Goal: Task Accomplishment & Management: Complete application form

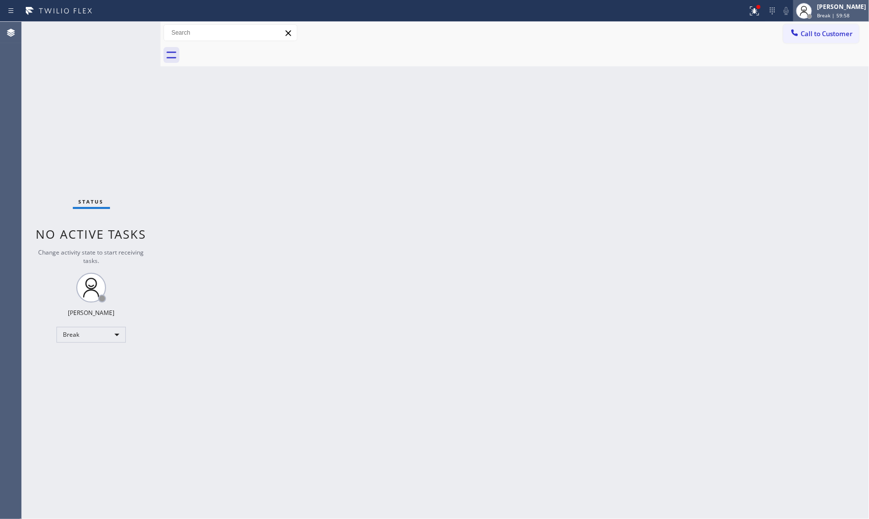
click at [846, 9] on div "[PERSON_NAME]" at bounding box center [841, 6] width 49 height 8
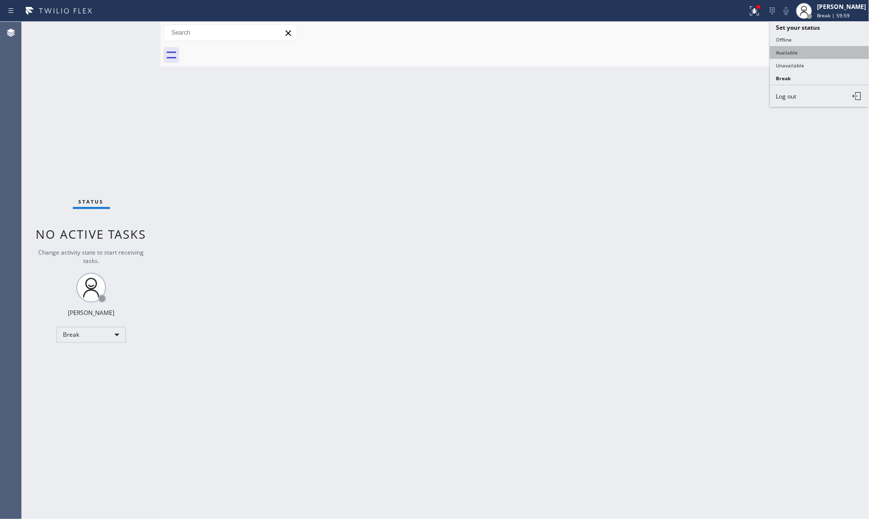
click at [831, 55] on button "Available" at bounding box center [819, 52] width 99 height 13
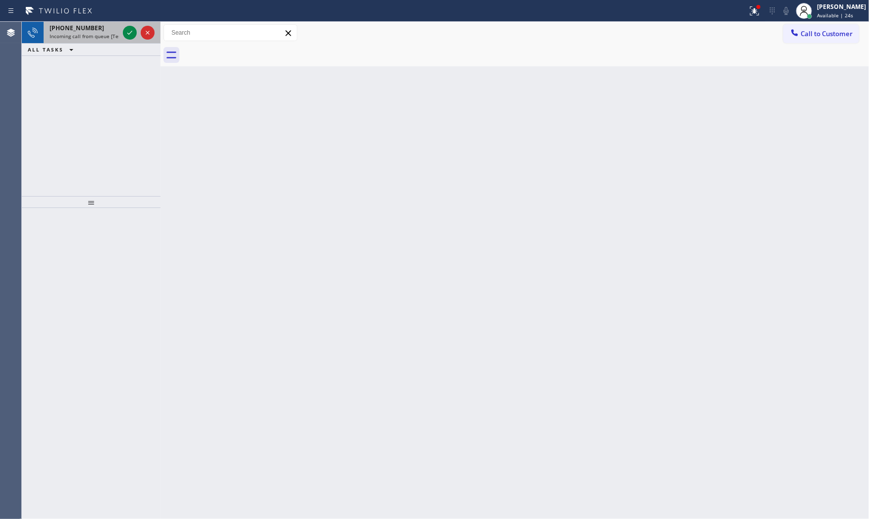
click at [73, 30] on span "[PHONE_NUMBER]" at bounding box center [77, 28] width 55 height 8
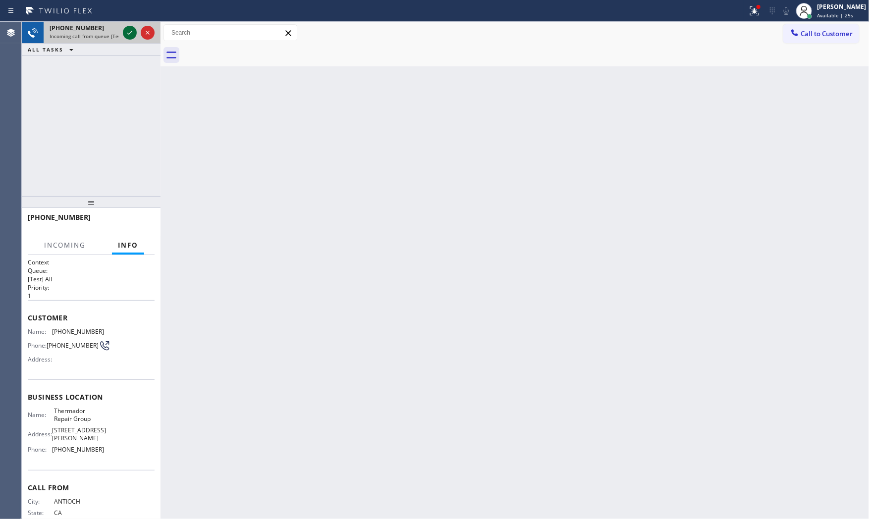
click at [131, 33] on icon at bounding box center [130, 33] width 12 height 12
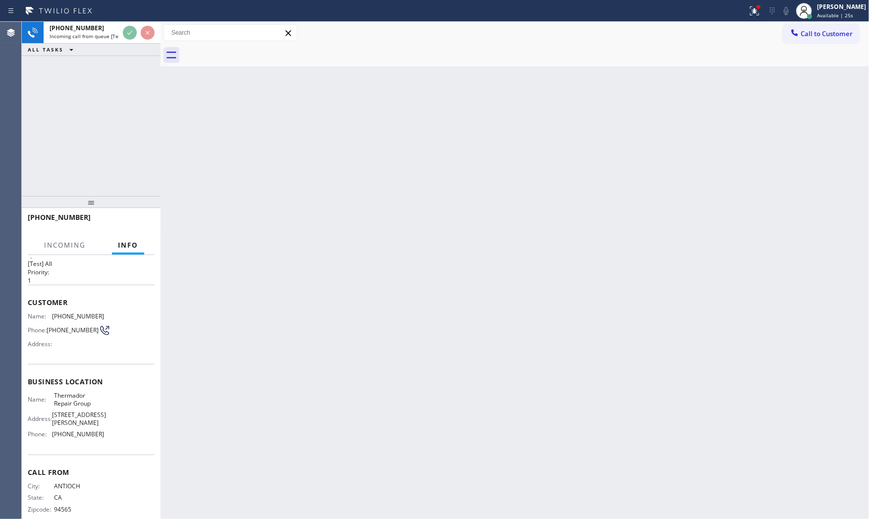
scroll to position [31, 0]
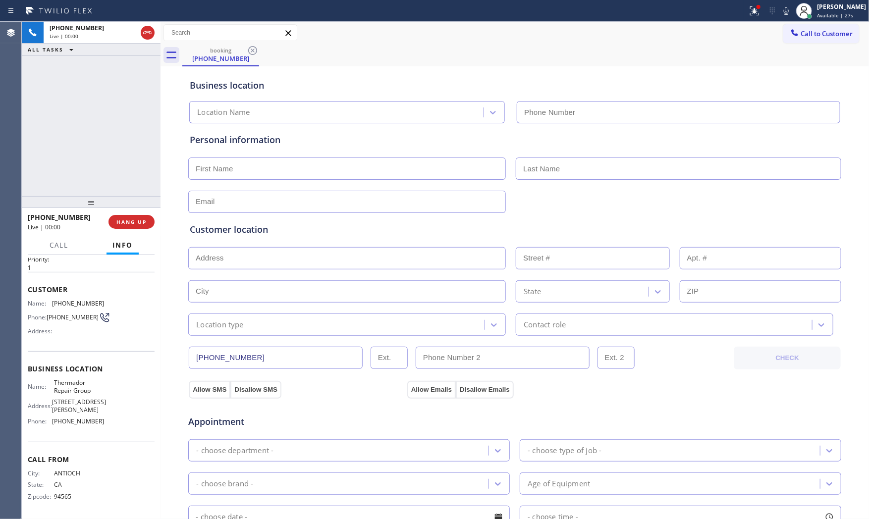
type input "[PHONE_NUMBER]"
click at [749, 7] on icon at bounding box center [755, 11] width 12 height 12
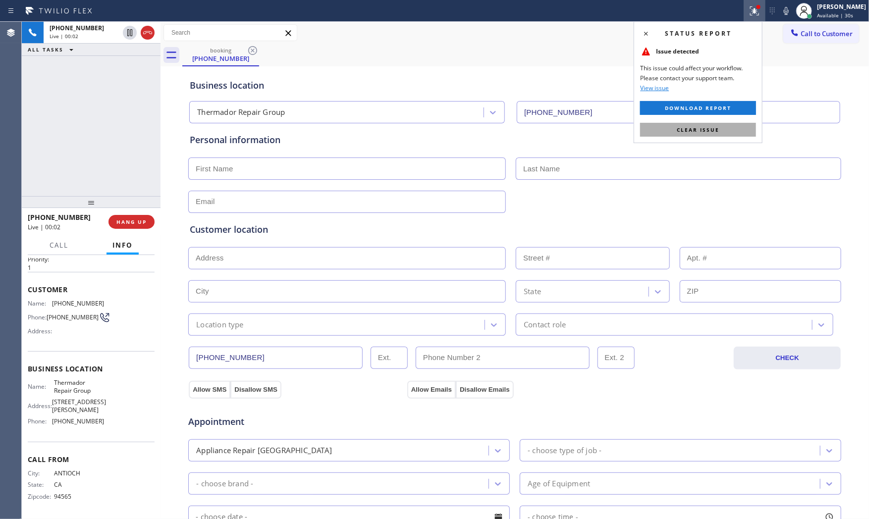
click at [726, 129] on button "Clear issue" at bounding box center [698, 130] width 116 height 14
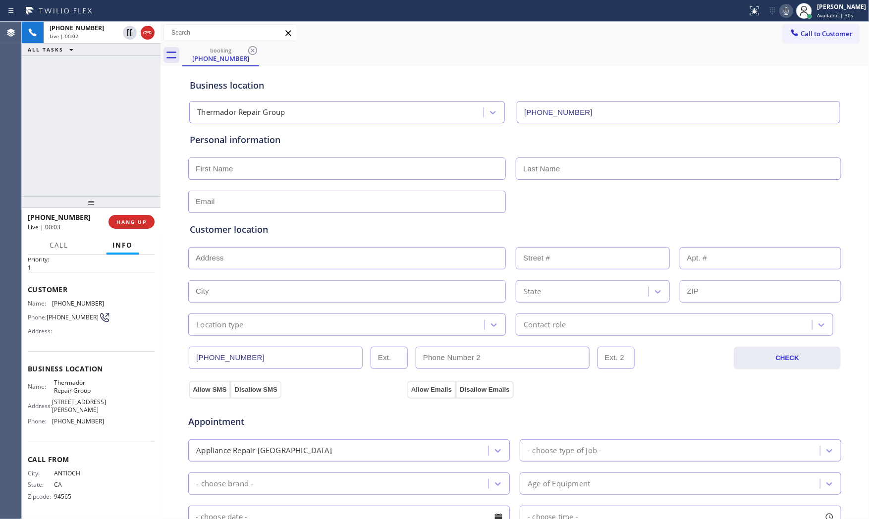
click at [785, 15] on icon at bounding box center [787, 11] width 12 height 12
click at [786, 9] on icon at bounding box center [787, 11] width 12 height 12
click at [782, 10] on icon at bounding box center [787, 11] width 12 height 12
drag, startPoint x: 662, startPoint y: 10, endPoint x: 702, endPoint y: 8, distance: 40.2
click at [663, 9] on div at bounding box center [374, 11] width 740 height 16
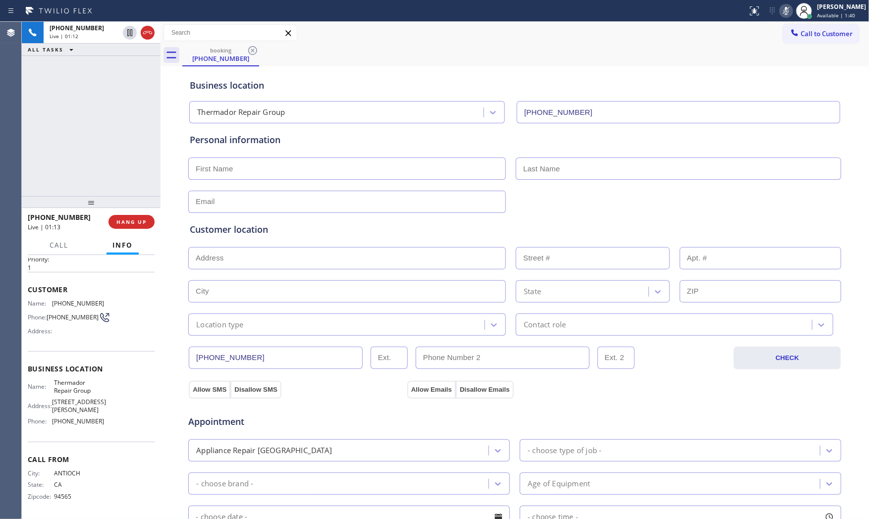
click at [780, 8] on div at bounding box center [787, 11] width 14 height 12
click at [781, 8] on icon at bounding box center [787, 11] width 12 height 12
click at [112, 85] on div "[PHONE_NUMBER] Live | 02:44 ALL TASKS ALL TASKS ACTIVE TASKS TASKS IN WRAP UP" at bounding box center [91, 109] width 139 height 174
click at [331, 165] on input "text" at bounding box center [347, 169] width 318 height 22
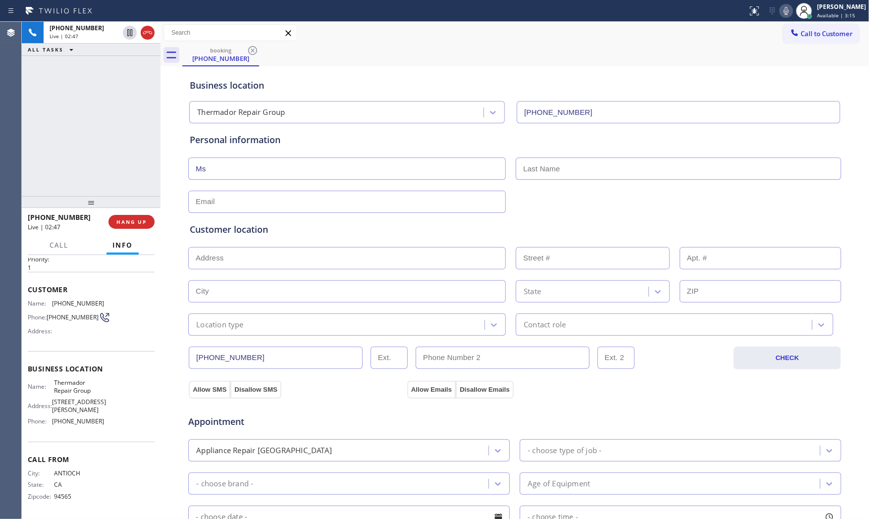
type input "Ms"
type input "[PERSON_NAME]"
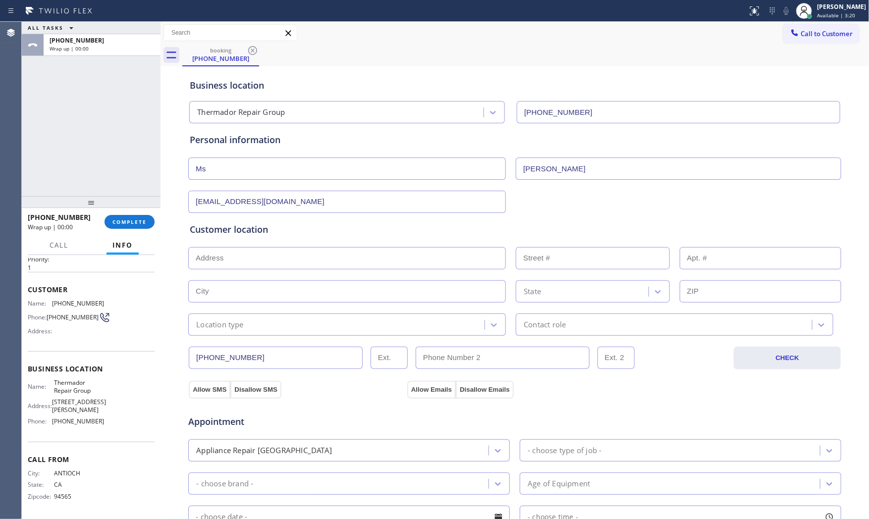
type input "[EMAIL_ADDRESS][DOMAIN_NAME]"
paste input "[GEOGRAPHIC_DATA]"
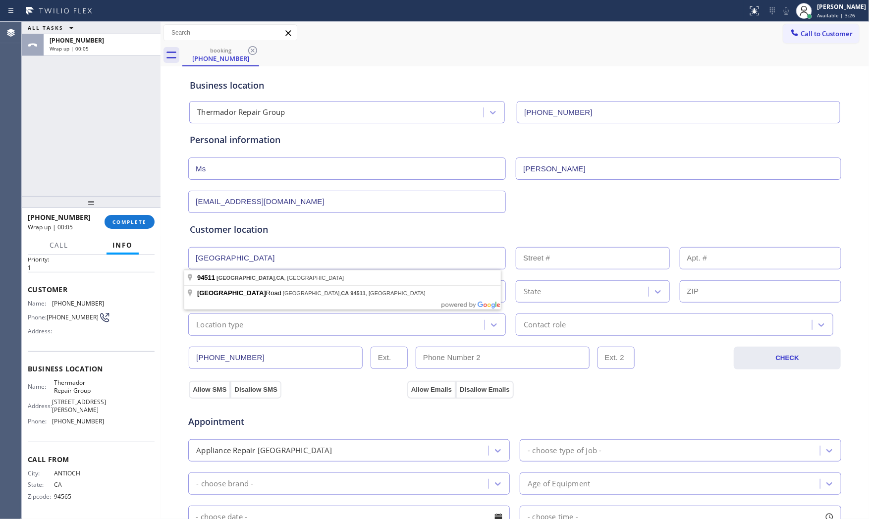
type input "[GEOGRAPHIC_DATA], [GEOGRAPHIC_DATA]"
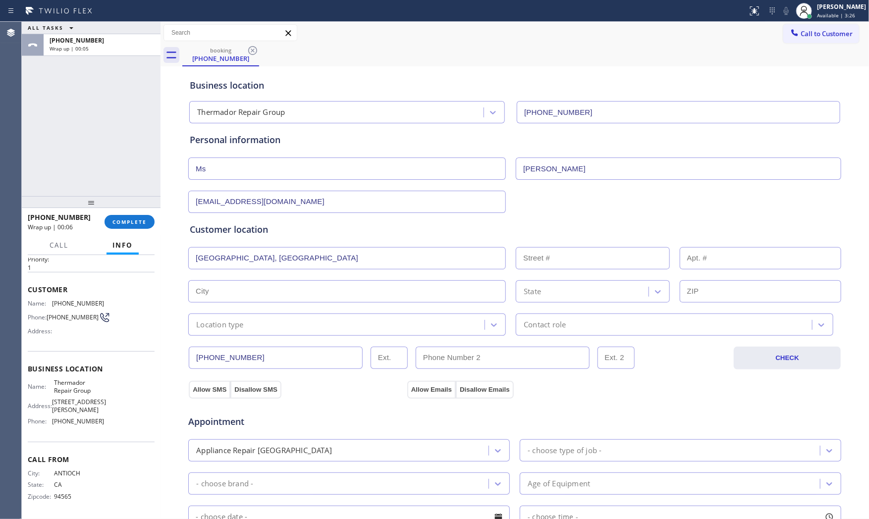
type input "[GEOGRAPHIC_DATA]"
type input "94511"
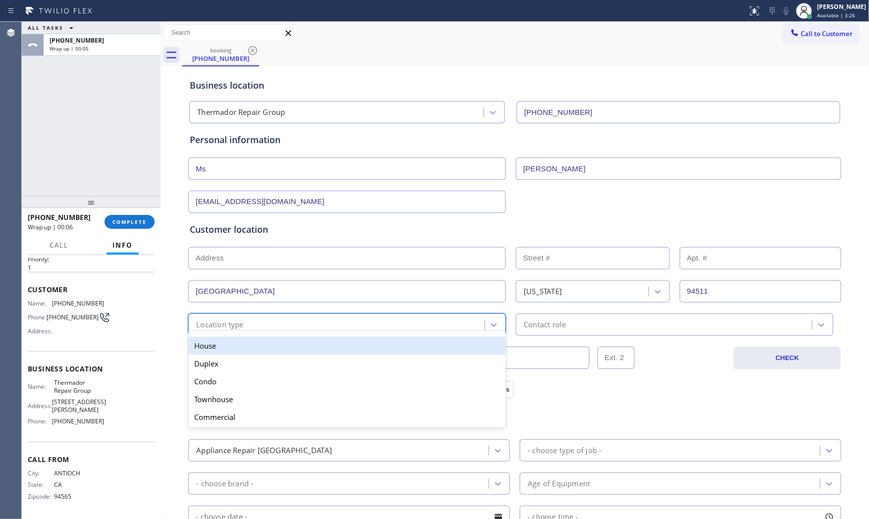
click at [238, 323] on div "Location type" at bounding box center [220, 324] width 48 height 11
click at [240, 344] on div "House" at bounding box center [347, 346] width 318 height 18
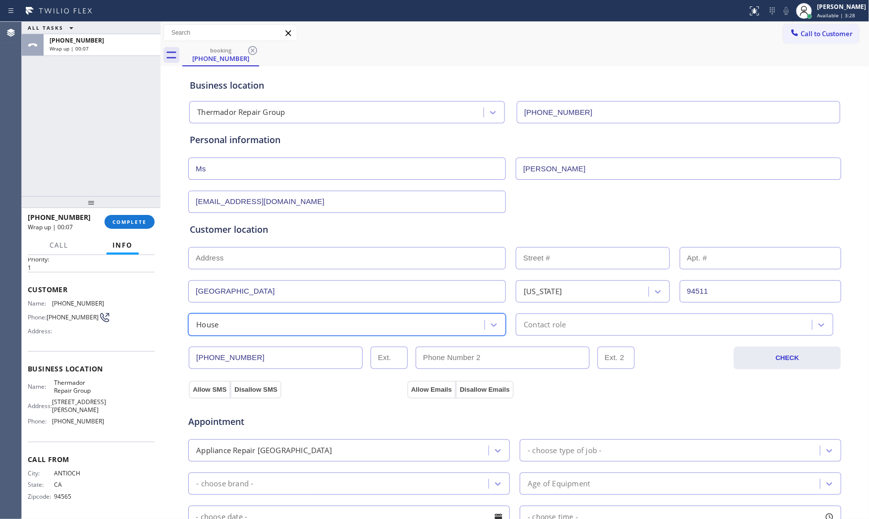
click at [527, 338] on div "[PHONE_NUMBER] CHECK" at bounding box center [515, 353] width 654 height 34
click at [541, 324] on div "Contact role" at bounding box center [545, 324] width 42 height 11
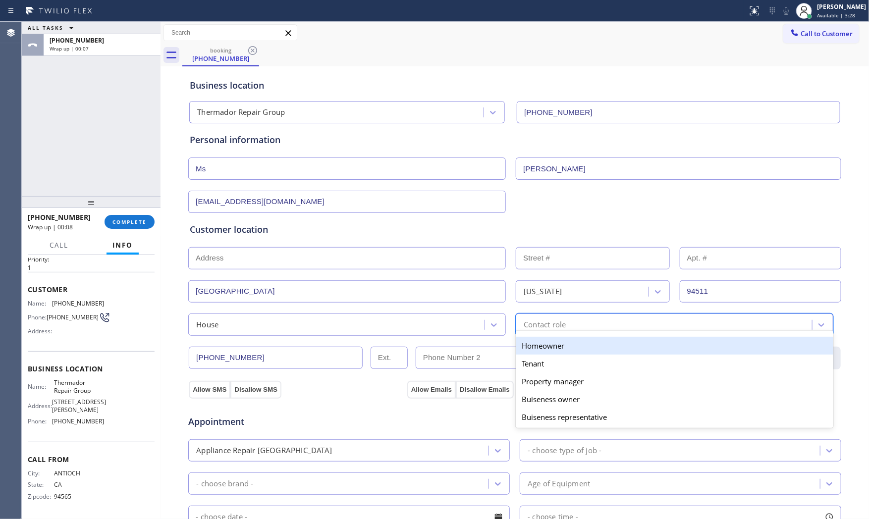
click at [538, 351] on div "Homeowner" at bounding box center [675, 346] width 318 height 18
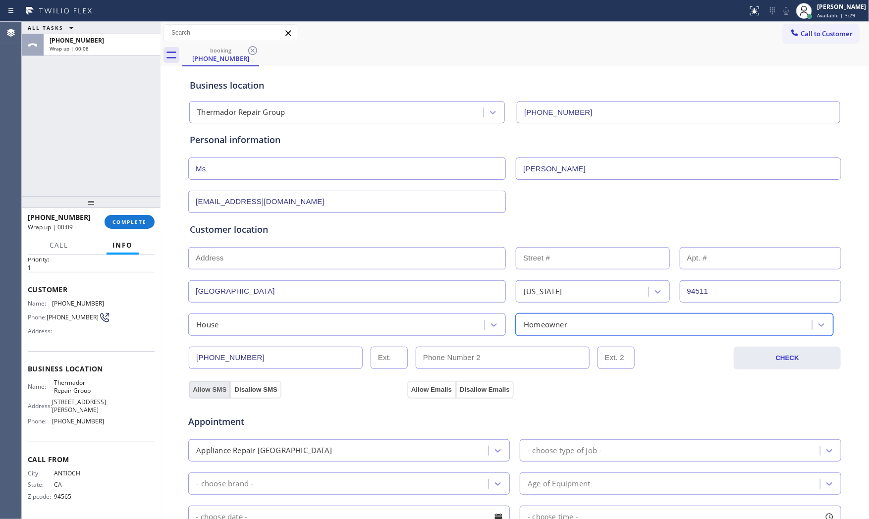
click at [196, 387] on button "Allow SMS" at bounding box center [210, 390] width 42 height 18
click at [418, 401] on div "Appointment Appliance Repair High End - choose type of job - - choose brand - A…" at bounding box center [515, 494] width 654 height 190
click at [421, 387] on button "Allow Emails" at bounding box center [431, 390] width 49 height 18
click at [336, 452] on div "Appliance Repair [GEOGRAPHIC_DATA]" at bounding box center [339, 450] width 297 height 17
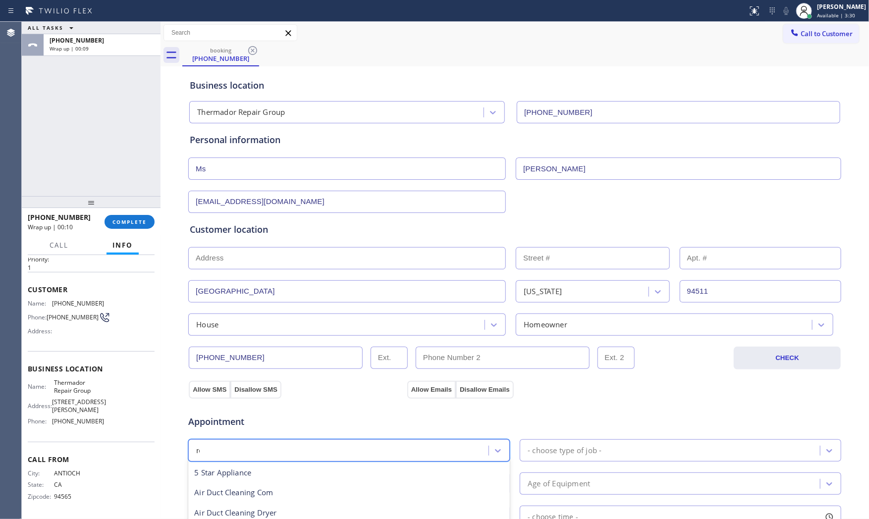
scroll to position [0, 0]
type input "reg"
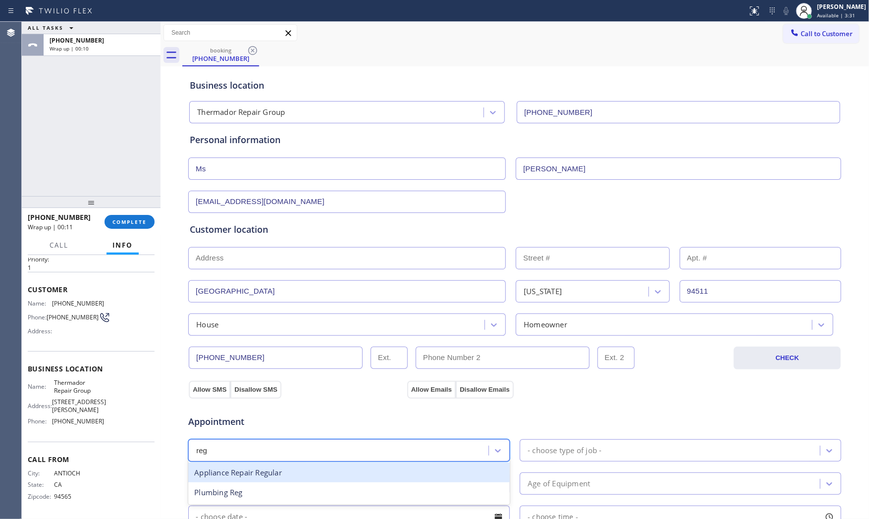
click at [289, 473] on div "Appliance Repair Regular" at bounding box center [349, 473] width 322 height 20
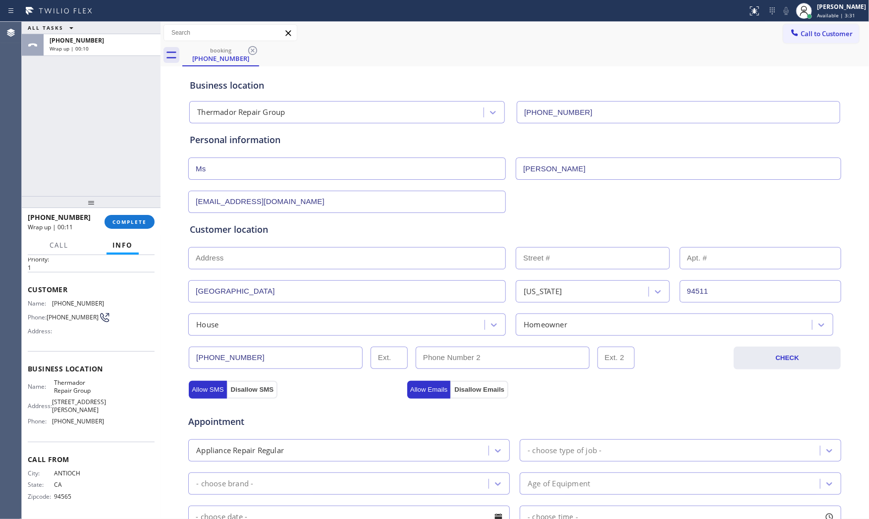
click at [571, 436] on div "Appointment Appliance Repair Regular - choose type of job - - choose brand - Ag…" at bounding box center [515, 495] width 650 height 185
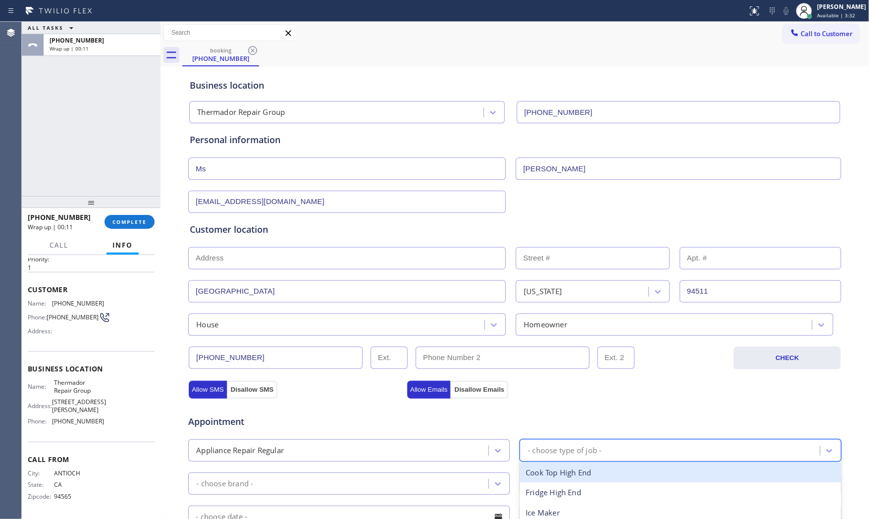
click at [575, 449] on div "- choose type of job -" at bounding box center [565, 450] width 74 height 11
type input "was"
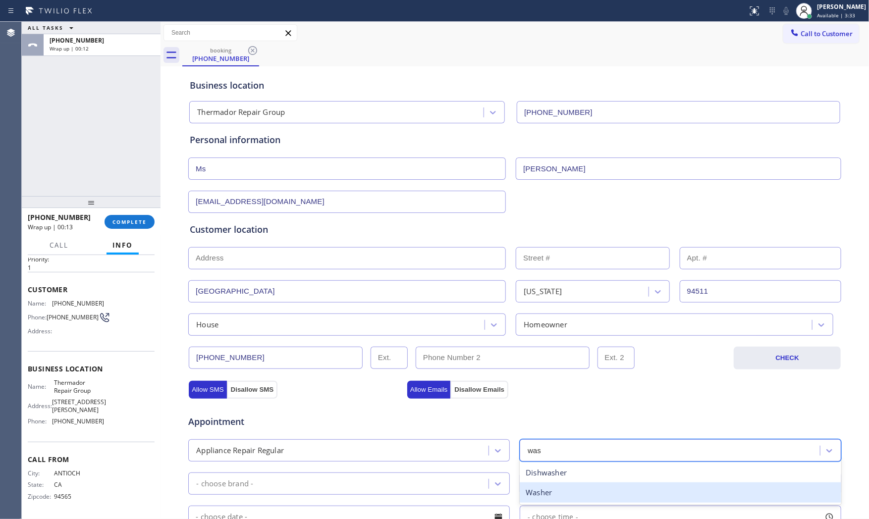
drag, startPoint x: 559, startPoint y: 491, endPoint x: 545, endPoint y: 463, distance: 30.6
click at [559, 491] on div "Washer" at bounding box center [681, 493] width 322 height 20
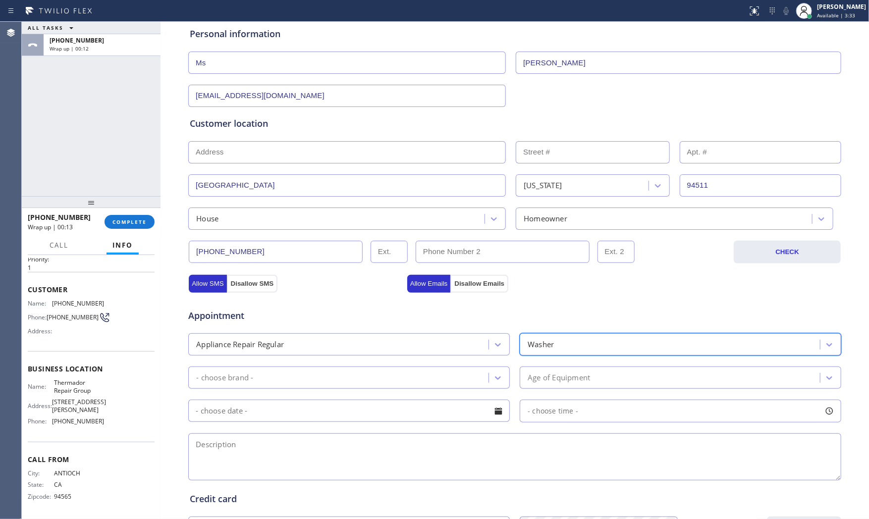
scroll to position [110, 0]
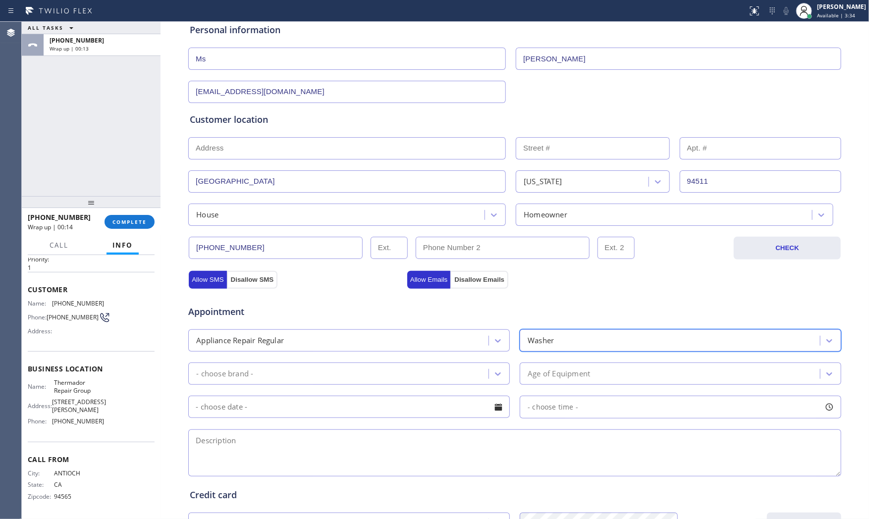
click at [329, 378] on div "- choose brand -" at bounding box center [339, 373] width 297 height 17
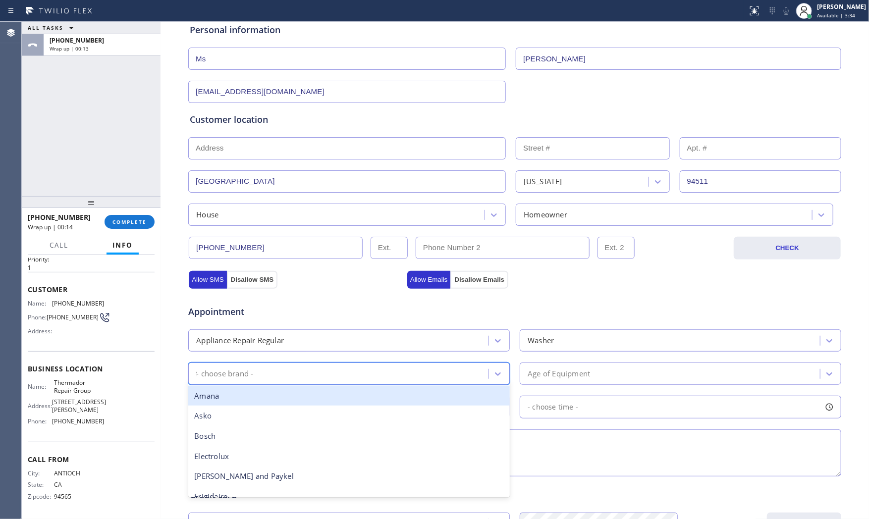
type input "fr"
click at [319, 395] on div "Frigidaire" at bounding box center [349, 396] width 322 height 20
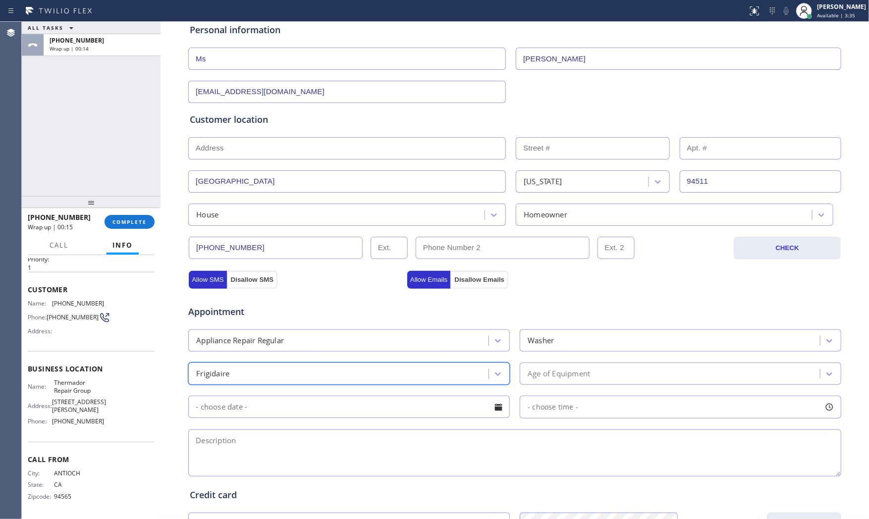
click at [568, 372] on div "Age of Equipment" at bounding box center [559, 373] width 62 height 11
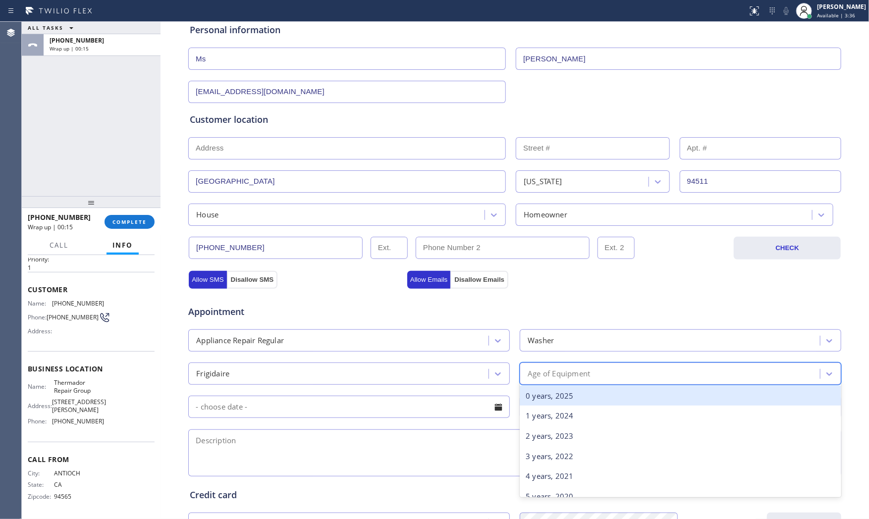
click at [562, 391] on div "0 years, 2025" at bounding box center [681, 396] width 322 height 20
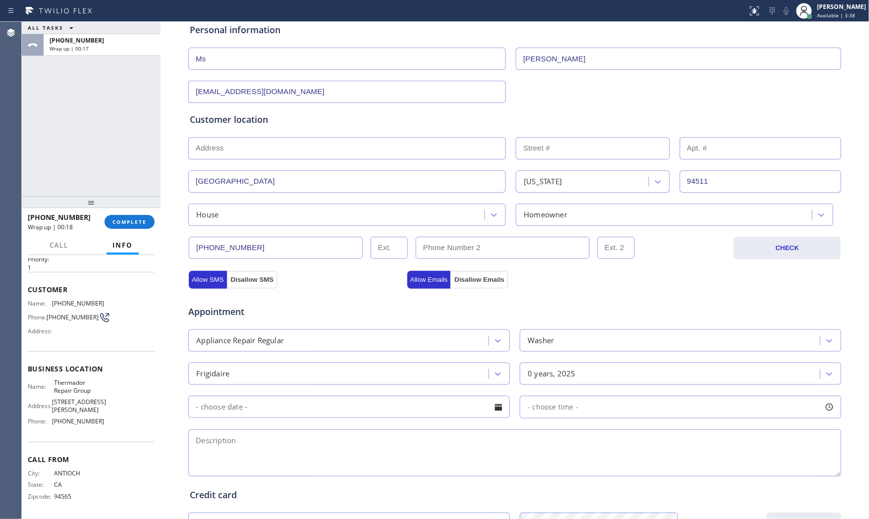
click at [427, 444] on textarea at bounding box center [514, 453] width 653 height 47
paste textarea "Frigdaire | stackedwasher | when you the the lid and wont registered | no idea …"
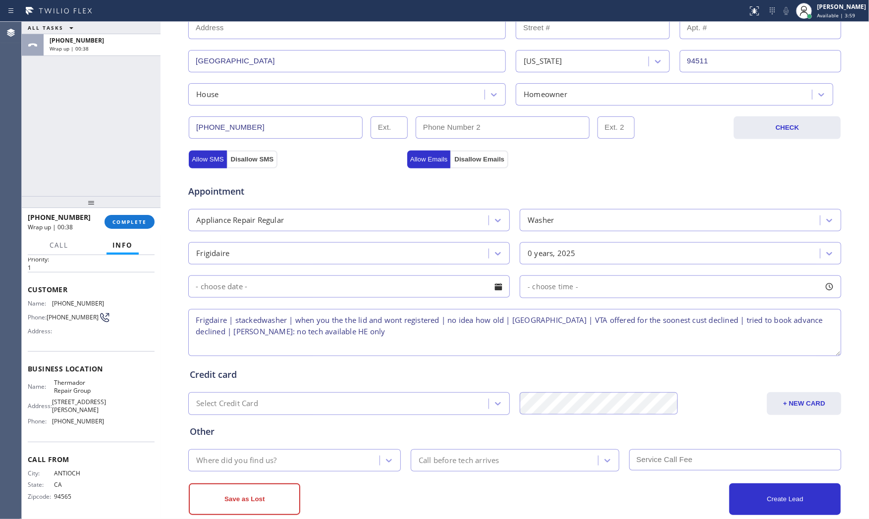
scroll to position [248, 0]
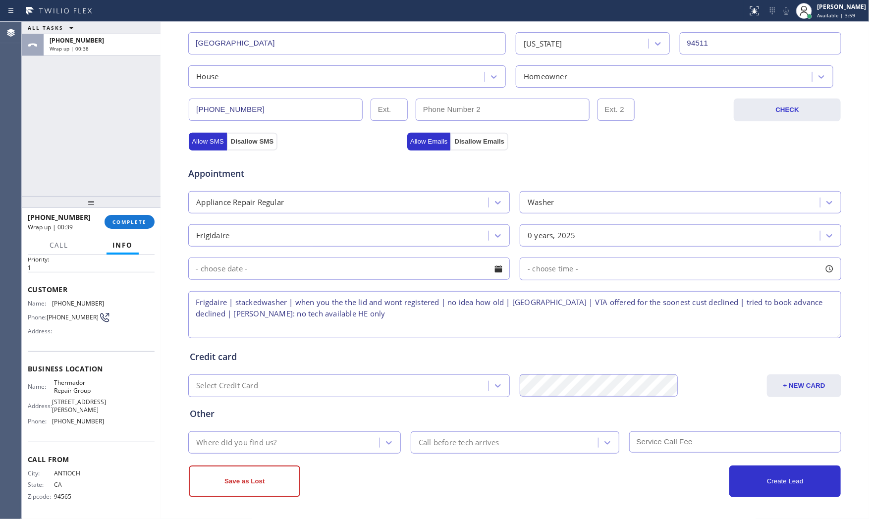
type textarea "Frigdaire | stackedwasher | when you the the lid and wont registered | no idea …"
click at [330, 438] on div "Where did you find us?" at bounding box center [285, 442] width 188 height 17
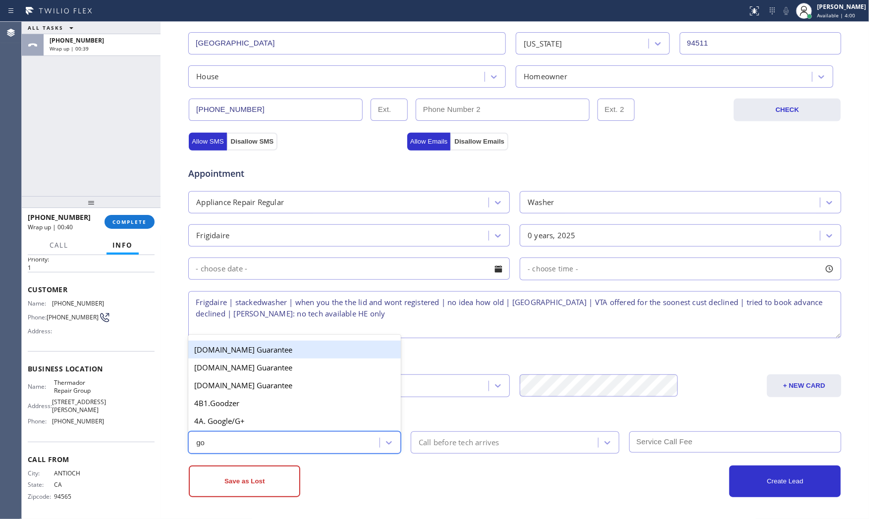
type input "goo"
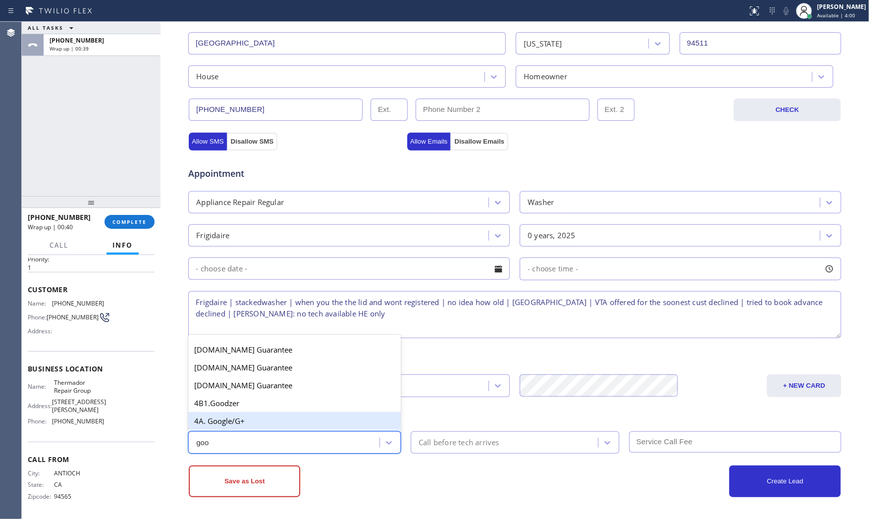
click at [300, 423] on div "4A. Google/G+" at bounding box center [294, 421] width 213 height 18
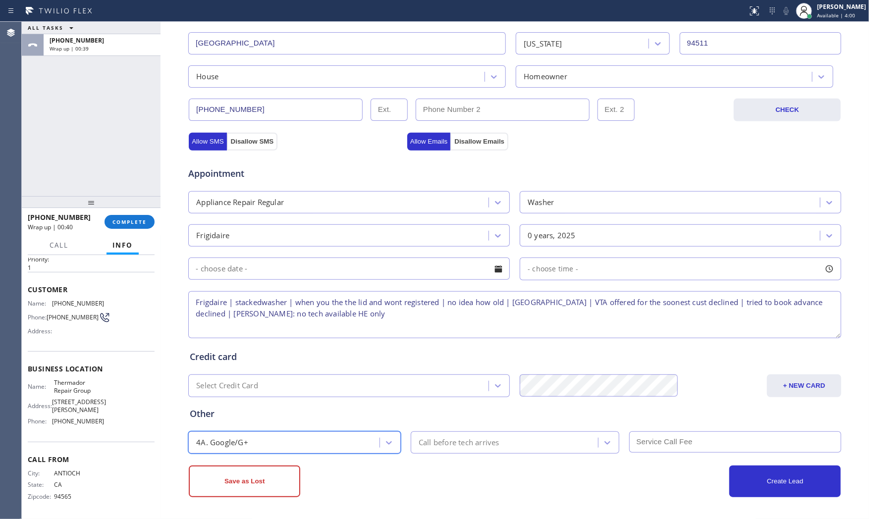
click at [315, 474] on div "Save as Lost" at bounding box center [352, 482] width 326 height 32
click at [261, 477] on button "Save as Lost" at bounding box center [245, 482] width 112 height 32
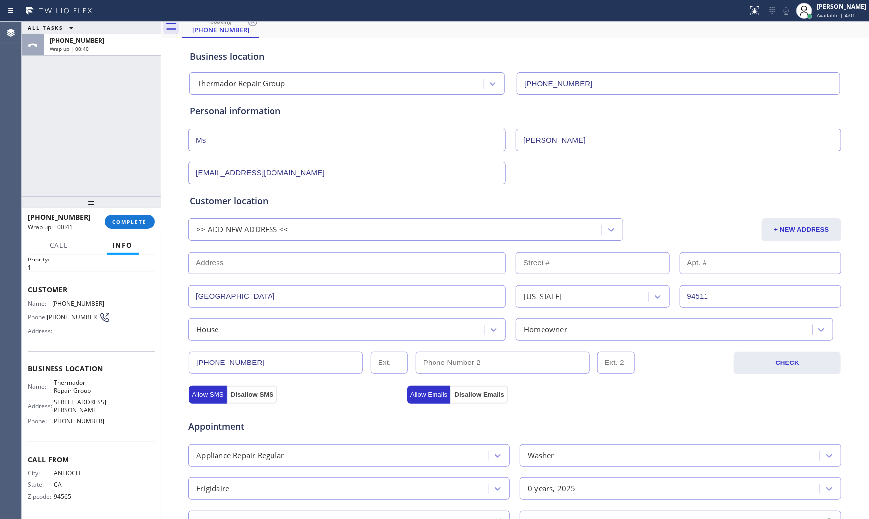
scroll to position [0, 0]
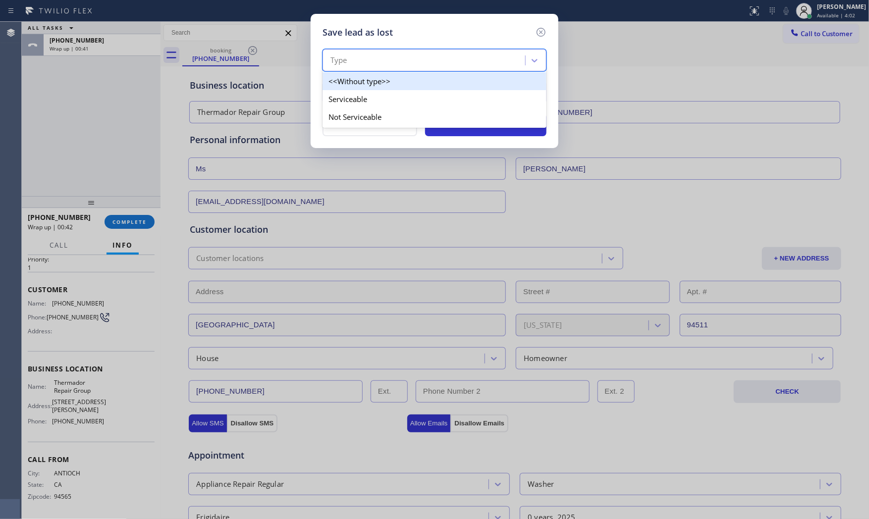
click at [340, 60] on div "Type" at bounding box center [339, 60] width 17 height 11
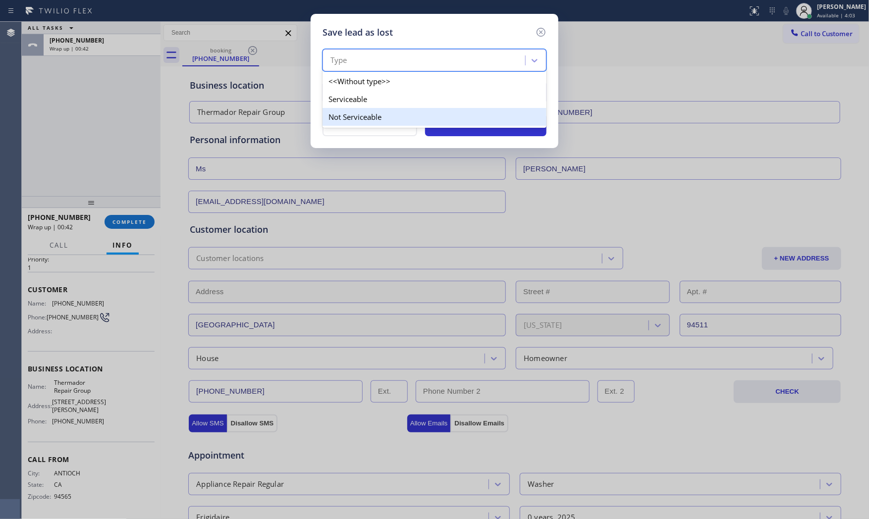
click at [352, 113] on div "Not Serviceable" at bounding box center [435, 117] width 224 height 18
click at [358, 98] on div "Reason" at bounding box center [426, 92] width 200 height 17
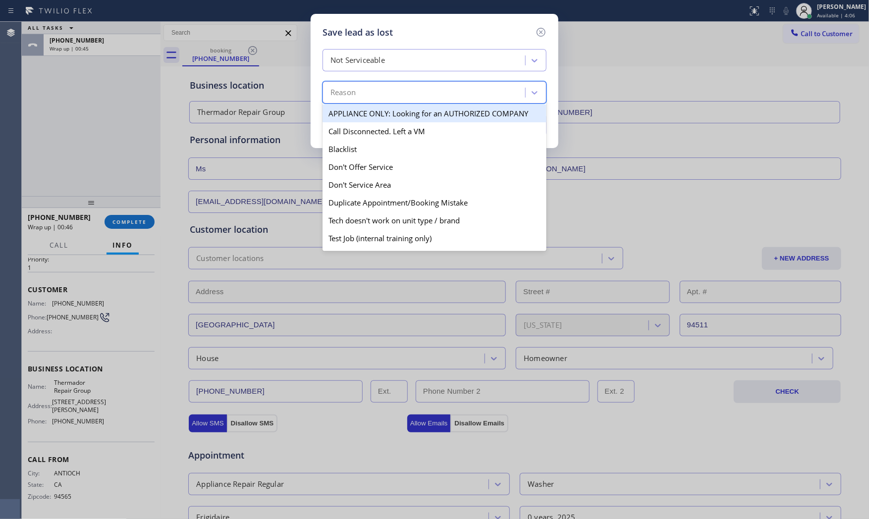
click at [383, 61] on div "Not Serviceable" at bounding box center [358, 60] width 55 height 11
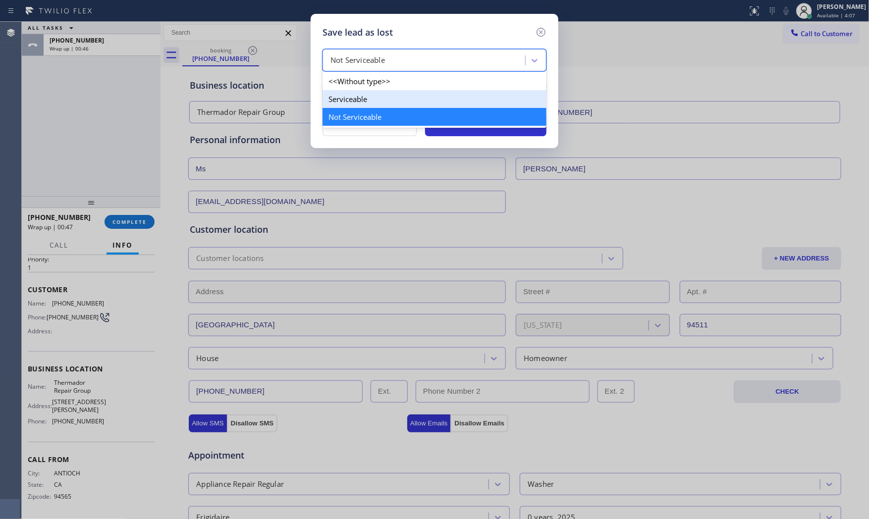
click at [372, 101] on div "Serviceable" at bounding box center [435, 99] width 224 height 18
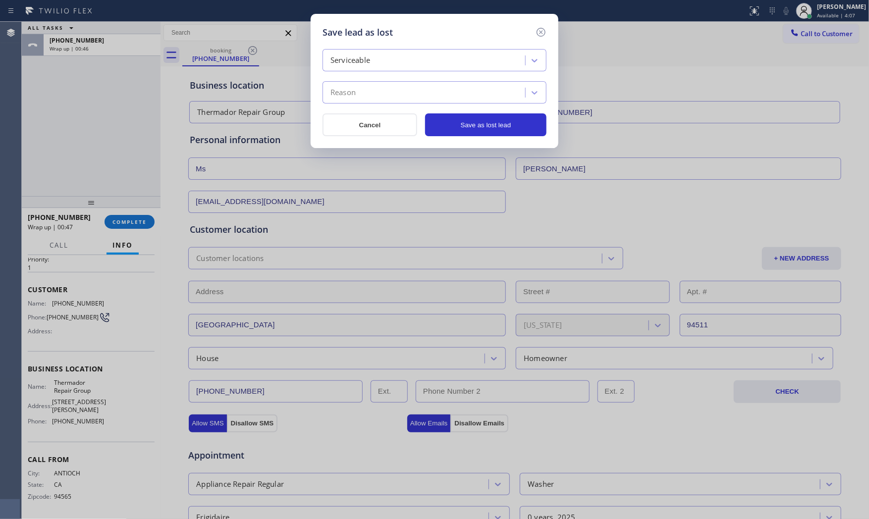
click at [374, 100] on div "Reason" at bounding box center [426, 92] width 200 height 17
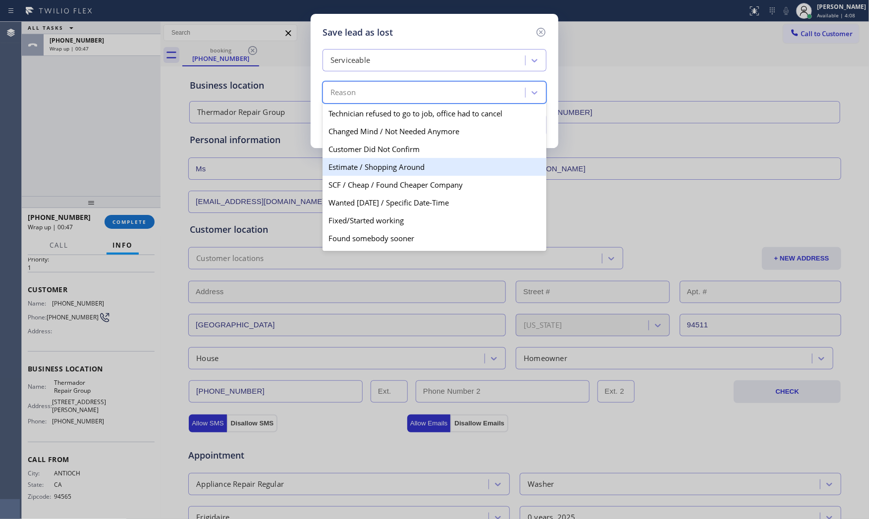
scroll to position [51, 0]
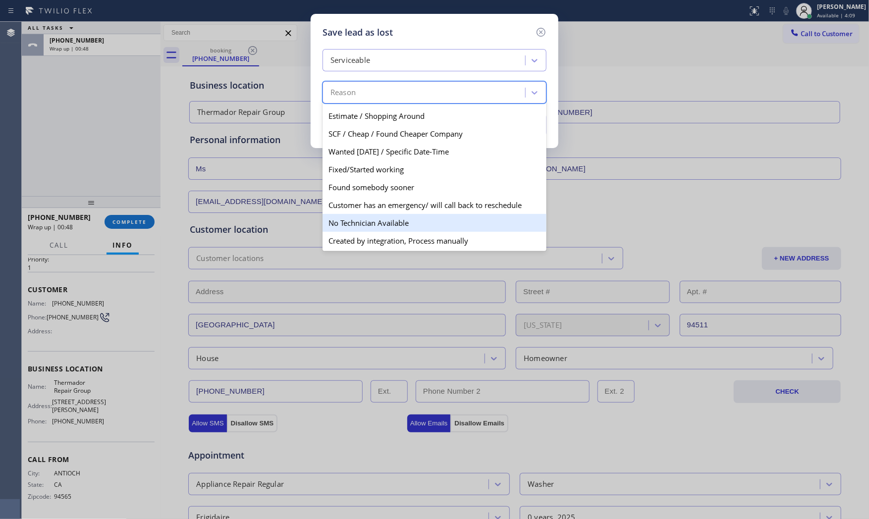
click at [369, 221] on div "No Technician Available" at bounding box center [435, 223] width 224 height 18
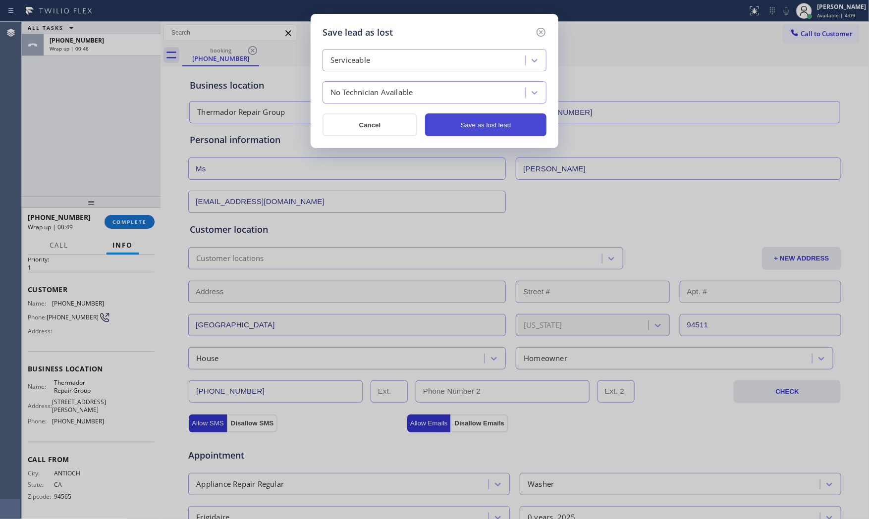
click at [463, 117] on button "Save as lost lead" at bounding box center [485, 125] width 121 height 23
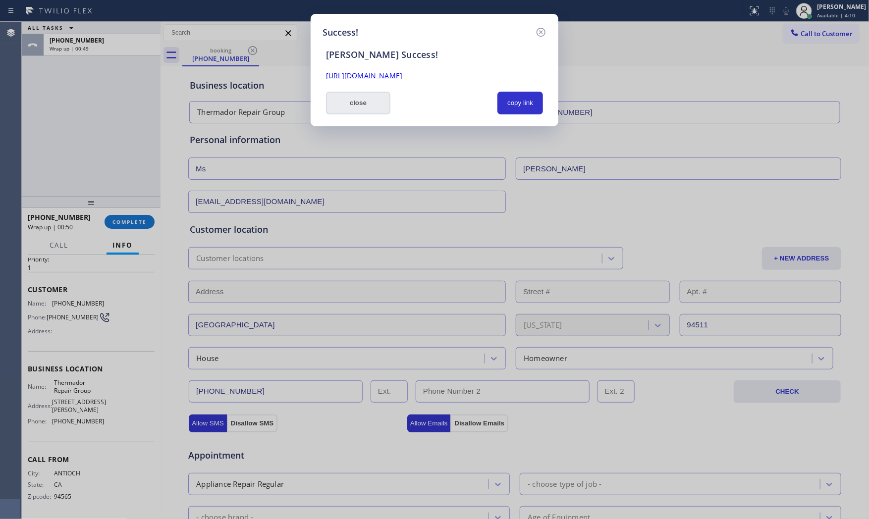
click at [366, 112] on button "close" at bounding box center [358, 103] width 64 height 23
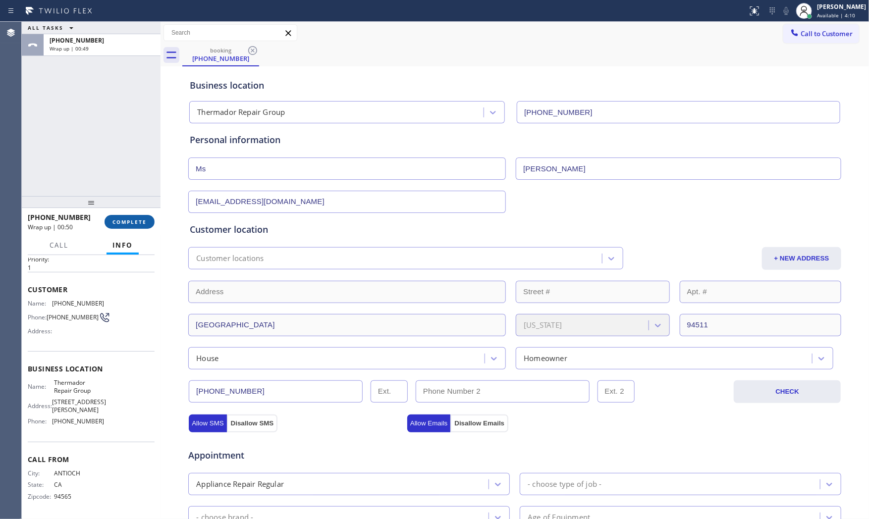
click at [150, 227] on button "COMPLETE" at bounding box center [130, 222] width 50 height 14
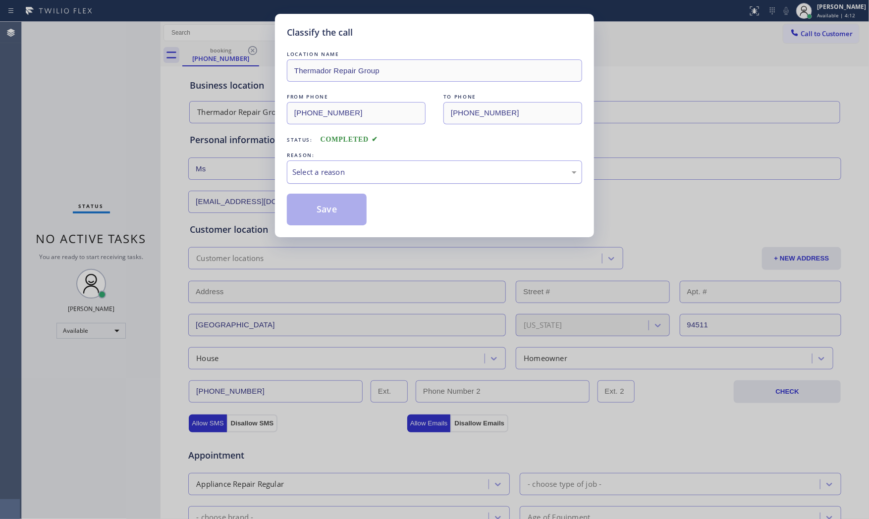
drag, startPoint x: 383, startPoint y: 172, endPoint x: 381, endPoint y: 182, distance: 9.7
click at [386, 171] on div "Select a reason" at bounding box center [434, 172] width 285 height 11
click at [346, 207] on button "Save" at bounding box center [327, 210] width 80 height 32
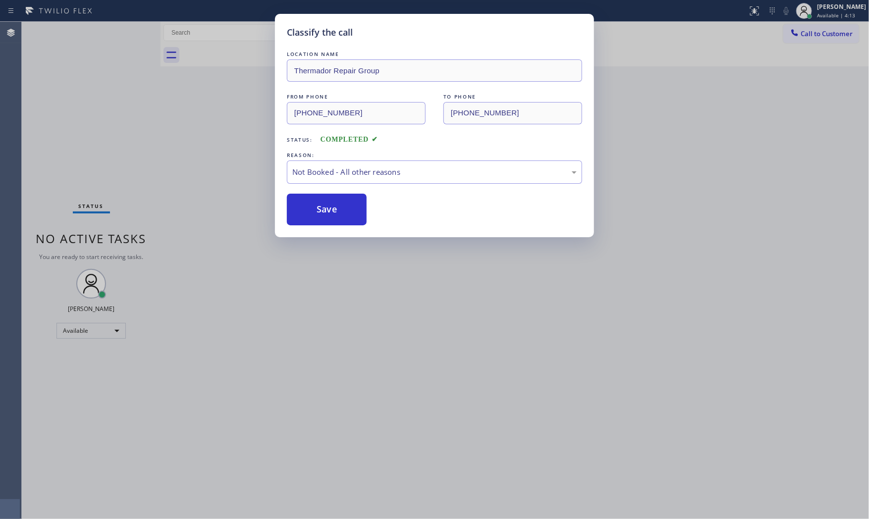
click at [346, 207] on button "Save" at bounding box center [327, 210] width 80 height 32
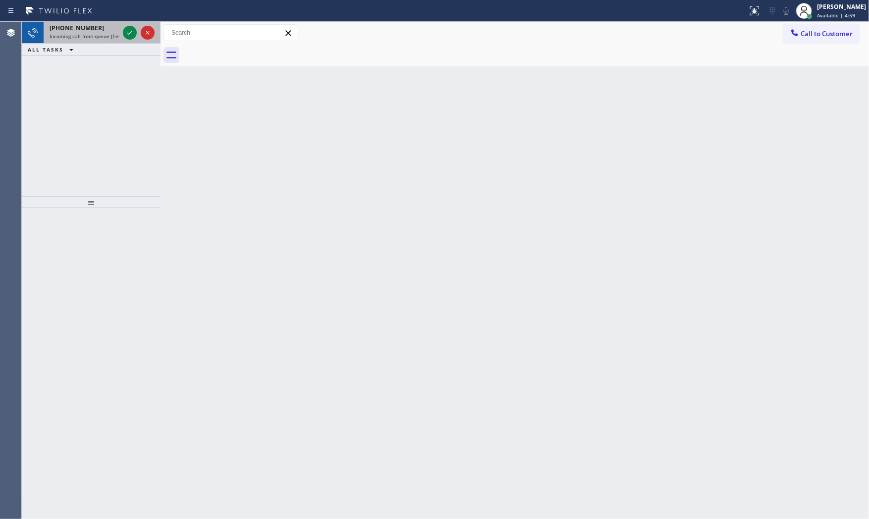
click at [85, 35] on span "Incoming call from queue [Test] All" at bounding box center [91, 36] width 82 height 7
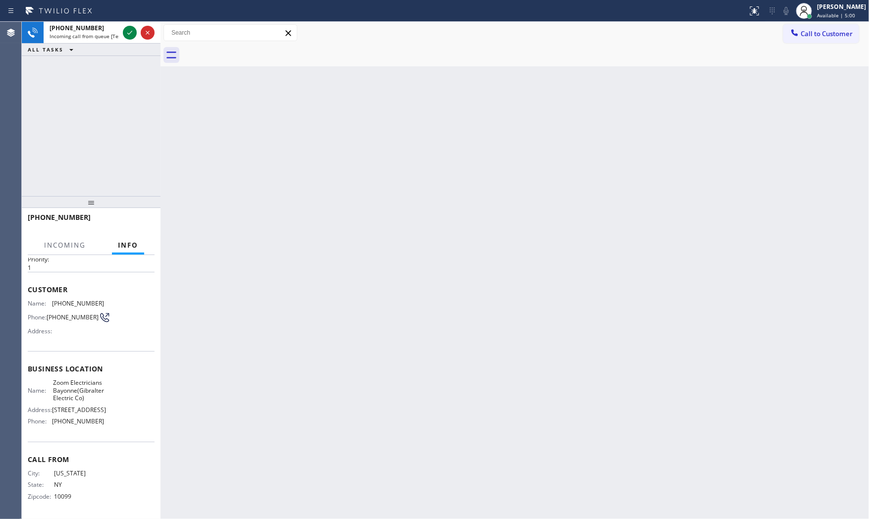
scroll to position [53, 0]
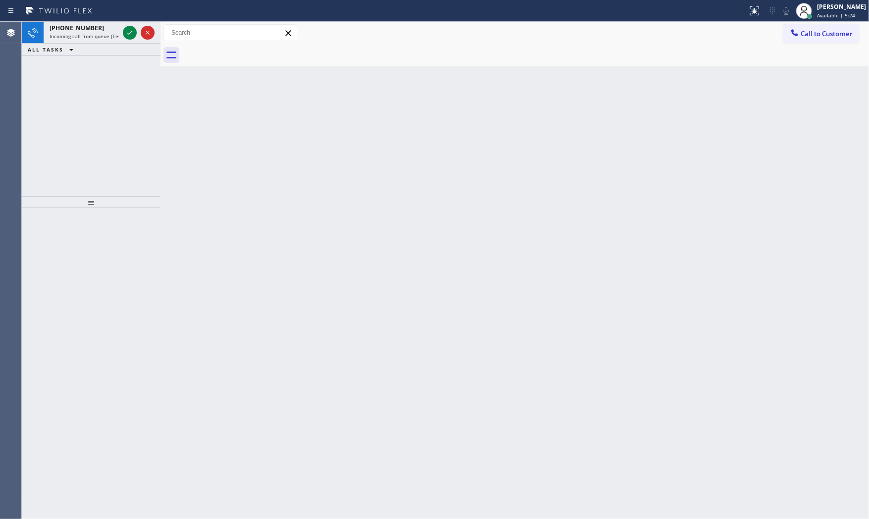
click at [125, 159] on div "[PHONE_NUMBER] Incoming call from queue [Test] All ALL TASKS ALL TASKS ACTIVE T…" at bounding box center [91, 109] width 139 height 174
click at [93, 42] on div "[PHONE_NUMBER] Incoming call from queue [Test] All" at bounding box center [82, 33] width 77 height 22
click at [104, 36] on span "Incoming call from queue [Test] All" at bounding box center [91, 36] width 82 height 7
click at [92, 25] on div "[PHONE_NUMBER]" at bounding box center [84, 28] width 69 height 8
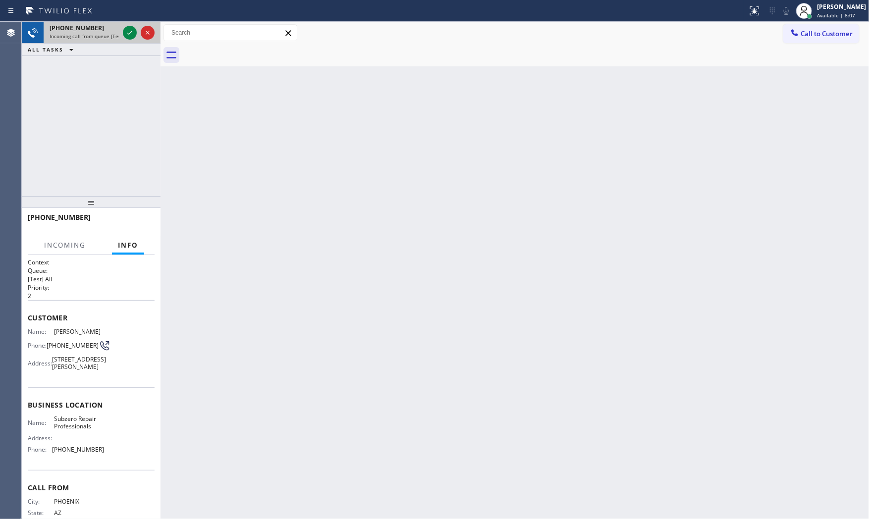
click at [97, 26] on div "[PHONE_NUMBER]" at bounding box center [84, 28] width 69 height 8
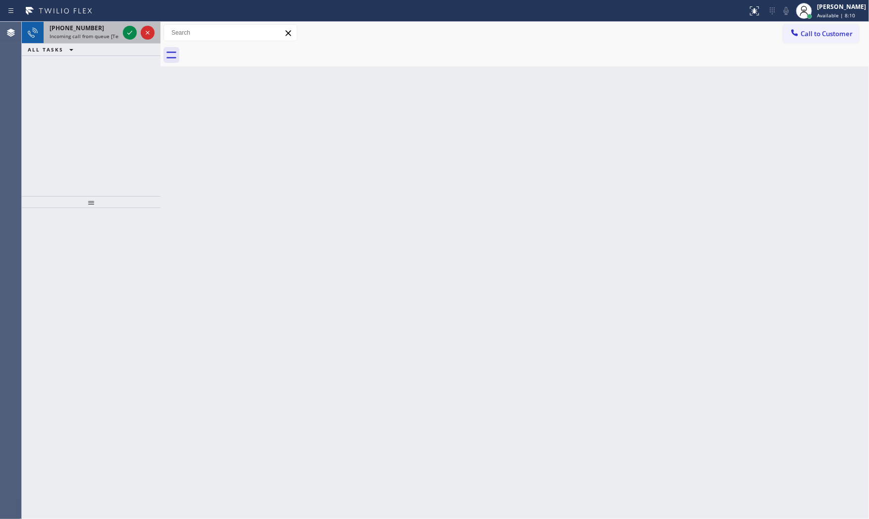
click at [97, 38] on span "Incoming call from queue [Test] All" at bounding box center [91, 36] width 82 height 7
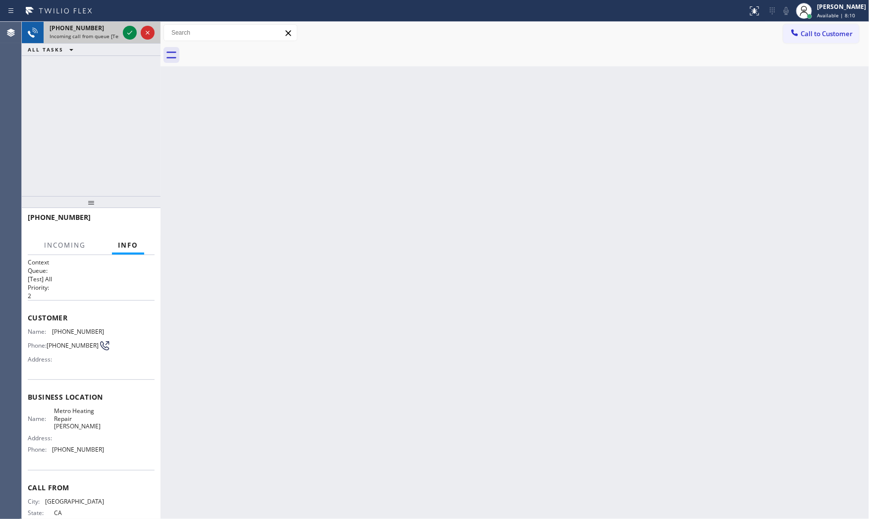
click at [122, 32] on div at bounding box center [139, 33] width 36 height 22
click at [126, 32] on icon at bounding box center [130, 33] width 12 height 12
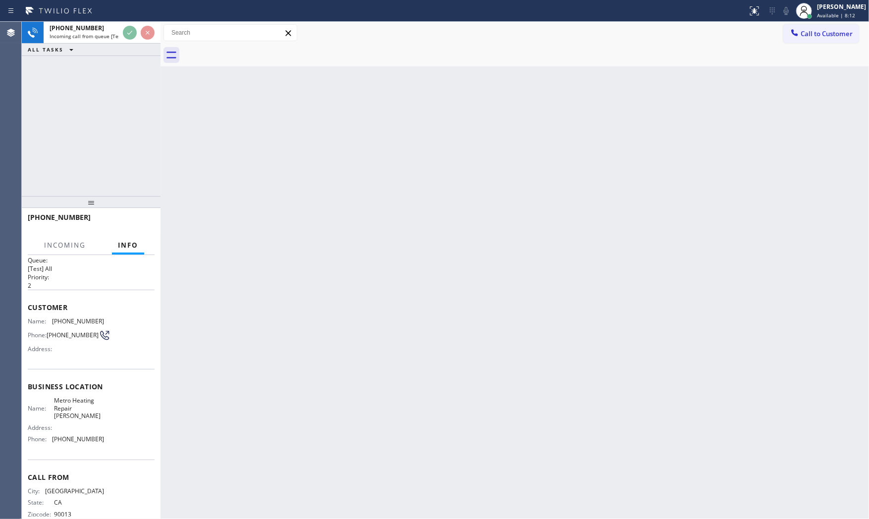
scroll to position [31, 0]
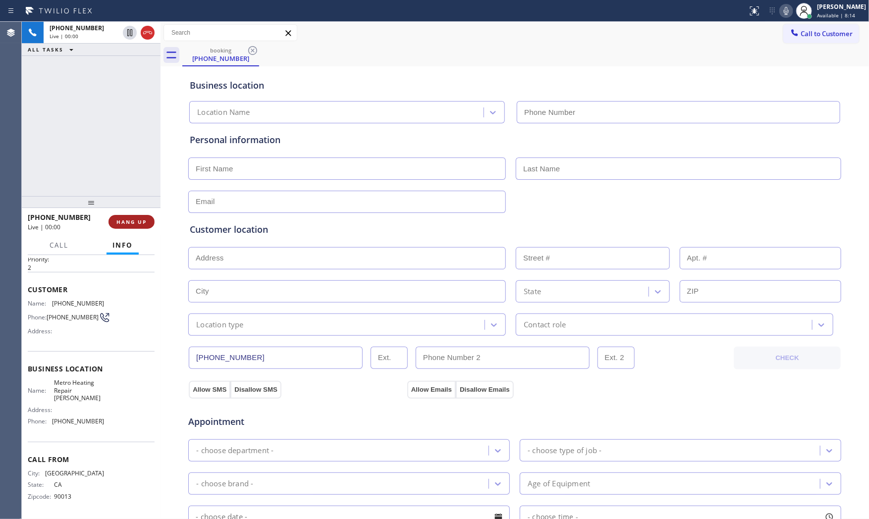
type input "[PHONE_NUMBER]"
click at [125, 226] on button "HANG UP" at bounding box center [132, 222] width 46 height 14
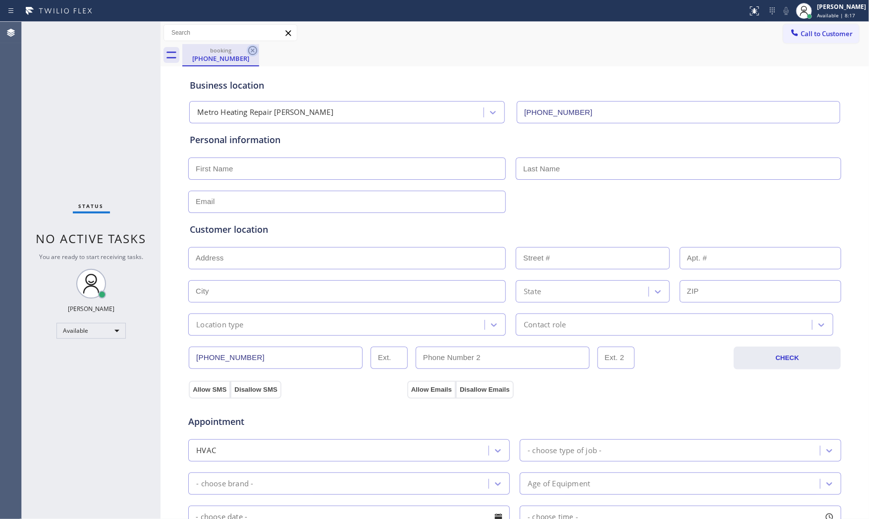
click at [253, 52] on icon at bounding box center [253, 51] width 12 height 12
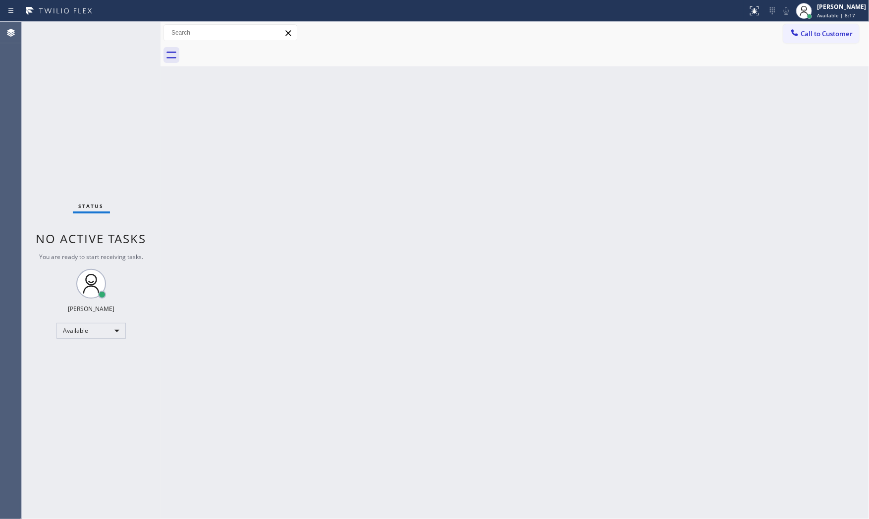
click at [117, 67] on div "Status No active tasks You are ready to start receiving tasks. [PERSON_NAME] Av…" at bounding box center [91, 271] width 139 height 498
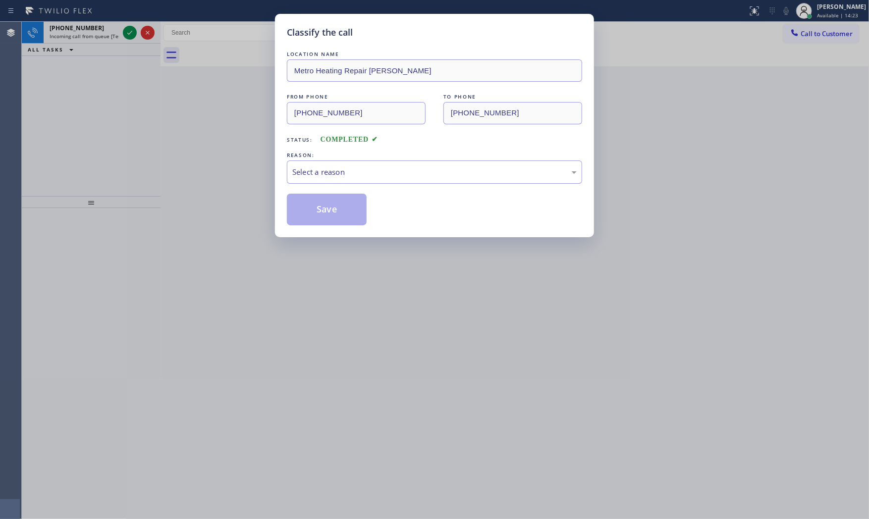
click at [113, 33] on div "Classify the call LOCATION NAME Metro Heating Repair [PERSON_NAME] FROM PHONE […" at bounding box center [434, 259] width 869 height 519
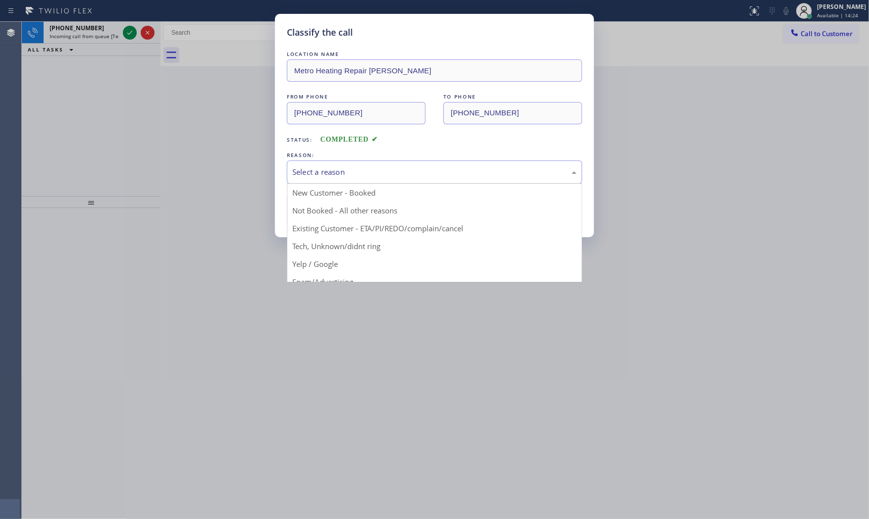
click at [381, 175] on div "Select a reason" at bounding box center [434, 172] width 285 height 11
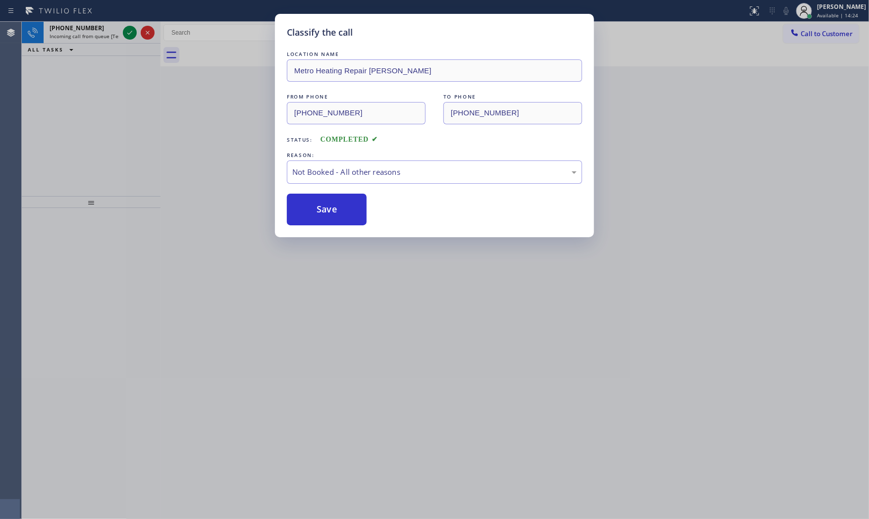
click at [325, 202] on button "Save" at bounding box center [327, 210] width 80 height 32
click at [105, 35] on div "Classify the call LOCATION NAME Metro Heating Repair [PERSON_NAME] FROM PHONE […" at bounding box center [434, 259] width 869 height 519
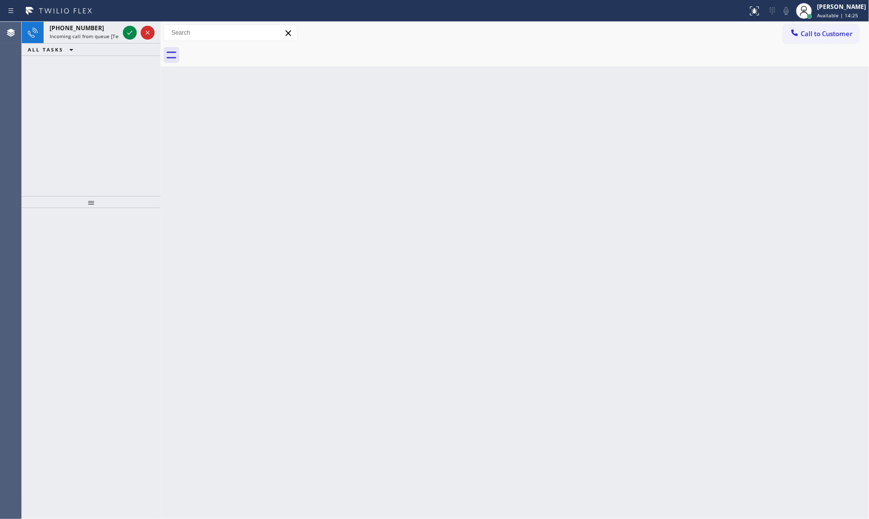
click at [105, 35] on span "Incoming call from queue [Test] All" at bounding box center [91, 36] width 82 height 7
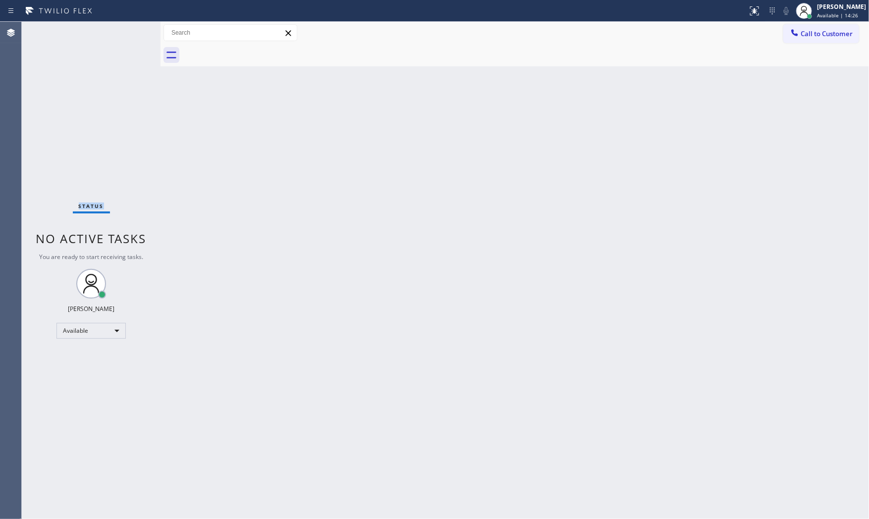
click at [105, 35] on div "Status No active tasks You are ready to start receiving tasks. [PERSON_NAME] Av…" at bounding box center [91, 271] width 139 height 498
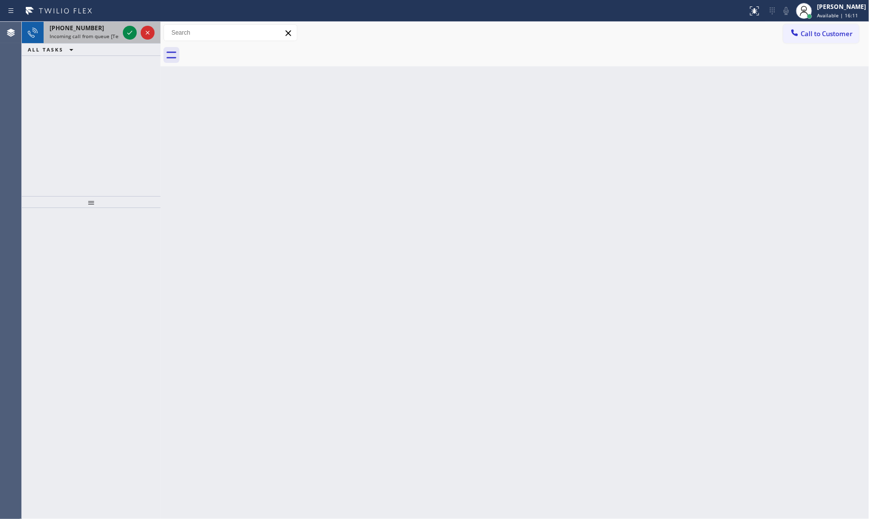
click at [109, 30] on div "[PHONE_NUMBER]" at bounding box center [84, 28] width 69 height 8
click at [92, 31] on div "[PHONE_NUMBER] Incoming call from queue [Test] All" at bounding box center [82, 33] width 77 height 22
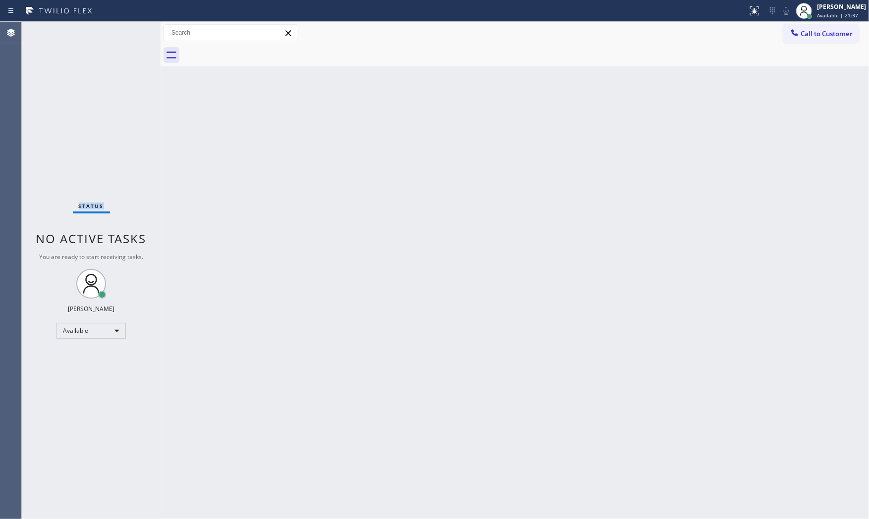
click at [65, 41] on div "Status No active tasks You are ready to start receiving tasks. [PERSON_NAME] Av…" at bounding box center [91, 271] width 139 height 498
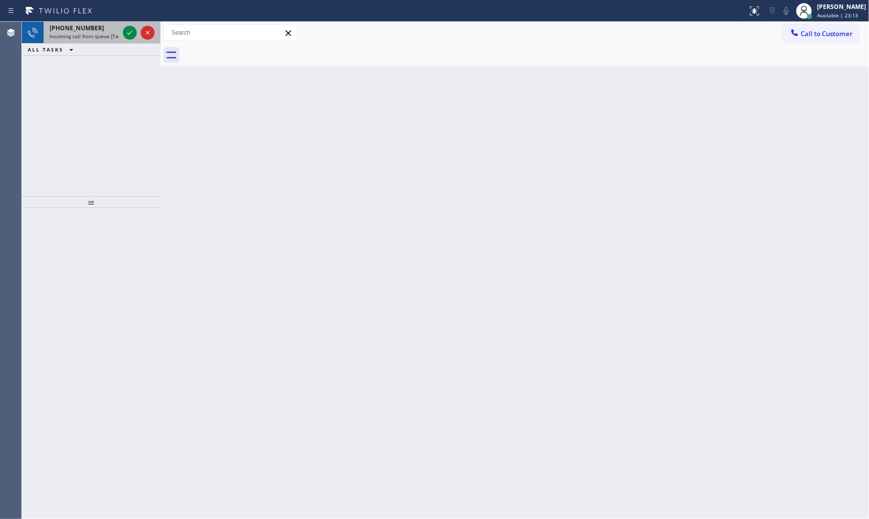
click at [102, 28] on div "[PHONE_NUMBER]" at bounding box center [84, 28] width 69 height 8
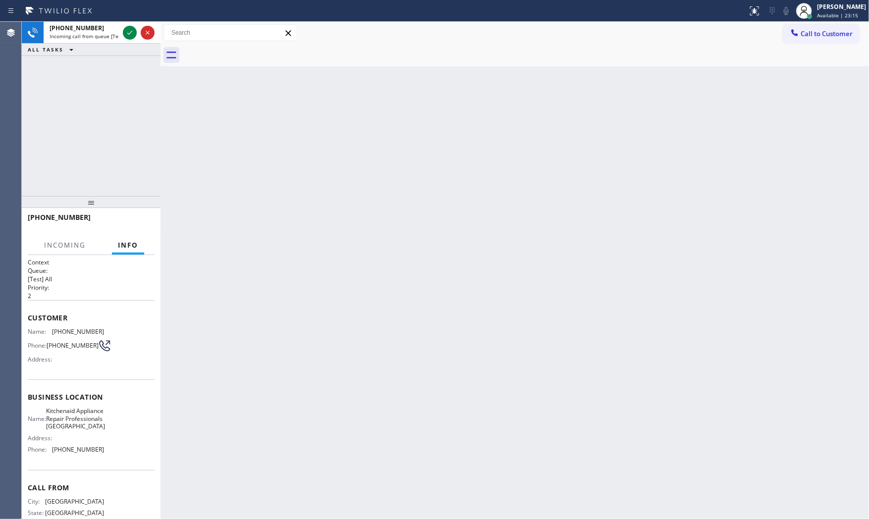
scroll to position [46, 0]
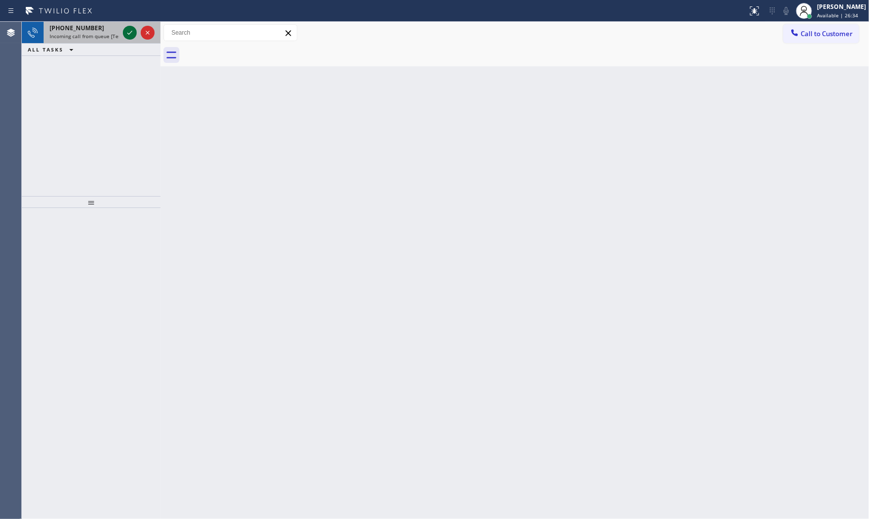
click at [125, 32] on icon at bounding box center [130, 33] width 12 height 12
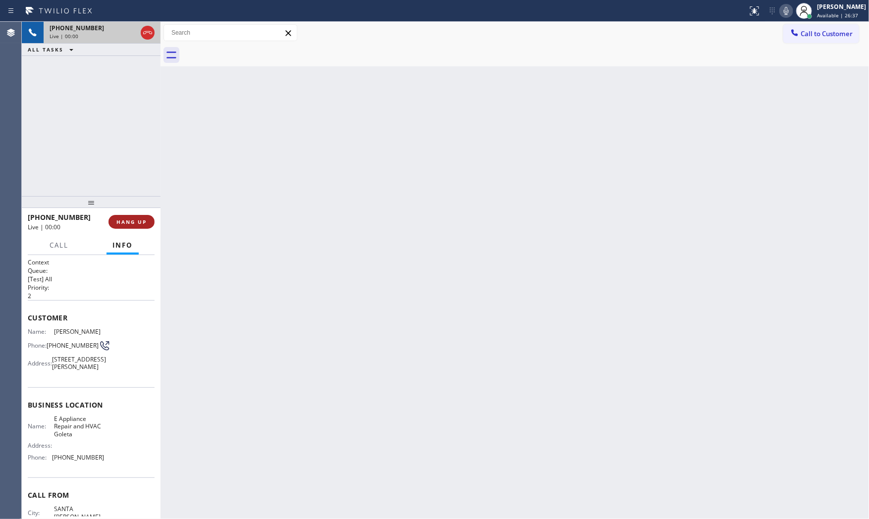
click at [135, 216] on button "HANG UP" at bounding box center [132, 222] width 46 height 14
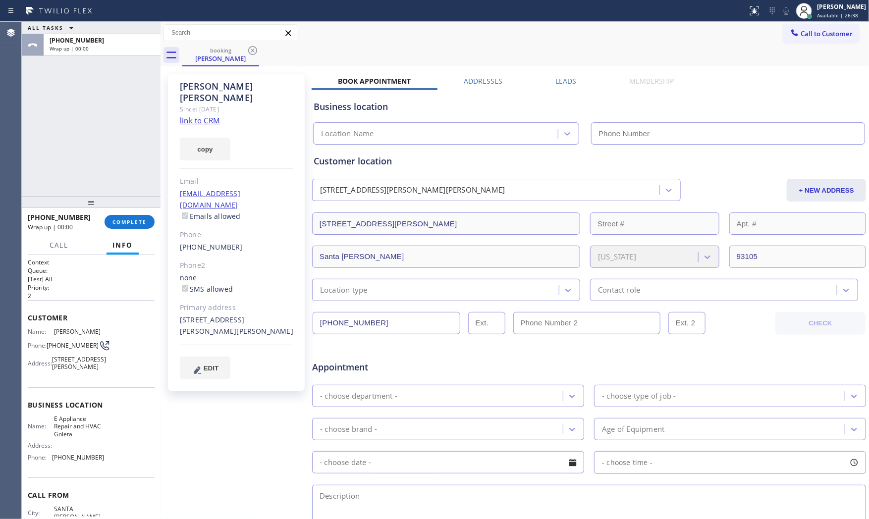
type input "[PHONE_NUMBER]"
click at [195, 115] on link "link to CRM" at bounding box center [200, 120] width 40 height 10
click at [146, 216] on button "COMPLETE" at bounding box center [130, 222] width 50 height 14
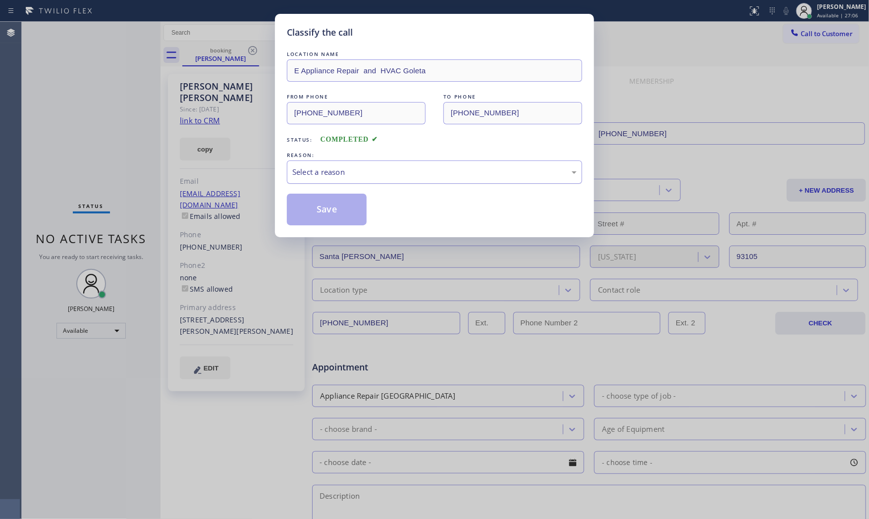
click at [344, 165] on div "Select a reason" at bounding box center [434, 172] width 295 height 23
click at [334, 219] on button "Save" at bounding box center [327, 210] width 80 height 32
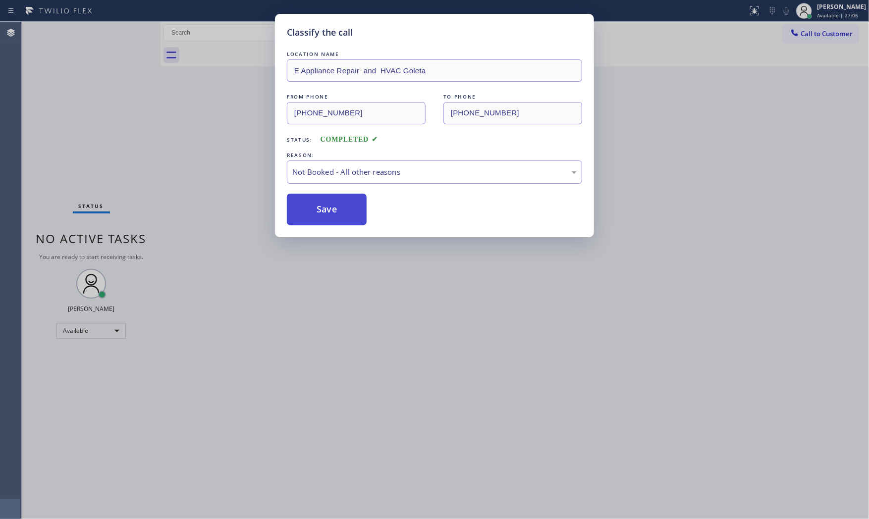
click at [333, 219] on button "Save" at bounding box center [327, 210] width 80 height 32
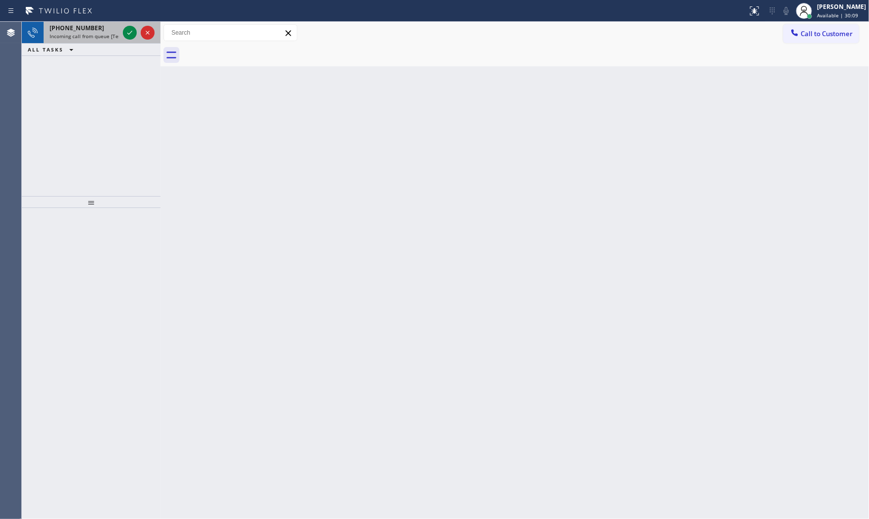
click at [77, 35] on span "Incoming call from queue [Test] All" at bounding box center [91, 36] width 82 height 7
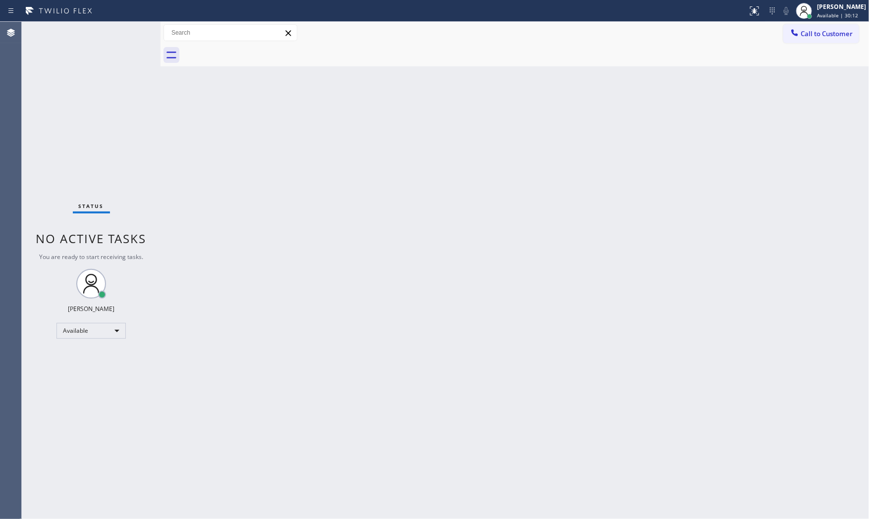
click at [77, 35] on div "Status No active tasks You are ready to start receiving tasks. [PERSON_NAME] Av…" at bounding box center [91, 271] width 139 height 498
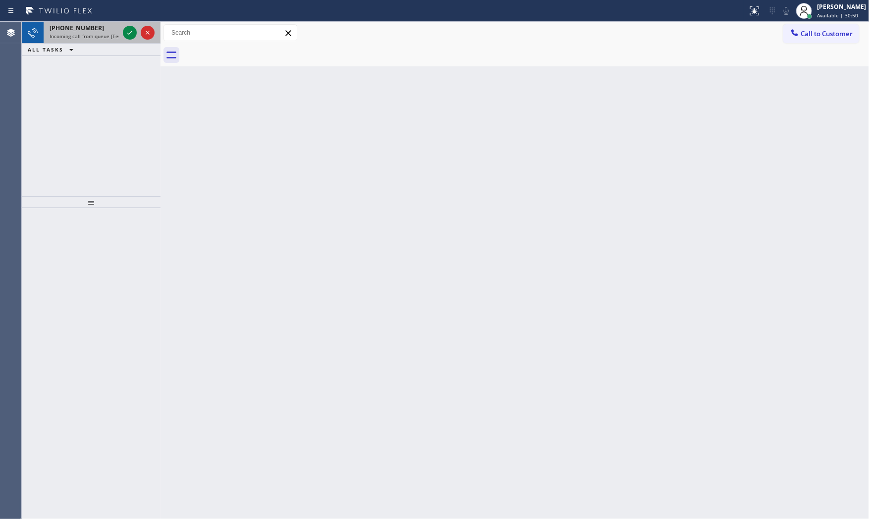
click at [87, 34] on span "Incoming call from queue [Test] All" at bounding box center [91, 36] width 82 height 7
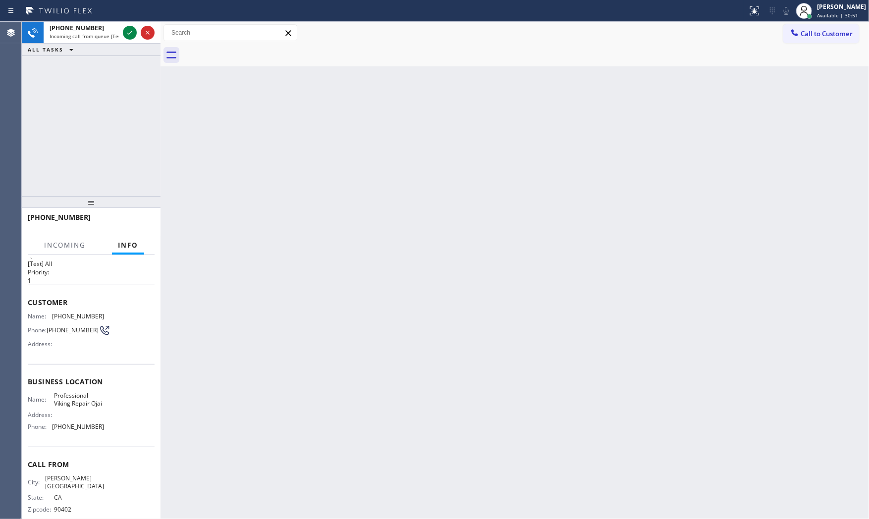
scroll to position [31, 0]
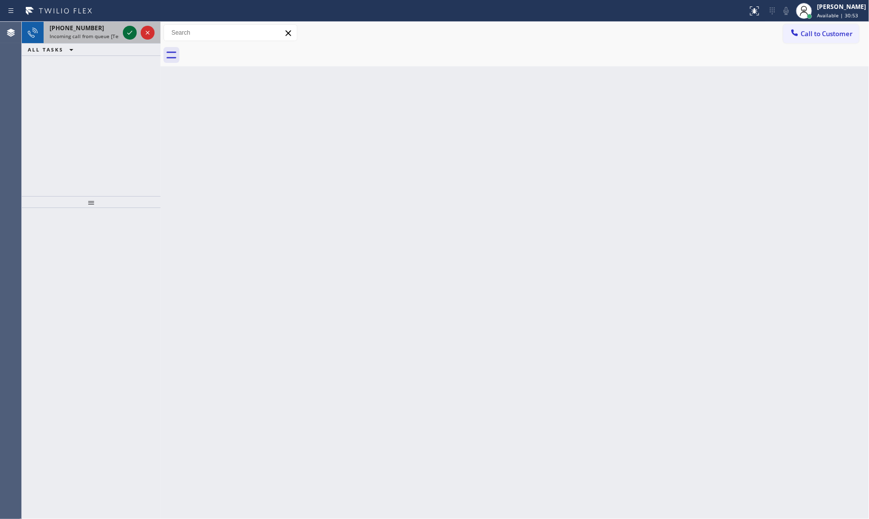
click at [125, 34] on icon at bounding box center [130, 33] width 12 height 12
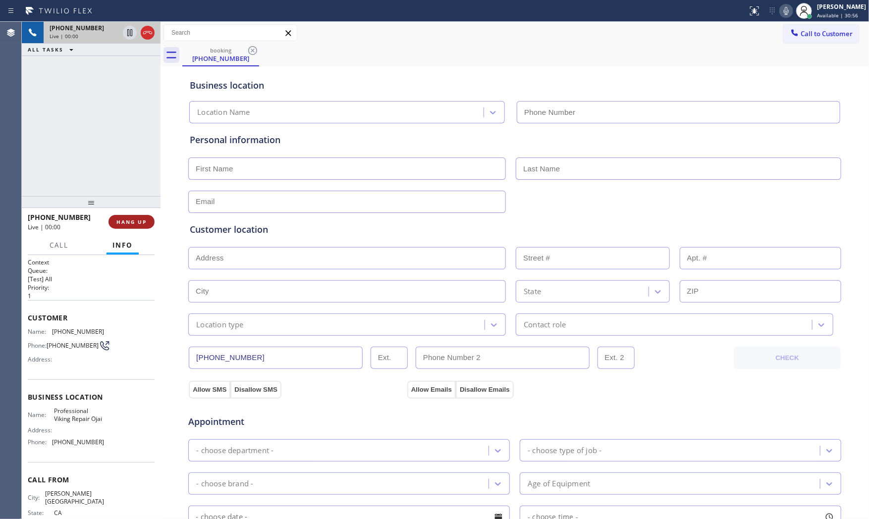
type input "[PHONE_NUMBER]"
click at [140, 219] on span "HANG UP" at bounding box center [131, 222] width 30 height 7
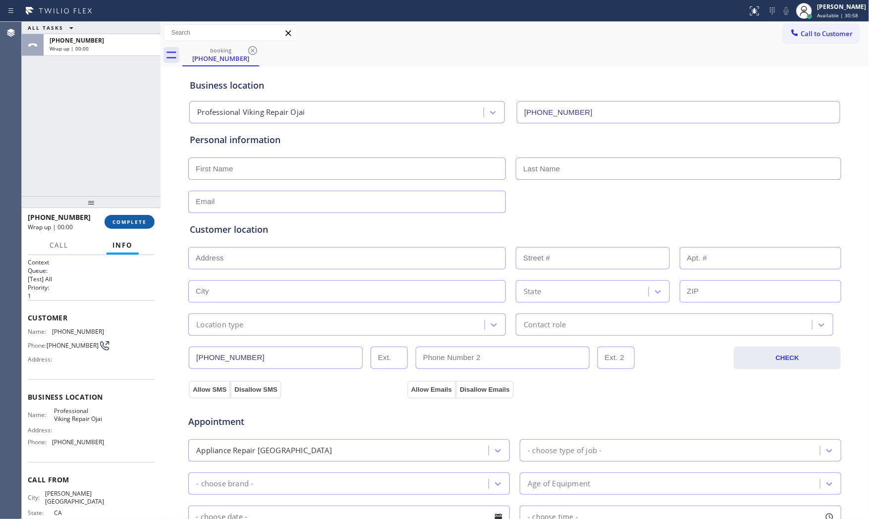
click at [140, 219] on span "COMPLETE" at bounding box center [130, 222] width 34 height 7
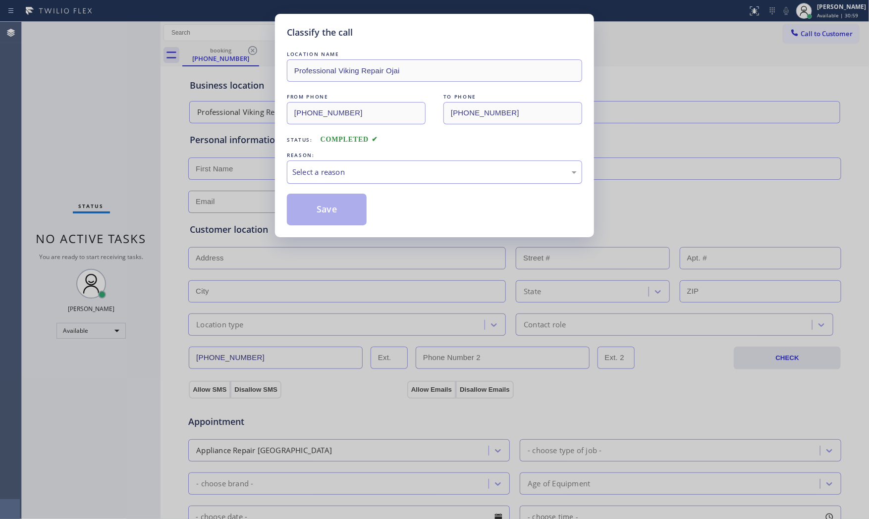
click at [382, 167] on div "Select a reason" at bounding box center [434, 172] width 285 height 11
click at [323, 203] on button "Save" at bounding box center [327, 210] width 80 height 32
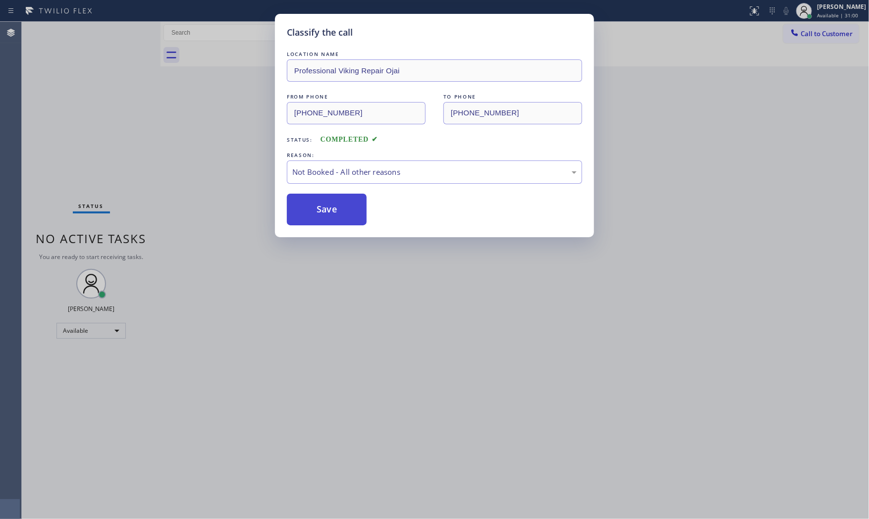
click at [323, 203] on button "Save" at bounding box center [327, 210] width 80 height 32
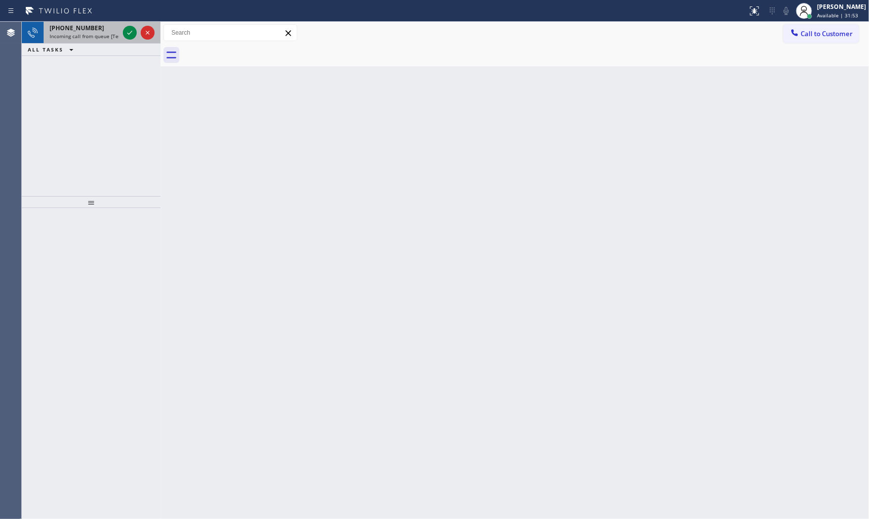
click at [75, 36] on span "Incoming call from queue [Test] All" at bounding box center [91, 36] width 82 height 7
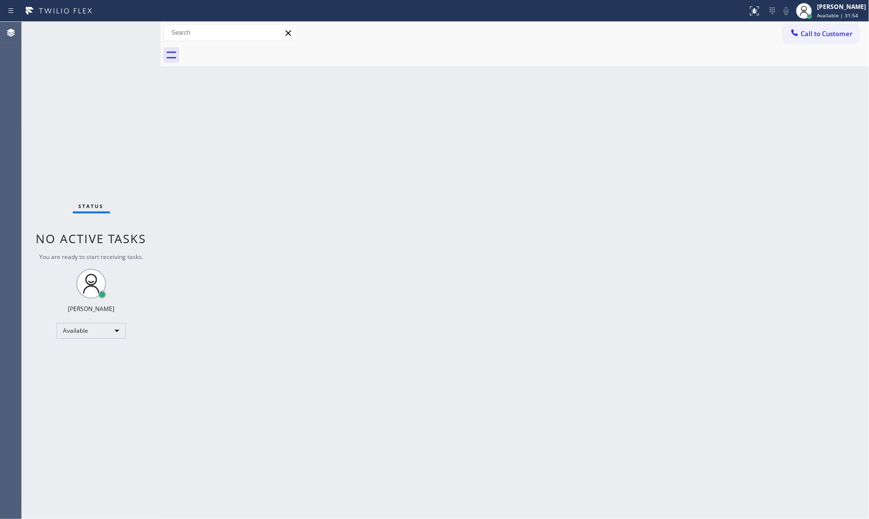
click at [75, 36] on div "Status No active tasks You are ready to start receiving tasks. [PERSON_NAME] Av…" at bounding box center [91, 271] width 139 height 498
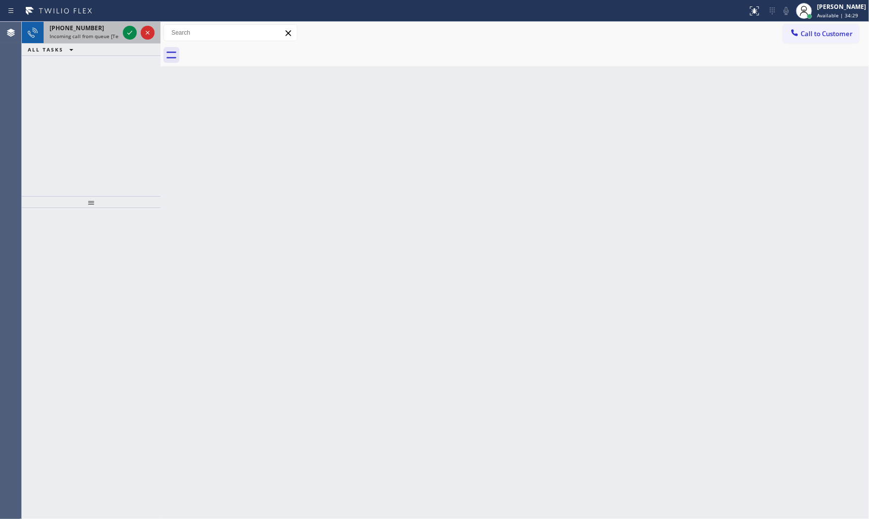
click at [109, 36] on span "Incoming call from queue [Test] All" at bounding box center [91, 36] width 82 height 7
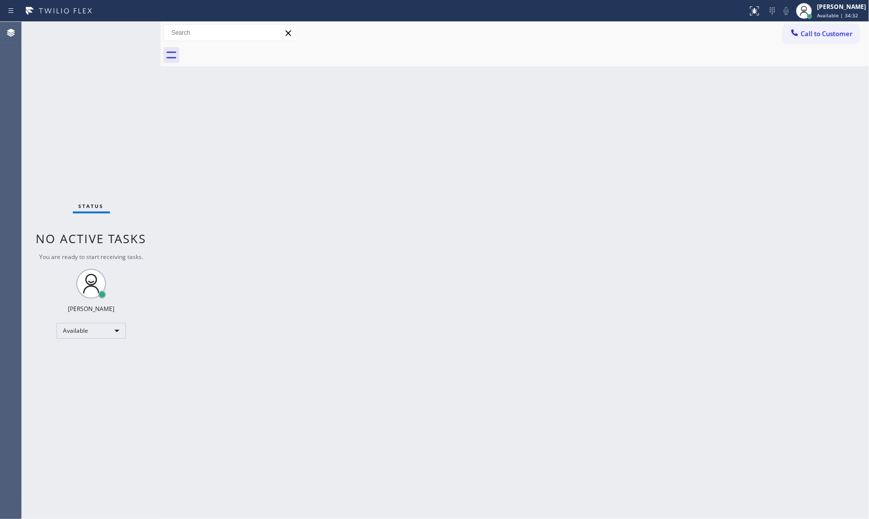
click at [109, 36] on div "Status No active tasks You are ready to start receiving tasks. [PERSON_NAME] Av…" at bounding box center [91, 271] width 139 height 498
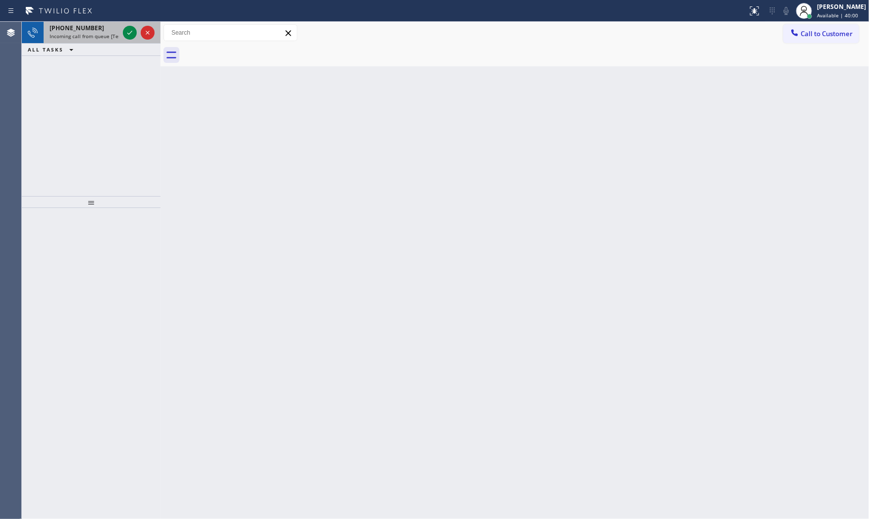
click at [81, 25] on span "[PHONE_NUMBER]" at bounding box center [77, 28] width 55 height 8
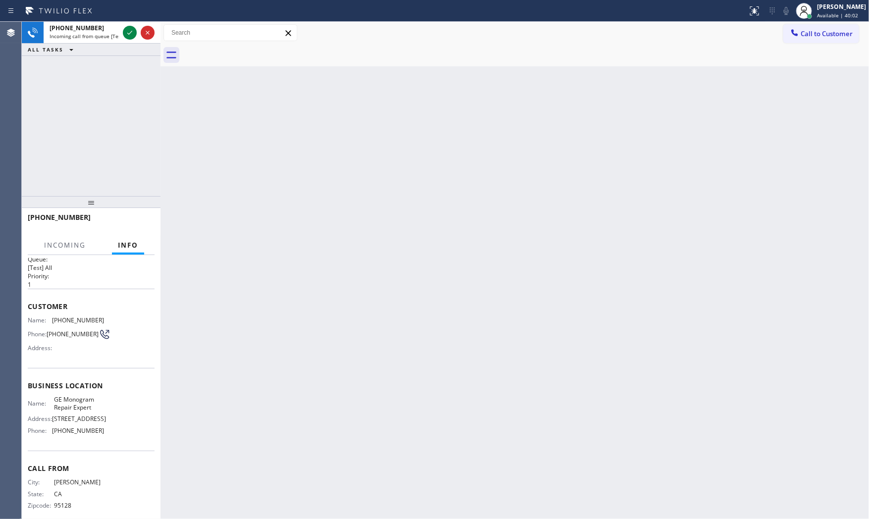
scroll to position [23, 0]
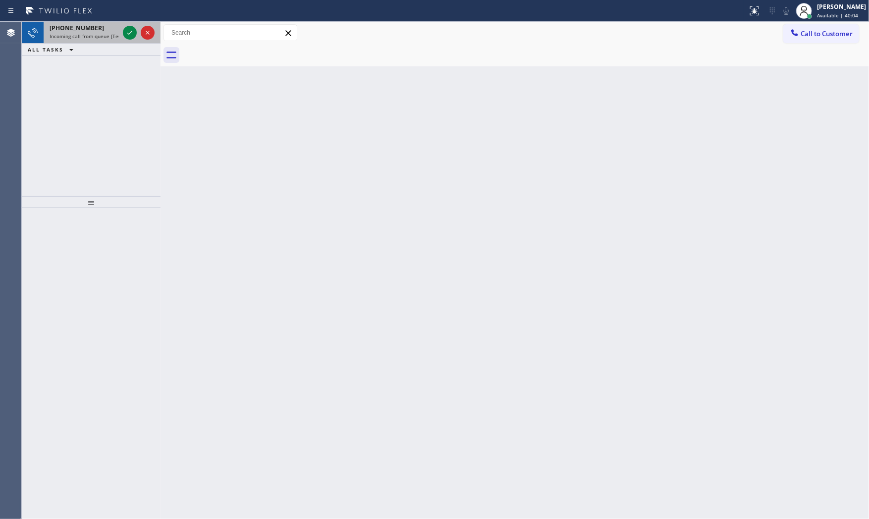
click at [116, 33] on span "Incoming call from queue [Test] All" at bounding box center [91, 36] width 82 height 7
click at [92, 32] on div "[PHONE_NUMBER]" at bounding box center [84, 28] width 69 height 8
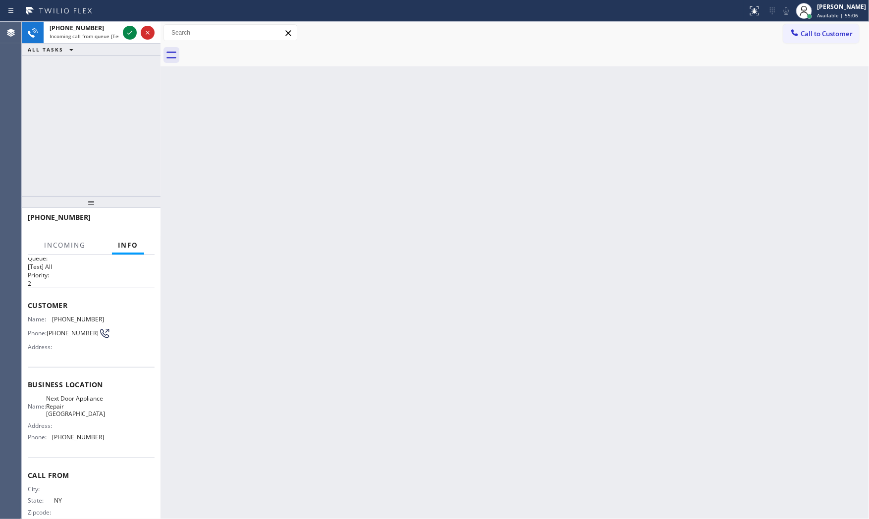
scroll to position [38, 0]
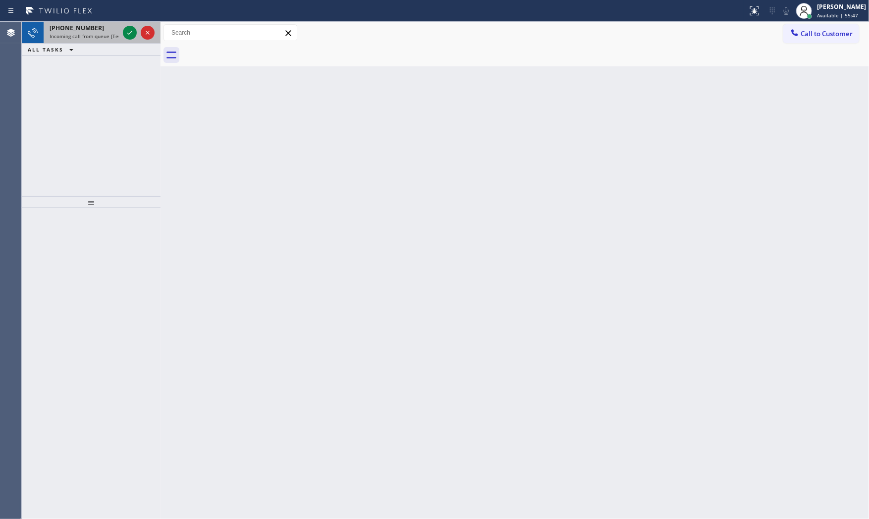
click at [99, 24] on div "[PHONE_NUMBER]" at bounding box center [84, 28] width 69 height 8
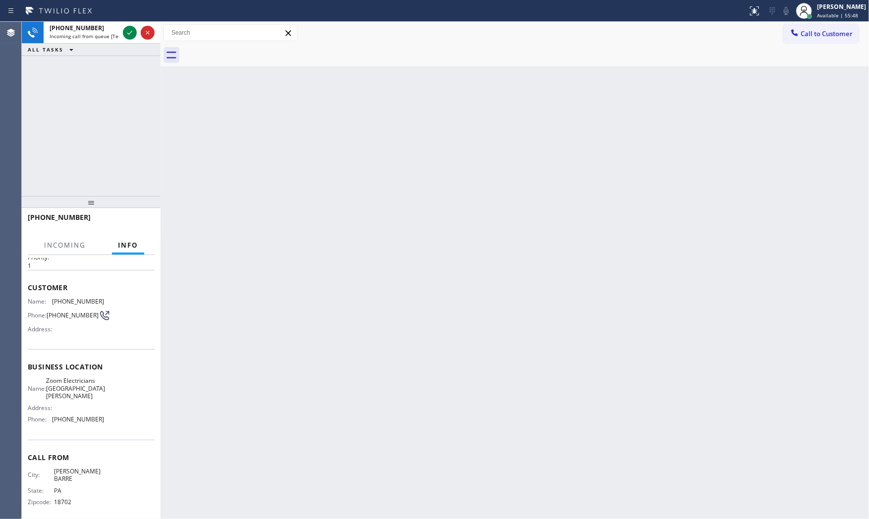
scroll to position [31, 0]
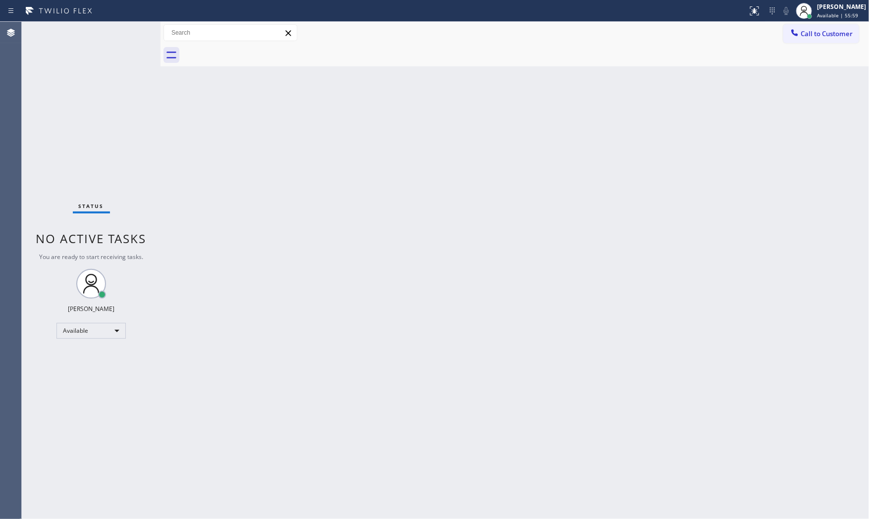
click at [88, 35] on div "Status No active tasks You are ready to start receiving tasks. [PERSON_NAME] Av…" at bounding box center [91, 271] width 139 height 498
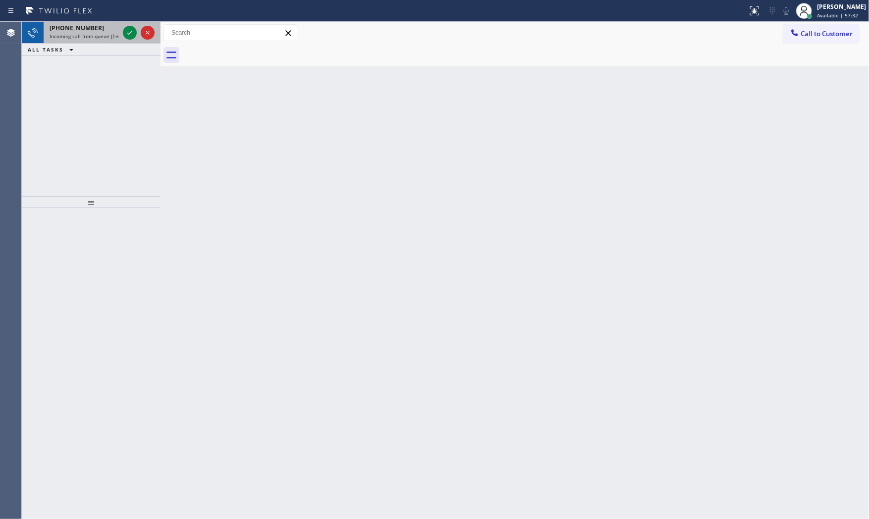
click at [111, 38] on span "Incoming call from queue [Test] All" at bounding box center [91, 36] width 82 height 7
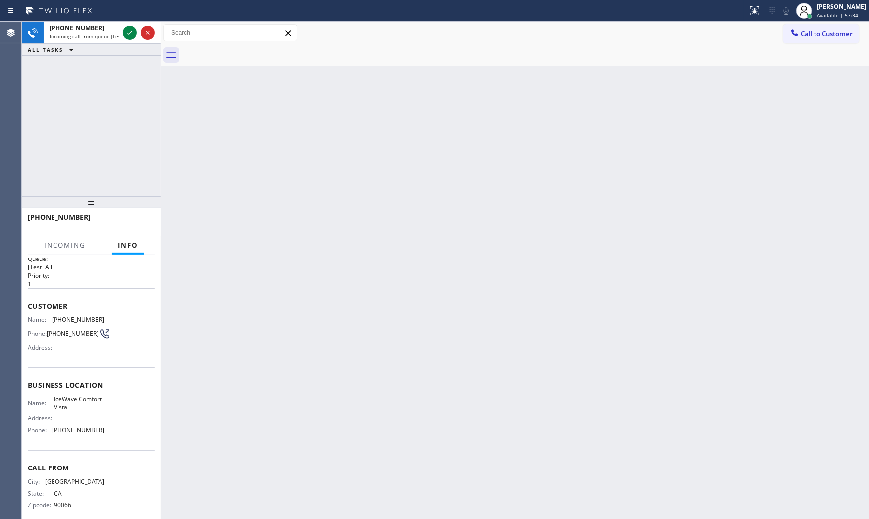
scroll to position [23, 0]
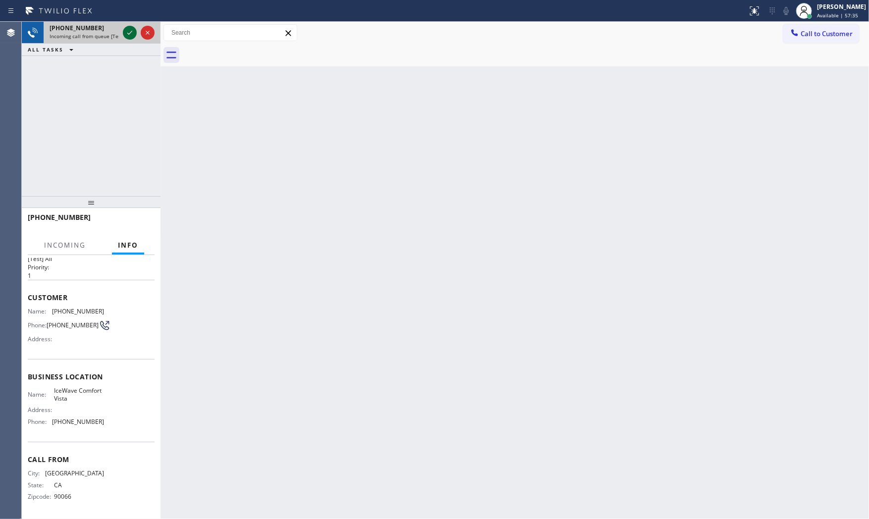
click at [130, 31] on icon at bounding box center [130, 33] width 12 height 12
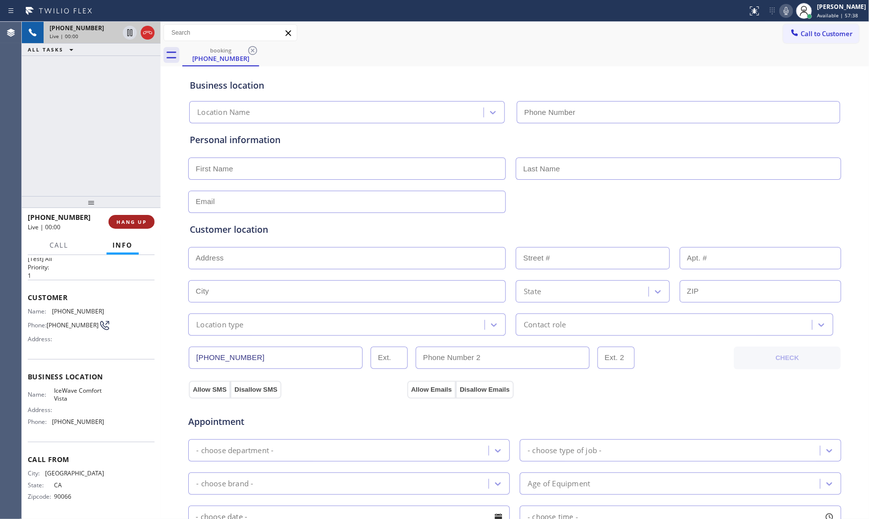
type input "[PHONE_NUMBER]"
click at [142, 225] on span "HANG UP" at bounding box center [131, 222] width 30 height 7
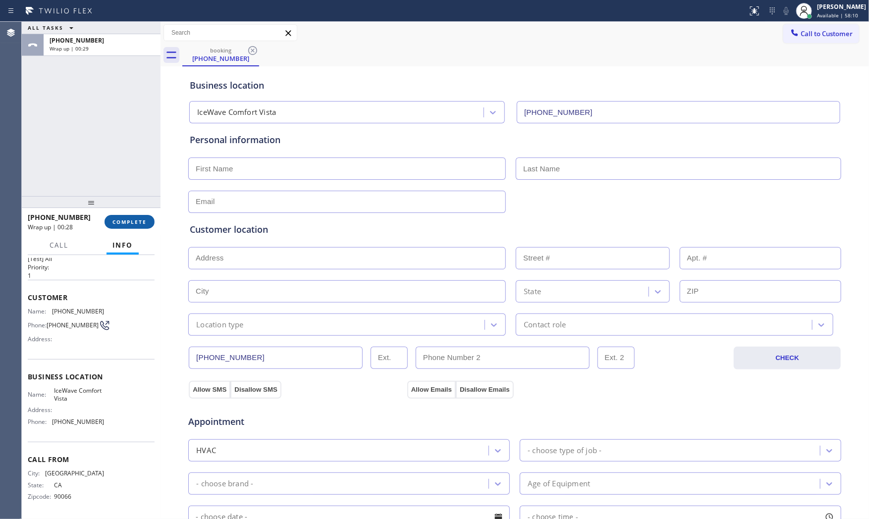
click at [137, 216] on button "COMPLETE" at bounding box center [130, 222] width 50 height 14
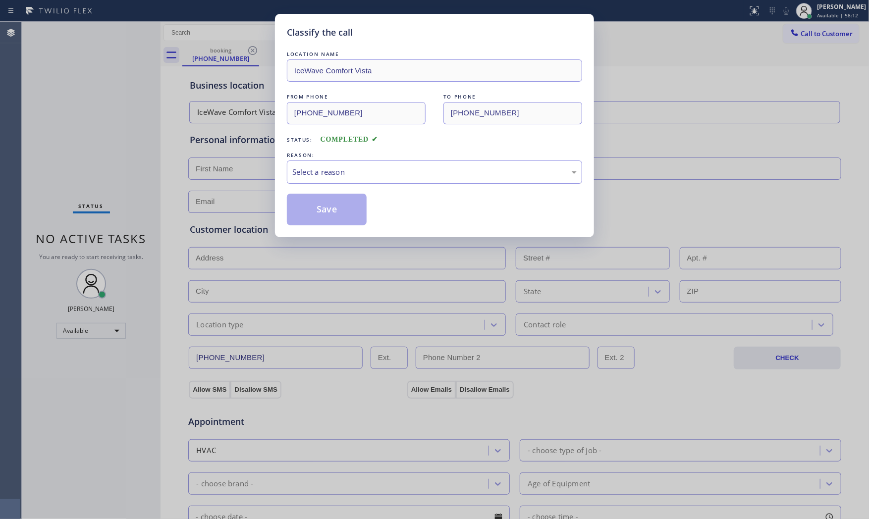
click at [312, 182] on div "Select a reason" at bounding box center [434, 172] width 295 height 23
click at [315, 219] on button "Save" at bounding box center [327, 210] width 80 height 32
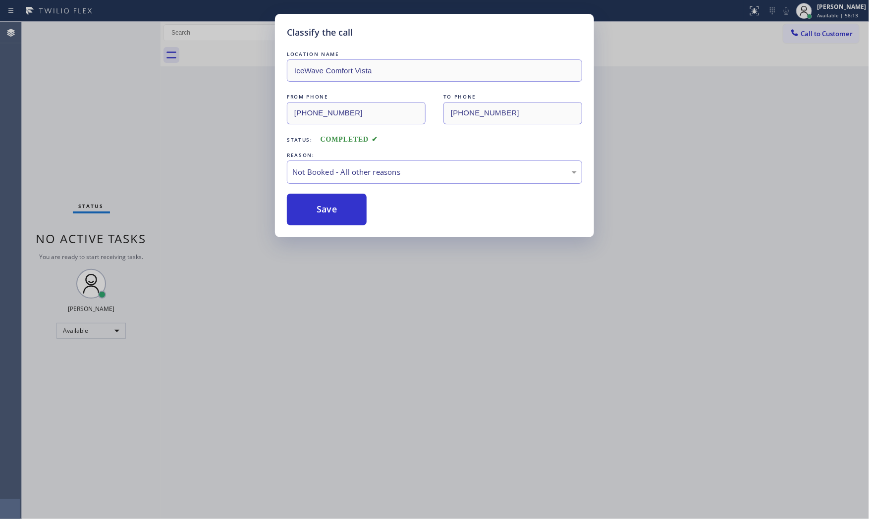
click at [315, 219] on button "Save" at bounding box center [327, 210] width 80 height 32
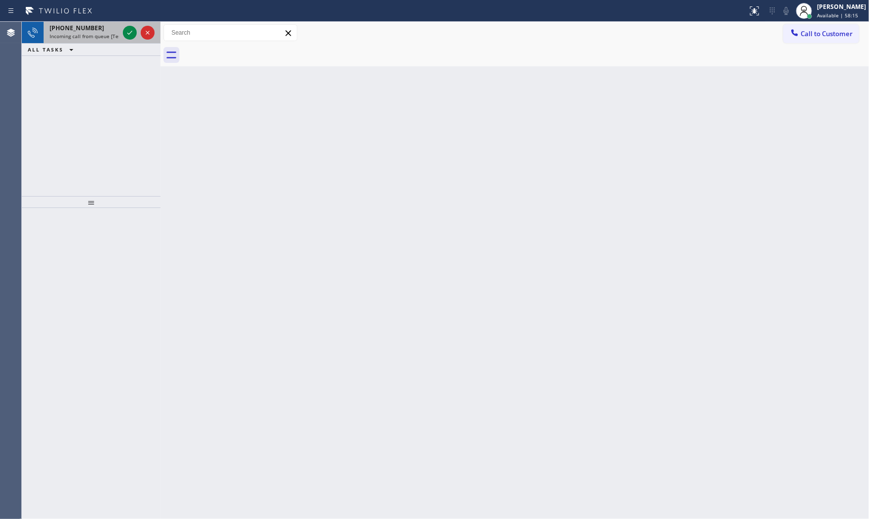
click at [60, 35] on span "Incoming call from queue [Test] All" at bounding box center [91, 36] width 82 height 7
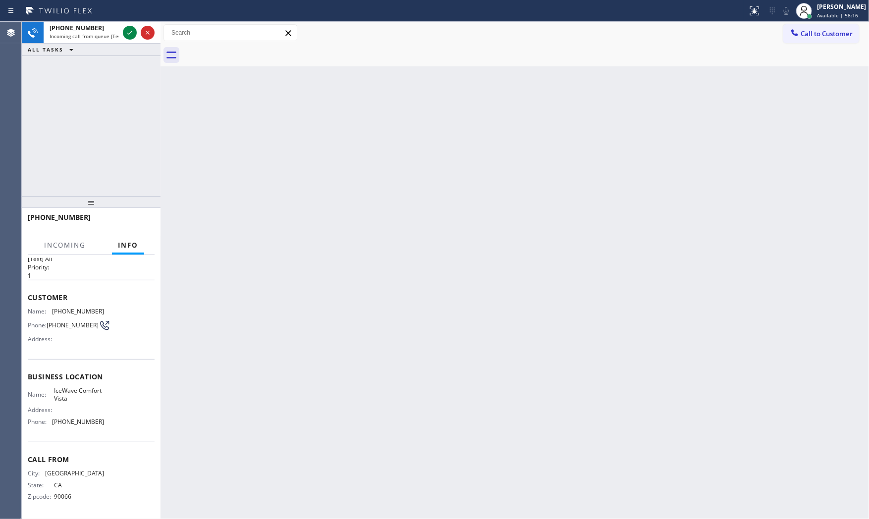
scroll to position [23, 0]
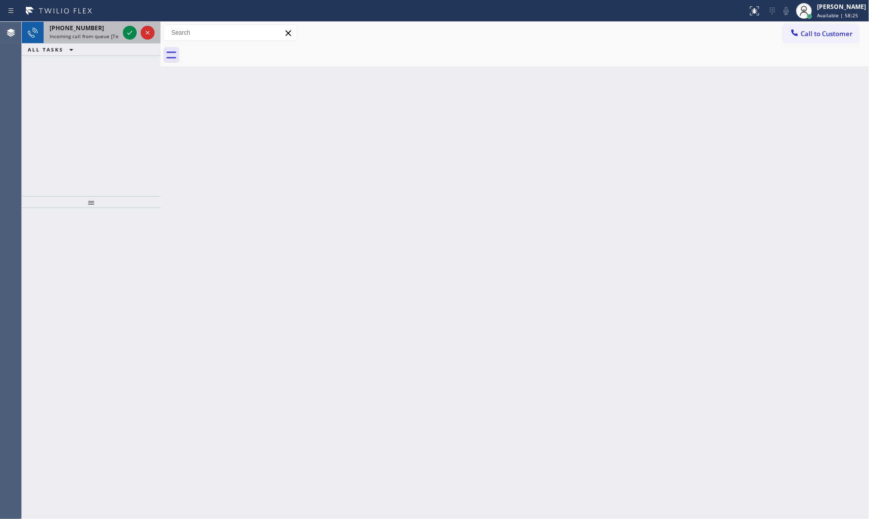
click at [70, 28] on span "[PHONE_NUMBER]" at bounding box center [77, 28] width 55 height 8
click at [98, 37] on span "Incoming call from queue [Test] All" at bounding box center [91, 36] width 82 height 7
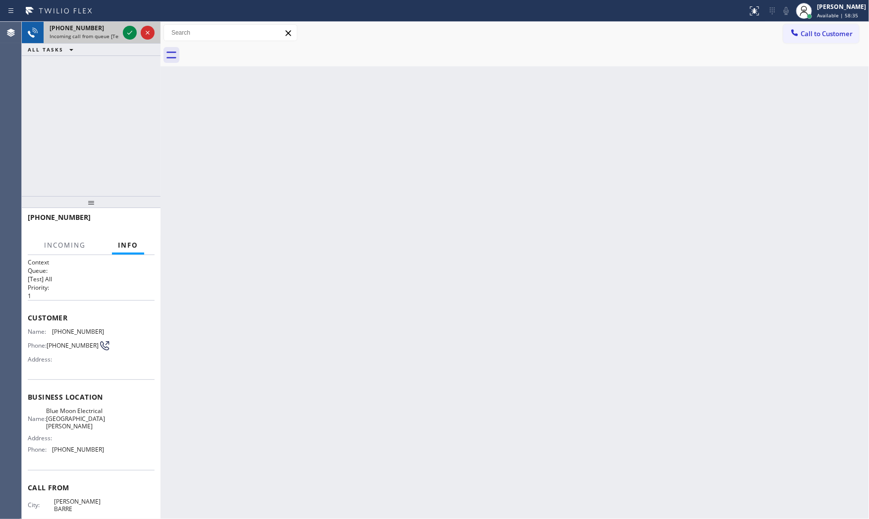
click at [122, 35] on div at bounding box center [139, 33] width 36 height 22
click at [126, 34] on icon at bounding box center [130, 33] width 12 height 12
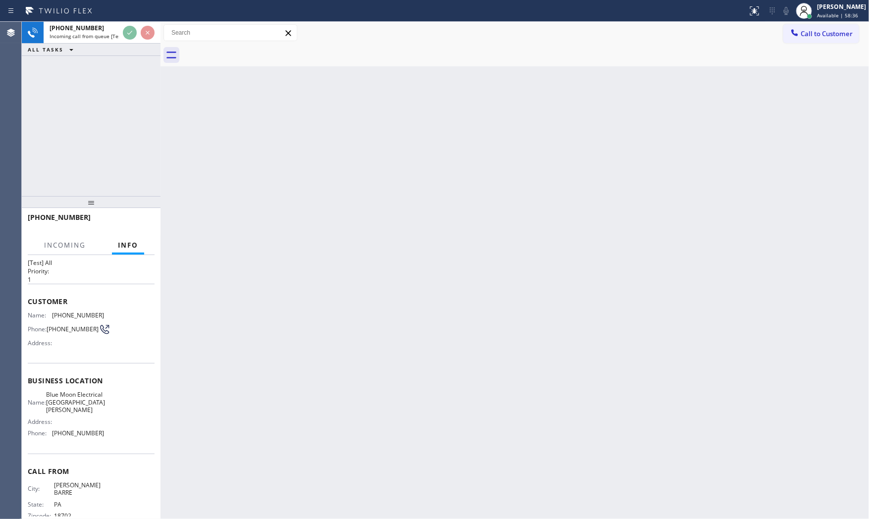
scroll to position [31, 0]
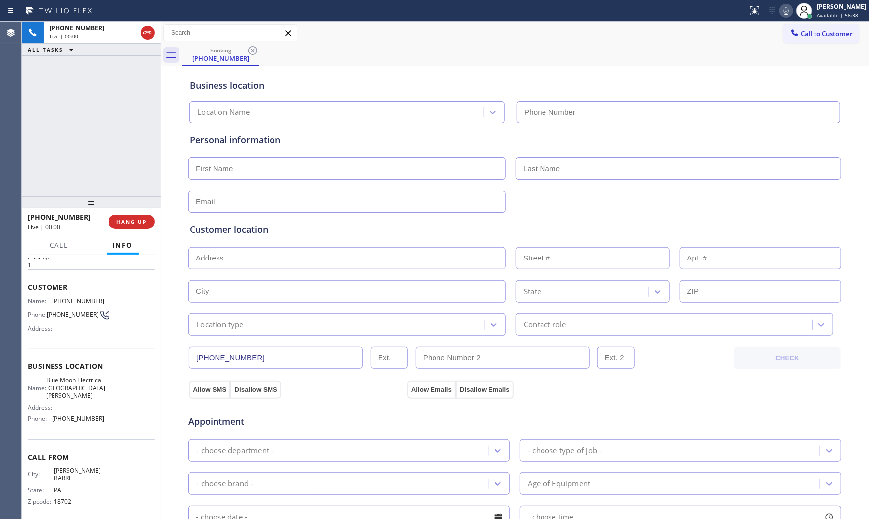
type input "[PHONE_NUMBER]"
click at [784, 10] on icon at bounding box center [787, 11] width 12 height 12
click at [786, 9] on icon at bounding box center [787, 11] width 12 height 12
click at [784, 14] on icon at bounding box center [786, 11] width 5 height 8
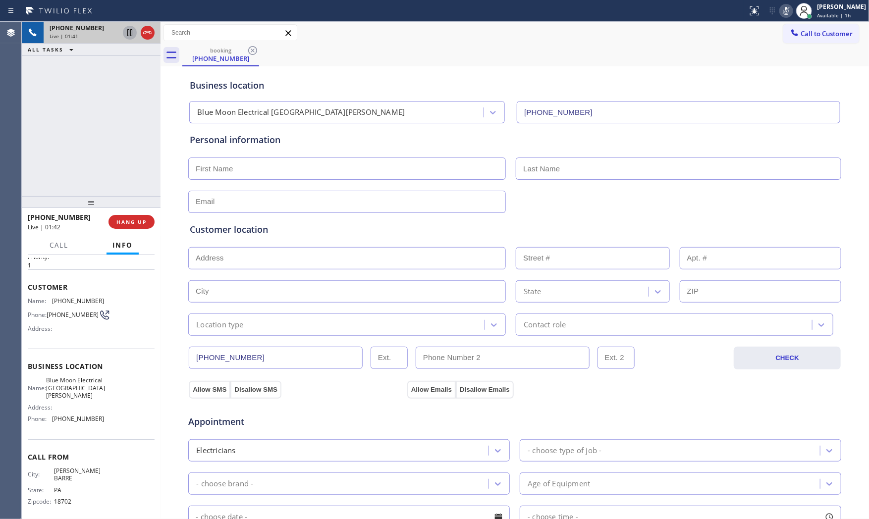
click at [127, 36] on icon at bounding box center [129, 32] width 5 height 7
click at [784, 17] on button at bounding box center [787, 11] width 14 height 14
click at [128, 34] on icon at bounding box center [129, 32] width 7 height 7
click at [77, 240] on div "Call Info" at bounding box center [91, 246] width 127 height 20
click at [62, 246] on span "Call" at bounding box center [59, 245] width 19 height 9
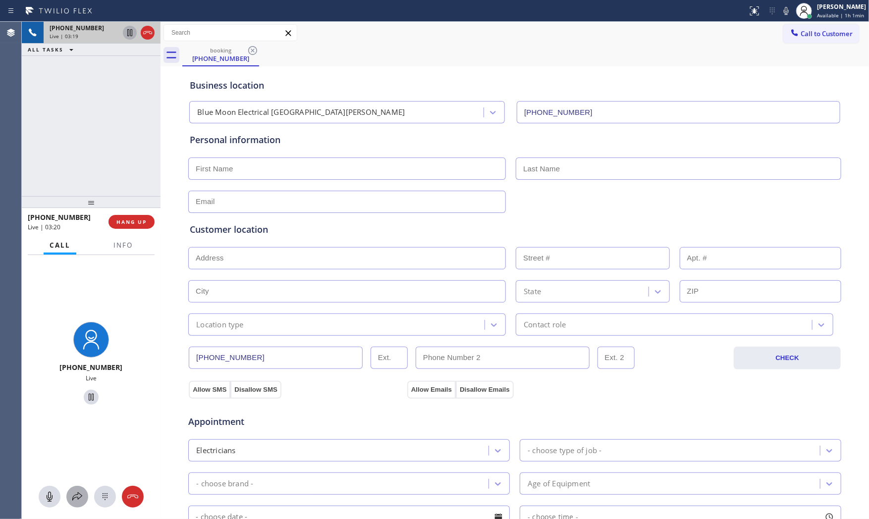
click at [72, 496] on icon at bounding box center [77, 497] width 12 height 12
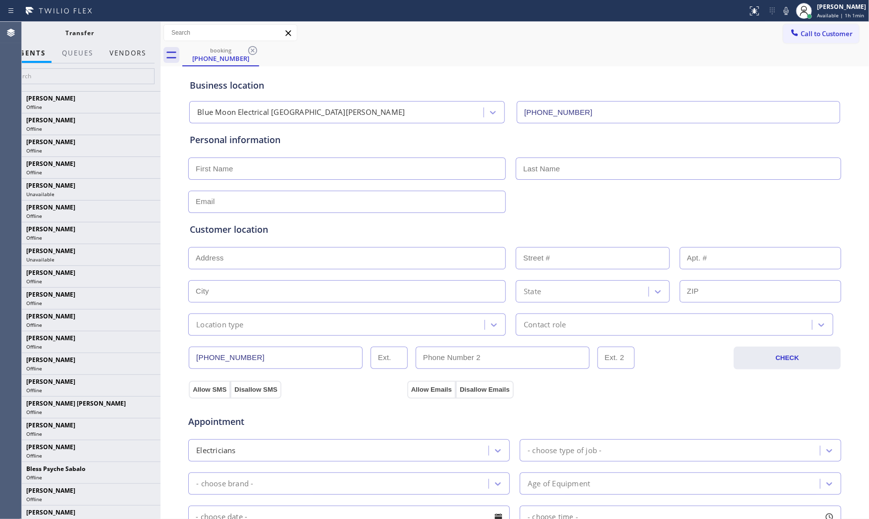
click at [135, 55] on button "Vendors" at bounding box center [128, 53] width 49 height 19
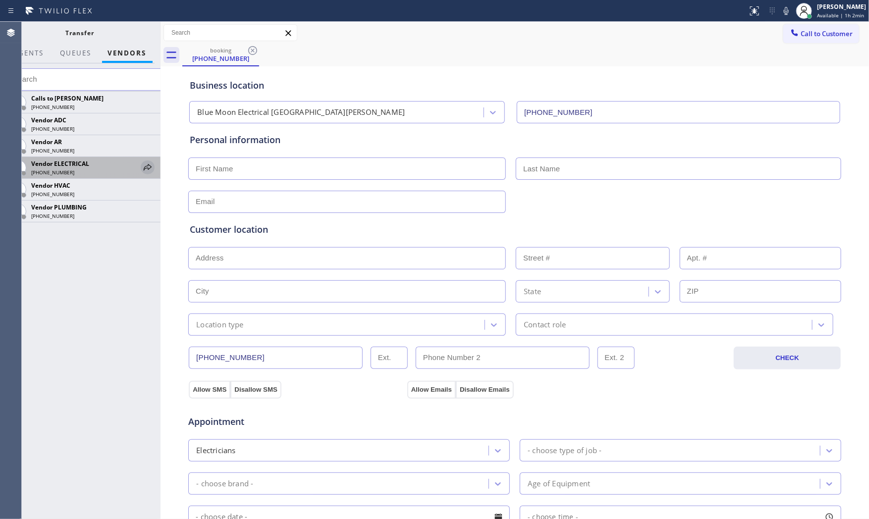
click at [146, 172] on icon at bounding box center [148, 168] width 12 height 12
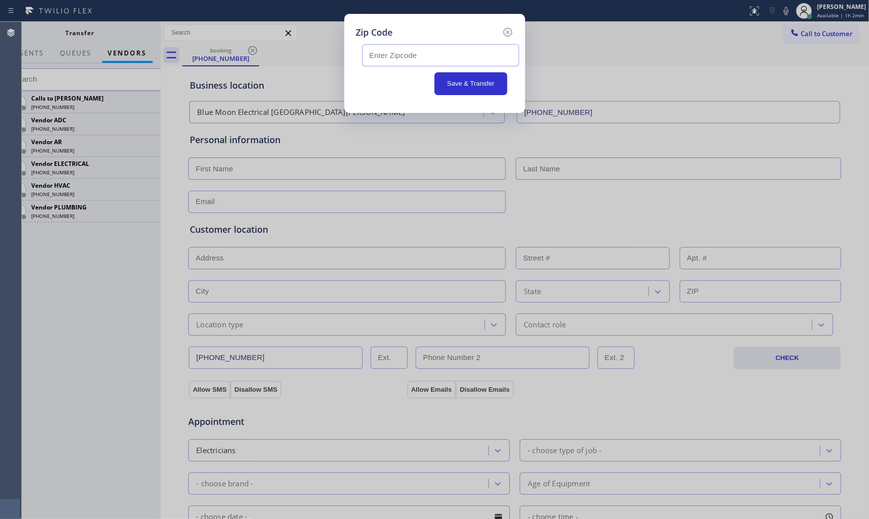
click at [425, 65] on input "text" at bounding box center [440, 55] width 157 height 22
paste input "90404"
type input "90404"
click at [449, 83] on button "Save & Transfer" at bounding box center [471, 83] width 73 height 23
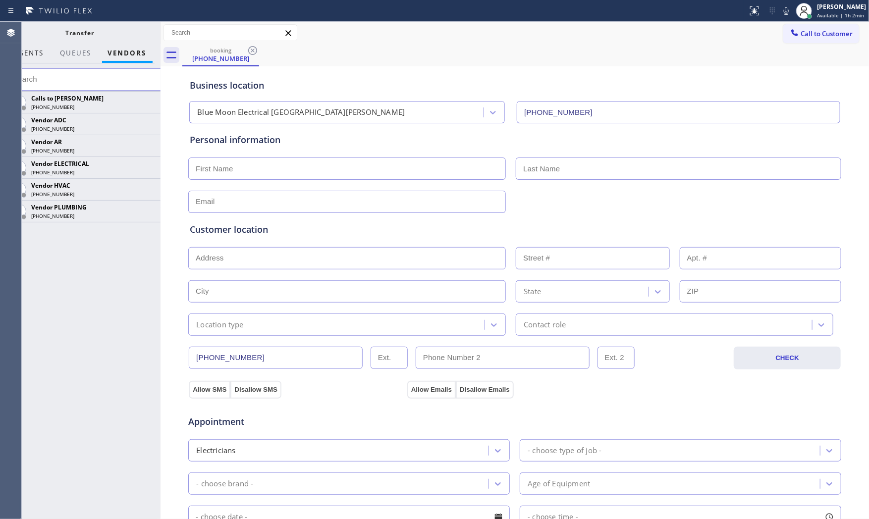
click at [45, 57] on button "AGENTS" at bounding box center [29, 53] width 42 height 19
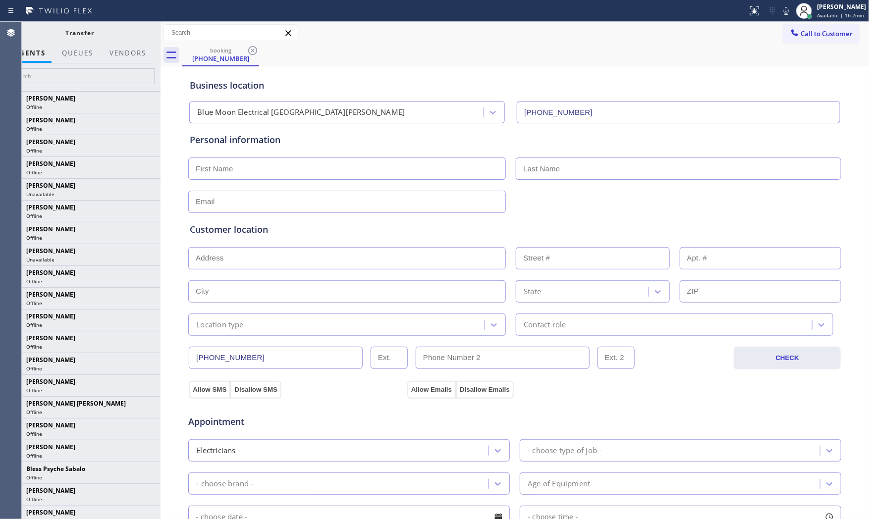
click at [785, 14] on icon at bounding box center [786, 11] width 5 height 8
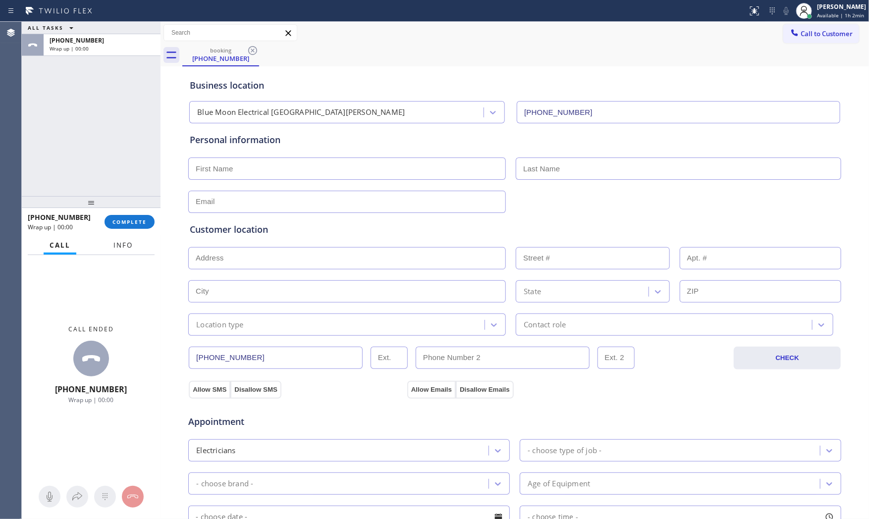
click at [121, 242] on span "Info" at bounding box center [123, 245] width 19 height 9
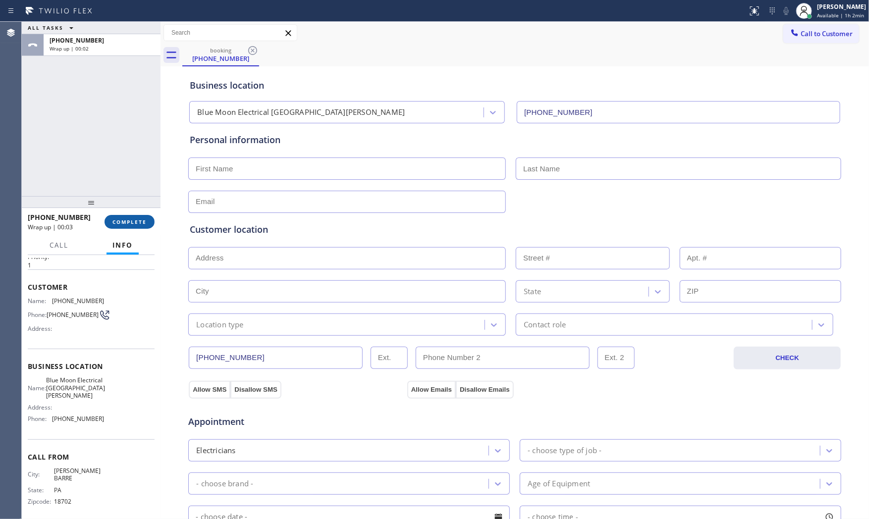
click at [132, 226] on button "COMPLETE" at bounding box center [130, 222] width 50 height 14
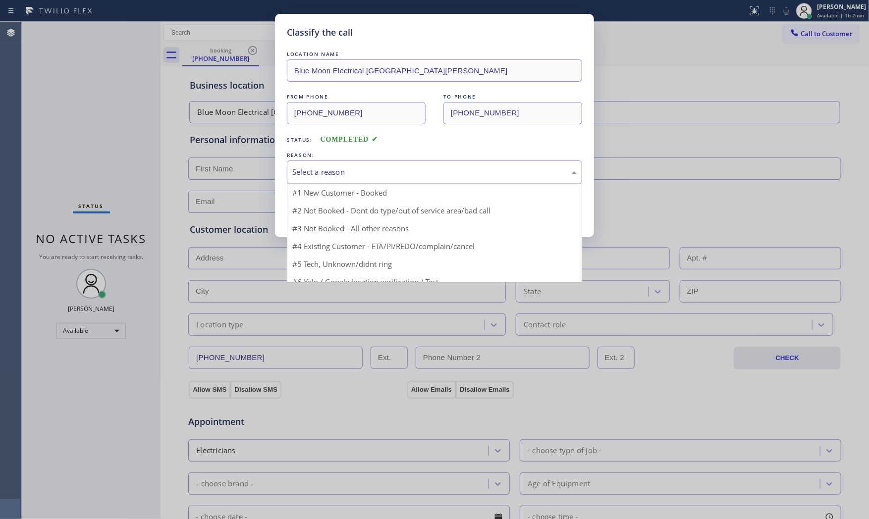
click at [322, 168] on div "Select a reason" at bounding box center [434, 172] width 285 height 11
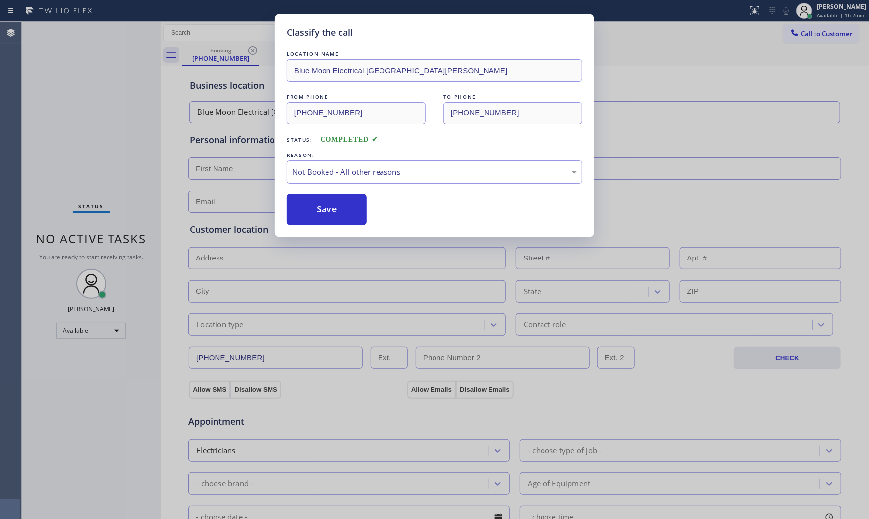
click at [323, 207] on button "Save" at bounding box center [327, 210] width 80 height 32
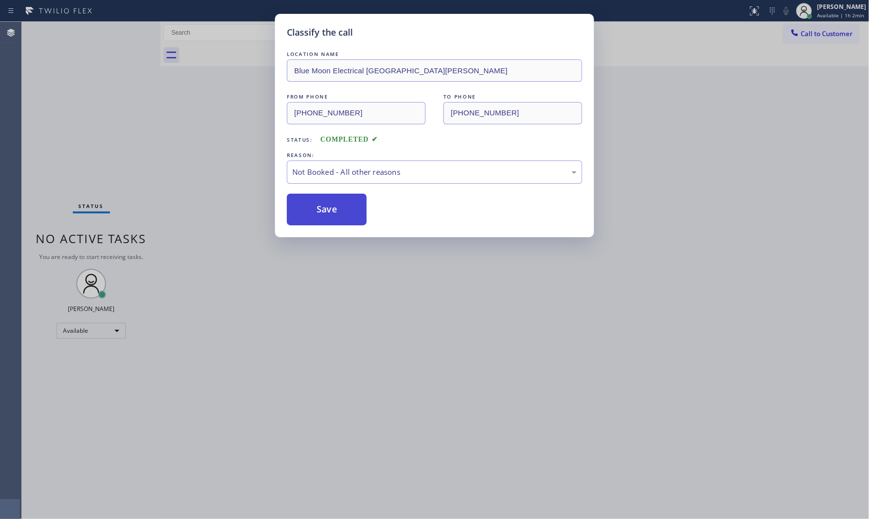
click at [323, 207] on button "Save" at bounding box center [327, 210] width 80 height 32
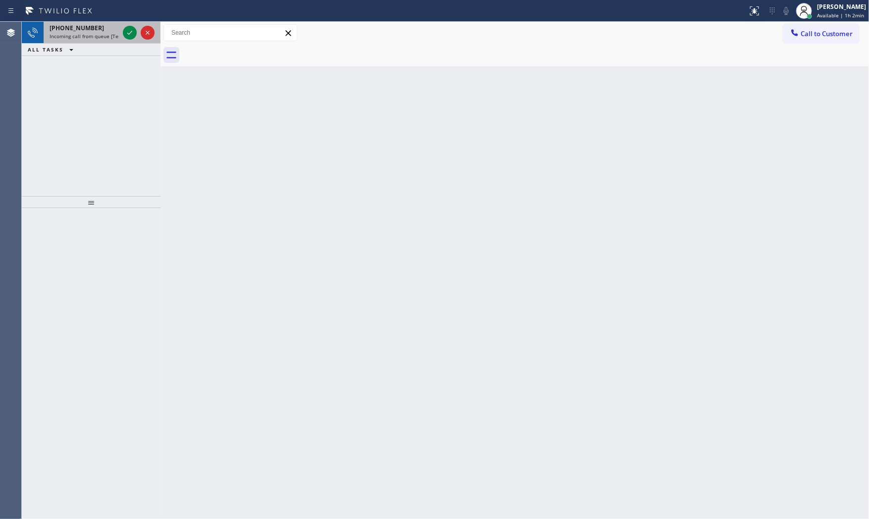
click at [95, 37] on span "Incoming call from queue [Test] All" at bounding box center [91, 36] width 82 height 7
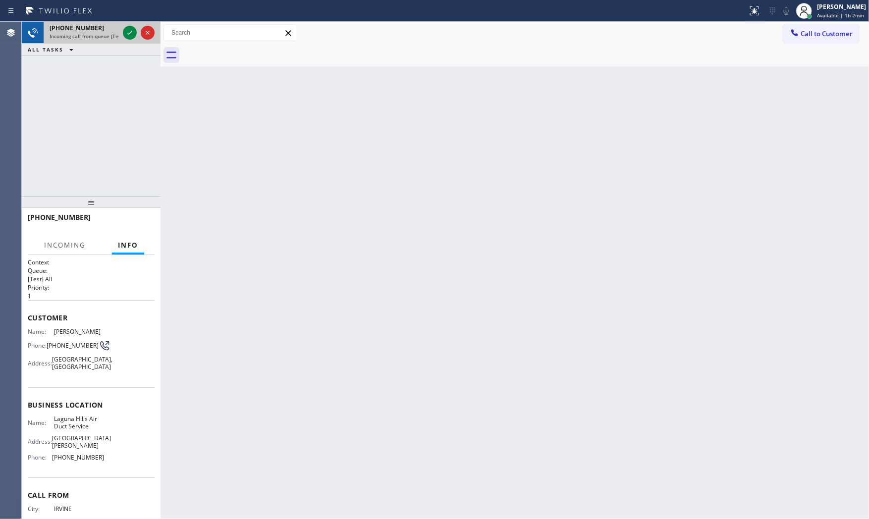
click at [105, 37] on span "Incoming call from queue [Test] All" at bounding box center [91, 36] width 82 height 7
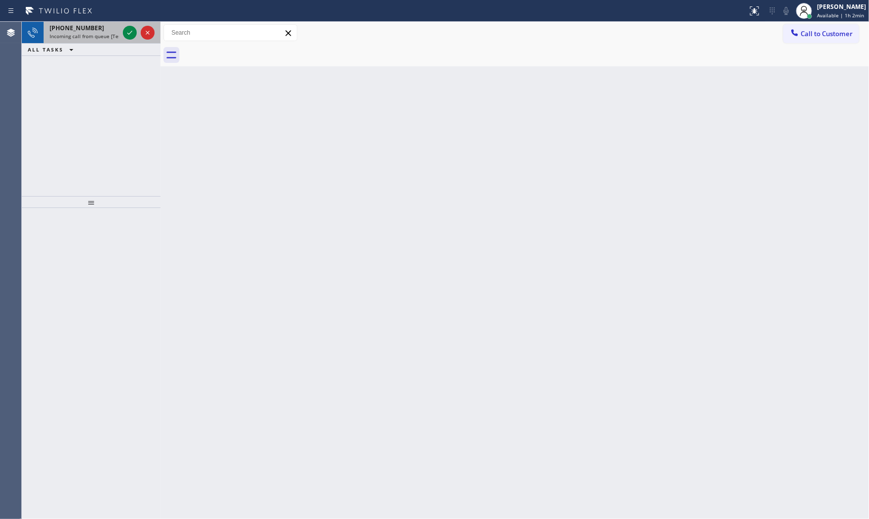
click at [86, 28] on span "[PHONE_NUMBER]" at bounding box center [77, 28] width 55 height 8
click at [85, 24] on span "[PHONE_NUMBER]" at bounding box center [77, 28] width 55 height 8
click at [81, 33] on span "Incoming call from queue [Test] All" at bounding box center [91, 36] width 82 height 7
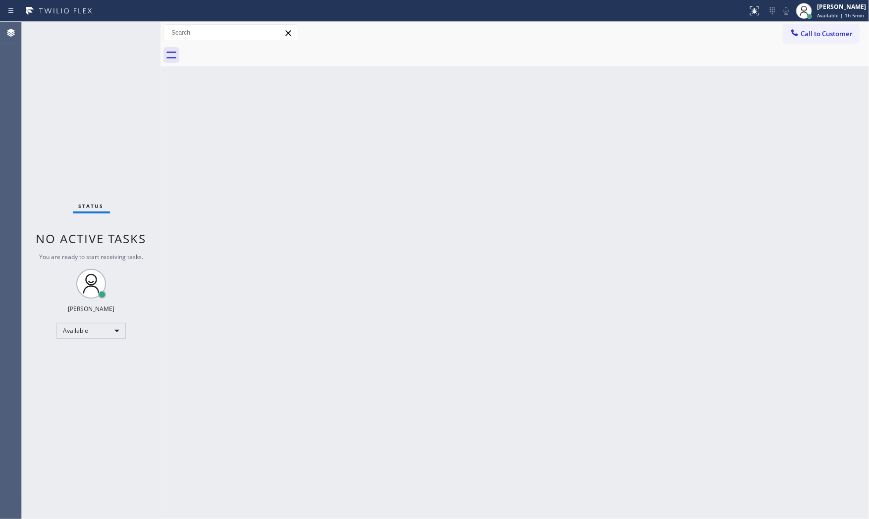
click at [118, 41] on div "Status No active tasks You are ready to start receiving tasks. [PERSON_NAME] Av…" at bounding box center [91, 271] width 139 height 498
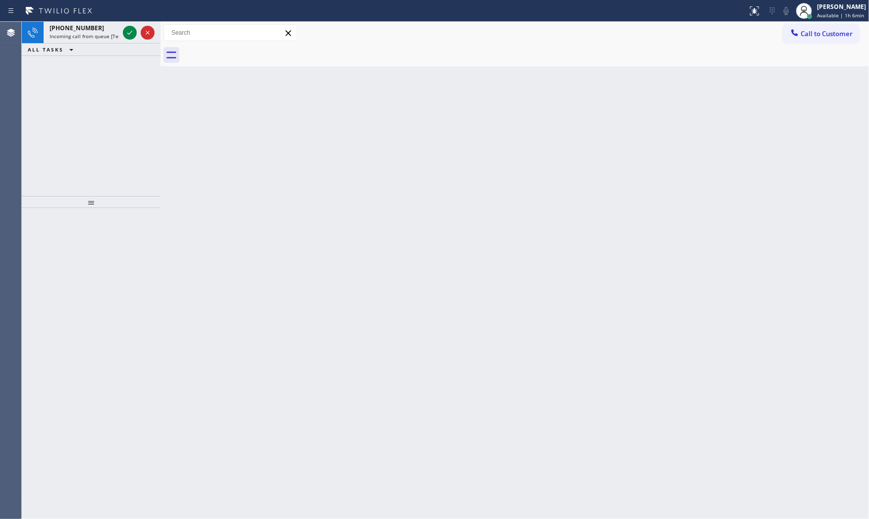
click at [118, 41] on div "[PHONE_NUMBER] Incoming call from queue [Test] All" at bounding box center [82, 33] width 77 height 22
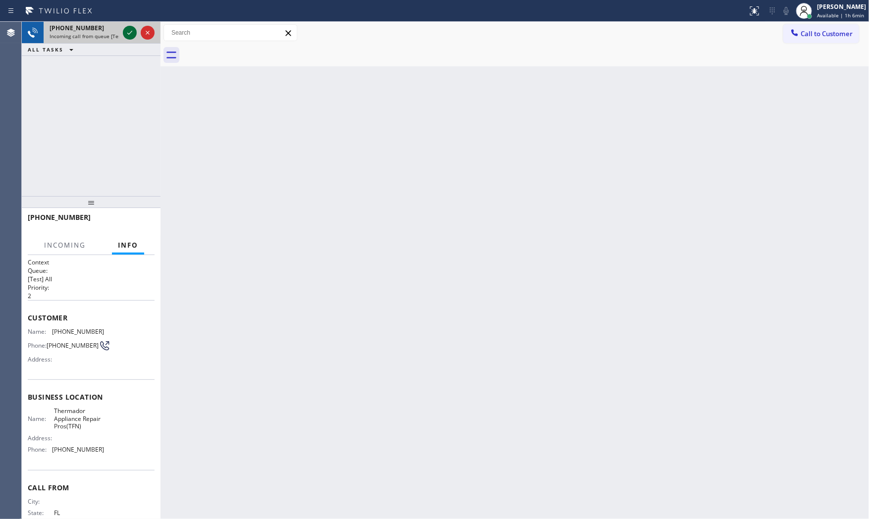
click at [127, 30] on icon at bounding box center [130, 33] width 12 height 12
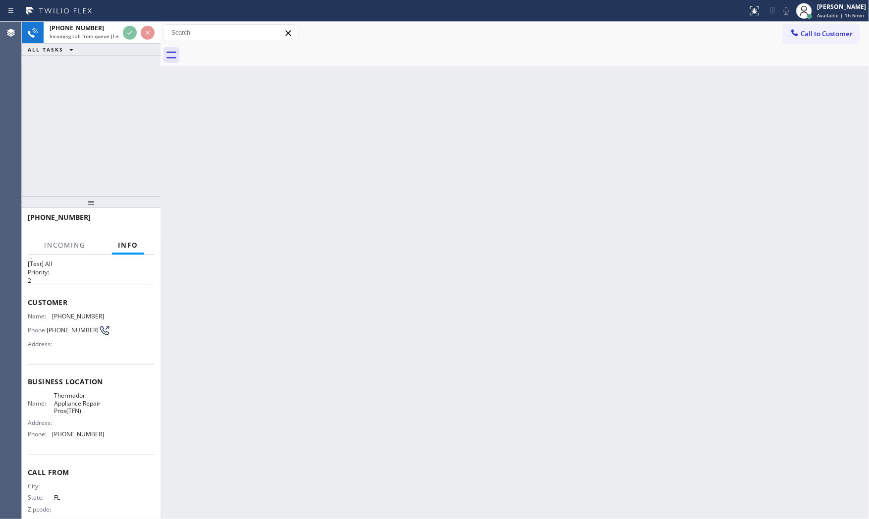
scroll to position [31, 0]
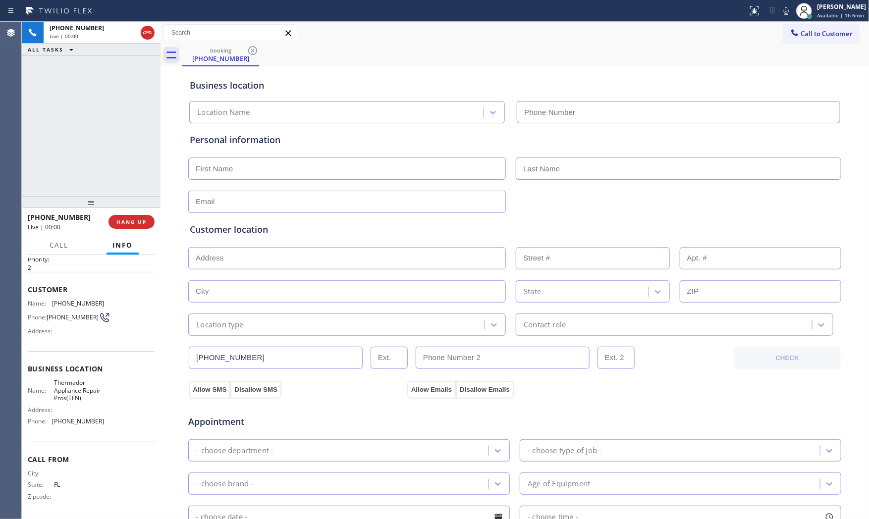
type input "[PHONE_NUMBER]"
click at [147, 225] on button "HANG UP" at bounding box center [132, 222] width 46 height 14
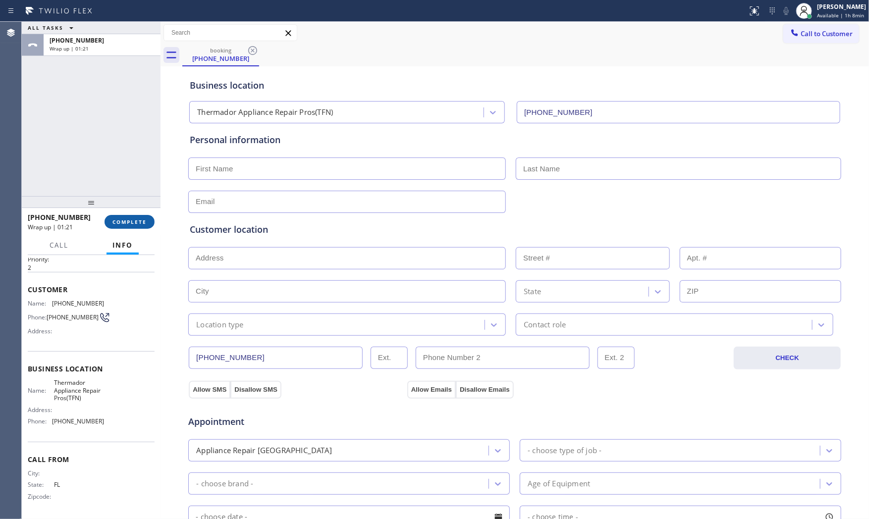
click at [108, 220] on button "COMPLETE" at bounding box center [130, 222] width 50 height 14
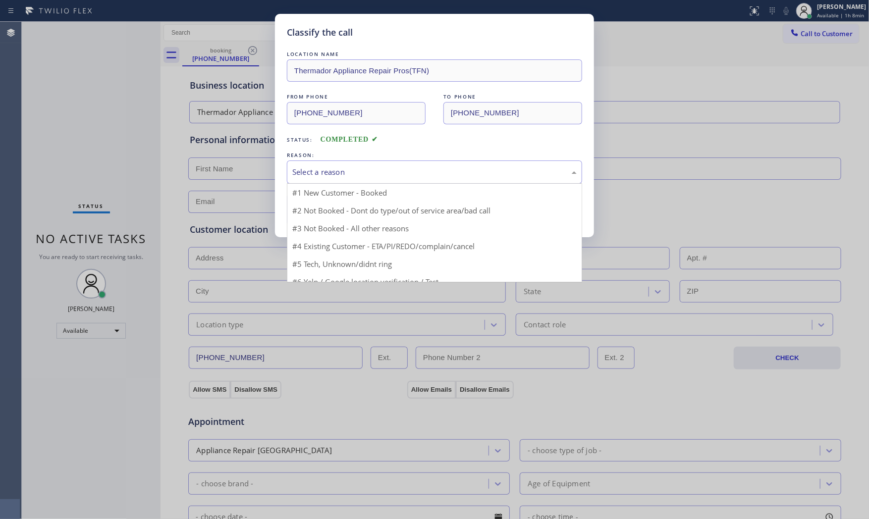
click at [315, 175] on div "Select a reason" at bounding box center [434, 172] width 285 height 11
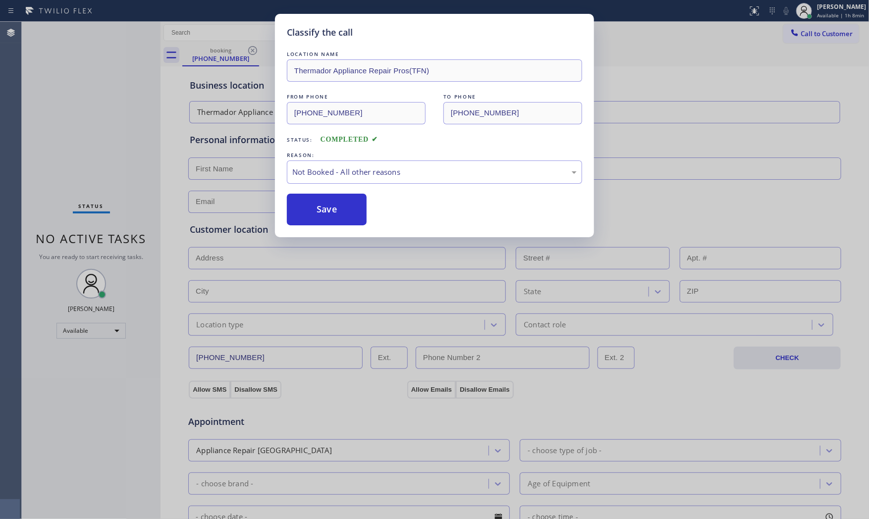
click at [313, 210] on button "Save" at bounding box center [327, 210] width 80 height 32
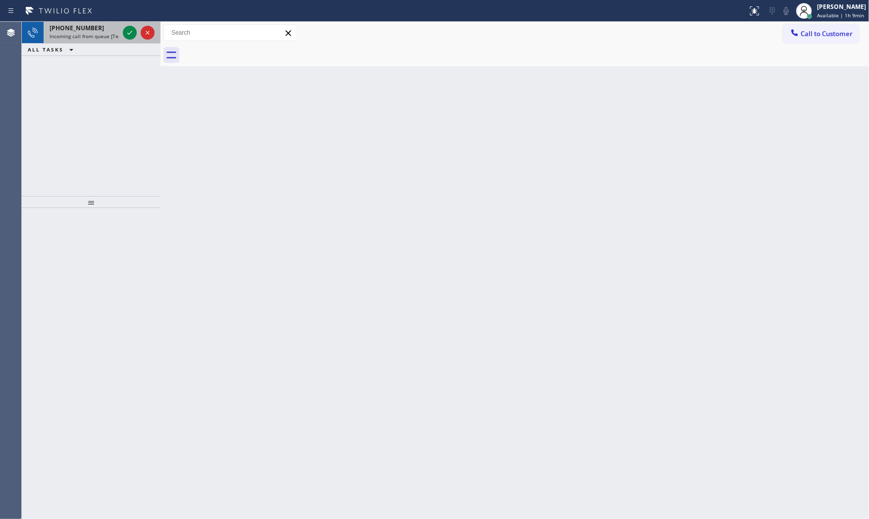
click at [115, 30] on div "[PHONE_NUMBER]" at bounding box center [84, 28] width 69 height 8
click at [98, 31] on div "[PHONE_NUMBER]" at bounding box center [84, 28] width 69 height 8
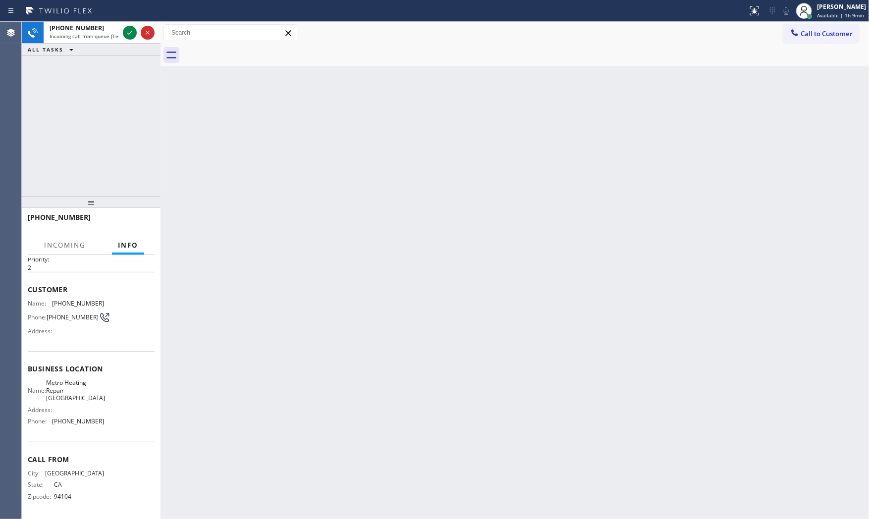
scroll to position [31, 0]
click at [127, 33] on icon at bounding box center [129, 33] width 5 height 4
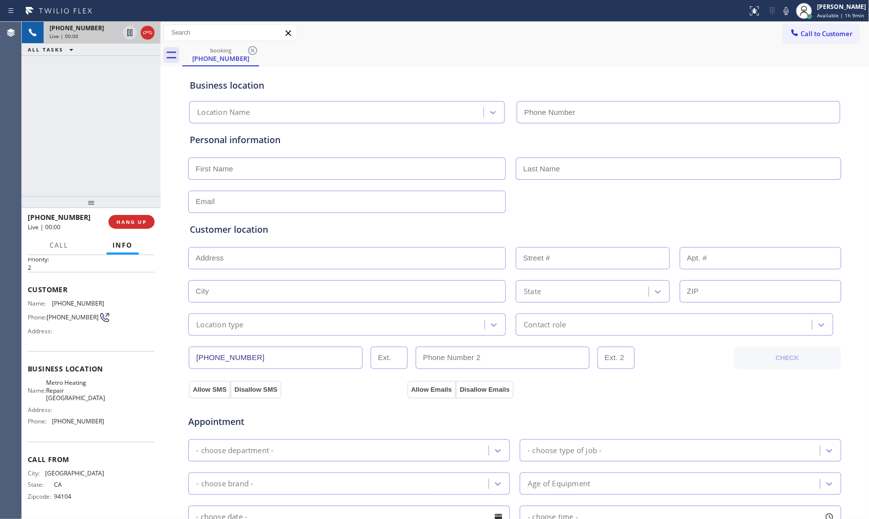
type input "[PHONE_NUMBER]"
click at [781, 11] on icon at bounding box center [787, 11] width 12 height 12
click at [781, 10] on icon at bounding box center [787, 11] width 12 height 12
click at [782, 10] on icon at bounding box center [786, 11] width 12 height 12
click at [134, 32] on icon at bounding box center [130, 33] width 12 height 12
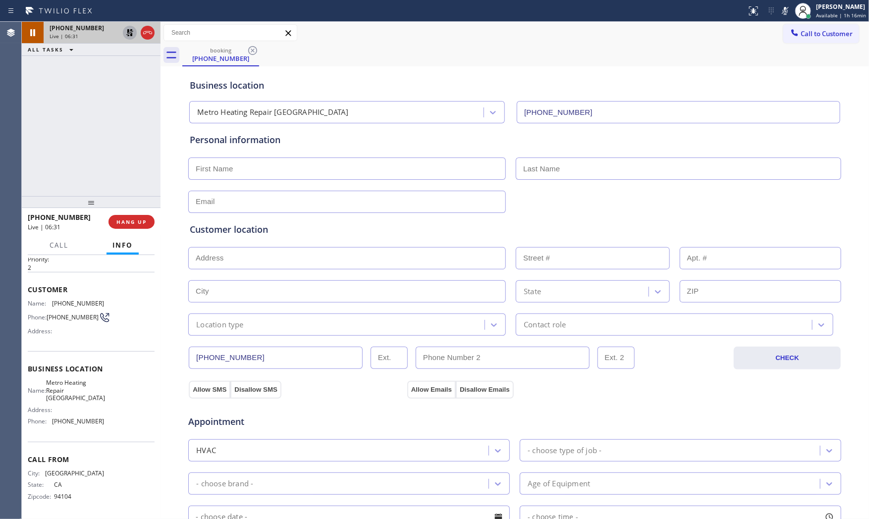
click at [785, 12] on icon at bounding box center [786, 11] width 12 height 12
click at [132, 35] on icon at bounding box center [130, 33] width 12 height 12
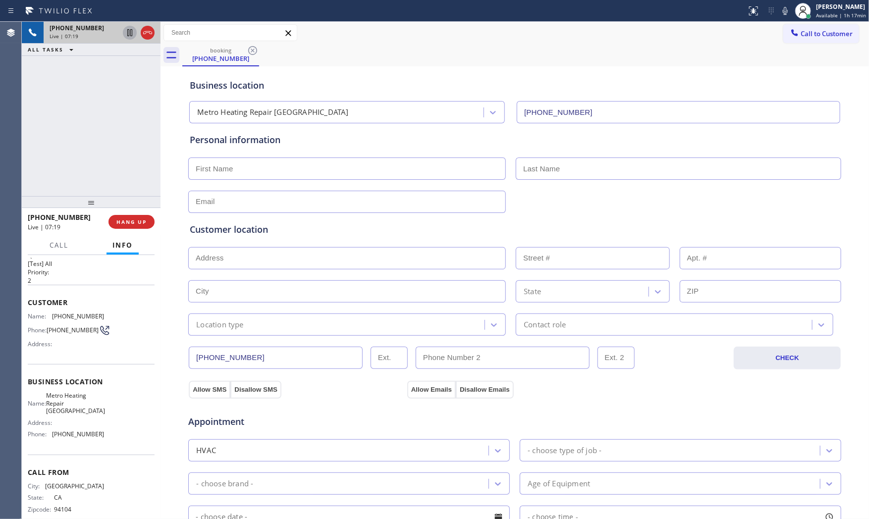
scroll to position [0, 0]
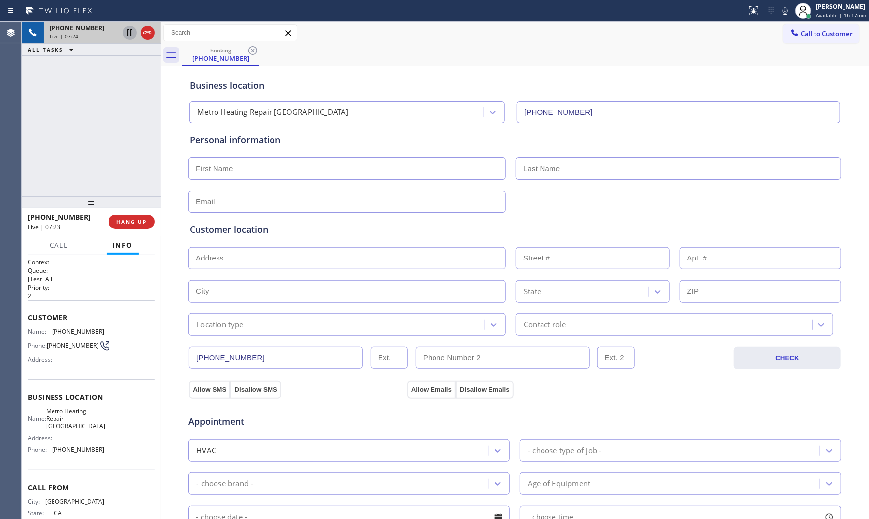
click at [78, 333] on span "[PHONE_NUMBER]" at bounding box center [78, 331] width 52 height 7
copy span "[PHONE_NUMBER]"
click at [101, 157] on div "[PHONE_NUMBER] Live | 08:47 ALL TASKS ALL TASKS ACTIVE TASKS TASKS IN WRAP UP" at bounding box center [91, 109] width 139 height 174
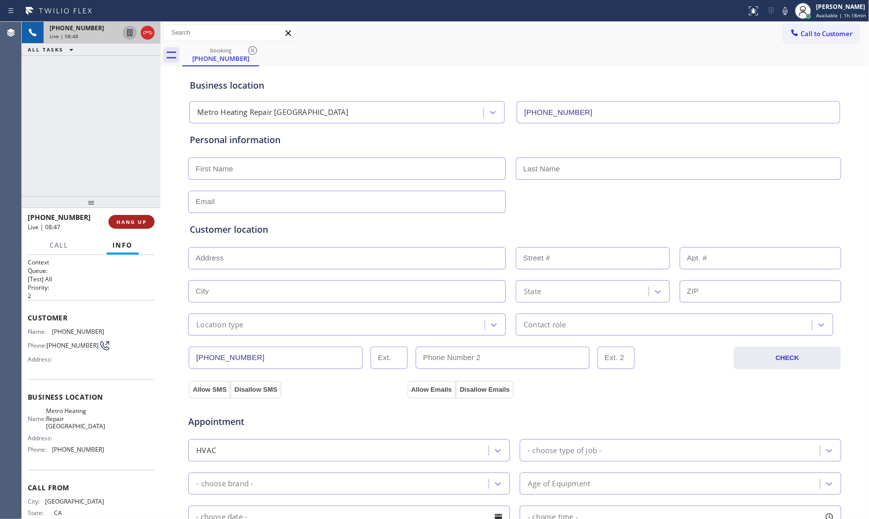
click at [132, 219] on span "HANG UP" at bounding box center [131, 222] width 30 height 7
click at [81, 419] on span "Metro Heating Repair [GEOGRAPHIC_DATA]" at bounding box center [75, 418] width 59 height 23
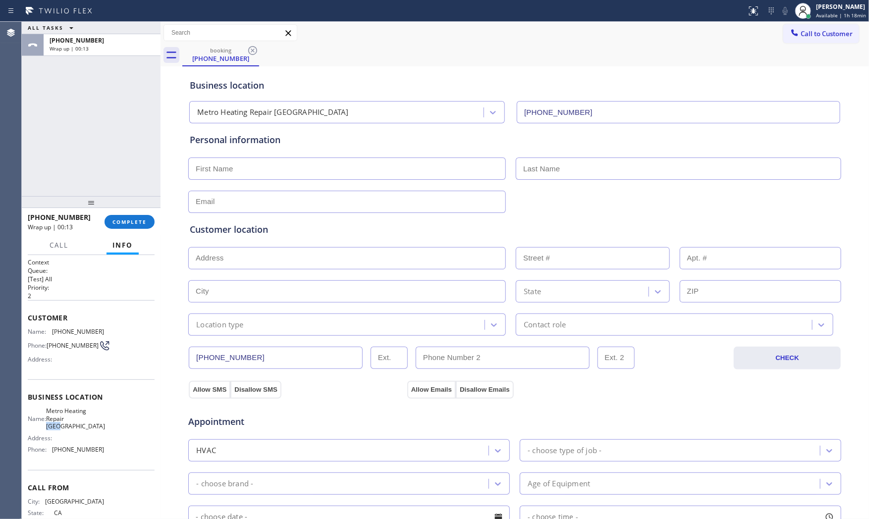
click at [81, 419] on span "Metro Heating Repair [GEOGRAPHIC_DATA]" at bounding box center [75, 418] width 59 height 23
copy span "Metro Heating Repair [GEOGRAPHIC_DATA]"
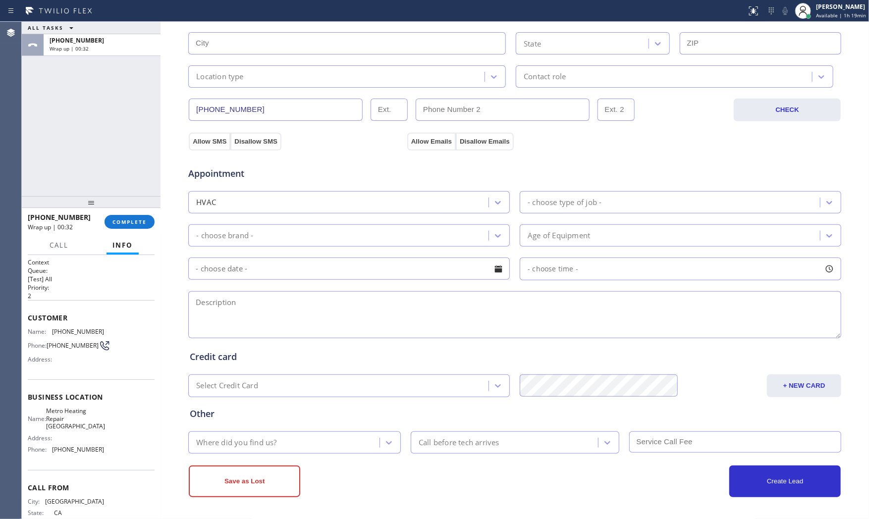
click at [283, 312] on textarea at bounding box center [514, 314] width 653 height 47
paste textarea "9-1 noscf want to replaced 2 old wall heater | duplex - owner | [STREET_ADDRESS…"
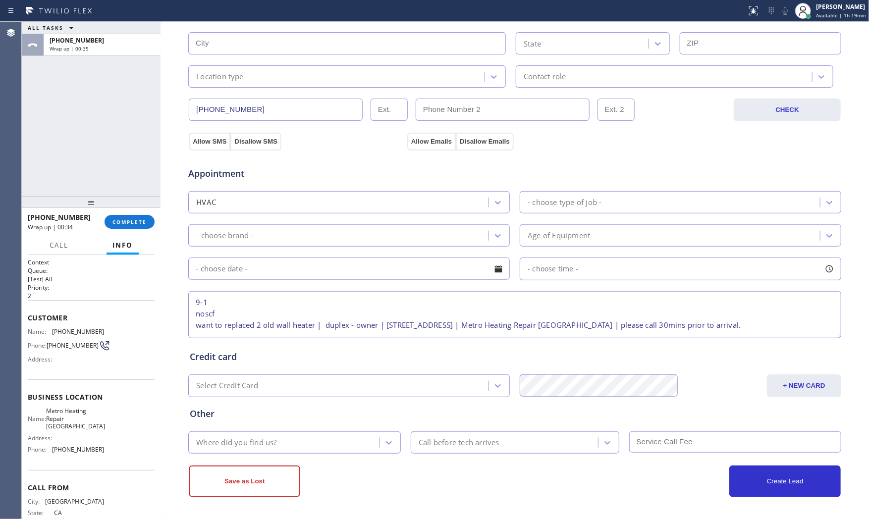
click at [216, 310] on textarea "9-1 noscf want to replaced 2 old wall heater | duplex - owner | [STREET_ADDRESS…" at bounding box center [514, 314] width 653 height 47
click at [208, 304] on textarea "9-1 noscf want to replaced 2 old wall heater | duplex - owner | [STREET_ADDRESS…" at bounding box center [514, 314] width 653 height 47
drag, startPoint x: 190, startPoint y: 310, endPoint x: 200, endPoint y: 310, distance: 9.4
click at [191, 310] on textarea "9-1 noscf want to replaced 2 old wall heater | duplex - owner | [STREET_ADDRESS…" at bounding box center [514, 314] width 653 height 47
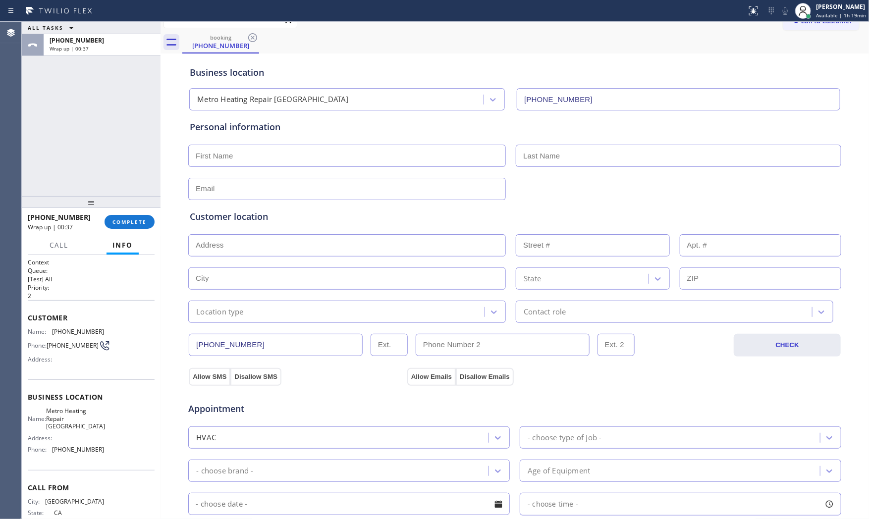
scroll to position [0, 0]
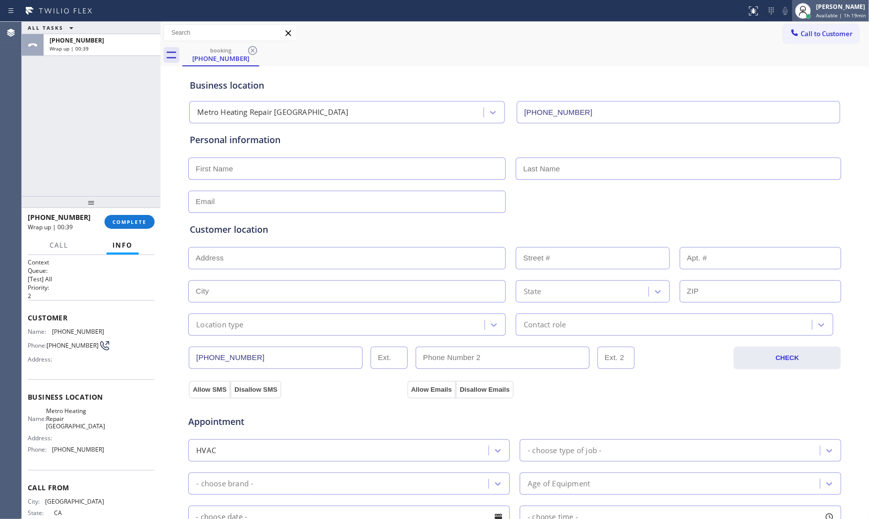
type textarea "9-1 noscf want to replaced 2 old wall heater | duplex - owner | [STREET_ADDRESS…"
click at [226, 162] on input "text" at bounding box center [347, 169] width 318 height 22
paste input "[PERSON_NAME]"
type input "[PERSON_NAME]"
click at [585, 166] on input "text" at bounding box center [679, 169] width 326 height 22
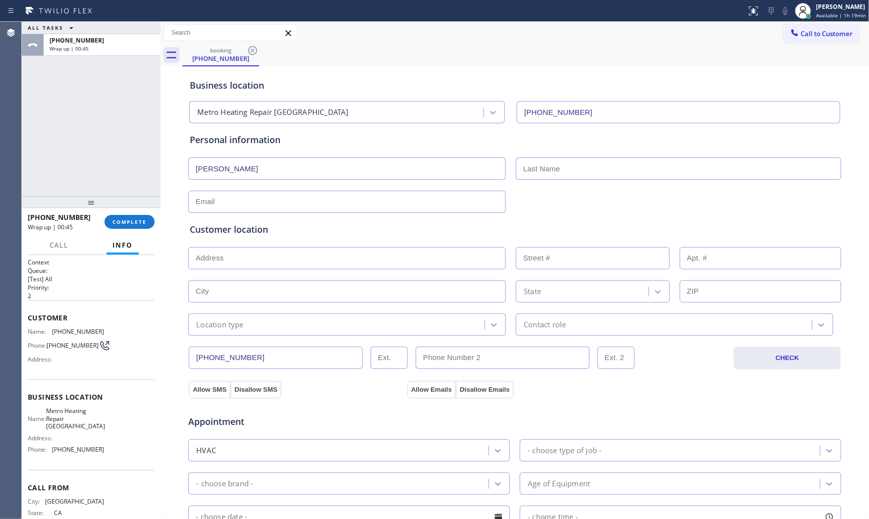
paste input "[PERSON_NAME]"
type input "[PERSON_NAME]"
click at [229, 207] on input "text" at bounding box center [347, 202] width 318 height 22
paste input "[EMAIL_ADDRESS][DOMAIN_NAME]"
type input "[EMAIL_ADDRESS][DOMAIN_NAME]"
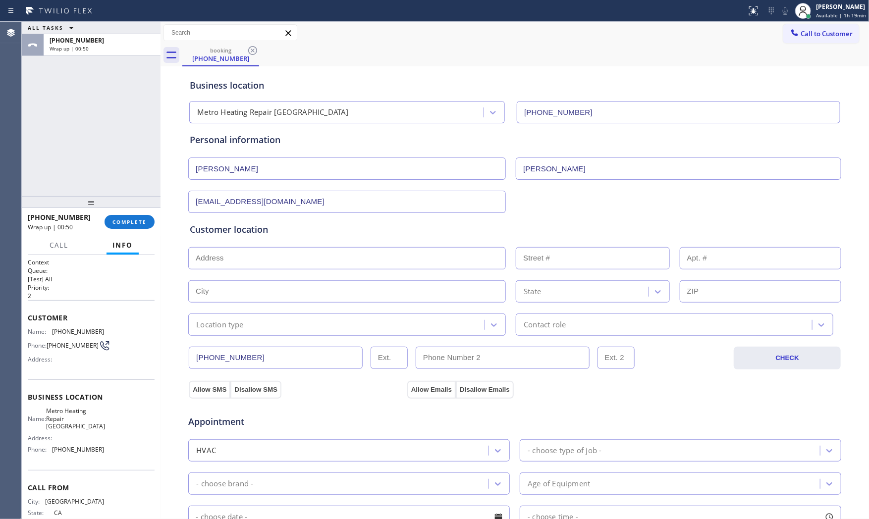
click at [384, 222] on div "Customer location >> ADD NEW ADDRESS << + NEW ADDRESS State Location type Conta…" at bounding box center [515, 274] width 654 height 123
click at [292, 256] on input "text" at bounding box center [347, 258] width 318 height 22
paste input "[STREET_ADDRESS]"
type input "[STREET_ADDRESS]"
type input "3777"
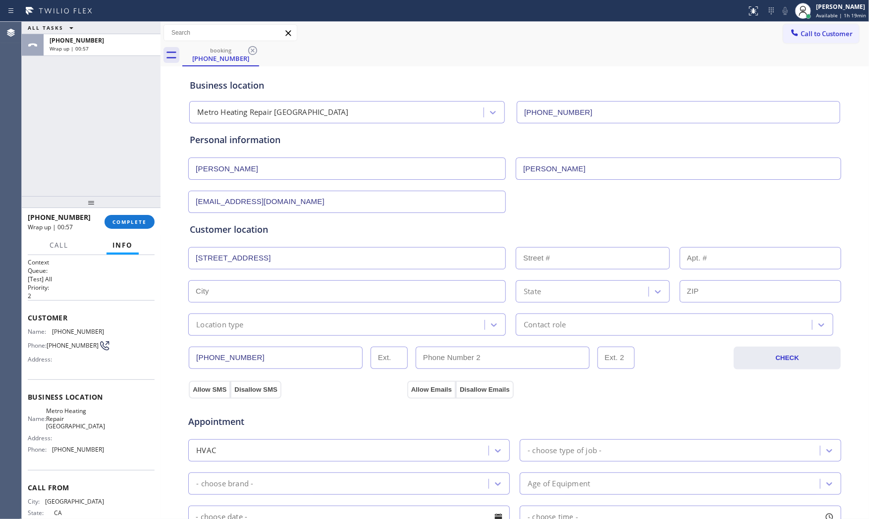
type input "[GEOGRAPHIC_DATA]"
type input "94114"
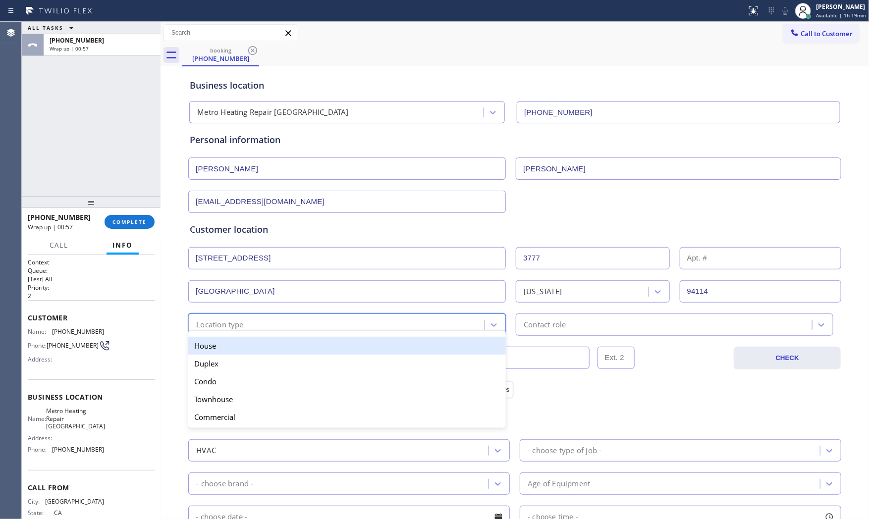
click at [243, 326] on div "Location type" at bounding box center [337, 324] width 293 height 17
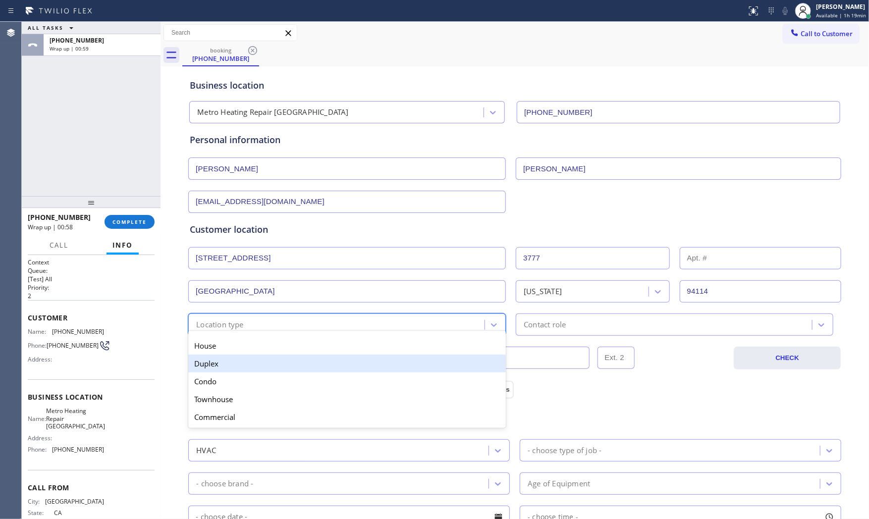
click at [234, 359] on div "Duplex" at bounding box center [347, 364] width 318 height 18
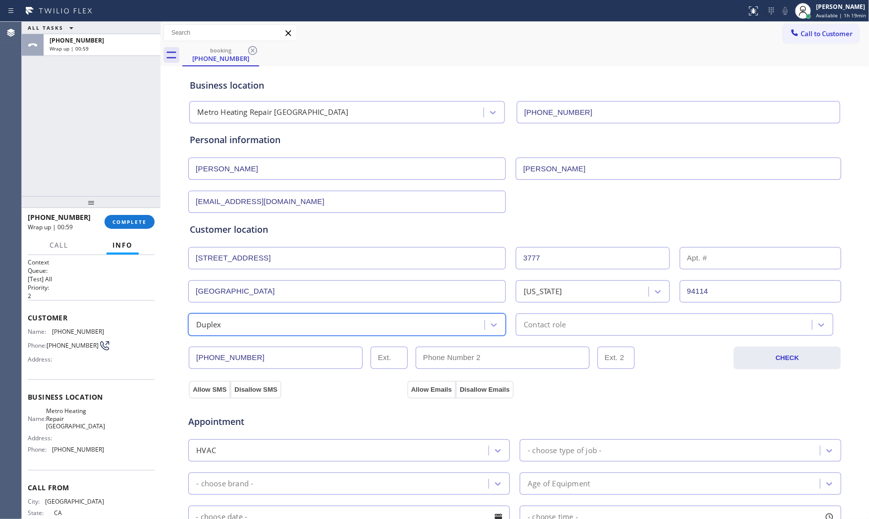
click at [568, 334] on div "Contact role" at bounding box center [675, 325] width 318 height 22
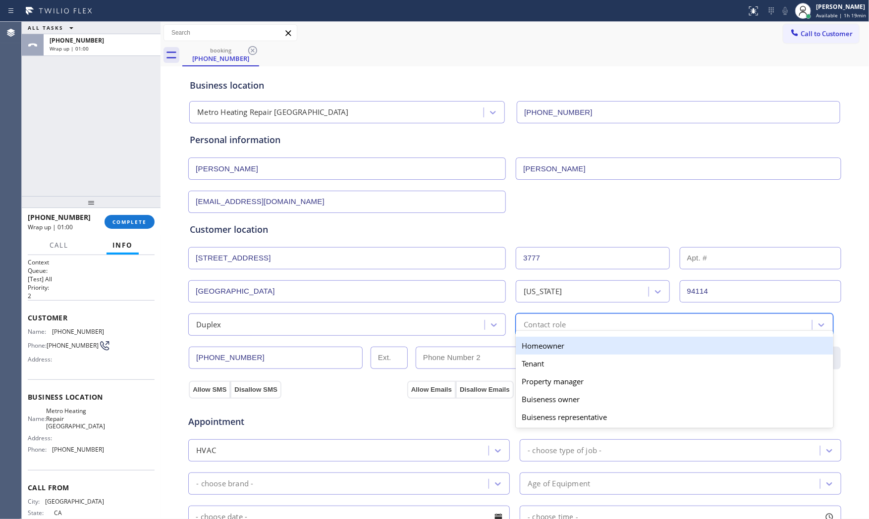
drag, startPoint x: 556, startPoint y: 350, endPoint x: 493, endPoint y: 351, distance: 63.0
click at [555, 350] on div "Homeowner" at bounding box center [675, 346] width 318 height 18
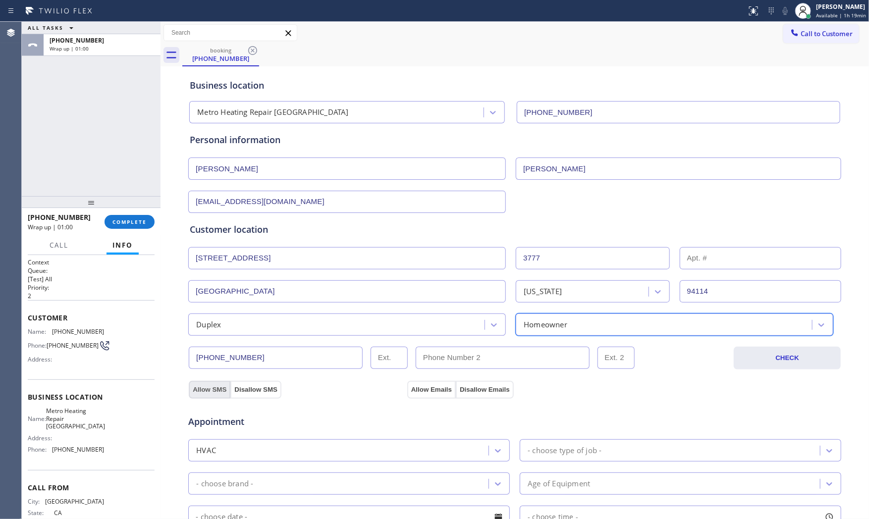
click at [205, 388] on button "Allow SMS" at bounding box center [210, 390] width 42 height 18
click at [424, 385] on button "Allow Emails" at bounding box center [431, 390] width 49 height 18
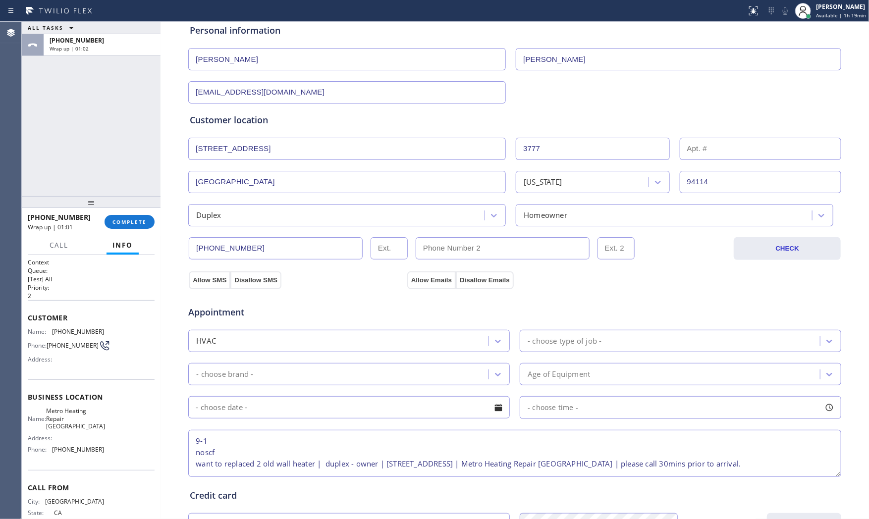
scroll to position [110, 0]
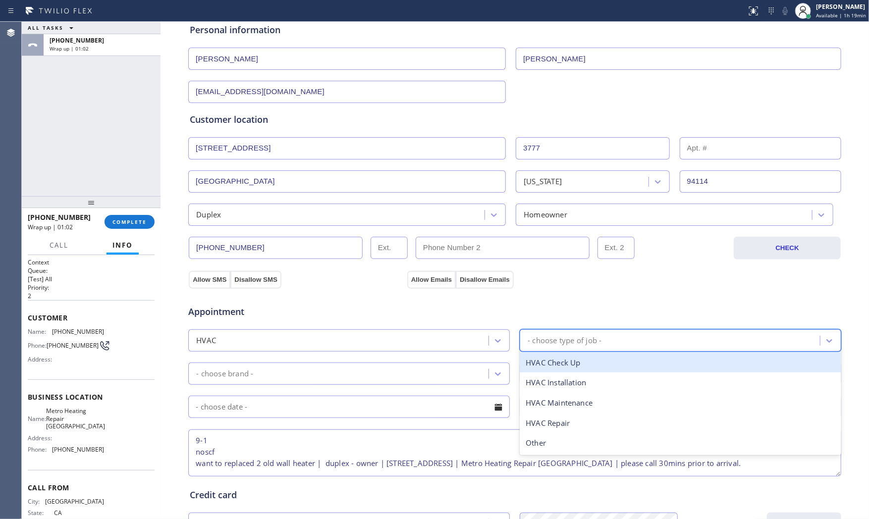
click at [571, 330] on div "- choose type of job -" at bounding box center [681, 341] width 322 height 22
click at [315, 345] on div "HVAC" at bounding box center [339, 340] width 297 height 17
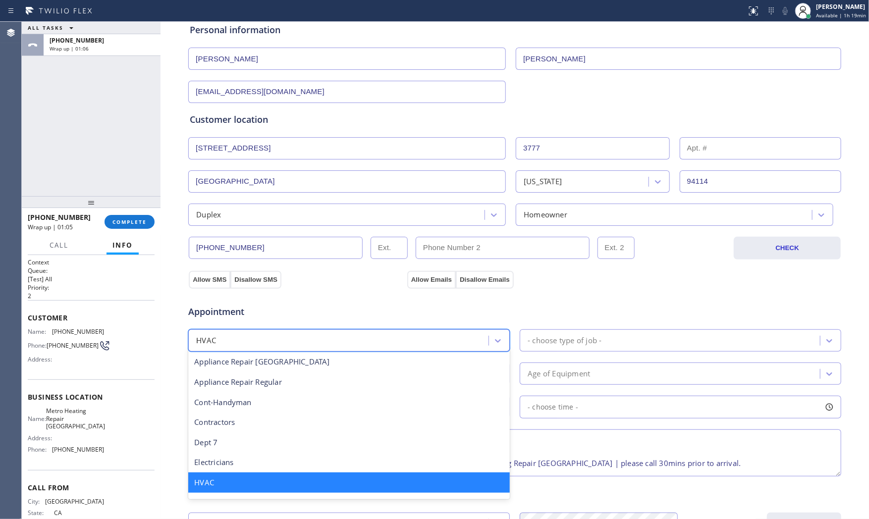
scroll to position [1, 0]
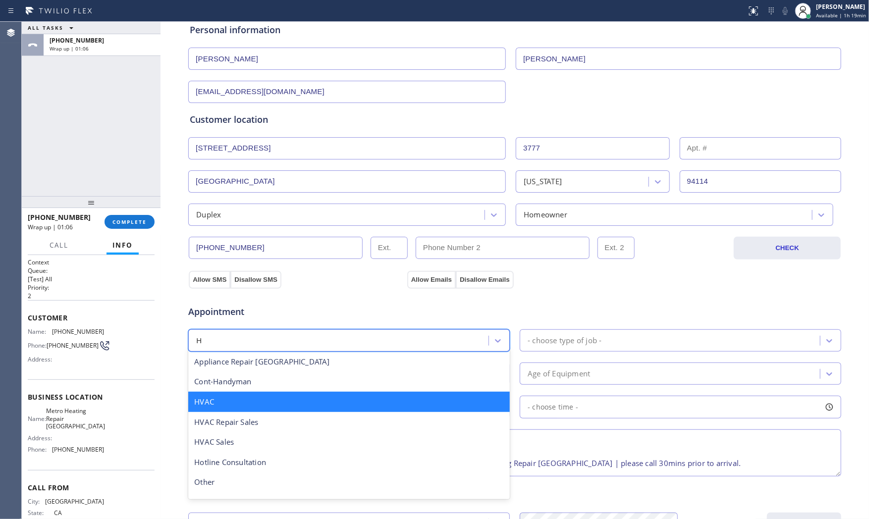
type input "HV"
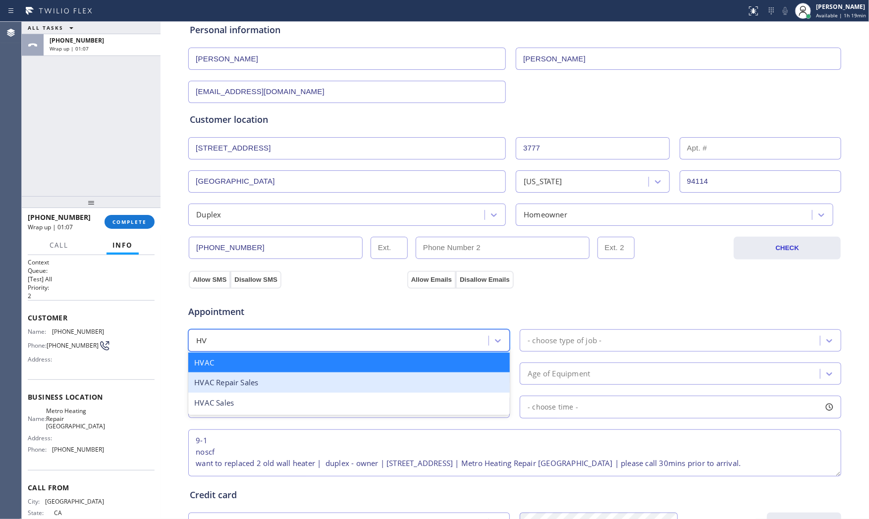
click at [297, 380] on div "HVAC Repair Sales" at bounding box center [349, 383] width 322 height 20
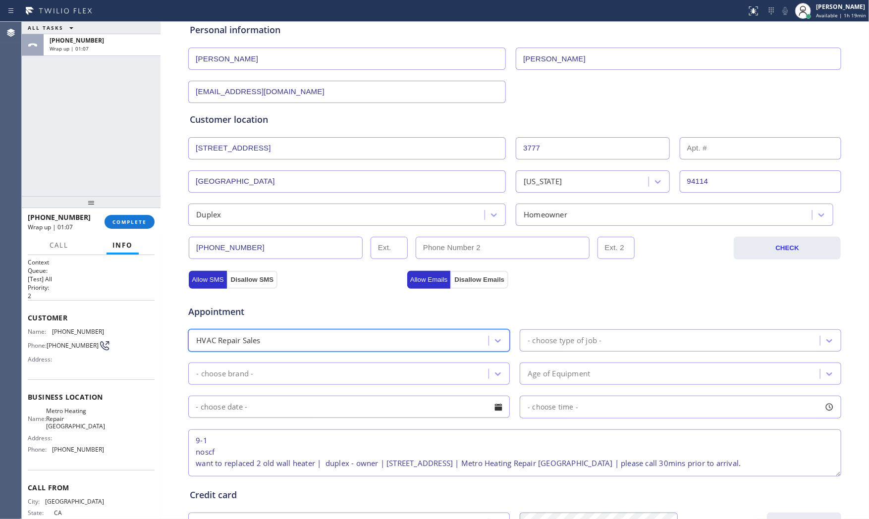
click at [540, 357] on div "Appointment option HVAC Repair Sales, selected. 24 results available. Select is…" at bounding box center [515, 385] width 650 height 185
click at [548, 348] on div "- choose type of job -" at bounding box center [671, 340] width 297 height 17
click at [583, 338] on div "- choose type of job -" at bounding box center [565, 340] width 74 height 11
click at [352, 375] on div "- choose brand -" at bounding box center [339, 373] width 297 height 17
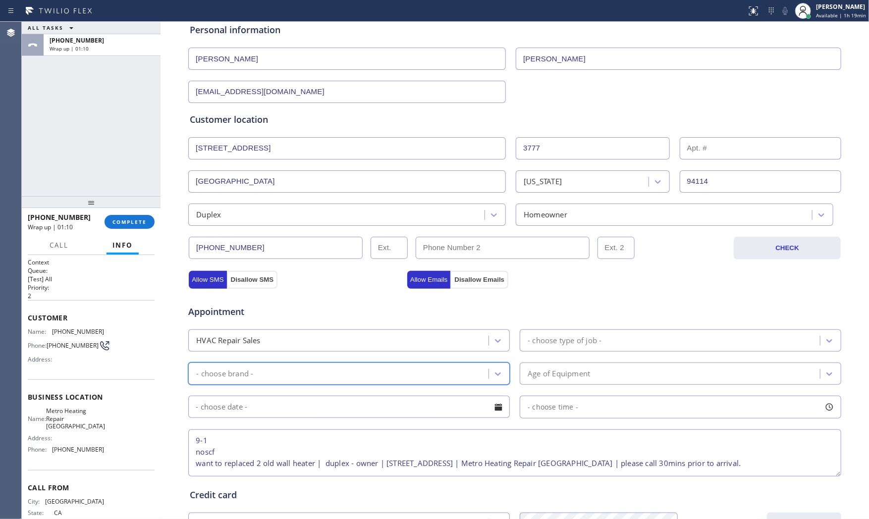
click at [352, 375] on div "- choose brand -" at bounding box center [339, 373] width 297 height 17
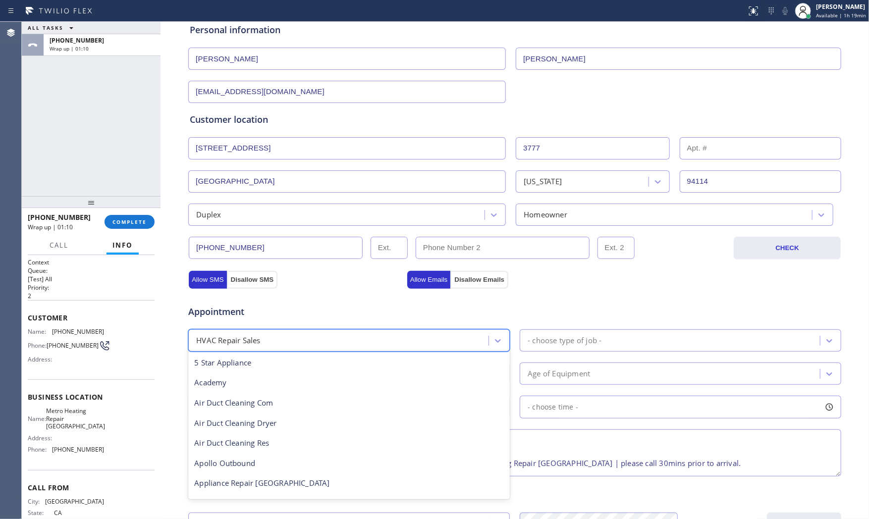
click at [342, 342] on div "HVAC Repair Sales" at bounding box center [339, 340] width 297 height 17
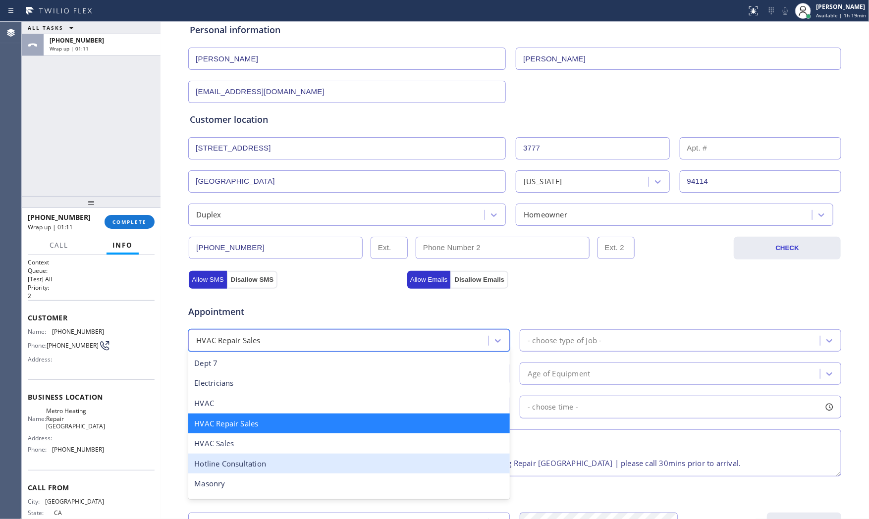
scroll to position [251, 0]
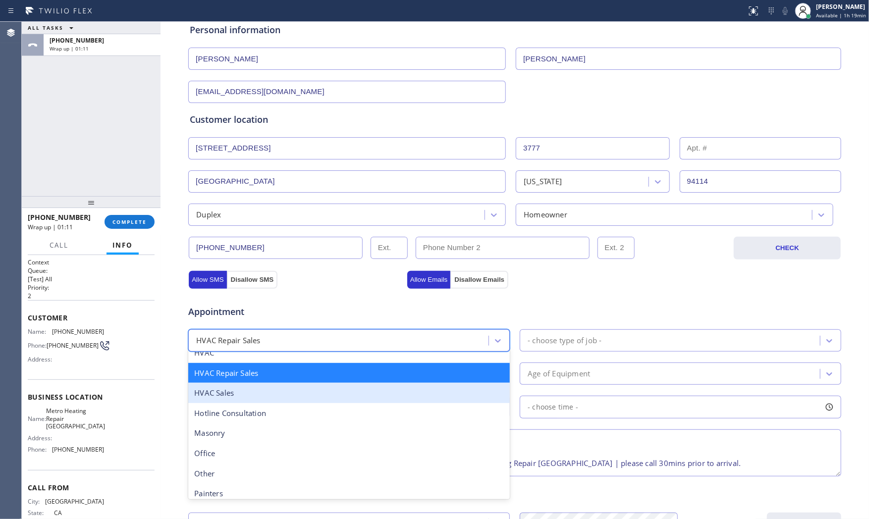
click at [259, 394] on div "HVAC Sales" at bounding box center [349, 393] width 322 height 20
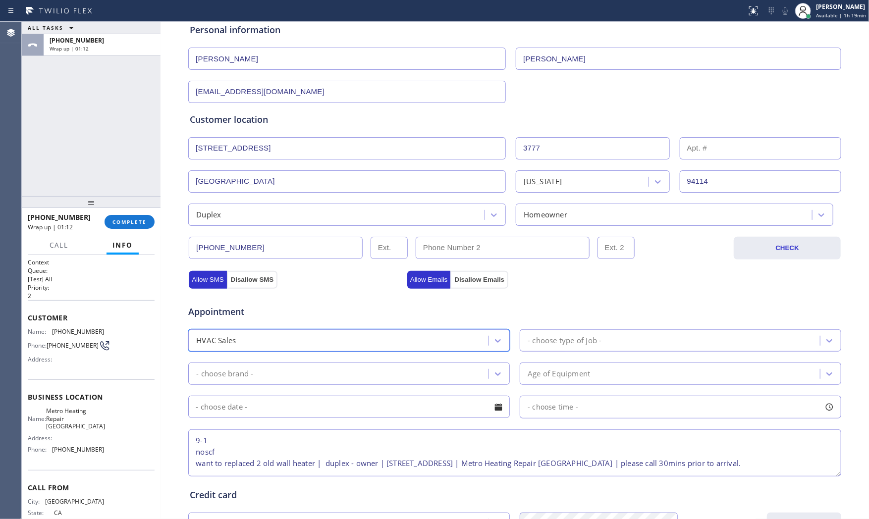
click at [557, 345] on div "- choose type of job -" at bounding box center [565, 340] width 74 height 11
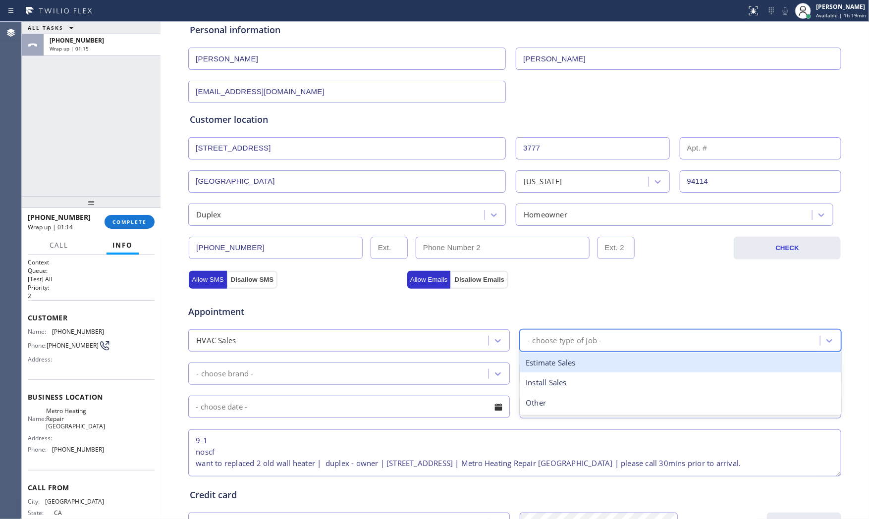
click at [370, 364] on div "- choose brand -" at bounding box center [349, 374] width 322 height 22
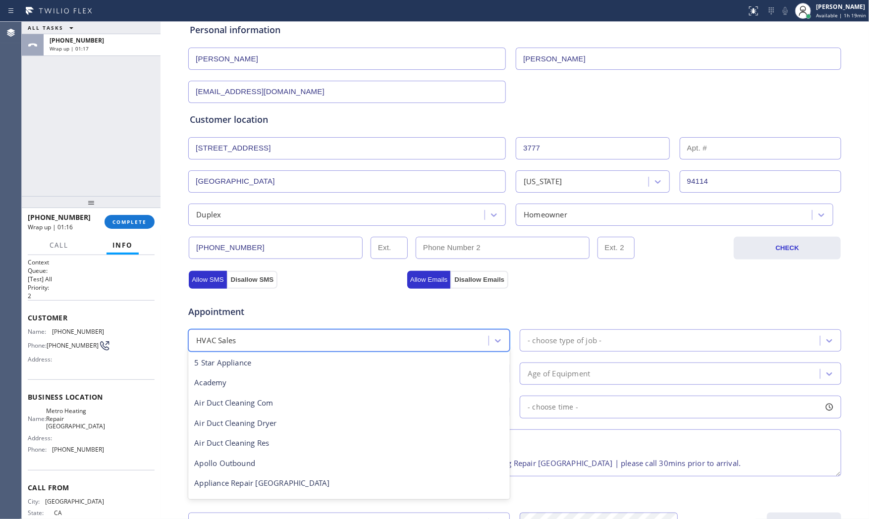
click at [299, 342] on div "HVAC Sales" at bounding box center [339, 340] width 297 height 17
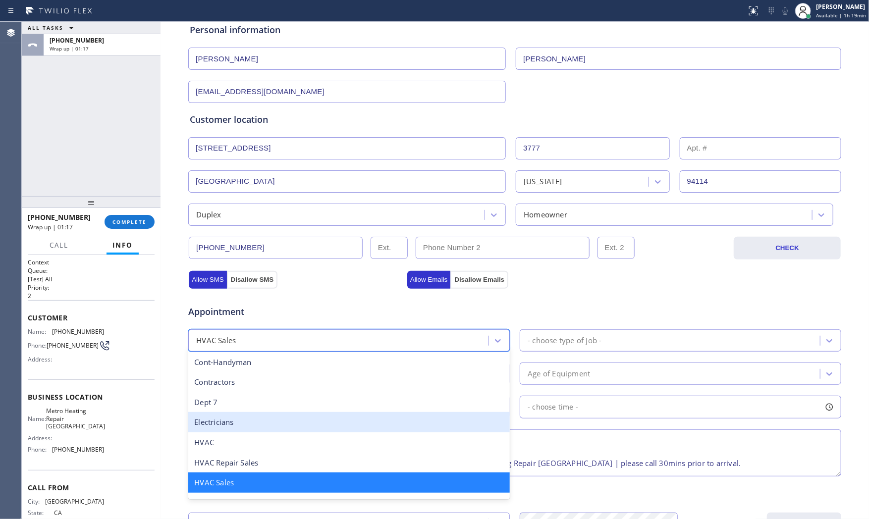
scroll to position [217, 0]
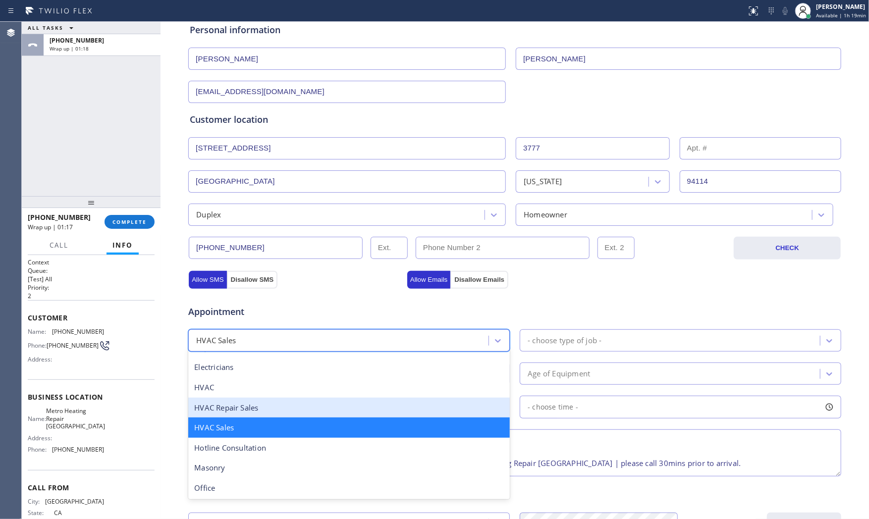
click at [270, 407] on div "HVAC Repair Sales" at bounding box center [349, 408] width 322 height 20
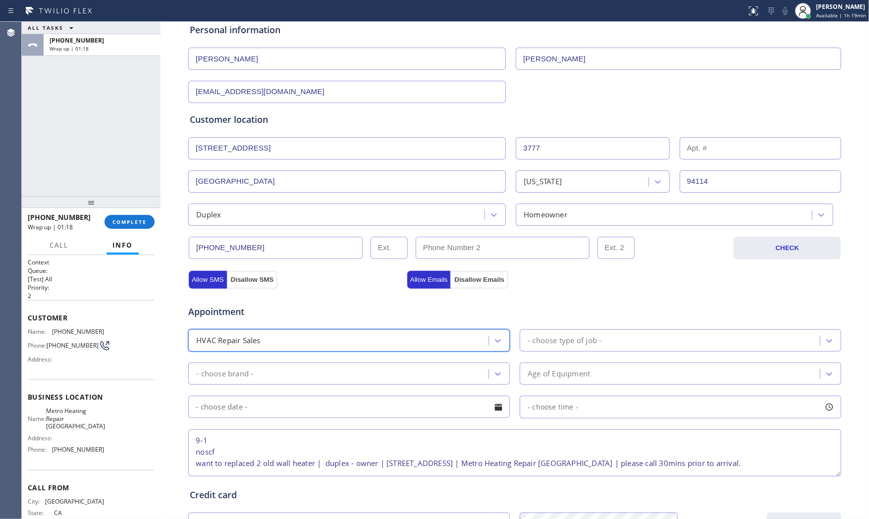
click at [544, 340] on div "- choose type of job -" at bounding box center [565, 340] width 74 height 11
click at [544, 339] on div "- choose type of job -" at bounding box center [565, 340] width 74 height 11
drag, startPoint x: 544, startPoint y: 339, endPoint x: 393, endPoint y: 374, distance: 155.1
click at [543, 339] on div "- choose type of job -" at bounding box center [565, 340] width 74 height 11
click at [379, 374] on div "- choose brand -" at bounding box center [339, 373] width 297 height 17
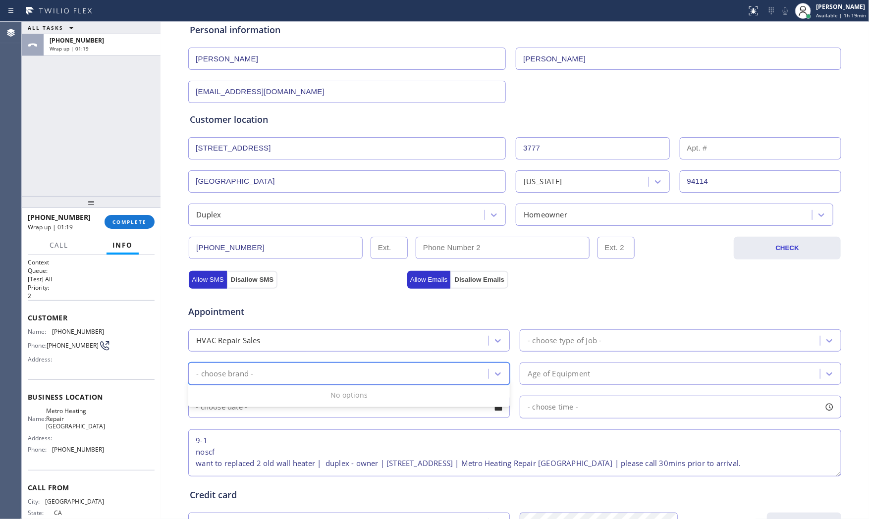
click at [379, 374] on div "- choose brand -" at bounding box center [339, 373] width 297 height 17
click at [359, 353] on div "Appointment HVAC Repair Sales - choose type of job - 0 results available. Selec…" at bounding box center [515, 385] width 650 height 185
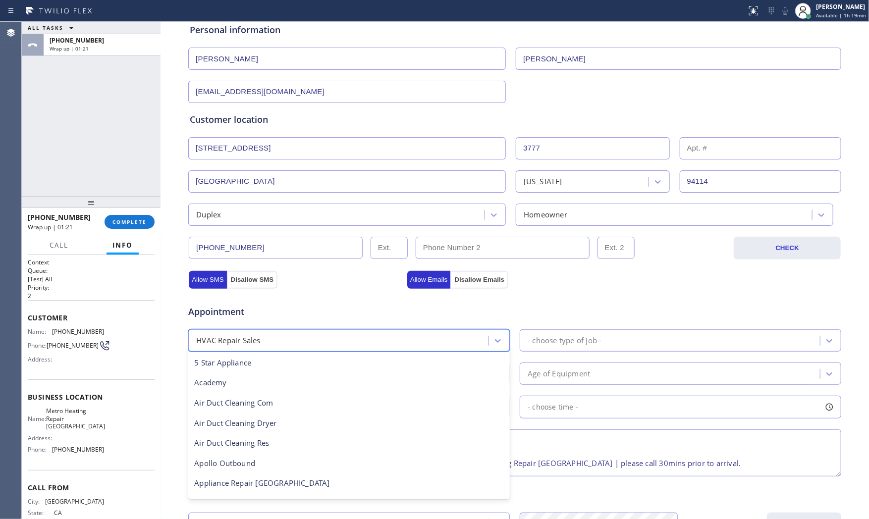
click at [354, 341] on div "HVAC Repair Sales" at bounding box center [339, 340] width 297 height 17
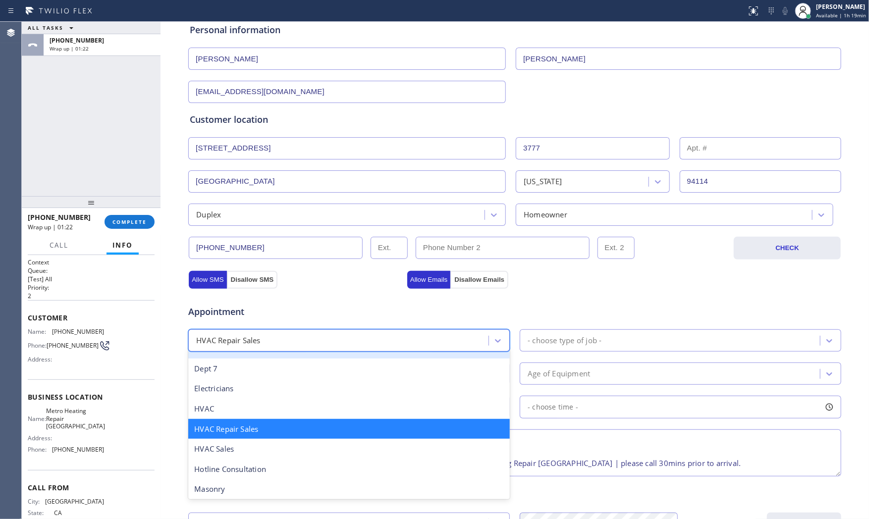
scroll to position [196, 0]
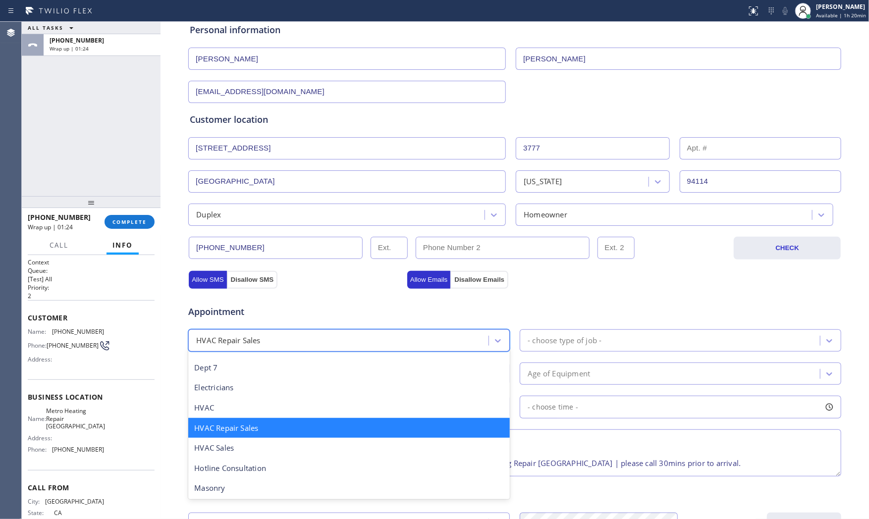
click at [279, 430] on div "HVAC Repair Sales" at bounding box center [349, 428] width 322 height 20
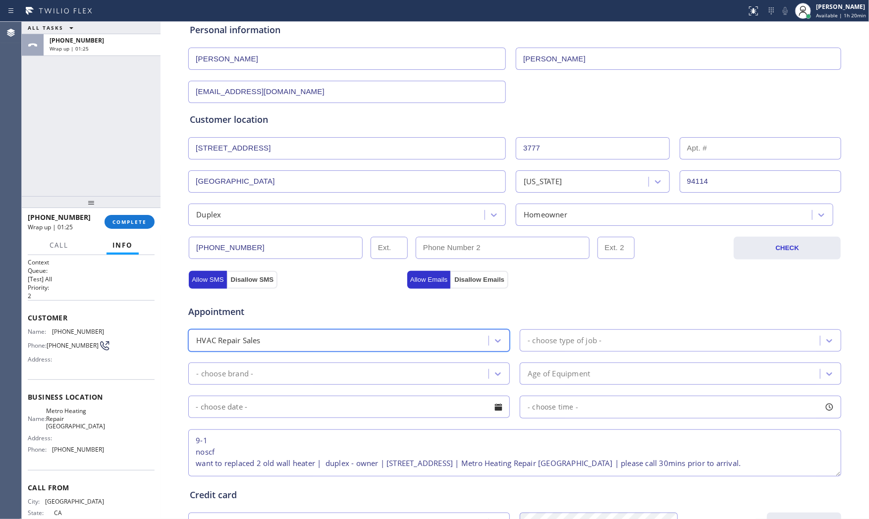
click at [573, 341] on div "- choose type of job -" at bounding box center [565, 340] width 74 height 11
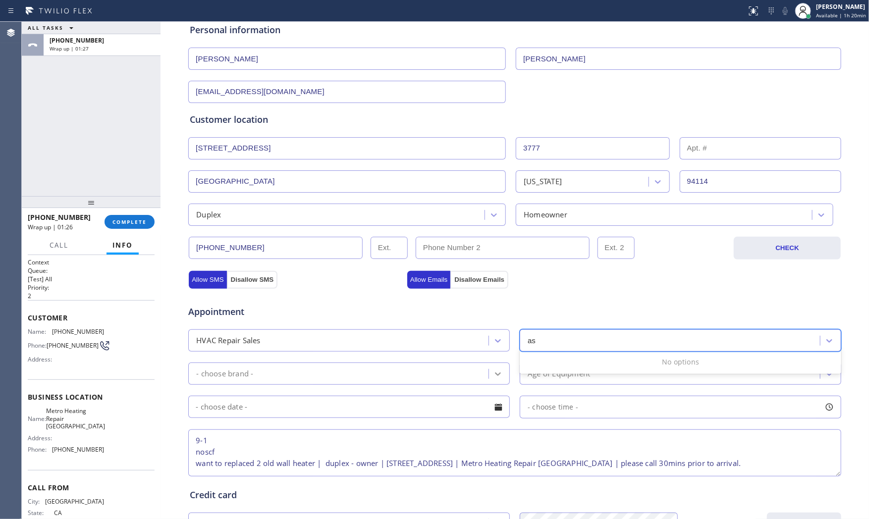
type input "a"
click at [301, 408] on input "text" at bounding box center [349, 407] width 322 height 22
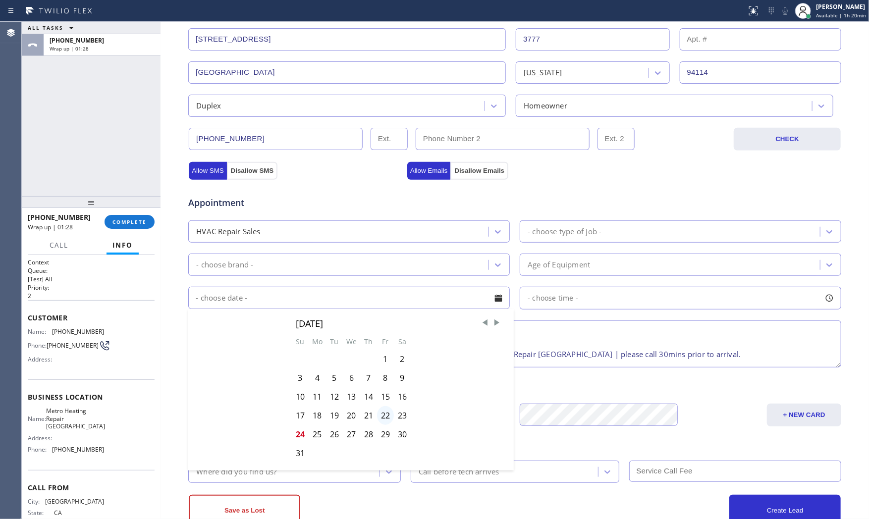
scroll to position [248, 0]
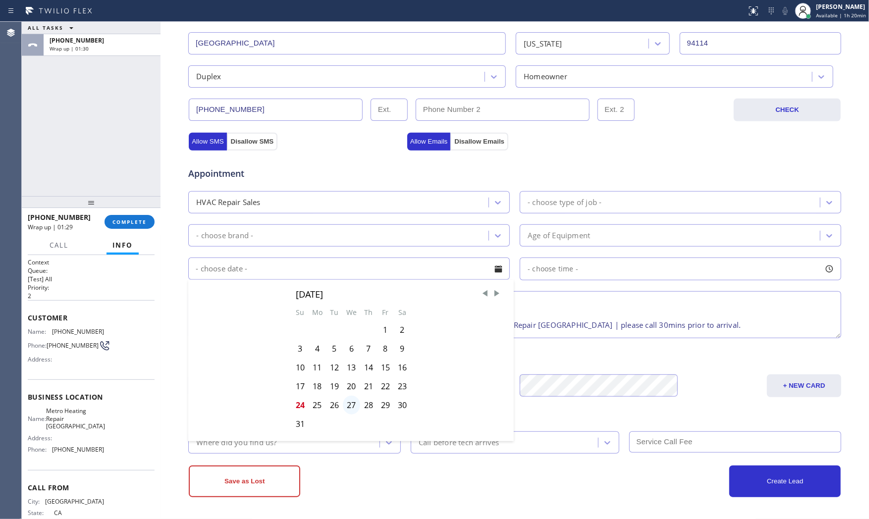
click at [344, 405] on div "27" at bounding box center [351, 405] width 17 height 19
type input "[DATE]"
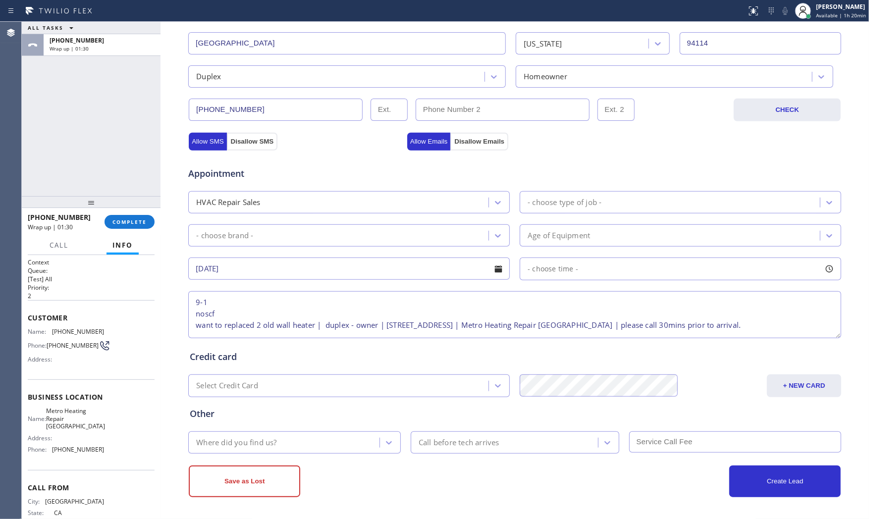
click at [577, 283] on div "Appointment HVAC Repair Sales - choose type of job - - choose brand - Age of Eq…" at bounding box center [515, 247] width 650 height 185
click at [578, 275] on div "- choose time -" at bounding box center [681, 269] width 322 height 23
drag, startPoint x: 526, startPoint y: 331, endPoint x: 649, endPoint y: 329, distance: 122.9
click at [649, 329] on div at bounding box center [648, 329] width 12 height 21
drag, startPoint x: 523, startPoint y: 330, endPoint x: 546, endPoint y: 330, distance: 22.3
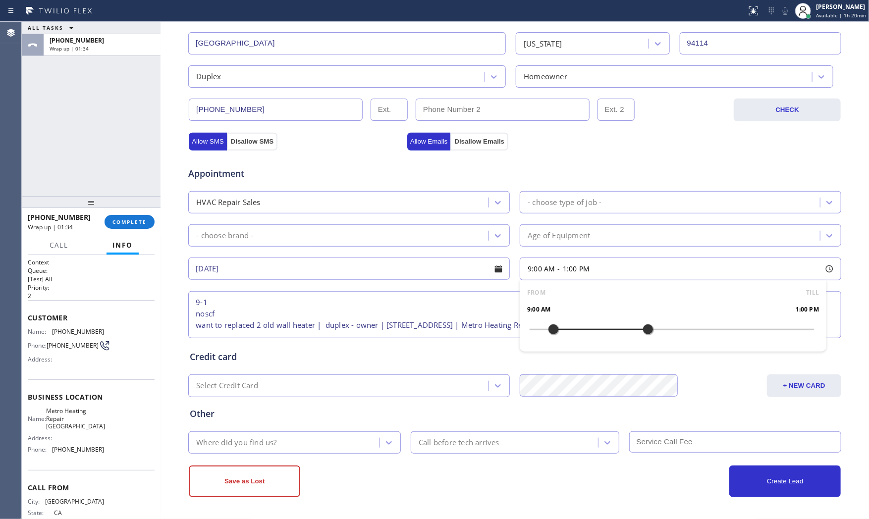
click at [548, 330] on div at bounding box center [554, 329] width 12 height 21
click at [430, 278] on input "[DATE]" at bounding box center [349, 269] width 322 height 22
click at [354, 219] on div "Appointment HVAC Repair Sales - choose type of job - - choose brand - Age of Eq…" at bounding box center [515, 247] width 650 height 185
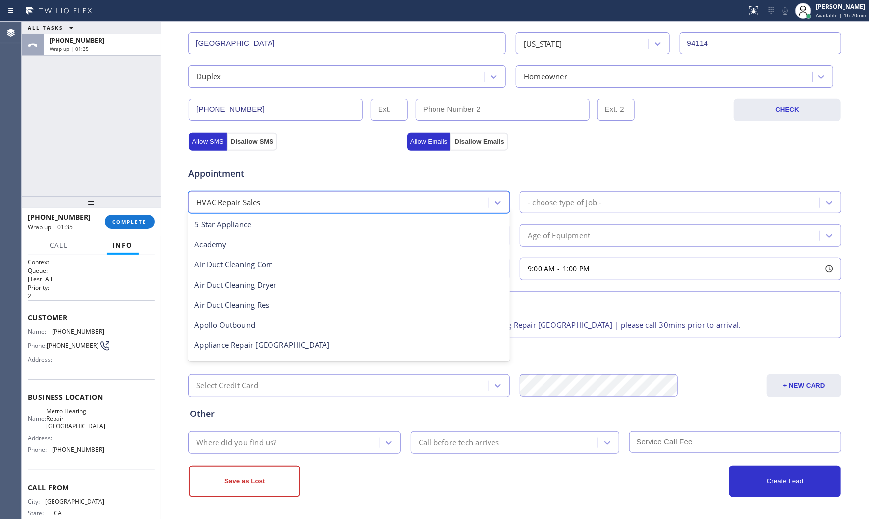
click at [350, 202] on div "HVAC Repair Sales" at bounding box center [339, 202] width 297 height 17
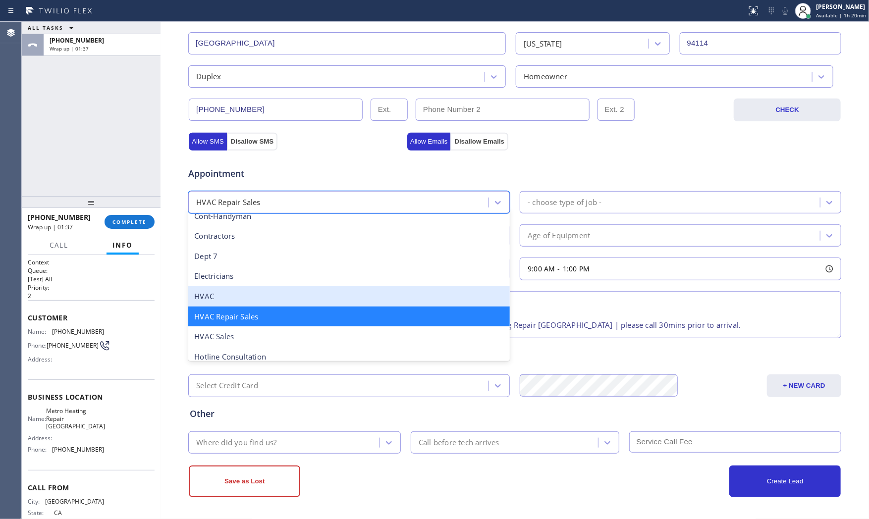
scroll to position [196, 0]
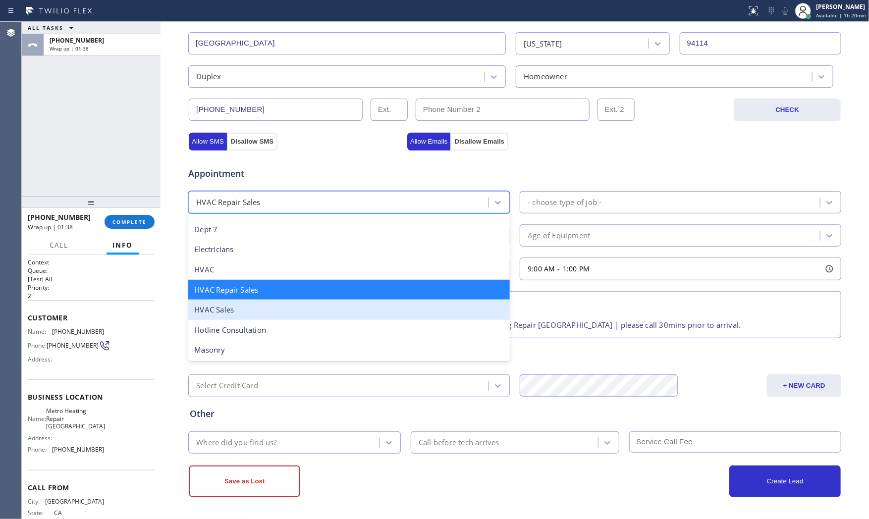
click at [271, 314] on div "HVAC Sales" at bounding box center [349, 310] width 322 height 20
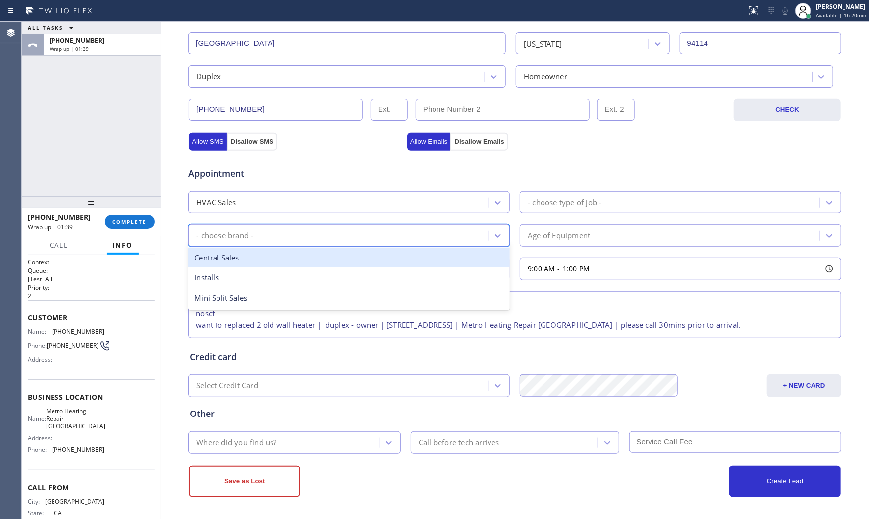
click at [276, 242] on div "- choose brand -" at bounding box center [339, 235] width 297 height 17
click at [279, 265] on div "Central Sales" at bounding box center [349, 258] width 322 height 20
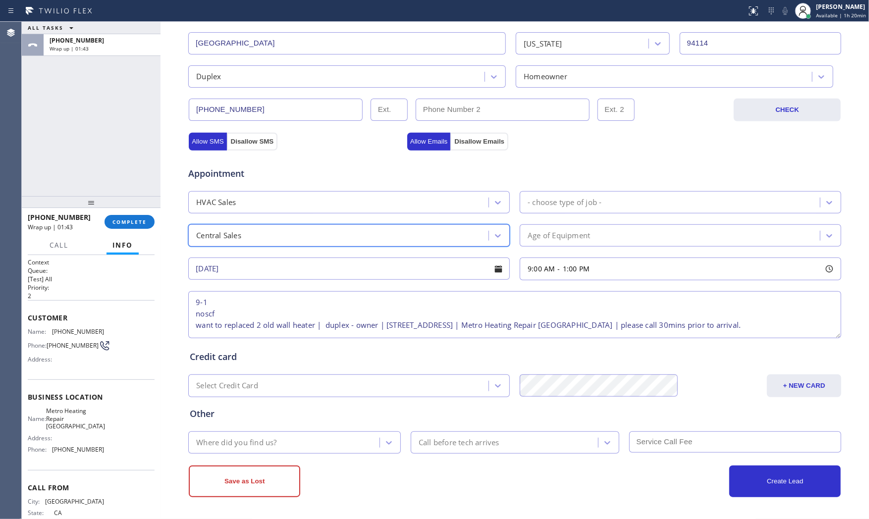
click at [549, 202] on div "- choose type of job -" at bounding box center [565, 202] width 74 height 11
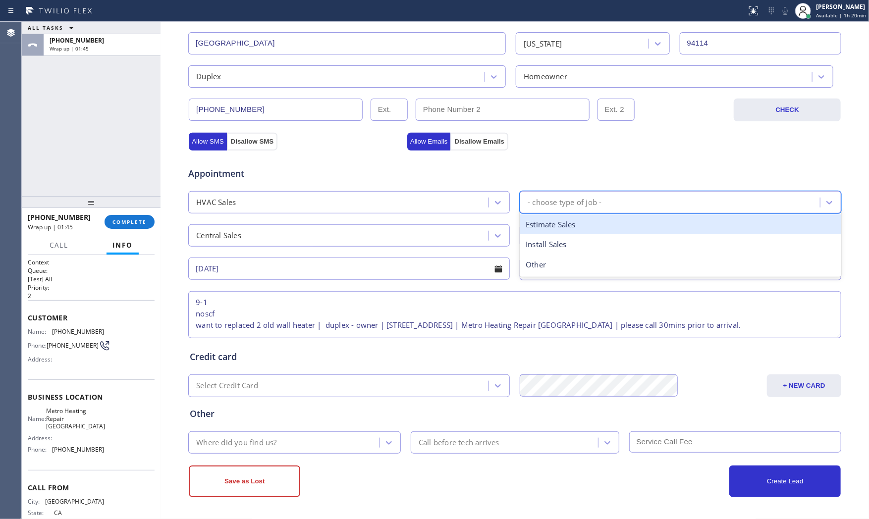
click at [554, 230] on div "Estimate Sales" at bounding box center [681, 225] width 322 height 20
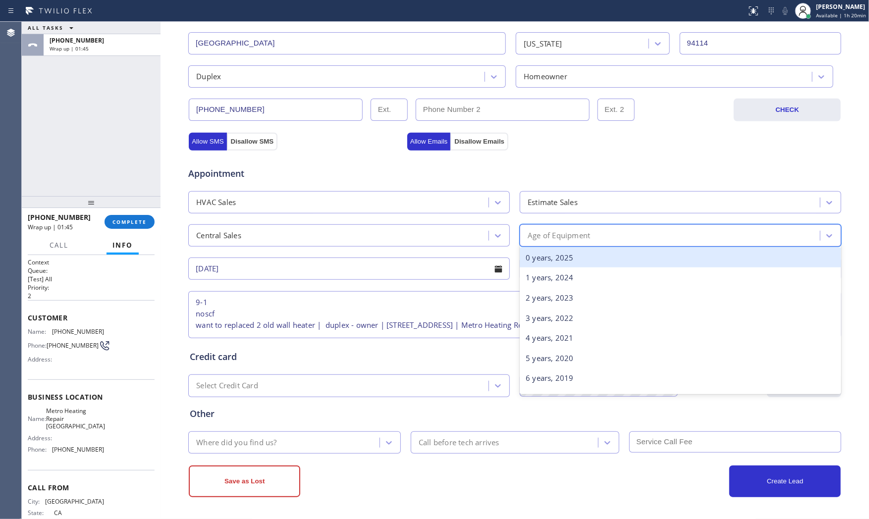
click at [556, 237] on div "Age of Equipment" at bounding box center [559, 235] width 62 height 11
click at [562, 265] on div "0 years, 2025" at bounding box center [681, 258] width 322 height 20
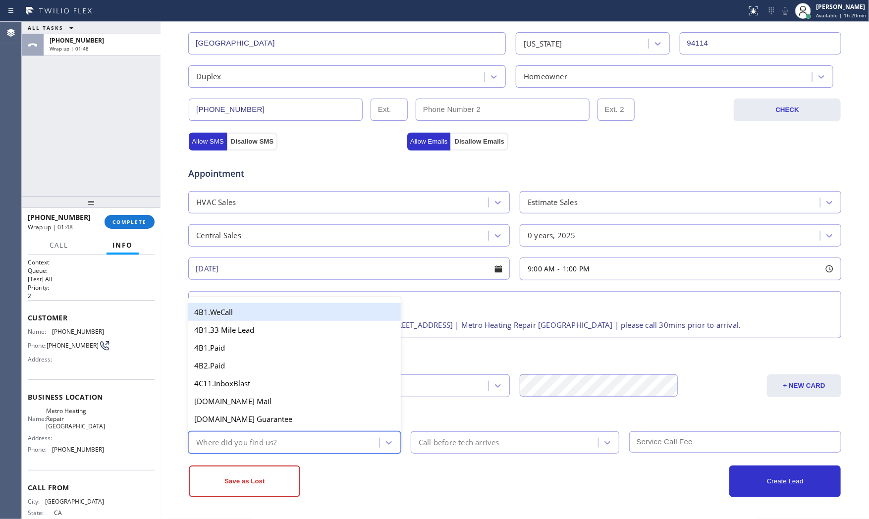
click at [290, 446] on div "Where did you find us?" at bounding box center [285, 442] width 188 height 17
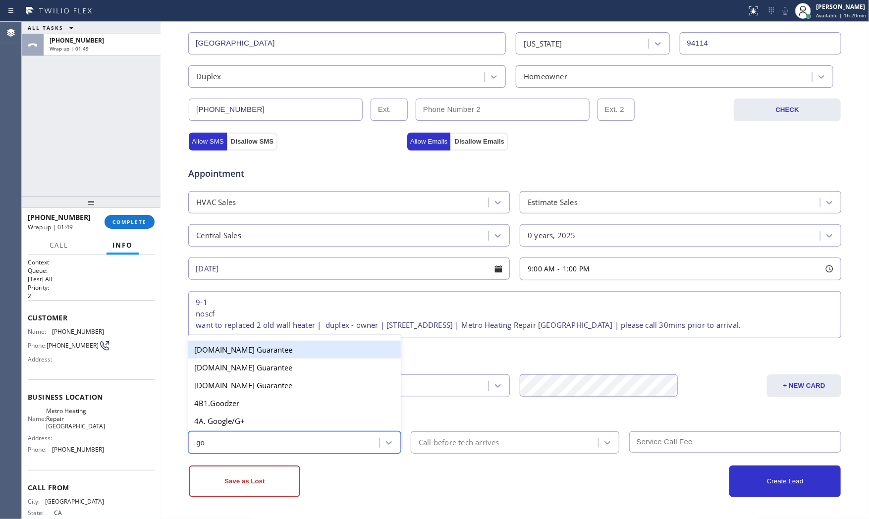
type input "goo"
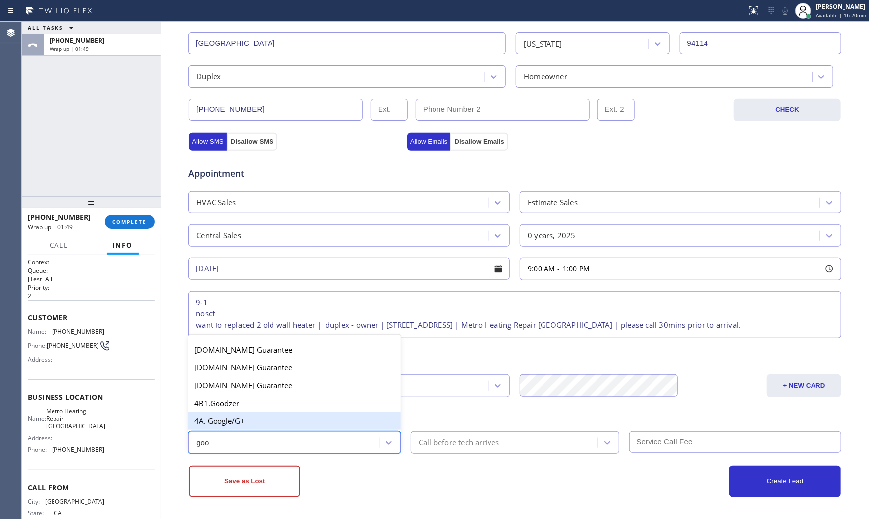
drag, startPoint x: 273, startPoint y: 422, endPoint x: 428, endPoint y: 469, distance: 162.6
click at [273, 422] on div "4A. Google/G+" at bounding box center [294, 421] width 213 height 18
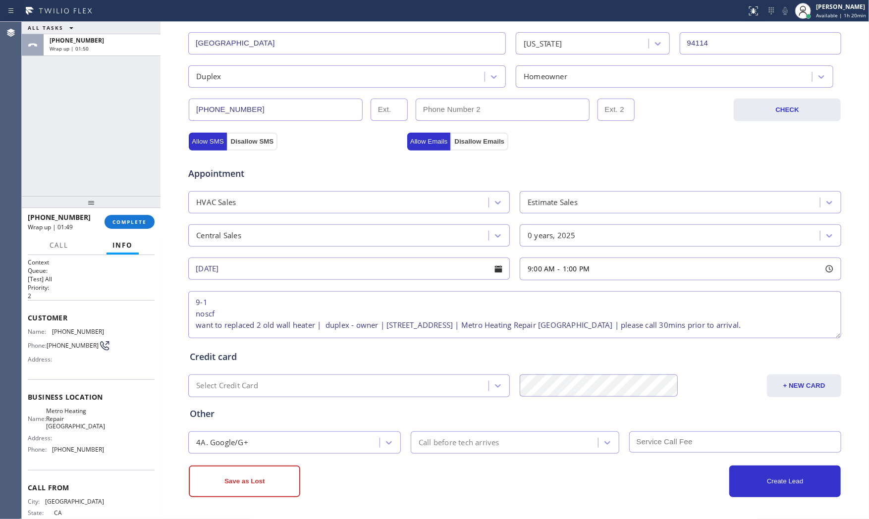
click at [469, 480] on div "Save as Lost" at bounding box center [352, 482] width 326 height 32
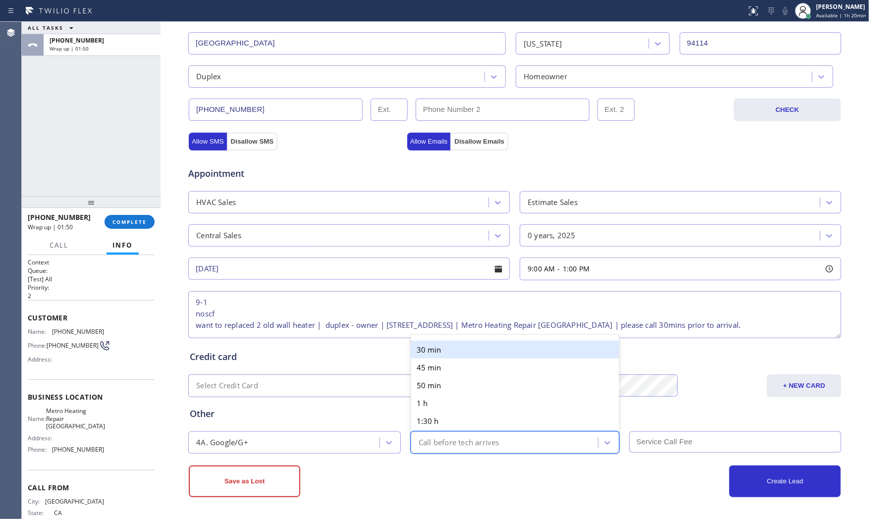
click at [478, 440] on div "Call before tech arrives" at bounding box center [459, 442] width 81 height 11
click at [454, 353] on div "30 min" at bounding box center [515, 350] width 209 height 18
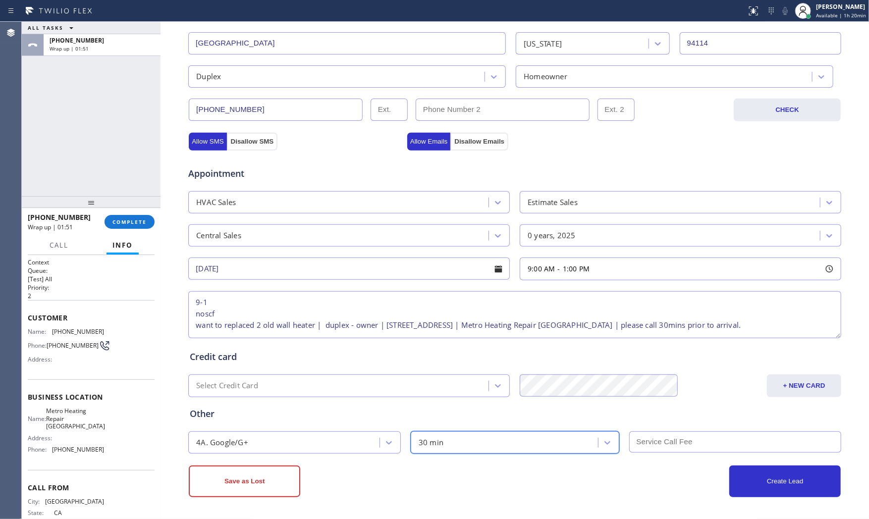
click at [482, 503] on div "Business location Metro Heating Repair [GEOGRAPHIC_DATA] [PHONE_NUMBER] Persona…" at bounding box center [515, 169] width 709 height 702
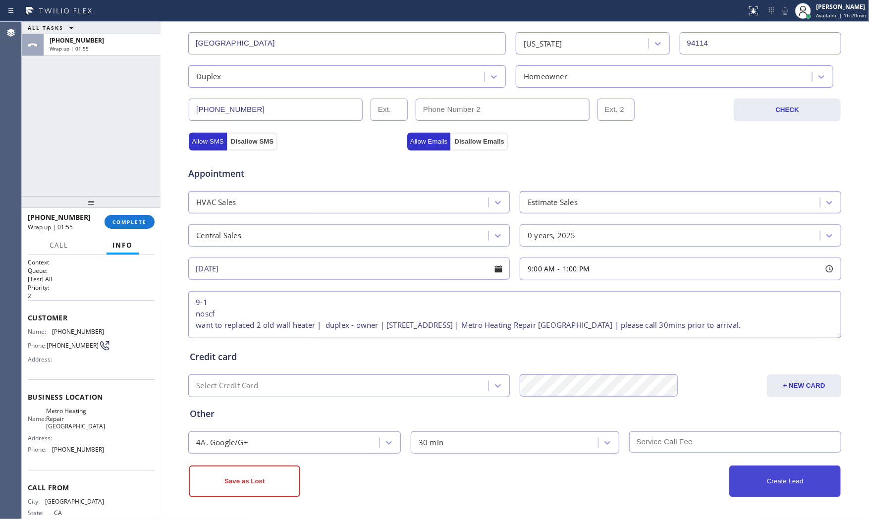
click at [732, 480] on button "Create Lead" at bounding box center [786, 482] width 112 height 32
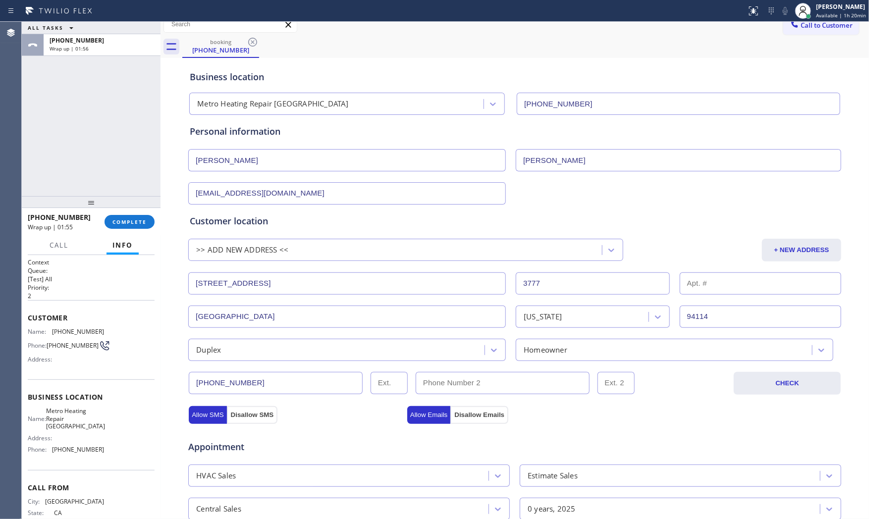
scroll to position [0, 0]
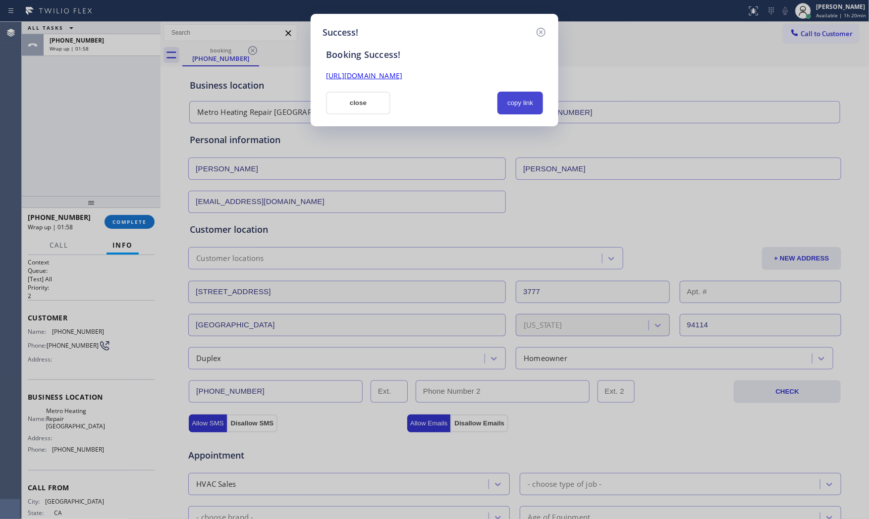
click at [526, 113] on button "copy link" at bounding box center [521, 103] width 46 height 23
click at [349, 104] on button "close" at bounding box center [358, 103] width 64 height 23
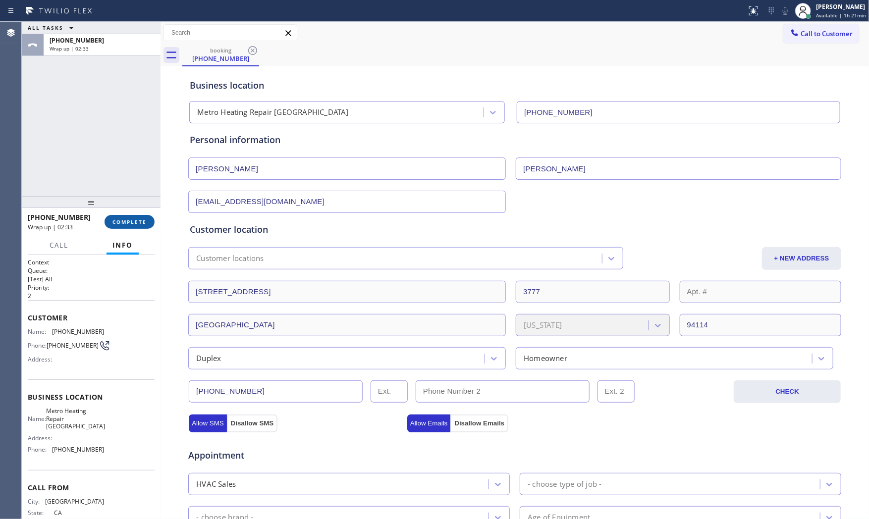
click at [129, 222] on span "COMPLETE" at bounding box center [130, 222] width 34 height 7
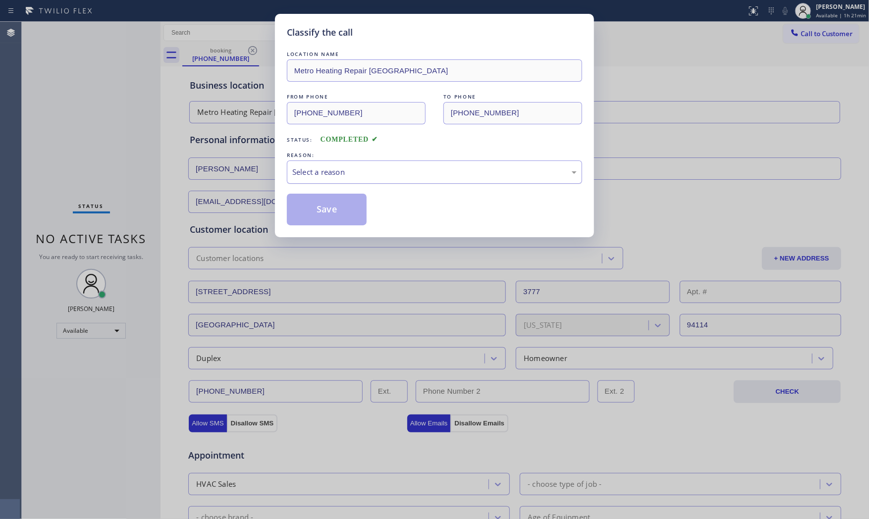
drag, startPoint x: 331, startPoint y: 168, endPoint x: 330, endPoint y: 180, distance: 12.9
click at [331, 171] on div "Select a reason" at bounding box center [434, 172] width 285 height 11
click at [331, 200] on button "Save" at bounding box center [327, 210] width 80 height 32
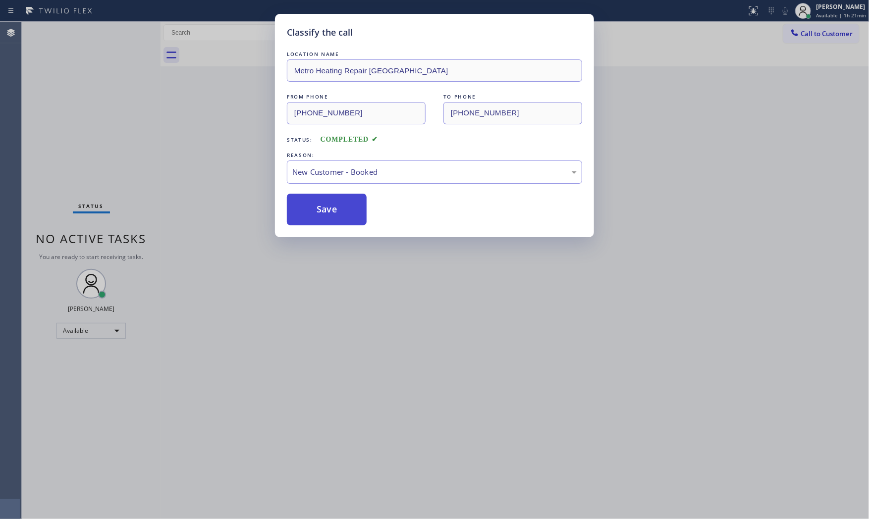
click at [331, 200] on button "Save" at bounding box center [327, 210] width 80 height 32
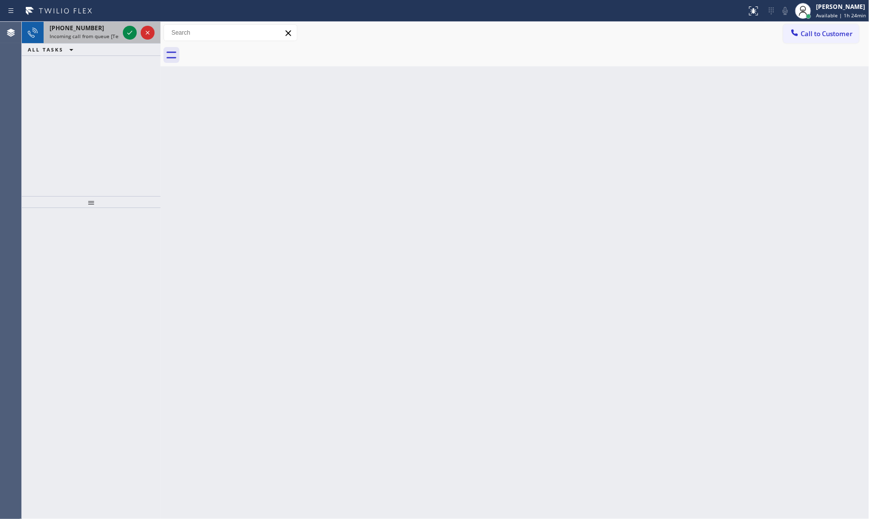
click at [87, 26] on span "[PHONE_NUMBER]" at bounding box center [77, 28] width 55 height 8
click at [109, 30] on div "[PHONE_NUMBER]" at bounding box center [84, 28] width 69 height 8
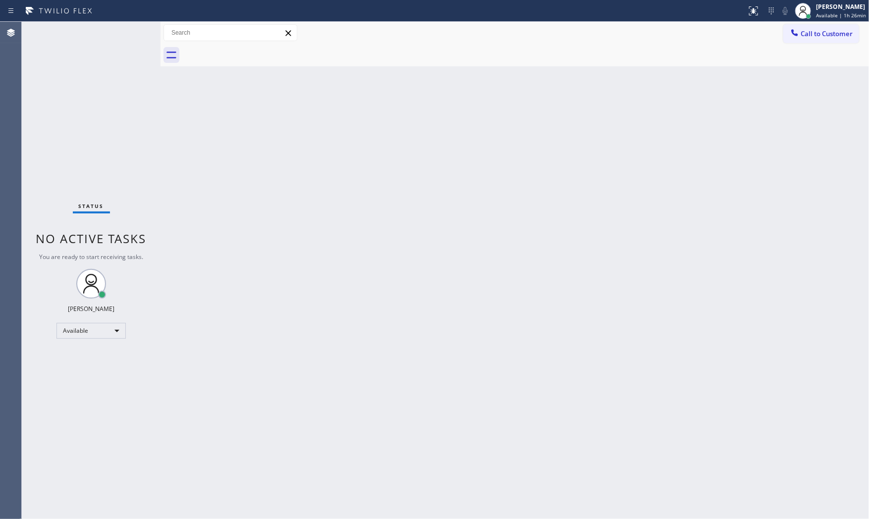
click at [109, 30] on div "Status No active tasks You are ready to start receiving tasks. [PERSON_NAME] Av…" at bounding box center [91, 271] width 139 height 498
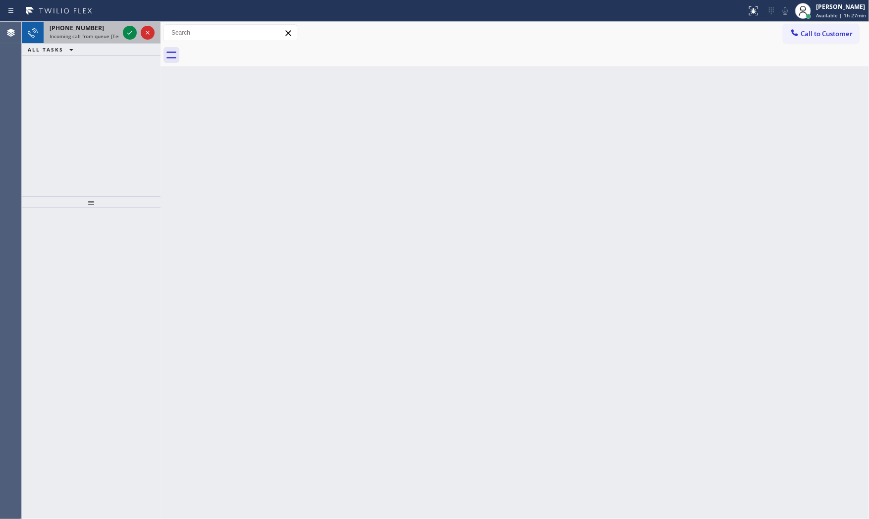
click at [76, 33] on span "Incoming call from queue [Test] All" at bounding box center [91, 36] width 82 height 7
click at [67, 27] on span "[PHONE_NUMBER]" at bounding box center [77, 28] width 55 height 8
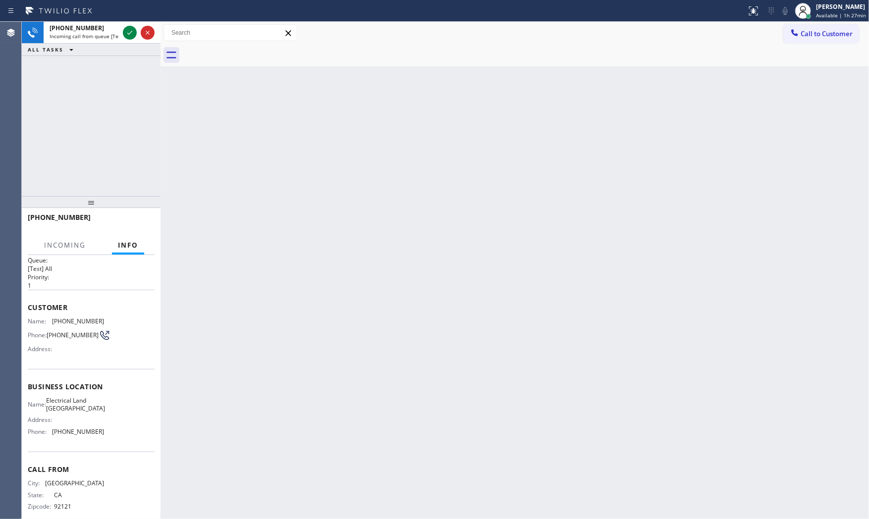
scroll to position [23, 0]
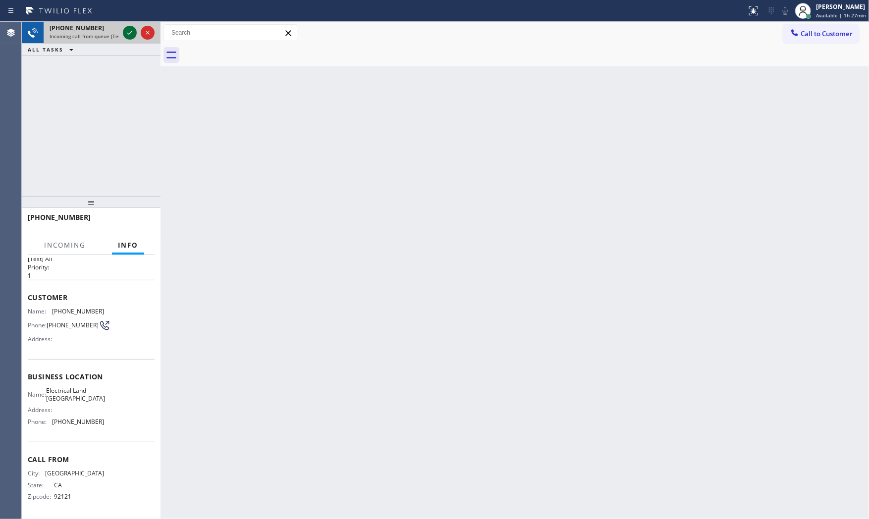
click at [130, 37] on icon at bounding box center [130, 33] width 12 height 12
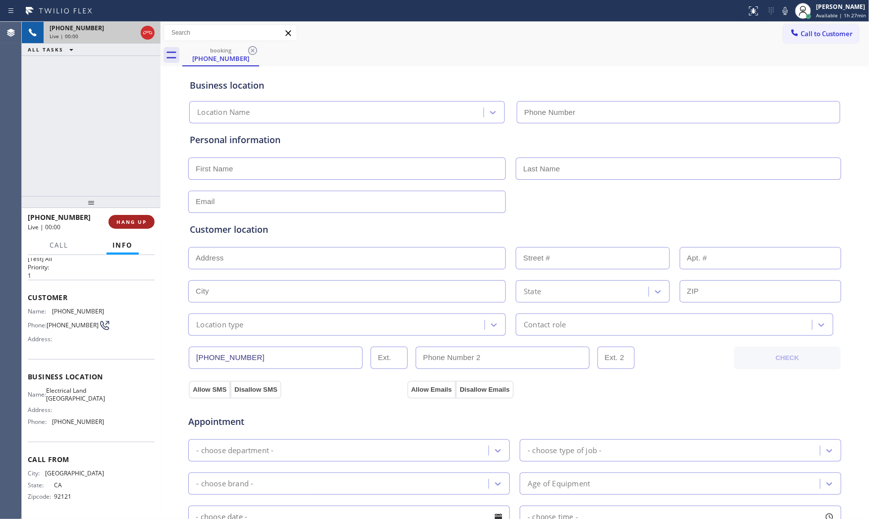
type input "[PHONE_NUMBER]"
click at [139, 221] on span "HANG UP" at bounding box center [131, 222] width 30 height 7
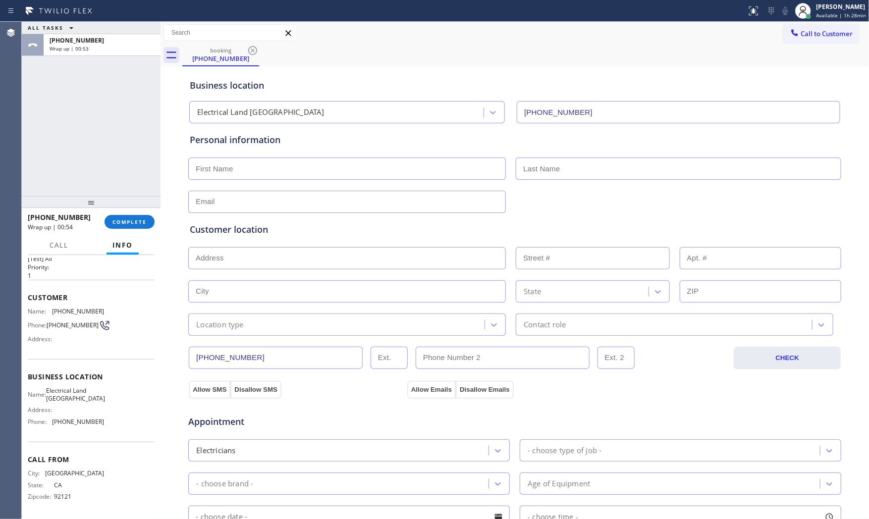
click at [103, 25] on div "ALL TASKS ALL TASKS ACTIVE TASKS TASKS IN WRAP UP" at bounding box center [91, 28] width 139 height 12
click at [102, 48] on div "Wrap up | 00:54" at bounding box center [102, 48] width 105 height 7
click at [133, 224] on span "COMPLETE" at bounding box center [130, 222] width 34 height 7
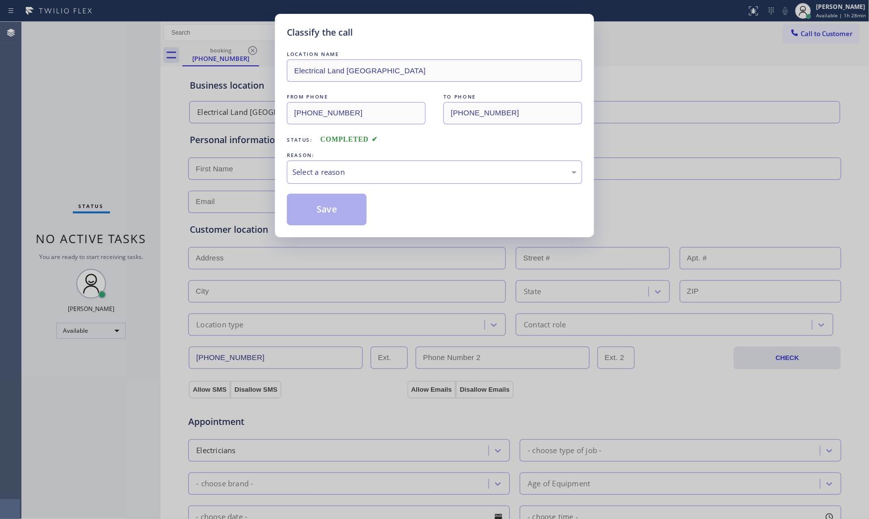
click at [312, 185] on div "LOCATION NAME Electrical Land [GEOGRAPHIC_DATA] FROM PHONE [PHONE_NUMBER] TO PH…" at bounding box center [434, 137] width 295 height 176
click at [325, 175] on div "Select a reason" at bounding box center [434, 172] width 285 height 11
click at [327, 211] on button "Save" at bounding box center [327, 210] width 80 height 32
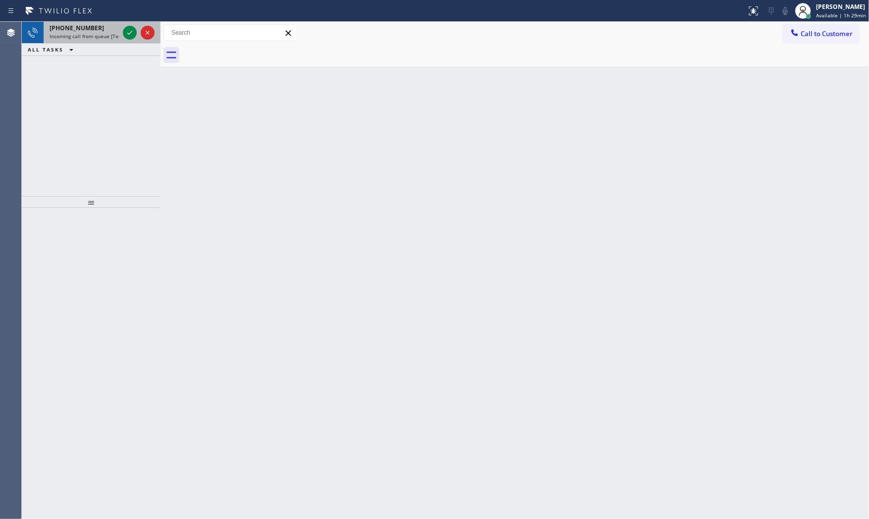
click at [90, 25] on span "[PHONE_NUMBER]" at bounding box center [77, 28] width 55 height 8
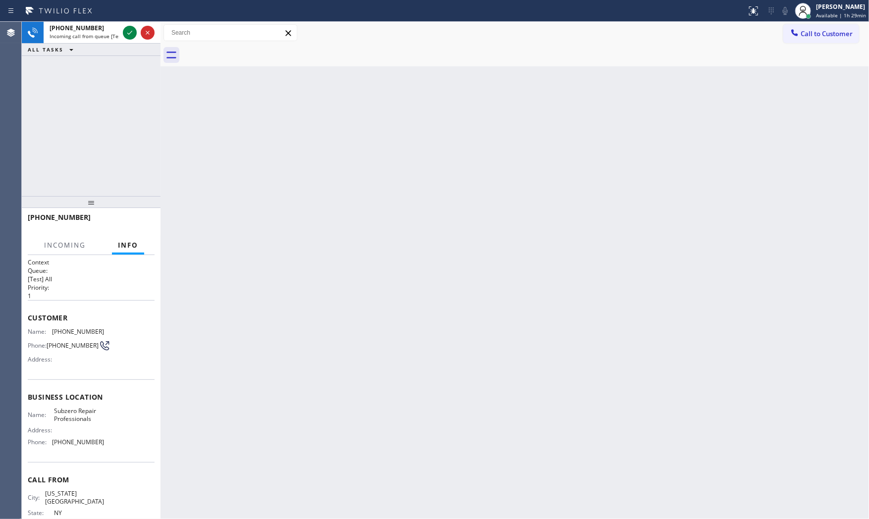
scroll to position [23, 0]
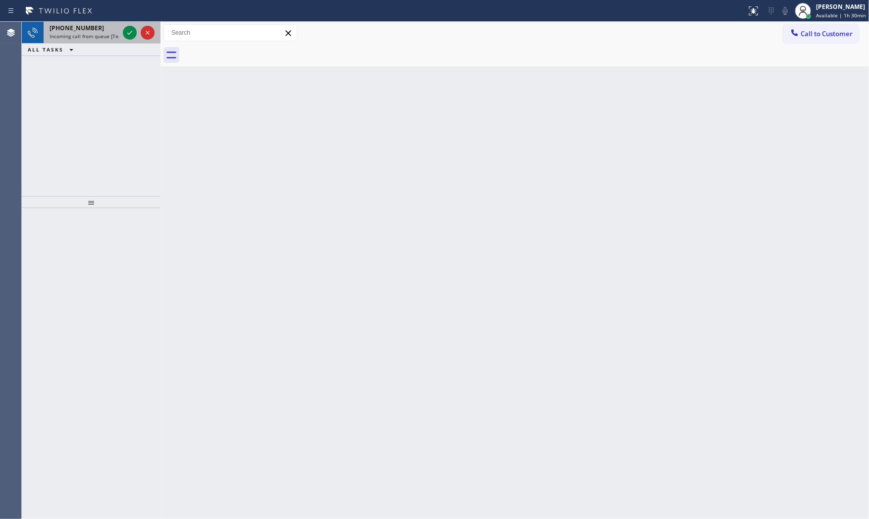
click at [101, 34] on span "Incoming call from queue [Test] All" at bounding box center [91, 36] width 82 height 7
click at [101, 41] on div "[PHONE_NUMBER] Incoming call from queue [Test] All" at bounding box center [82, 33] width 77 height 22
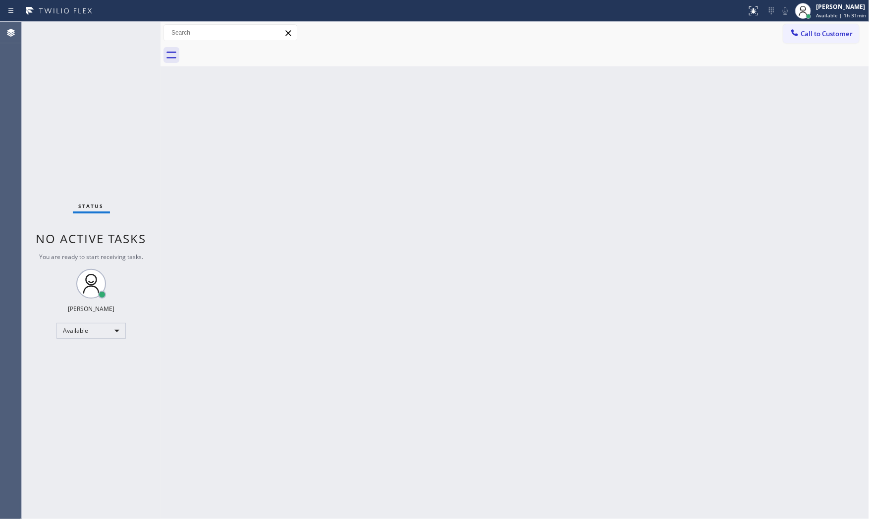
drag, startPoint x: 514, startPoint y: 259, endPoint x: 471, endPoint y: 226, distance: 54.1
click at [501, 251] on div "Back to Dashboard Change Sender ID Customers Technicians Select a contact Outbo…" at bounding box center [515, 271] width 709 height 498
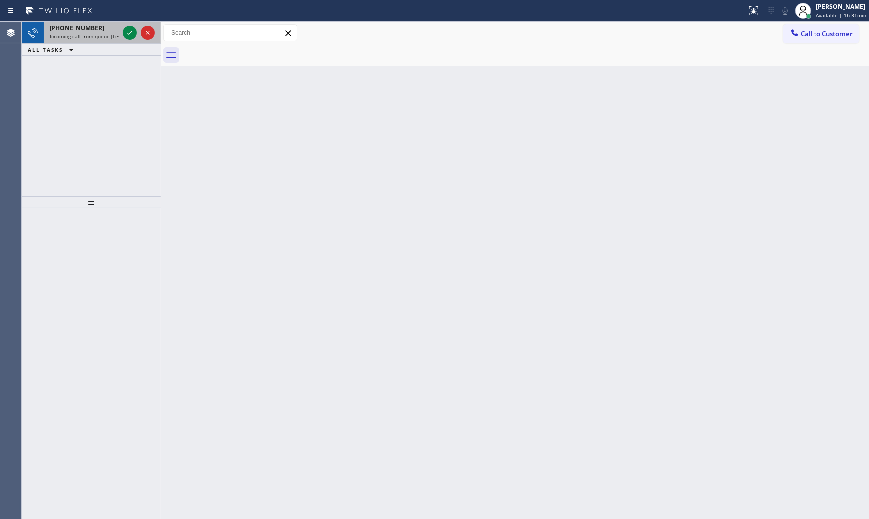
click at [84, 22] on div "[PHONE_NUMBER] Incoming call from queue [Test] All" at bounding box center [82, 33] width 77 height 22
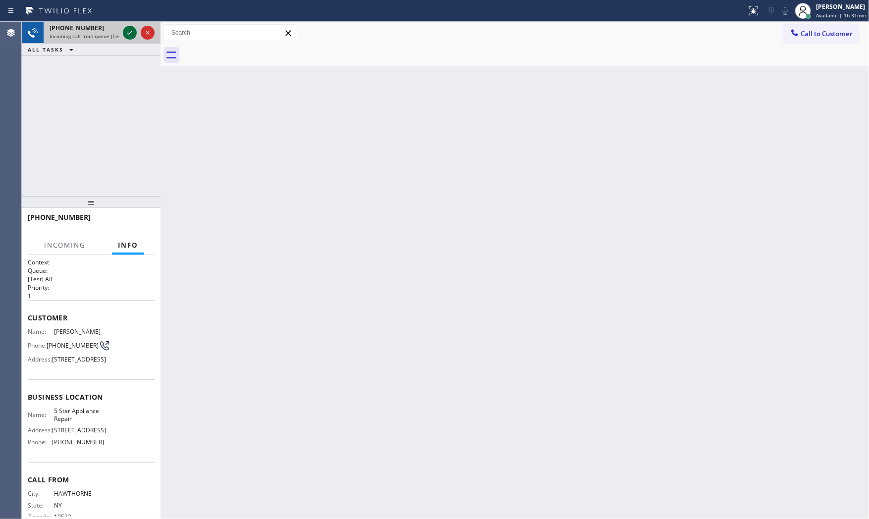
click at [124, 33] on icon at bounding box center [130, 33] width 12 height 12
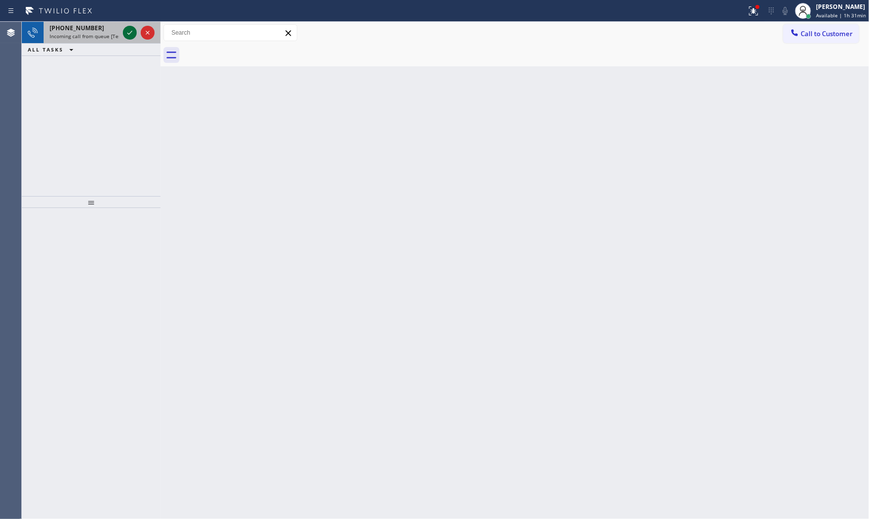
click at [128, 28] on icon at bounding box center [130, 33] width 12 height 12
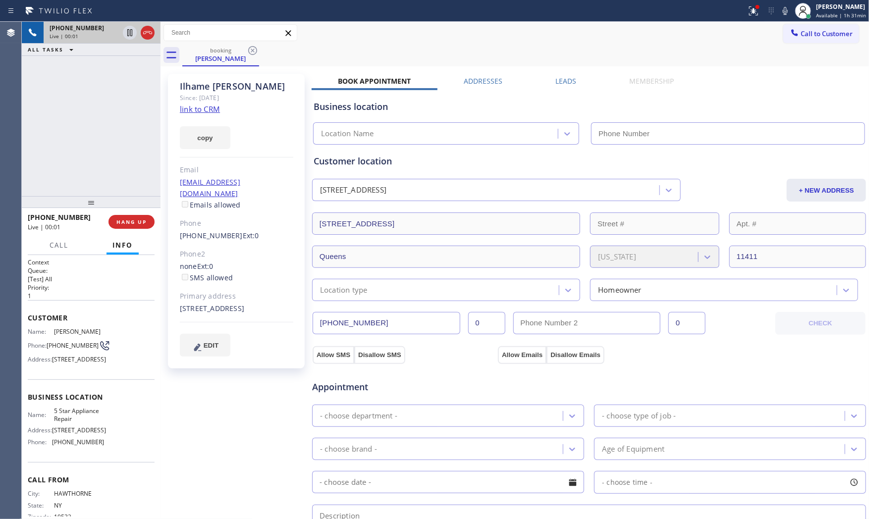
type input "[PHONE_NUMBER]"
click at [204, 112] on link "link to CRM" at bounding box center [200, 109] width 40 height 10
click at [780, 11] on icon at bounding box center [786, 11] width 12 height 12
click at [749, 10] on icon at bounding box center [754, 11] width 12 height 12
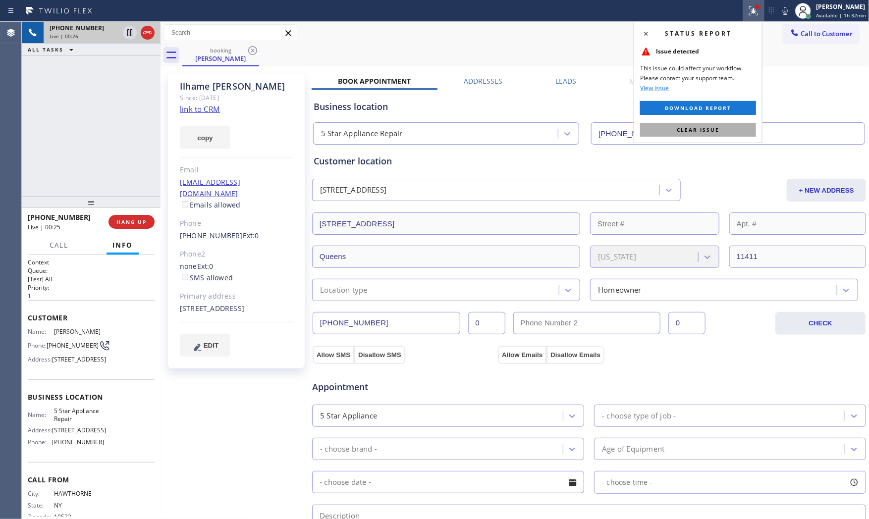
click at [717, 125] on button "Clear issue" at bounding box center [698, 130] width 116 height 14
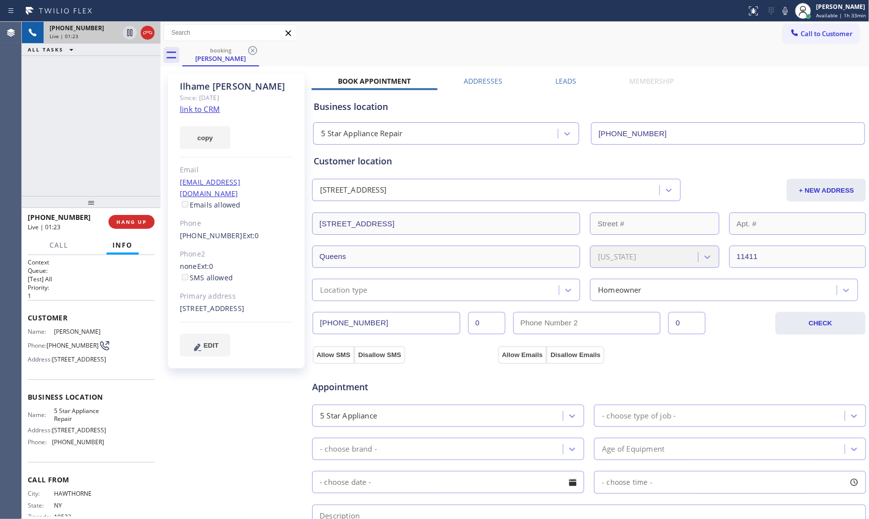
click at [786, 9] on icon at bounding box center [786, 11] width 12 height 12
click at [150, 226] on button "HANG UP" at bounding box center [132, 222] width 46 height 14
click at [124, 222] on span "COMPLETE" at bounding box center [130, 222] width 34 height 7
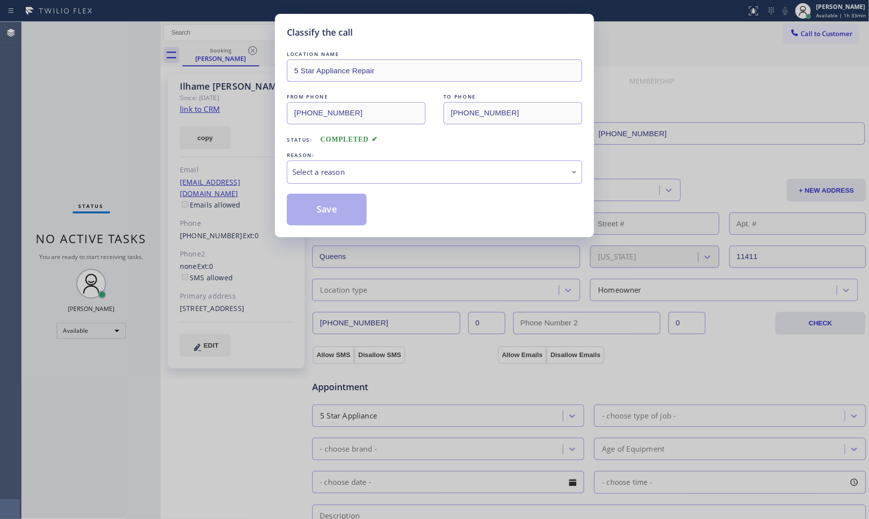
click at [352, 183] on div "Select a reason" at bounding box center [434, 172] width 295 height 23
click at [332, 213] on button "Save" at bounding box center [327, 210] width 80 height 32
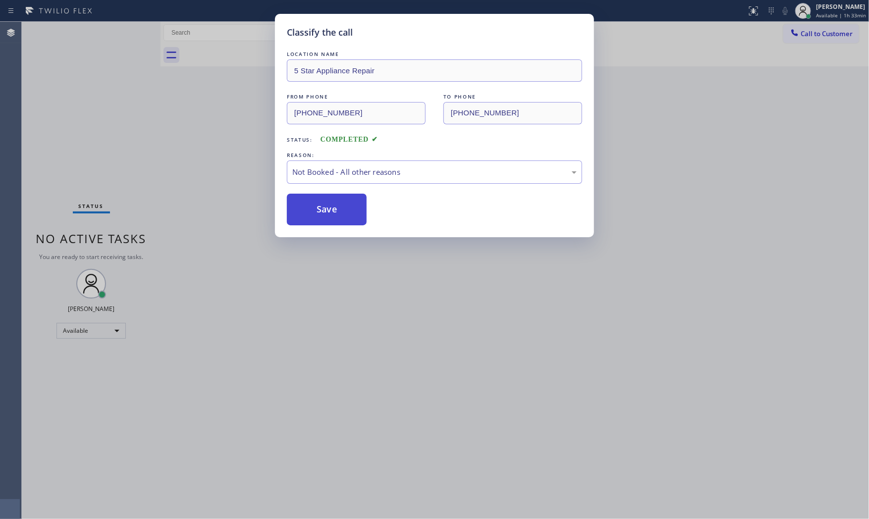
click at [334, 217] on button "Save" at bounding box center [327, 210] width 80 height 32
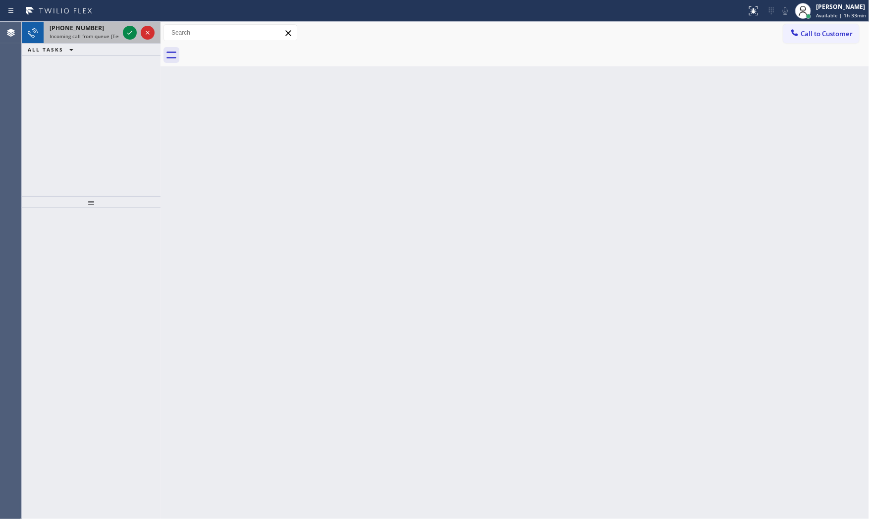
click at [92, 34] on span "Incoming call from queue [Test] All" at bounding box center [91, 36] width 82 height 7
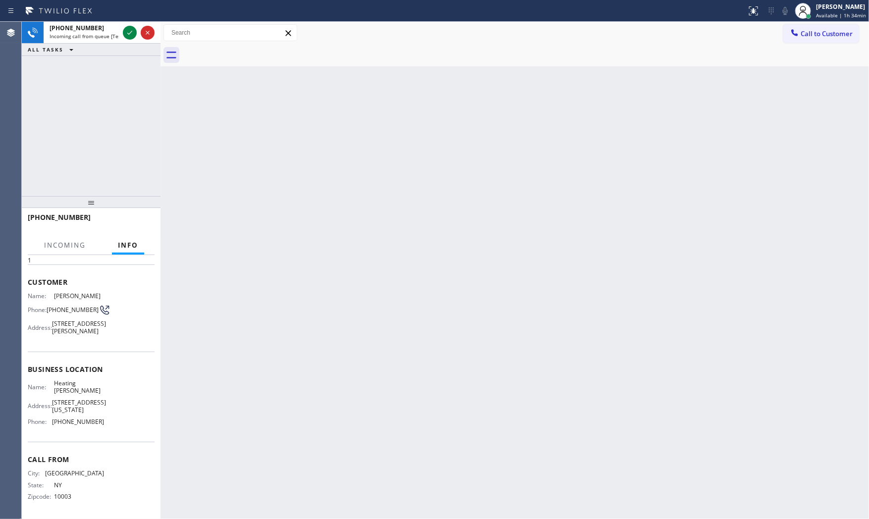
scroll to position [53, 0]
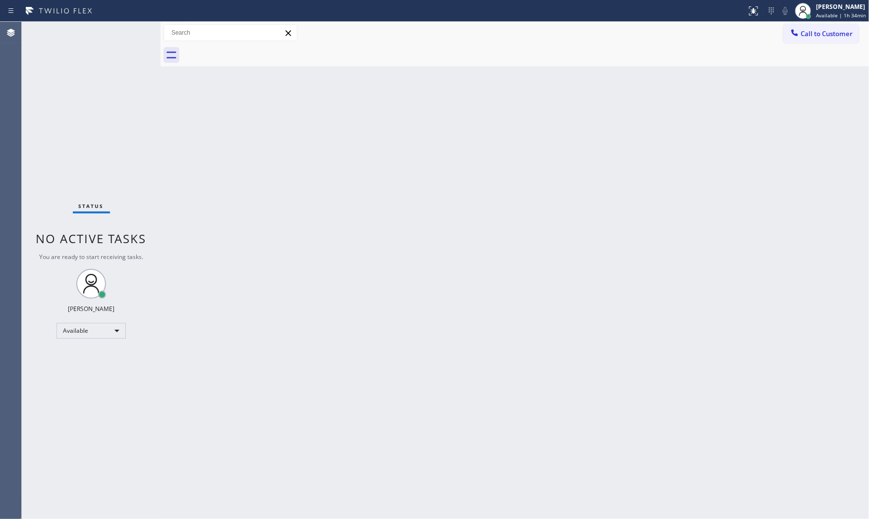
click at [127, 35] on div "Status No active tasks You are ready to start receiving tasks. [PERSON_NAME] Av…" at bounding box center [91, 271] width 139 height 498
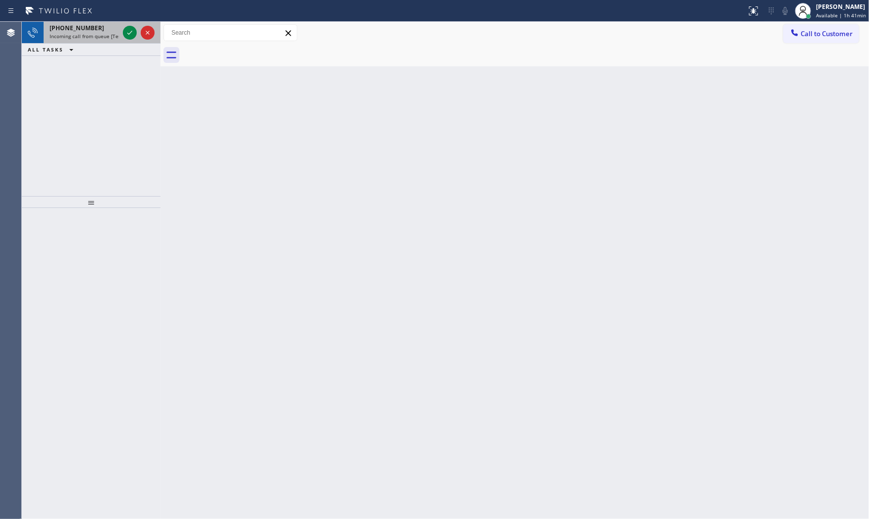
click at [91, 28] on div "[PHONE_NUMBER]" at bounding box center [84, 28] width 69 height 8
click at [95, 32] on div "[PHONE_NUMBER]" at bounding box center [84, 28] width 69 height 8
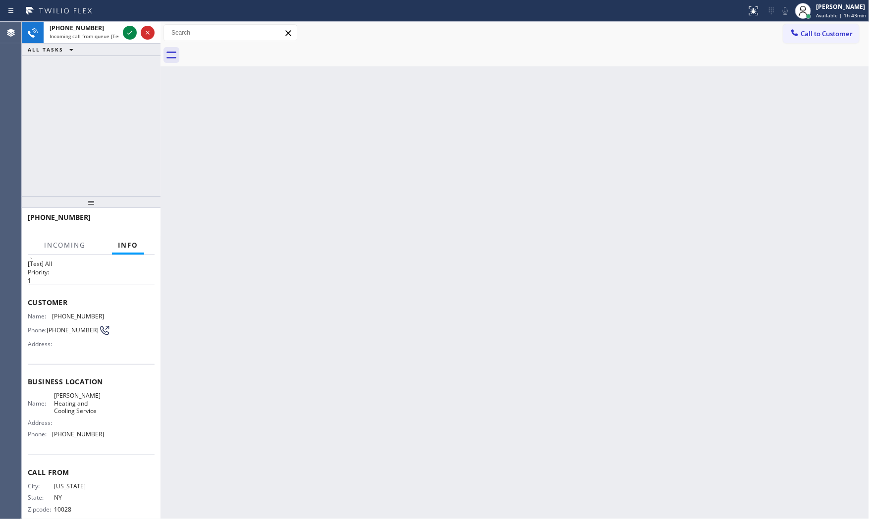
scroll to position [30, 0]
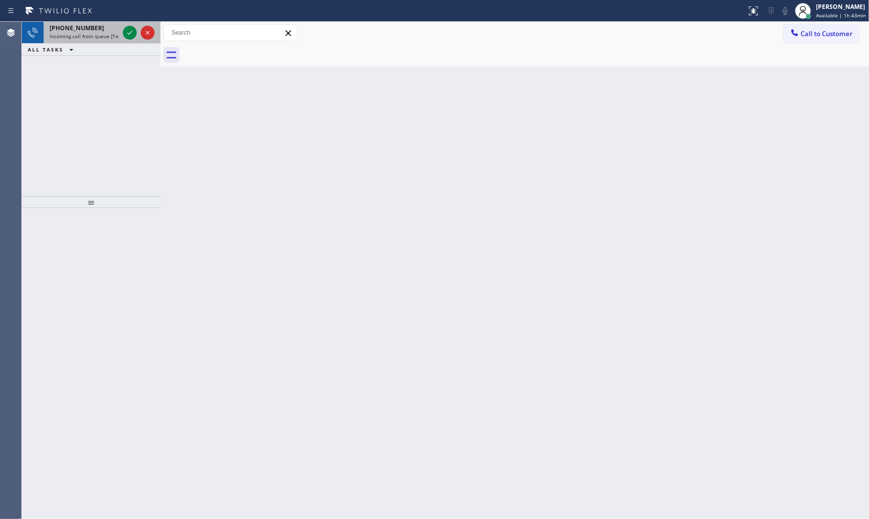
click at [86, 26] on span "[PHONE_NUMBER]" at bounding box center [77, 28] width 55 height 8
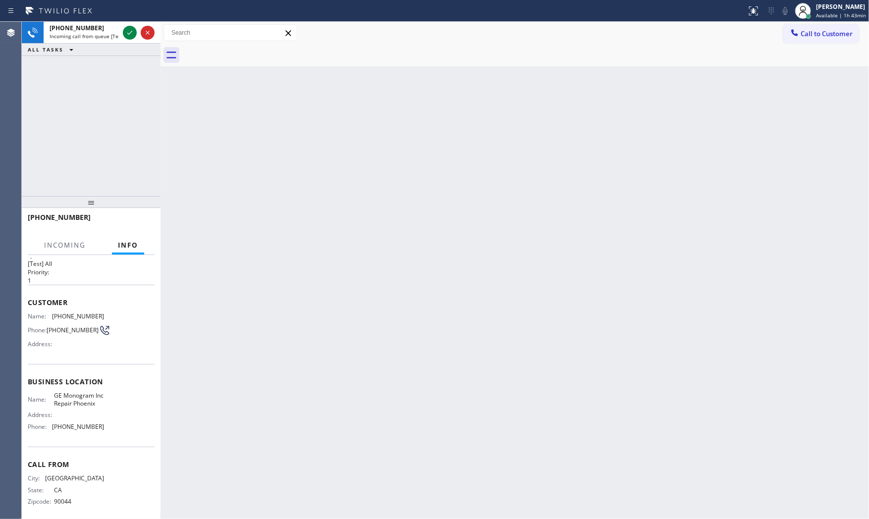
scroll to position [31, 0]
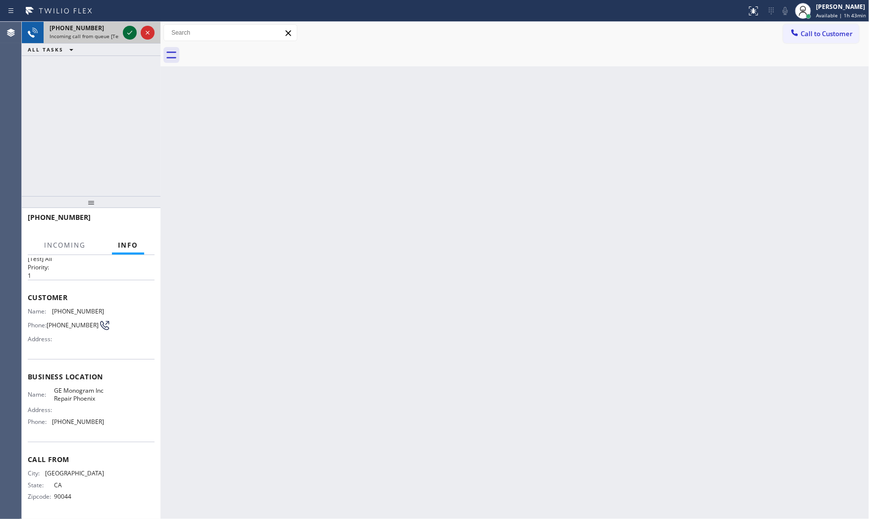
click at [132, 32] on icon at bounding box center [130, 33] width 12 height 12
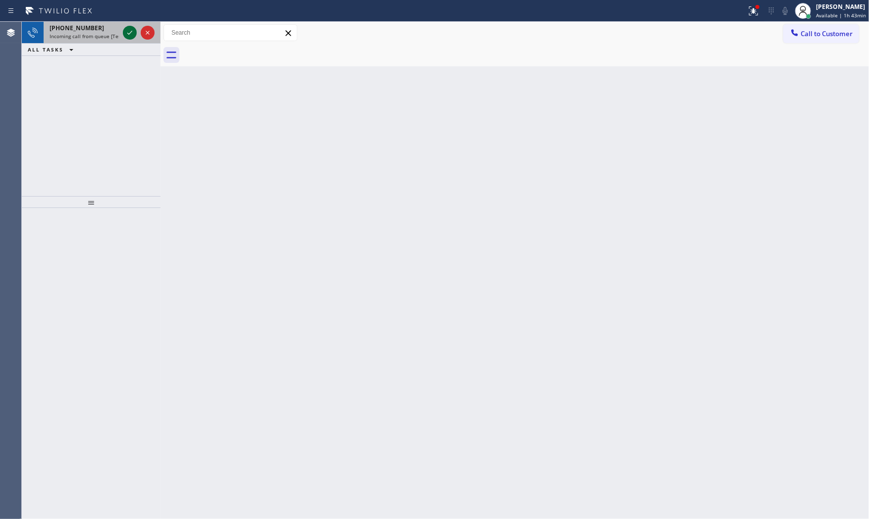
drag, startPoint x: 126, startPoint y: 18, endPoint x: 126, endPoint y: 28, distance: 9.9
click at [126, 20] on div "Status report Issue detected This issue could affect your workflow. Please cont…" at bounding box center [434, 11] width 869 height 22
click at [127, 34] on icon at bounding box center [130, 33] width 12 height 12
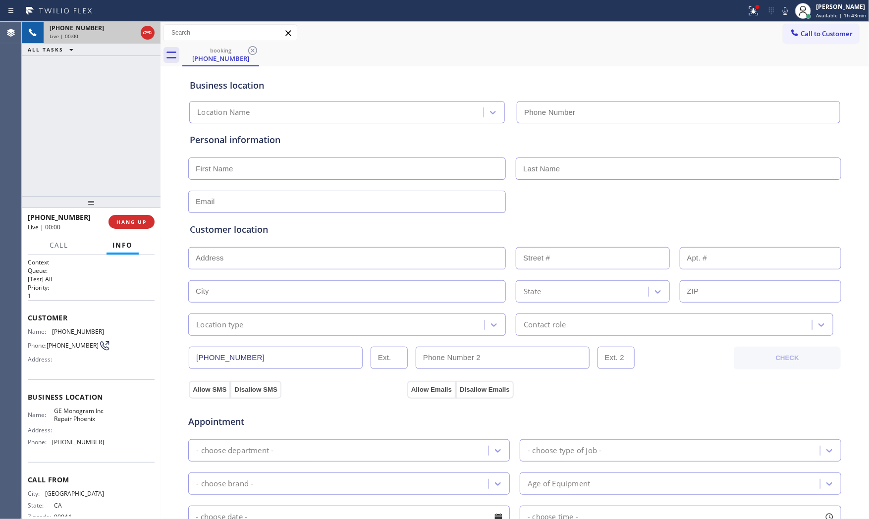
type input "[PHONE_NUMBER]"
click at [780, 12] on icon at bounding box center [786, 11] width 12 height 12
click at [787, 9] on icon at bounding box center [786, 11] width 12 height 12
click at [784, 12] on icon at bounding box center [786, 11] width 12 height 12
click at [740, 12] on div at bounding box center [373, 11] width 739 height 16
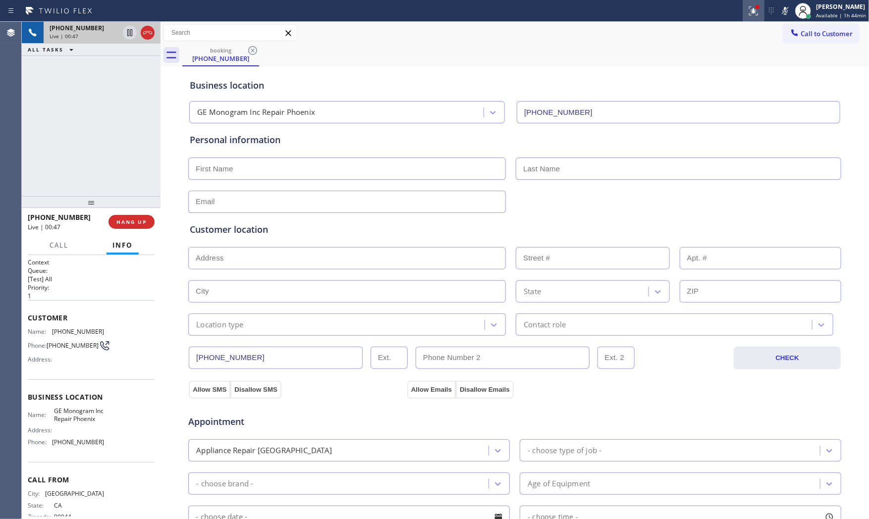
click at [750, 12] on icon at bounding box center [753, 10] width 9 height 9
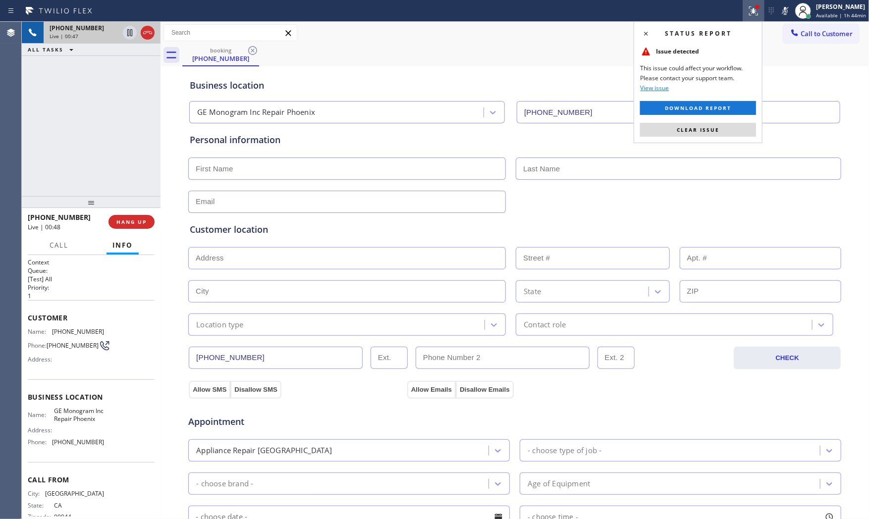
click at [786, 11] on icon at bounding box center [785, 11] width 5 height 8
click at [739, 121] on div "Status report Issue detected This issue could affect your workflow. Please cont…" at bounding box center [698, 82] width 129 height 122
click at [744, 130] on button "Clear issue" at bounding box center [698, 130] width 116 height 14
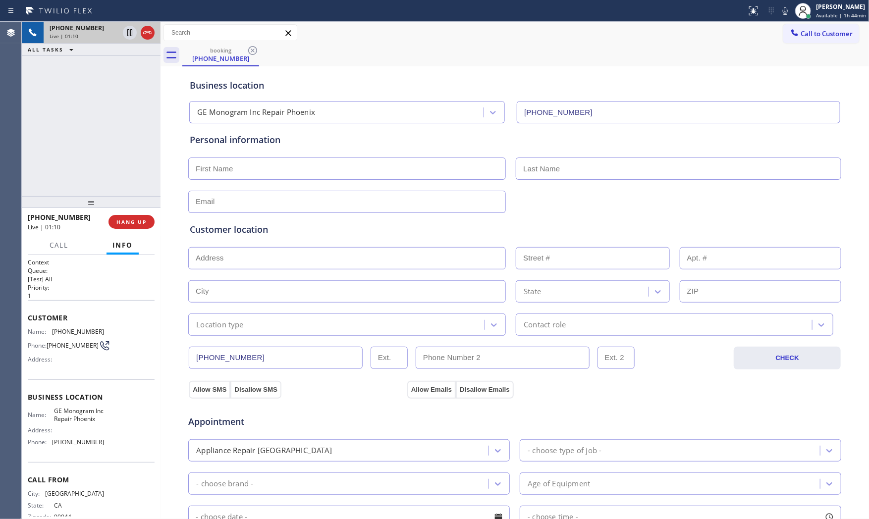
click at [783, 11] on icon at bounding box center [785, 11] width 5 height 8
click at [789, 3] on div "Status report No issues detected If you experience an issue, please download th…" at bounding box center [806, 11] width 126 height 22
click at [788, 5] on icon at bounding box center [786, 11] width 12 height 12
click at [657, 412] on div "Appointment" at bounding box center [514, 415] width 655 height 25
click at [780, 15] on icon at bounding box center [786, 11] width 12 height 12
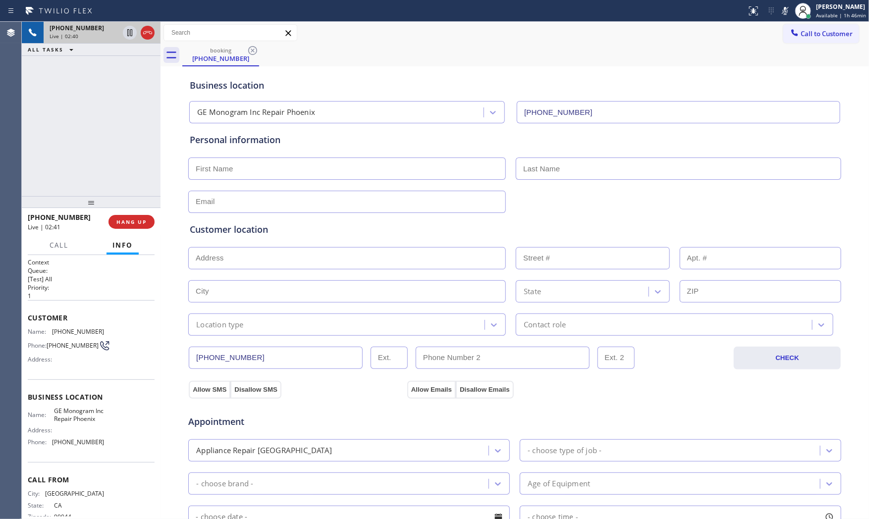
click at [782, 15] on icon at bounding box center [786, 11] width 12 height 12
click at [781, 14] on icon at bounding box center [786, 11] width 12 height 12
click at [780, 6] on icon at bounding box center [786, 11] width 12 height 12
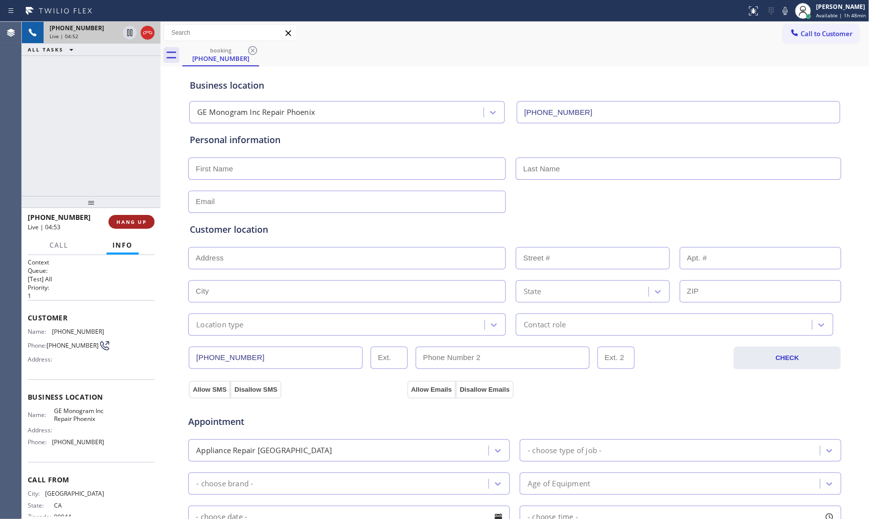
click at [129, 216] on button "HANG UP" at bounding box center [132, 222] width 46 height 14
click at [224, 172] on input "text" at bounding box center [347, 169] width 318 height 22
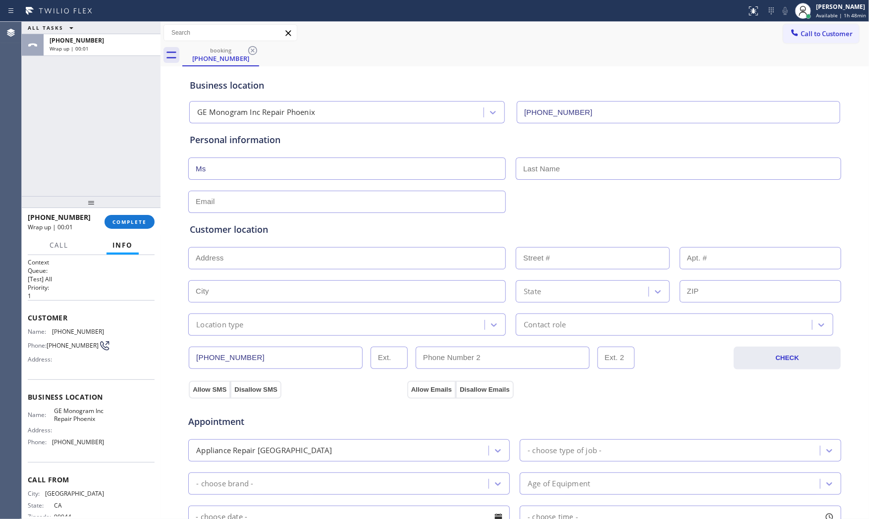
type input "Ms"
type input "[PERSON_NAME]"
type input "[EMAIL_ADDRESS][DOMAIN_NAME]"
paste input "[GEOGRAPHIC_DATA], [GEOGRAPHIC_DATA] 85085"
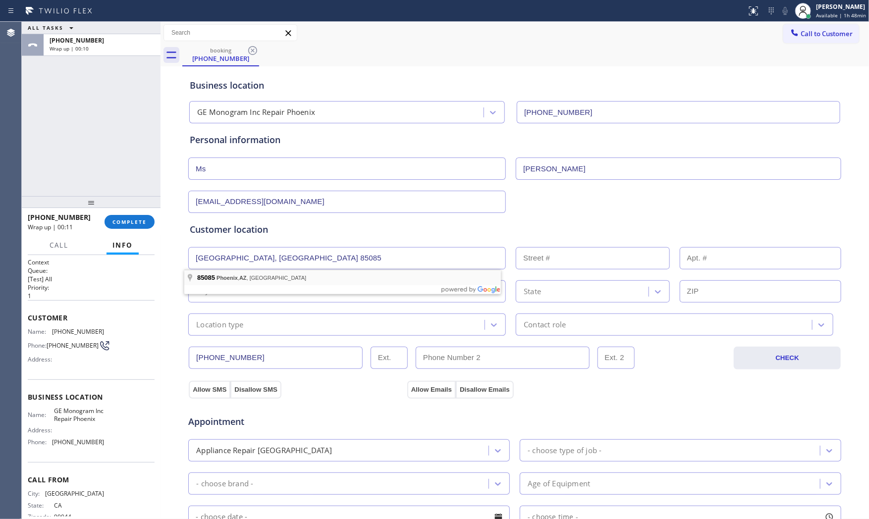
type input "[GEOGRAPHIC_DATA], [GEOGRAPHIC_DATA] 85085, [GEOGRAPHIC_DATA]"
type input "Phoenix"
type input "85085"
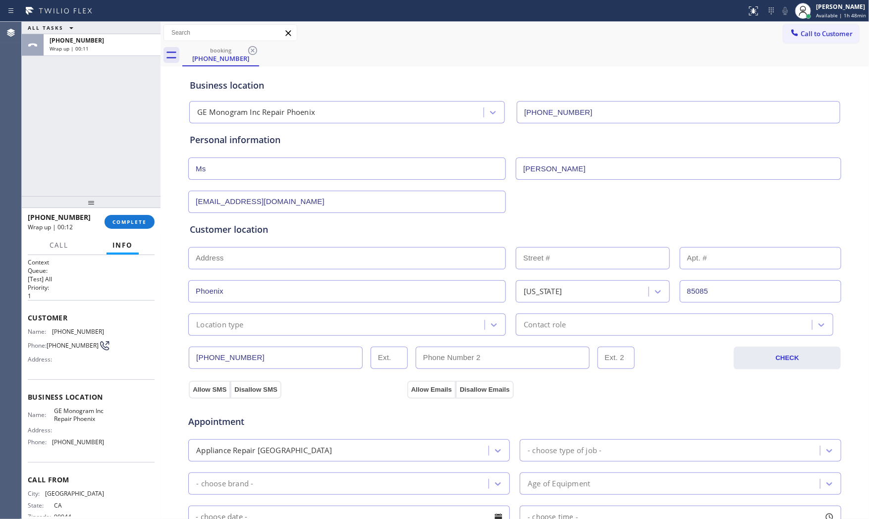
click at [245, 332] on div "Location type" at bounding box center [347, 325] width 318 height 22
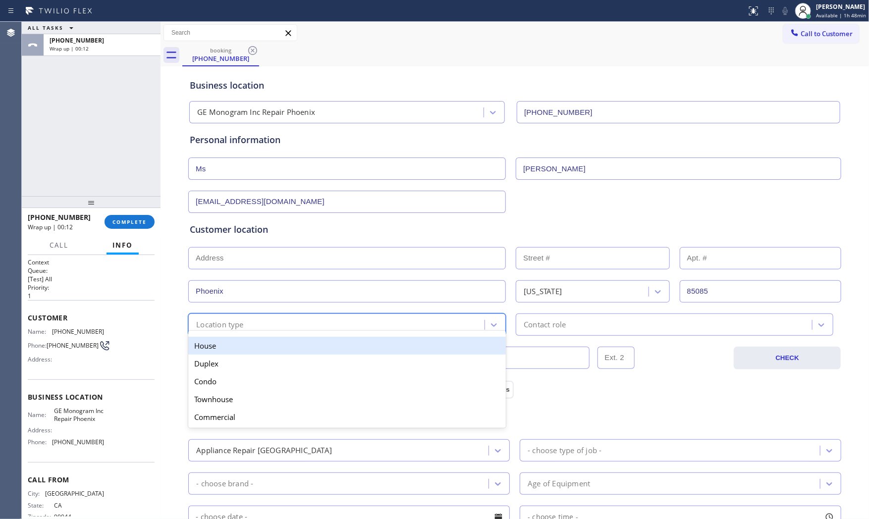
drag, startPoint x: 241, startPoint y: 350, endPoint x: 295, endPoint y: 349, distance: 54.0
click at [263, 350] on div "House" at bounding box center [347, 346] width 318 height 18
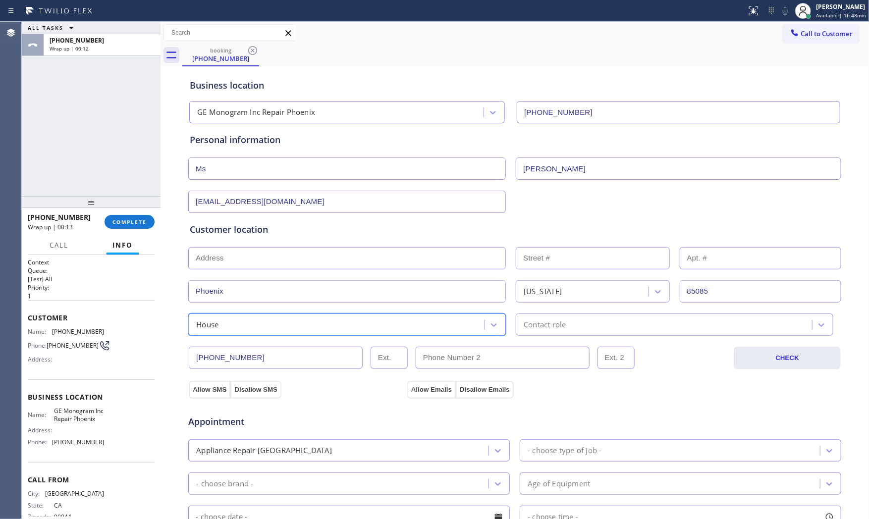
click at [564, 326] on div "Contact role" at bounding box center [665, 324] width 293 height 17
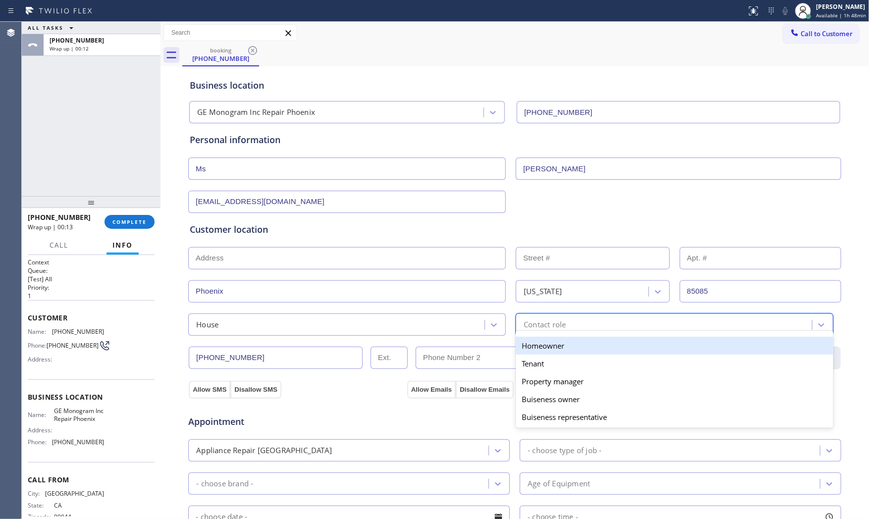
drag, startPoint x: 563, startPoint y: 330, endPoint x: 394, endPoint y: 369, distance: 173.5
click at [548, 342] on div "Homeowner" at bounding box center [675, 346] width 318 height 18
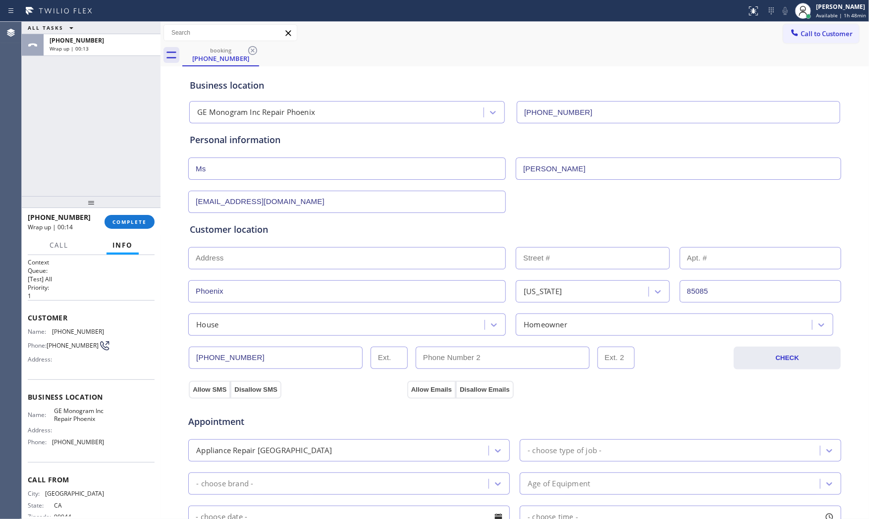
drag, startPoint x: 210, startPoint y: 389, endPoint x: 304, endPoint y: 388, distance: 94.2
click at [211, 389] on button "Allow SMS" at bounding box center [210, 390] width 42 height 18
click at [396, 388] on div "Allow SMS Disallow SMS" at bounding box center [296, 390] width 219 height 18
click at [412, 389] on button "Allow Emails" at bounding box center [431, 390] width 49 height 18
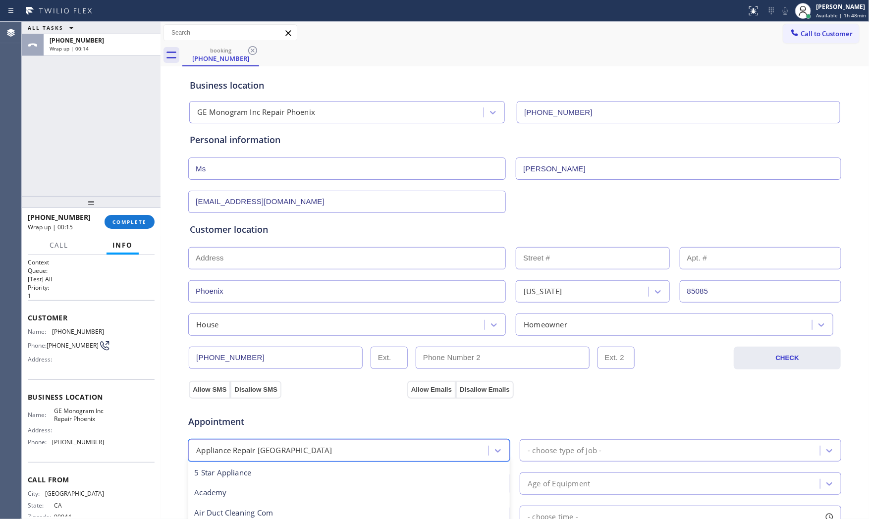
click at [376, 451] on div "Appliance Repair [GEOGRAPHIC_DATA]" at bounding box center [339, 450] width 297 height 17
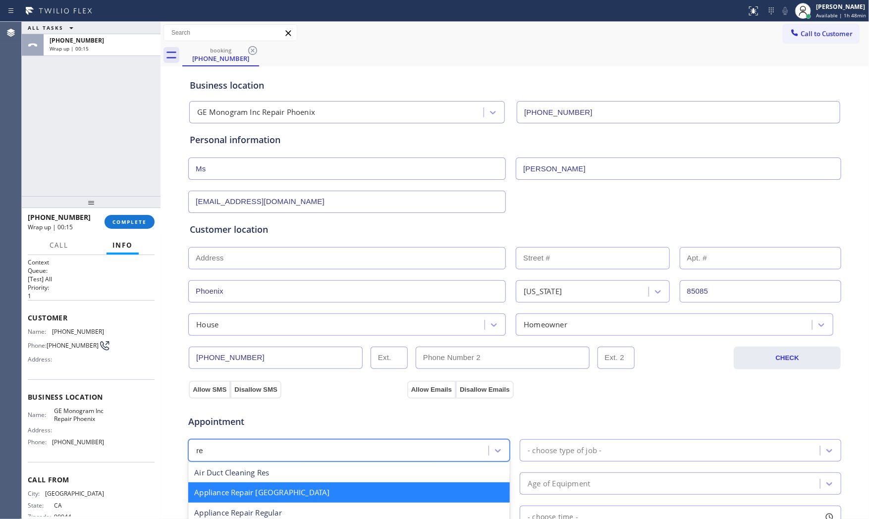
type input "reg"
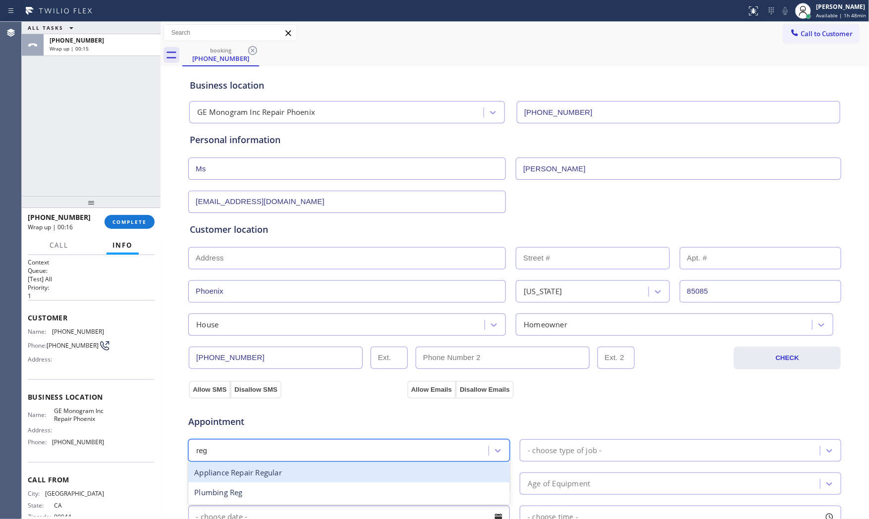
click at [311, 466] on div "Appliance Repair Regular" at bounding box center [349, 473] width 322 height 20
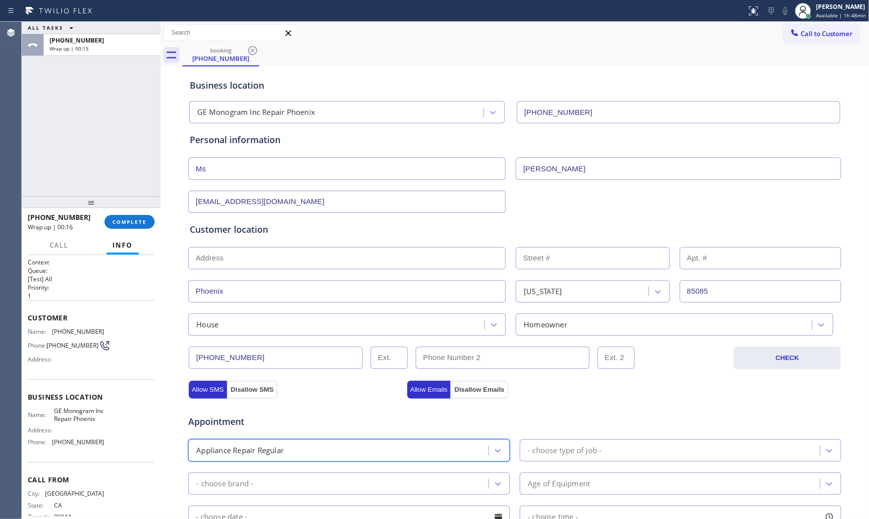
click at [587, 464] on div "Appointment option Appliance Repair Regular, selected. 24 results available. Se…" at bounding box center [515, 495] width 650 height 185
click at [593, 450] on div "- choose type of job -" at bounding box center [565, 450] width 74 height 11
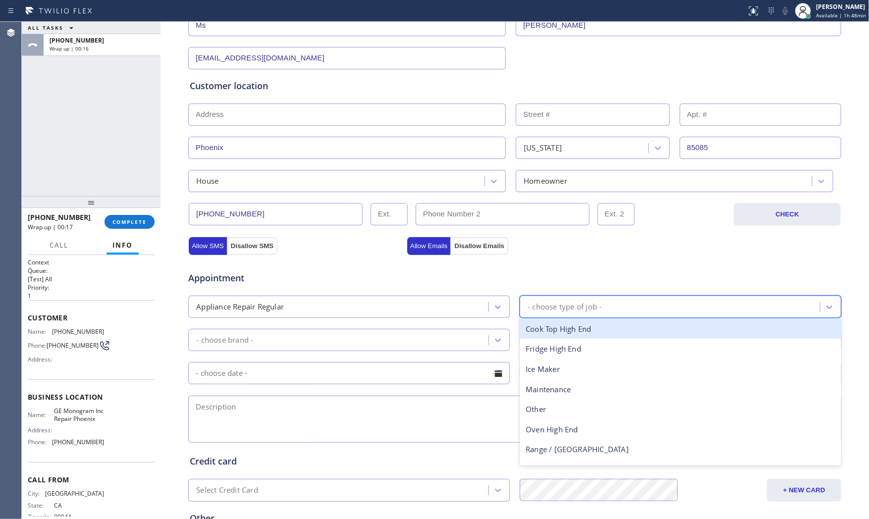
scroll to position [165, 0]
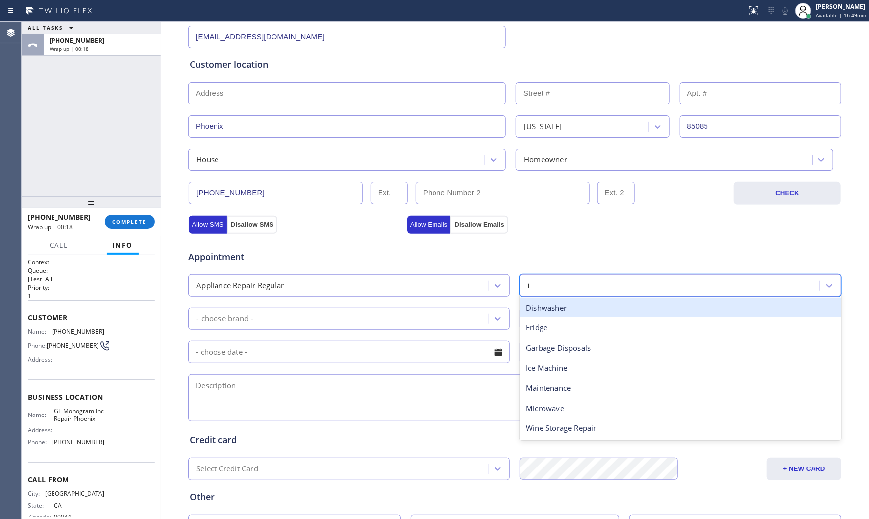
type input "ic"
click at [564, 311] on div "Ice Machine" at bounding box center [681, 308] width 322 height 20
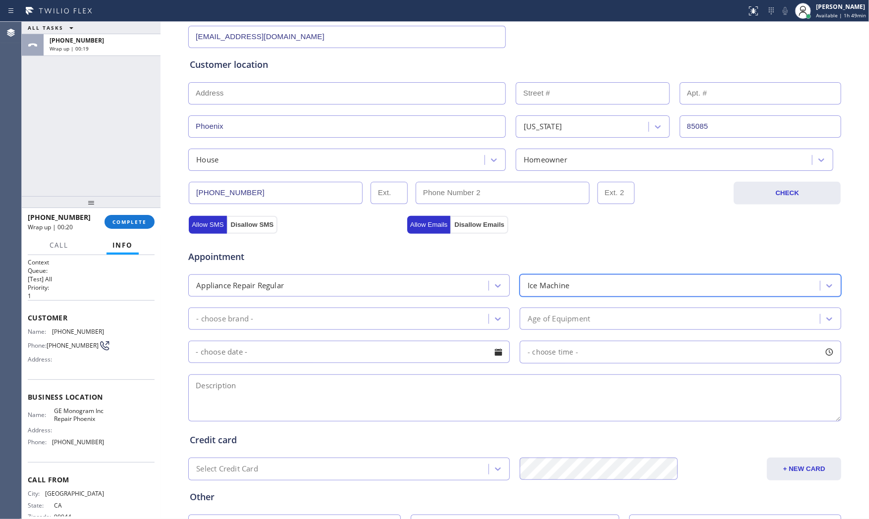
click at [343, 310] on div "- choose brand -" at bounding box center [339, 318] width 297 height 17
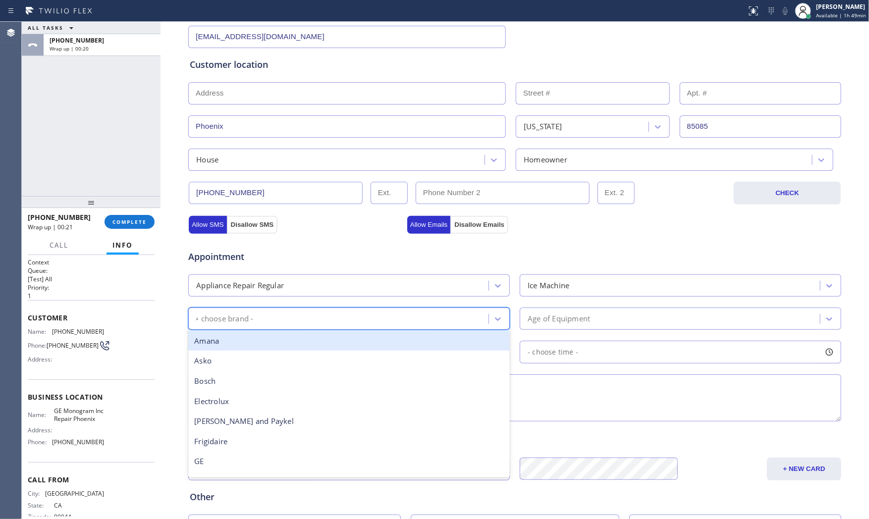
type input "GE"
click at [296, 332] on div "GE" at bounding box center [349, 341] width 322 height 20
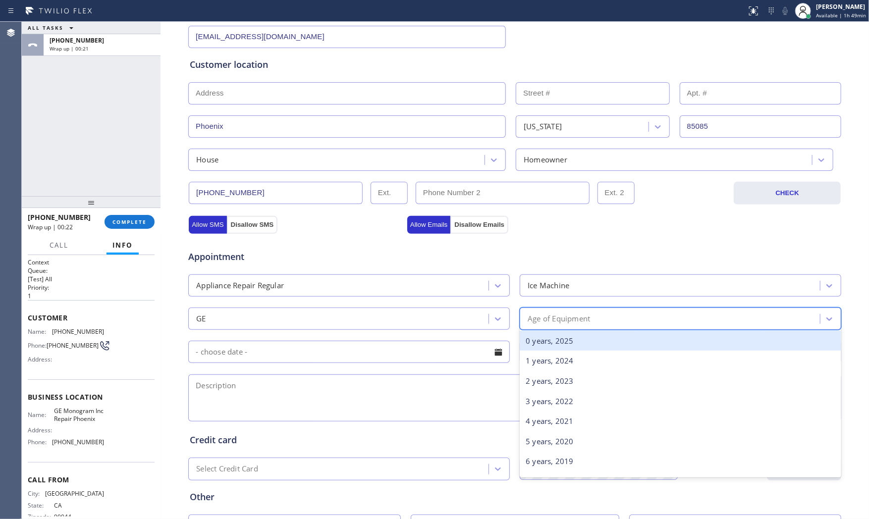
click at [524, 328] on div "Age of Equipment" at bounding box center [681, 319] width 322 height 22
click at [554, 343] on div "0 years, 2025" at bounding box center [681, 341] width 322 height 20
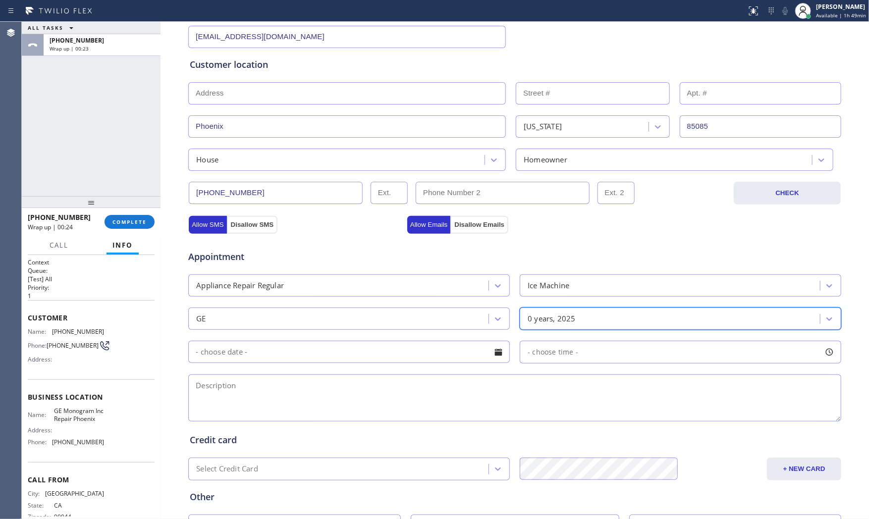
click at [380, 350] on input "text" at bounding box center [349, 352] width 322 height 22
click at [594, 398] on textarea at bounding box center [514, 398] width 653 height 47
paste textarea "GE | icemaker | its making loud grinning sound | brandnew but not underwarranty…"
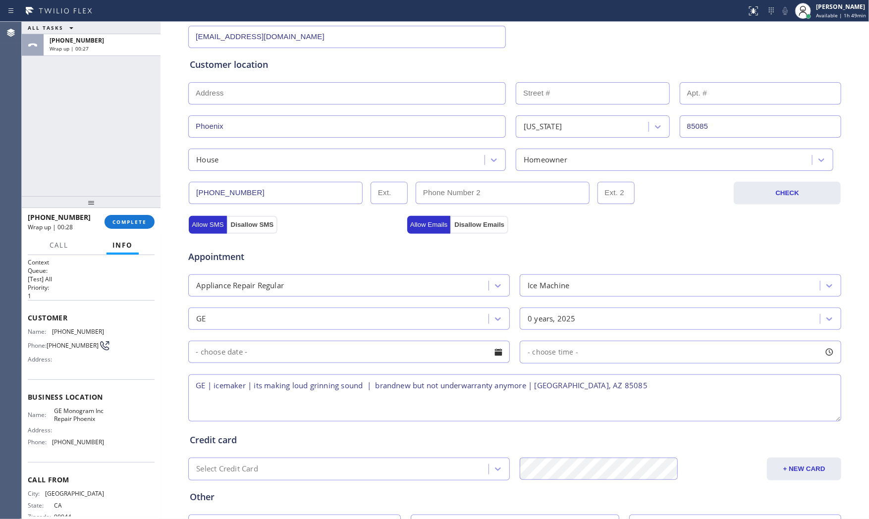
click at [629, 388] on textarea "GE | icemaker | its making loud grinning sound | brandnew but not underwarranty…" at bounding box center [514, 398] width 653 height 47
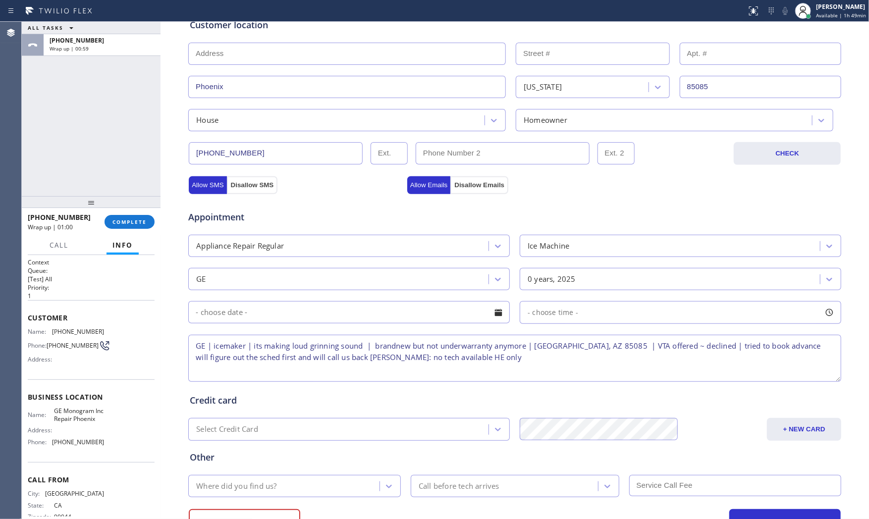
scroll to position [248, 0]
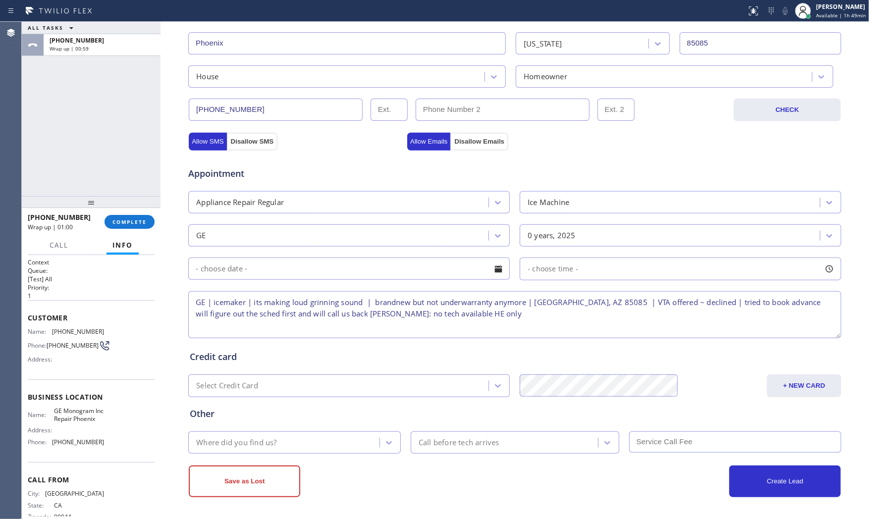
type textarea "GE | icemaker | its making loud grinning sound | brandnew but not underwarranty…"
click at [303, 465] on div "Save as Lost Create Lead" at bounding box center [515, 481] width 654 height 34
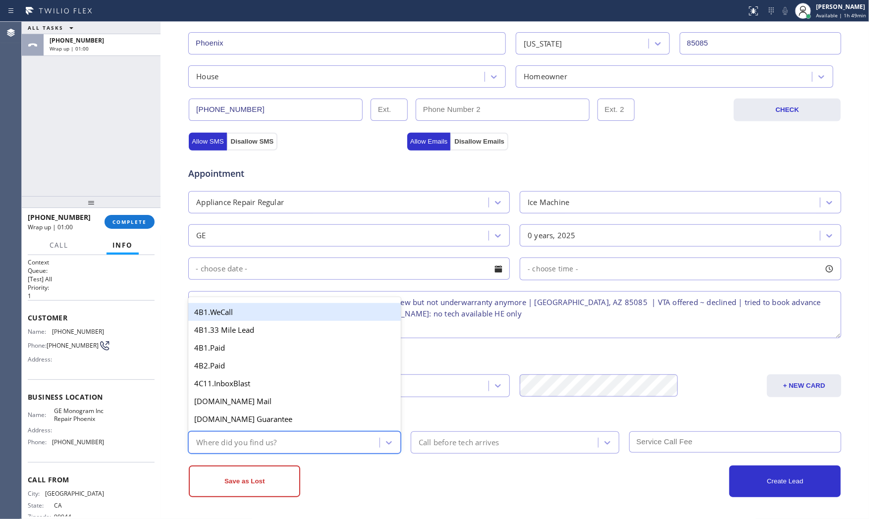
click at [302, 450] on div "Where did you find us?" at bounding box center [285, 442] width 188 height 17
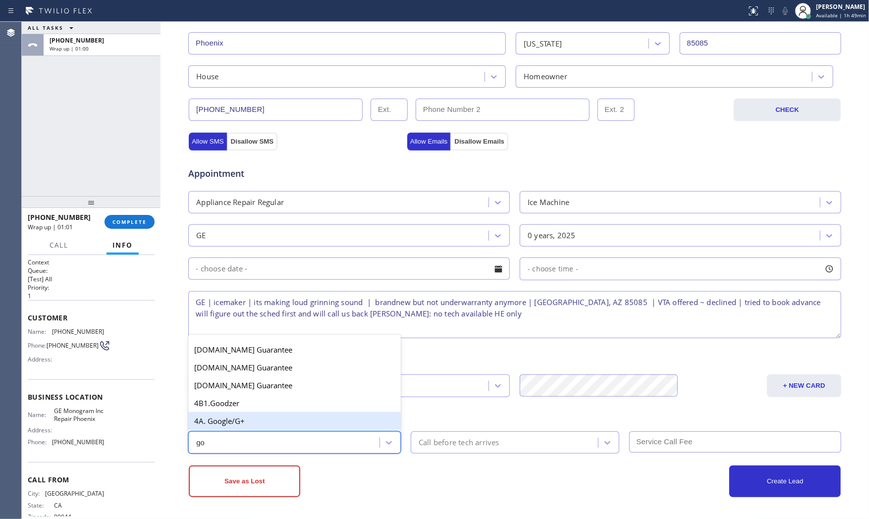
type input "goo"
click at [286, 418] on div "4A. Google/G+" at bounding box center [294, 421] width 213 height 18
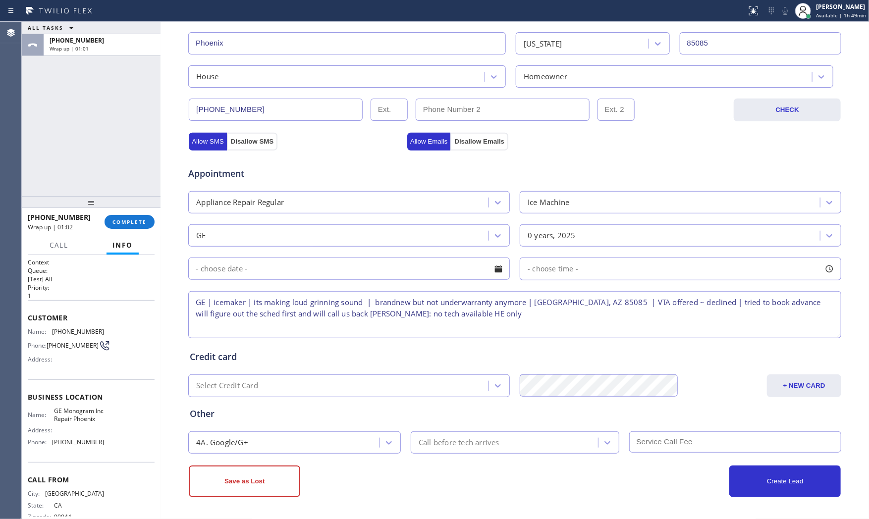
drag, startPoint x: 353, startPoint y: 467, endPoint x: 311, endPoint y: 472, distance: 41.9
click at [348, 468] on div "Save as Lost" at bounding box center [352, 482] width 326 height 32
click at [278, 474] on button "Save as Lost" at bounding box center [245, 482] width 112 height 32
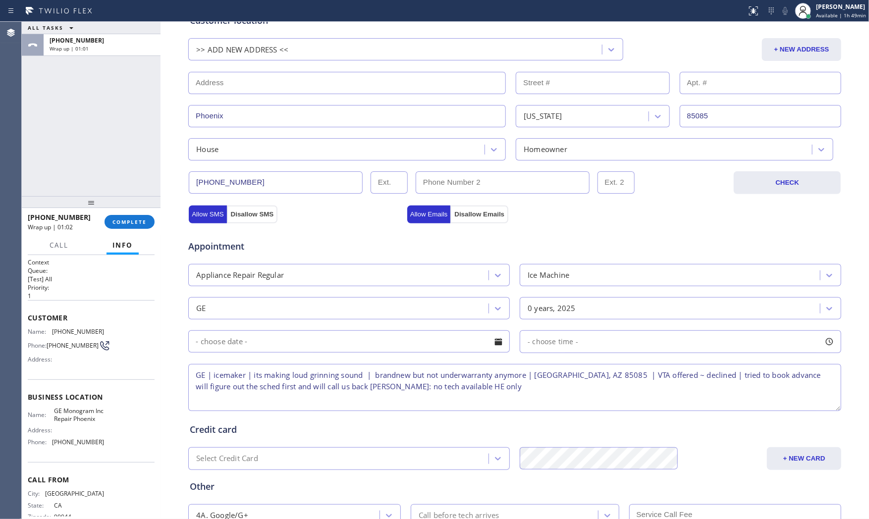
scroll to position [0, 0]
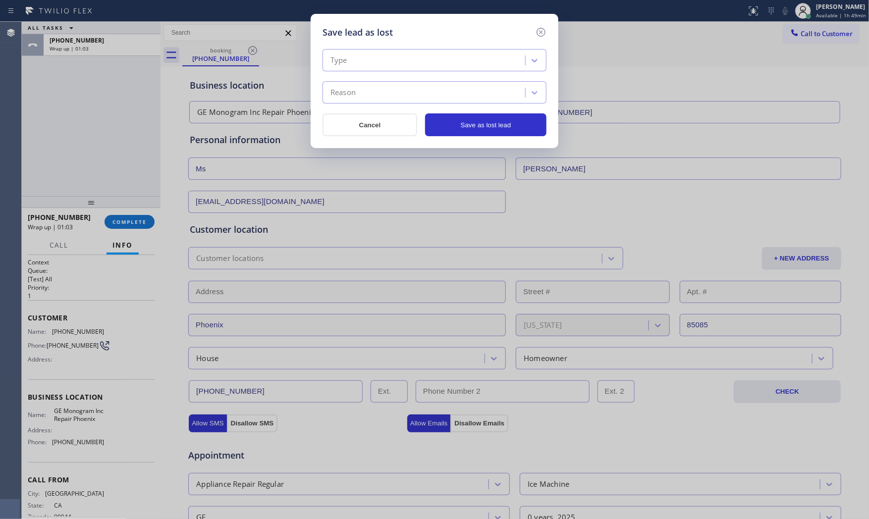
click at [412, 68] on div "Type" at bounding box center [426, 60] width 200 height 17
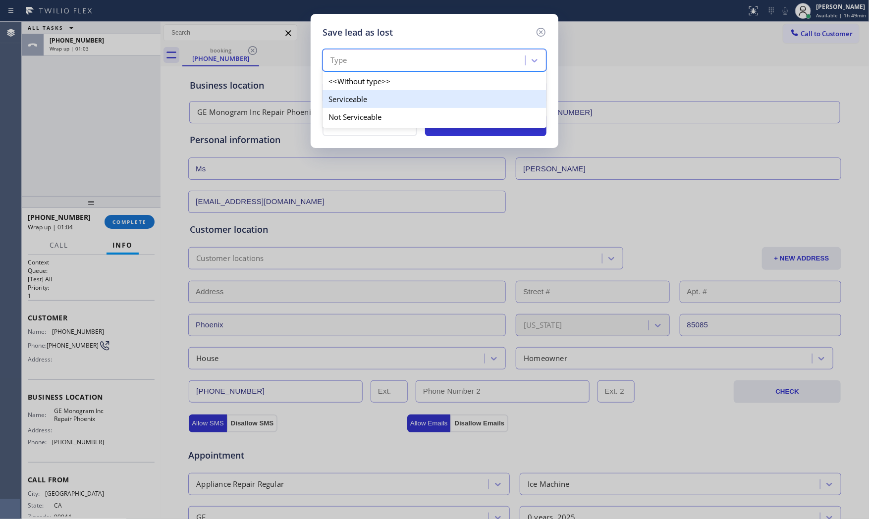
click at [370, 116] on div "Not Serviceable" at bounding box center [435, 117] width 224 height 18
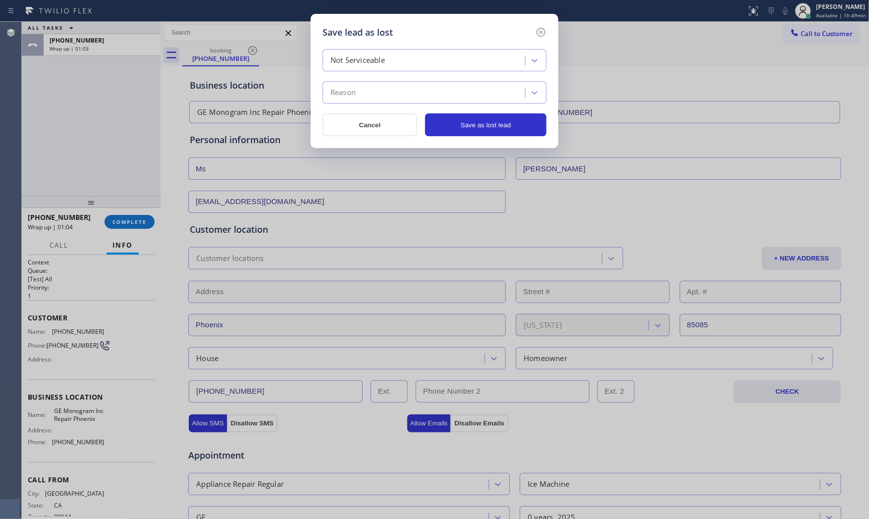
click at [374, 95] on div "Reason" at bounding box center [426, 92] width 200 height 17
click at [393, 79] on div "Not Serviceable Reason" at bounding box center [435, 76] width 224 height 55
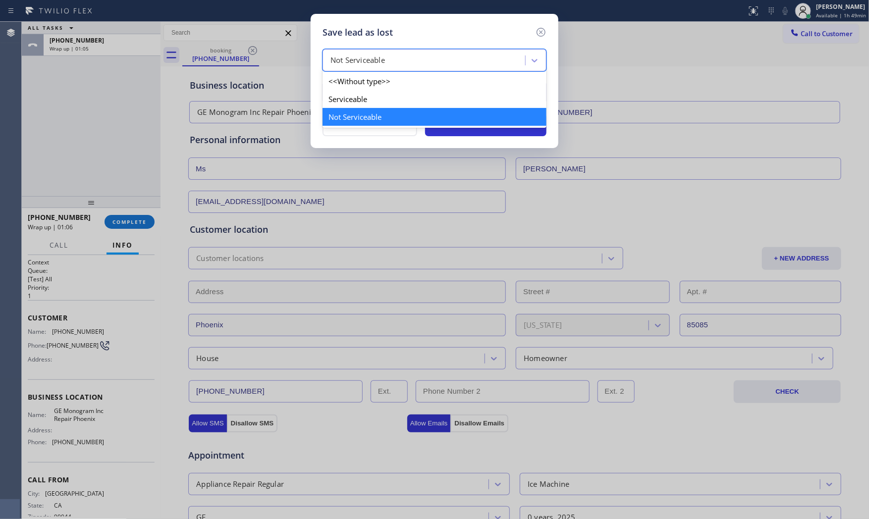
drag, startPoint x: 390, startPoint y: 63, endPoint x: 357, endPoint y: 114, distance: 60.5
click at [388, 65] on div "Not Serviceable" at bounding box center [426, 60] width 200 height 17
drag, startPoint x: 357, startPoint y: 102, endPoint x: 365, endPoint y: 90, distance: 15.0
click at [357, 102] on div "Serviceable" at bounding box center [435, 99] width 224 height 18
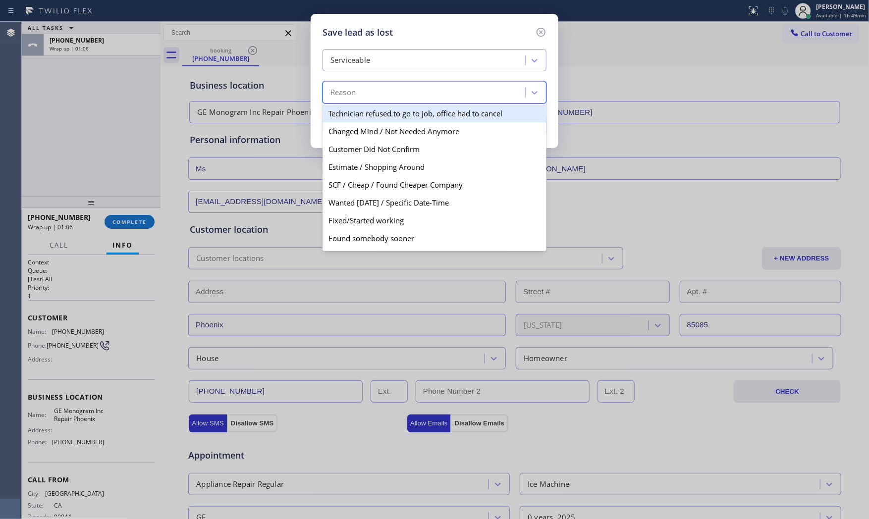
click at [366, 89] on div "Reason" at bounding box center [426, 92] width 200 height 17
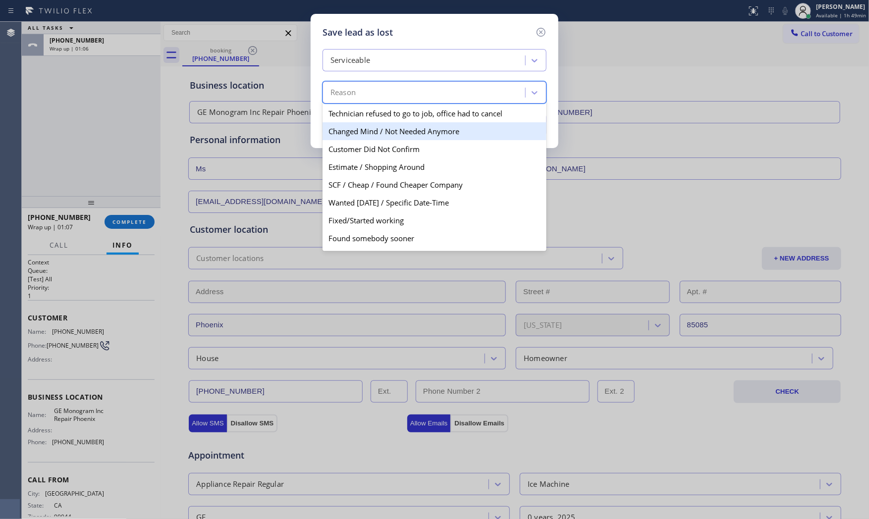
scroll to position [51, 0]
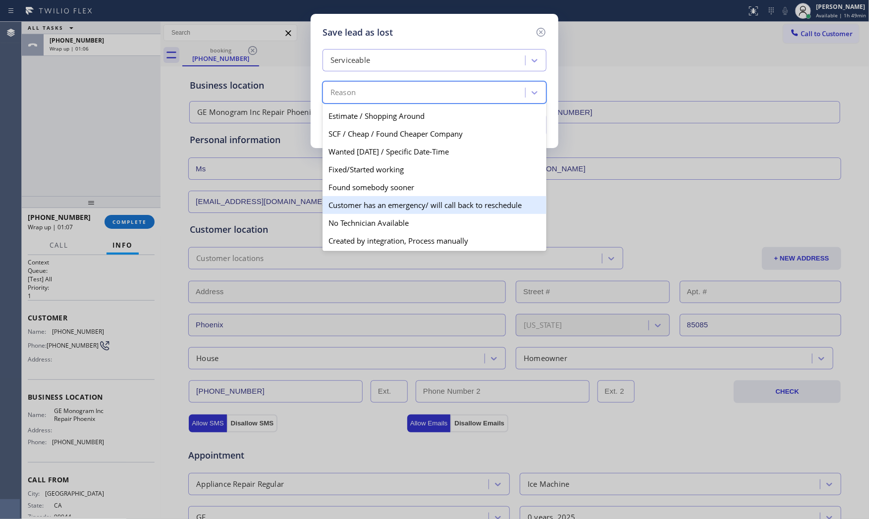
click at [375, 219] on div "No Technician Available" at bounding box center [435, 223] width 224 height 18
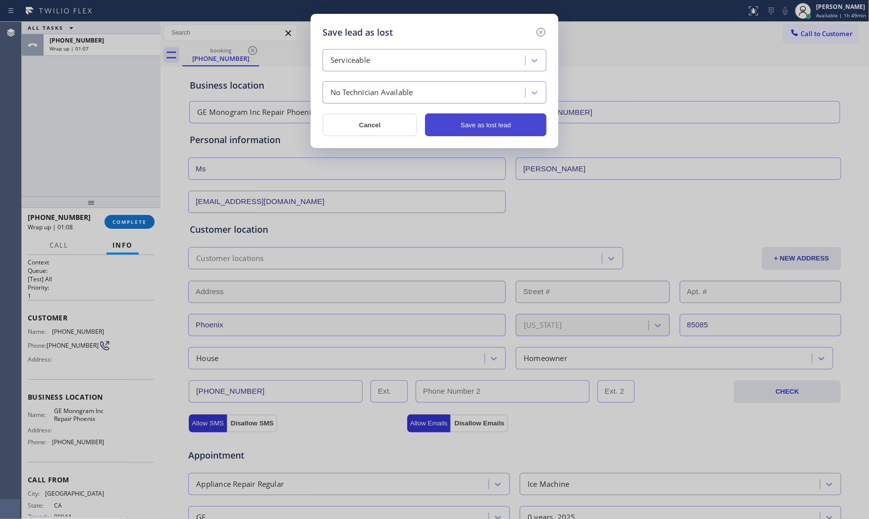
click at [464, 120] on button "Save as lost lead" at bounding box center [485, 125] width 121 height 23
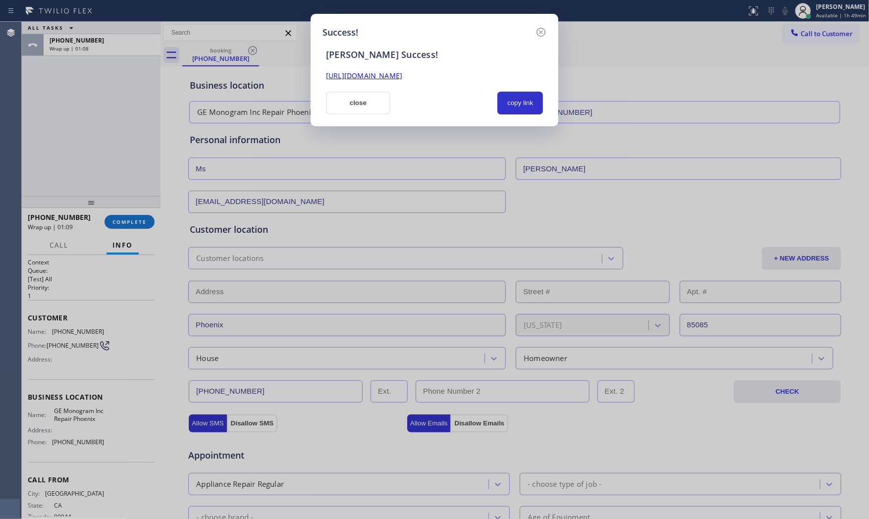
click at [350, 105] on button "close" at bounding box center [358, 103] width 64 height 23
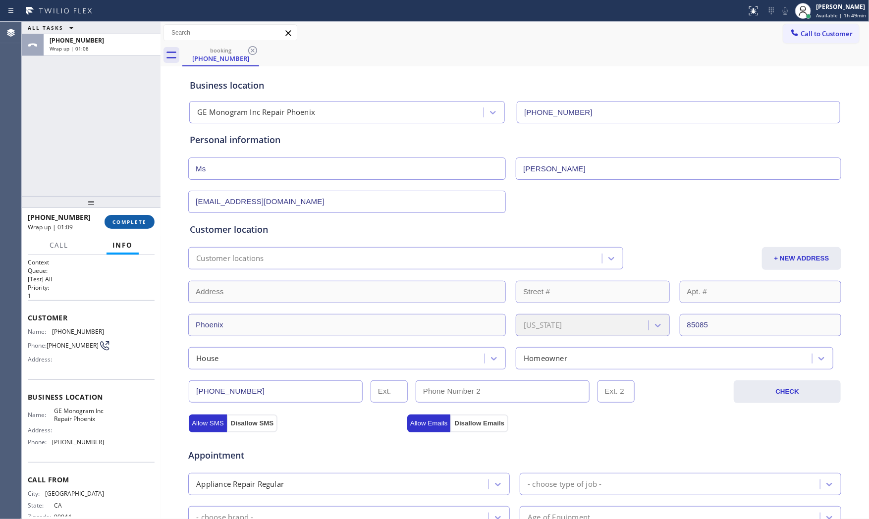
click at [139, 222] on span "COMPLETE" at bounding box center [130, 222] width 34 height 7
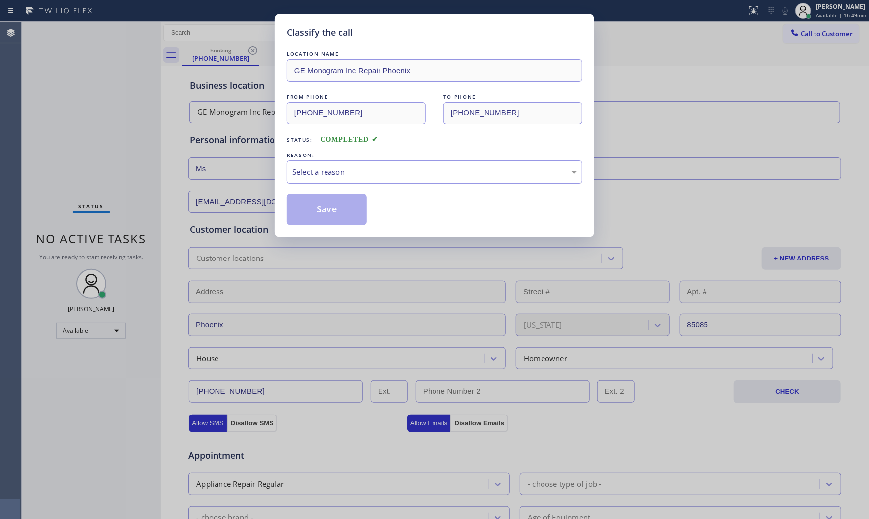
drag, startPoint x: 420, startPoint y: 166, endPoint x: 410, endPoint y: 181, distance: 17.6
click at [415, 174] on div "Select a reason" at bounding box center [434, 172] width 295 height 23
click at [351, 214] on button "Save" at bounding box center [327, 210] width 80 height 32
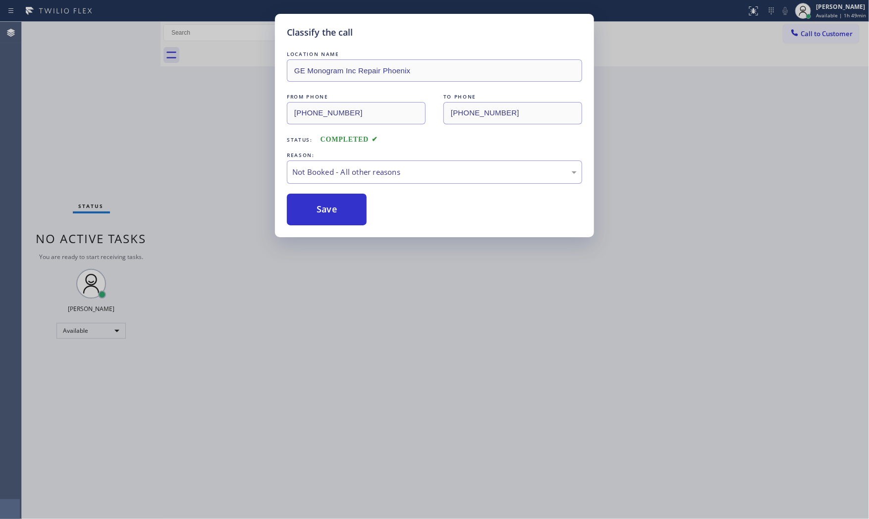
click at [351, 214] on button "Save" at bounding box center [327, 210] width 80 height 32
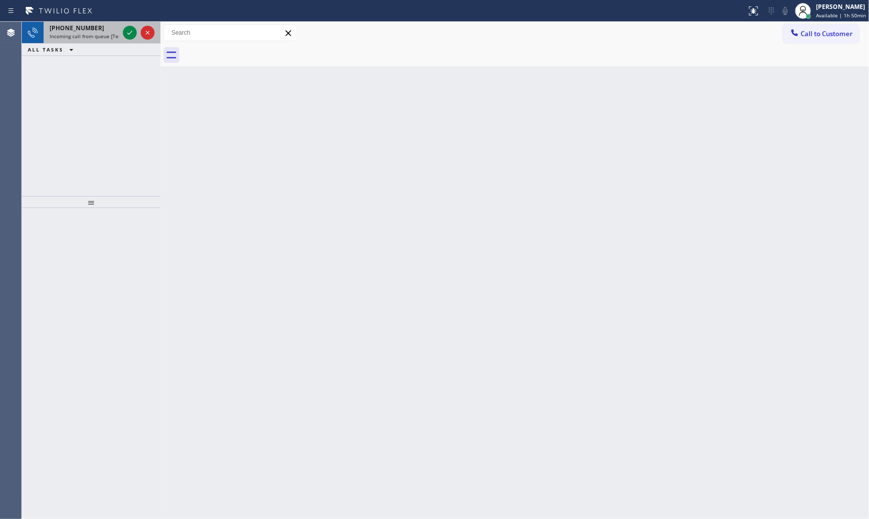
click at [102, 36] on span "Incoming call from queue [Test] All" at bounding box center [91, 36] width 82 height 7
click at [125, 32] on icon at bounding box center [130, 33] width 12 height 12
click at [77, 28] on span "[PHONE_NUMBER]" at bounding box center [77, 28] width 55 height 8
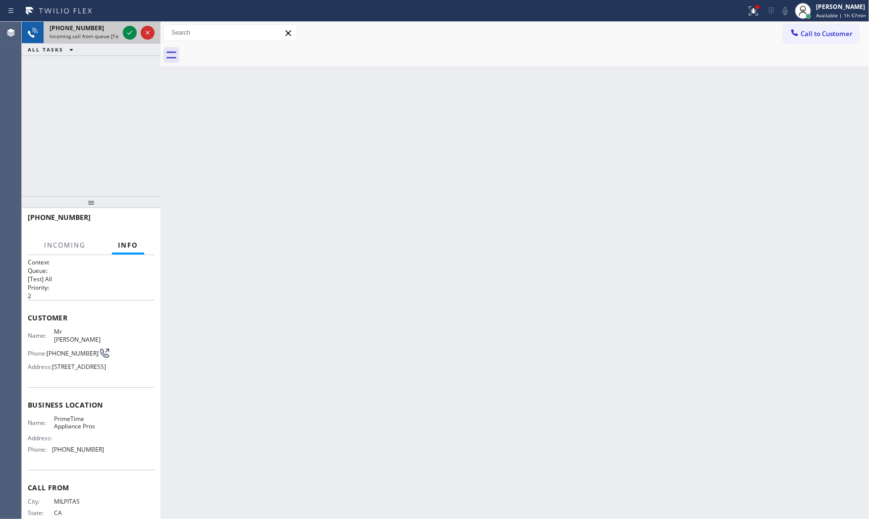
click at [120, 30] on div "[PHONE_NUMBER] Incoming call from queue [Test] All" at bounding box center [82, 33] width 77 height 22
click at [125, 31] on icon at bounding box center [130, 33] width 12 height 12
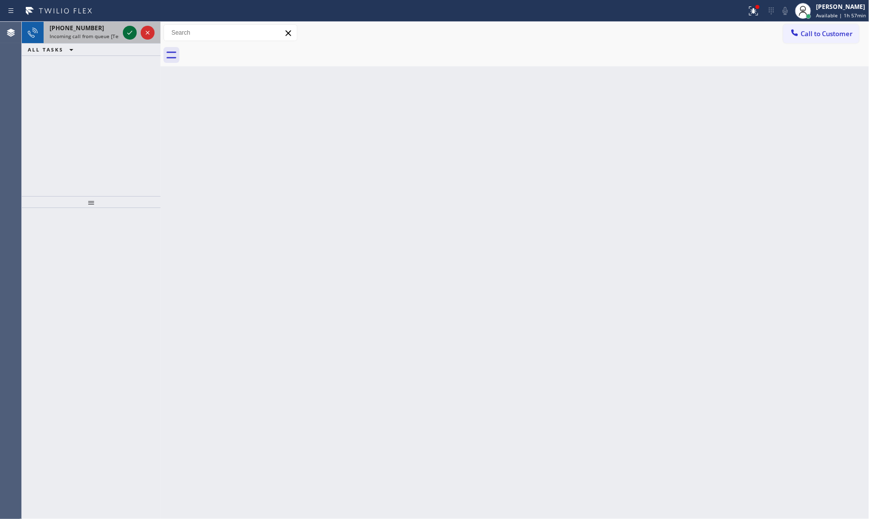
click at [130, 37] on icon at bounding box center [130, 33] width 12 height 12
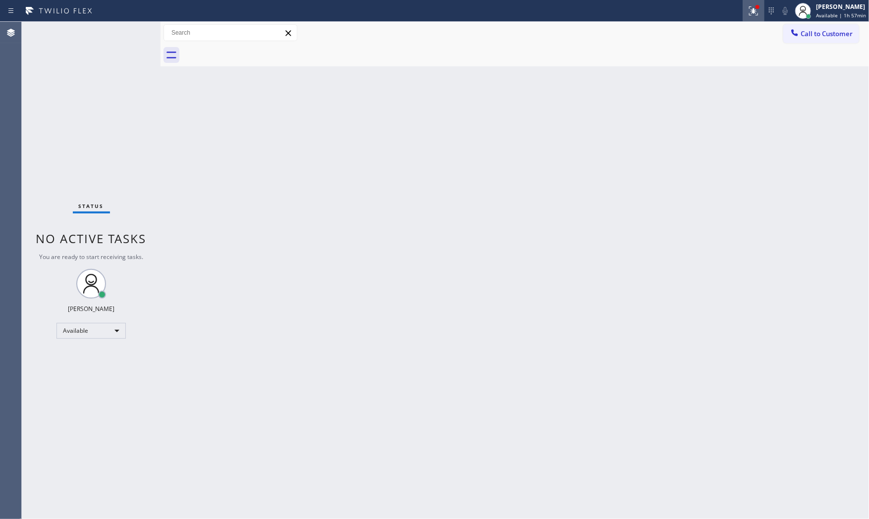
click at [751, 12] on icon at bounding box center [752, 9] width 6 height 7
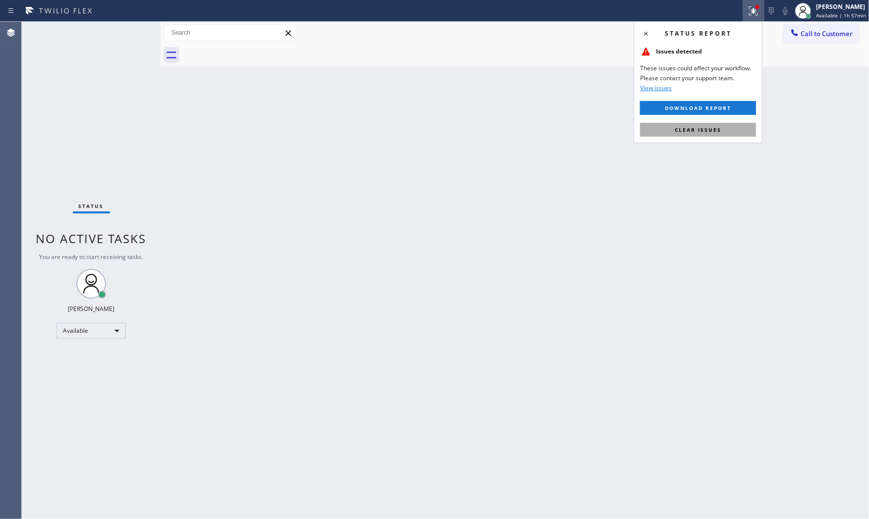
click at [712, 133] on span "Clear issues" at bounding box center [698, 129] width 47 height 7
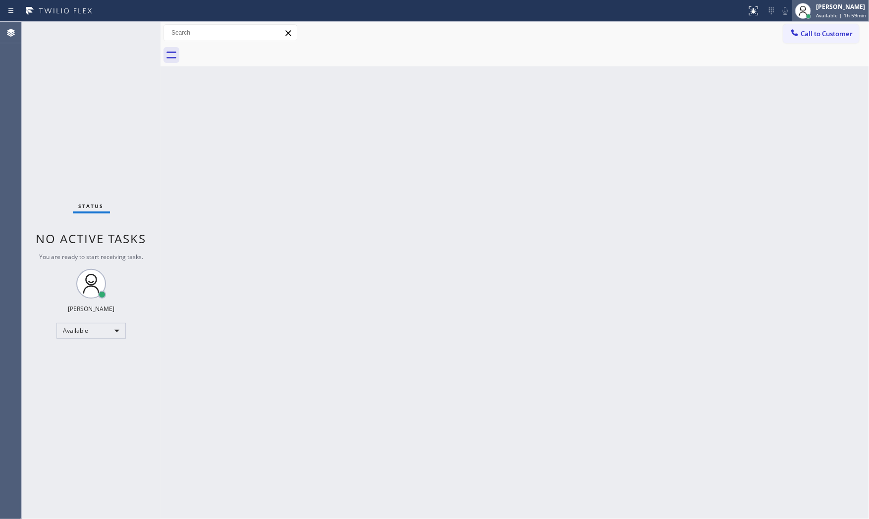
click at [807, 7] on icon at bounding box center [804, 11] width 12 height 12
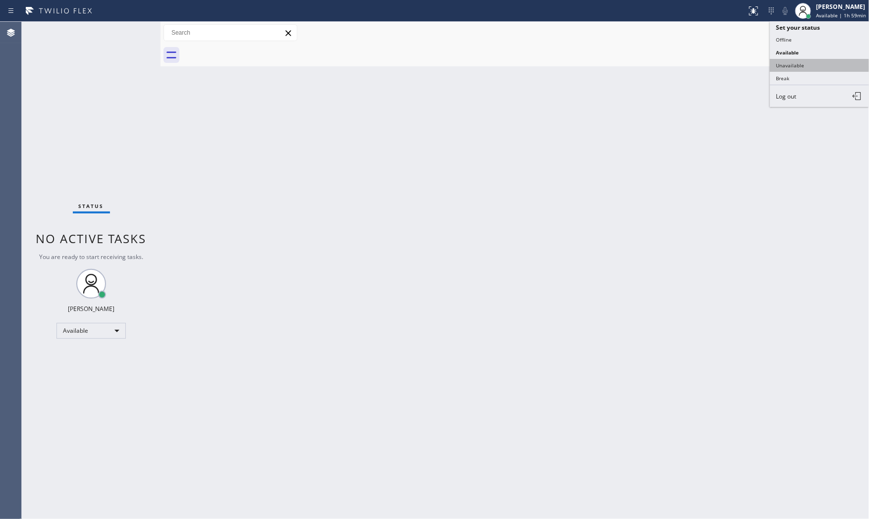
click at [785, 71] on button "Unavailable" at bounding box center [819, 65] width 99 height 13
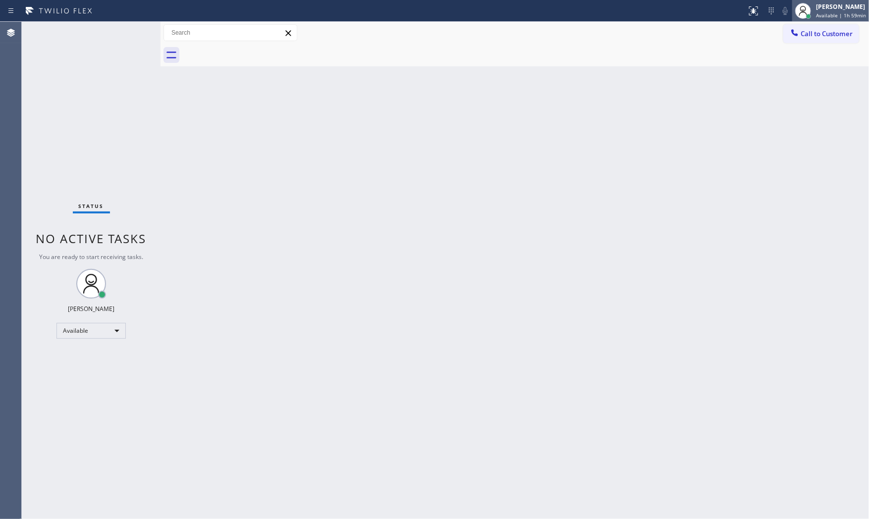
click at [814, 8] on div "[PERSON_NAME] Available | 1h 59min" at bounding box center [841, 10] width 55 height 17
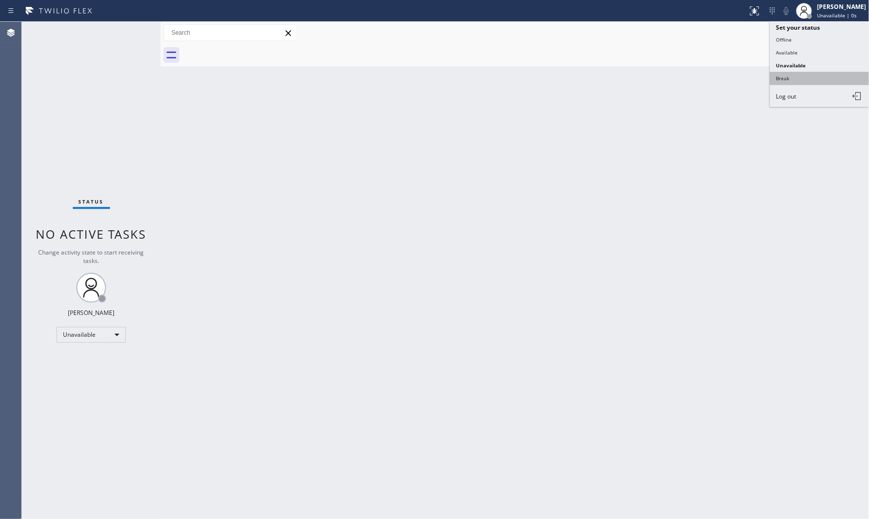
click at [796, 76] on button "Break" at bounding box center [819, 78] width 99 height 13
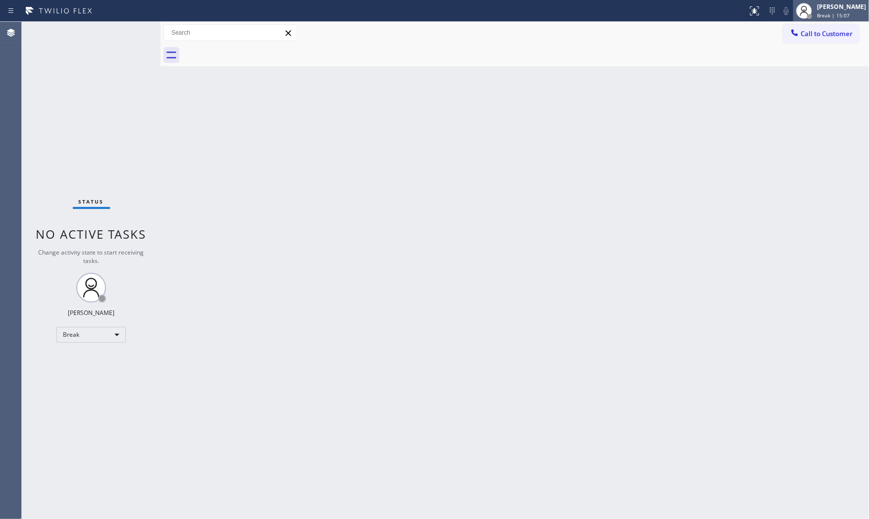
click at [828, 7] on div "[PERSON_NAME]" at bounding box center [841, 6] width 49 height 8
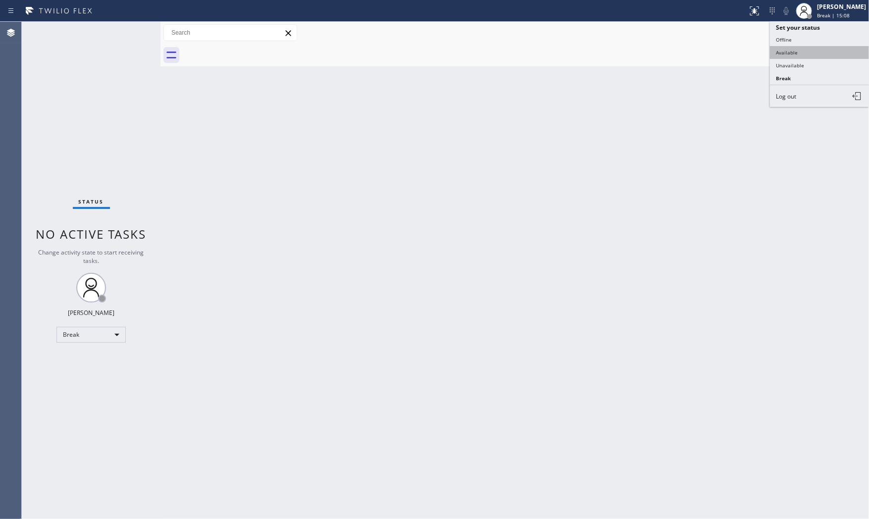
click at [787, 53] on button "Available" at bounding box center [819, 52] width 99 height 13
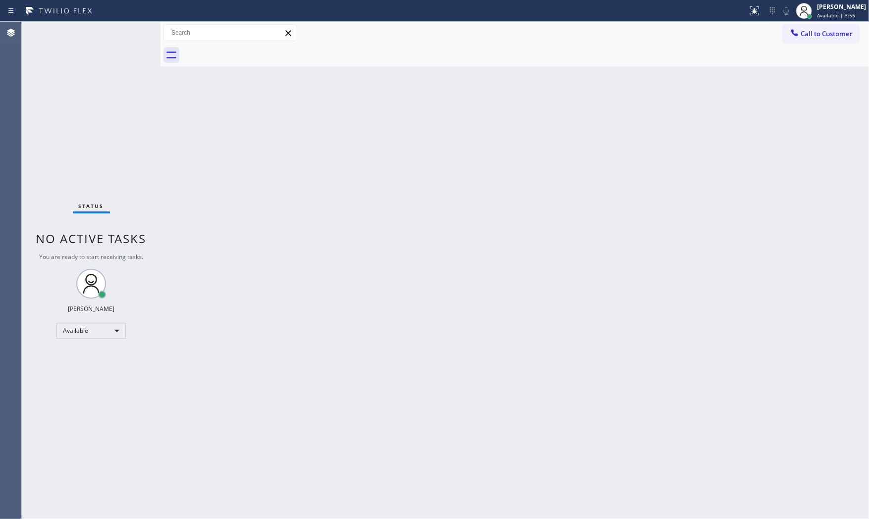
click at [110, 33] on div "Status No active tasks You are ready to start receiving tasks. [PERSON_NAME] Av…" at bounding box center [91, 271] width 139 height 498
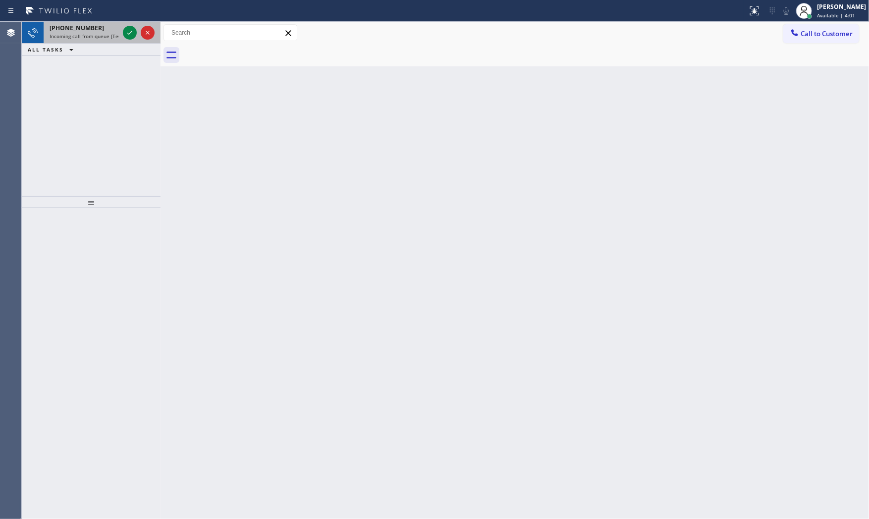
click at [78, 30] on span "[PHONE_NUMBER]" at bounding box center [77, 28] width 55 height 8
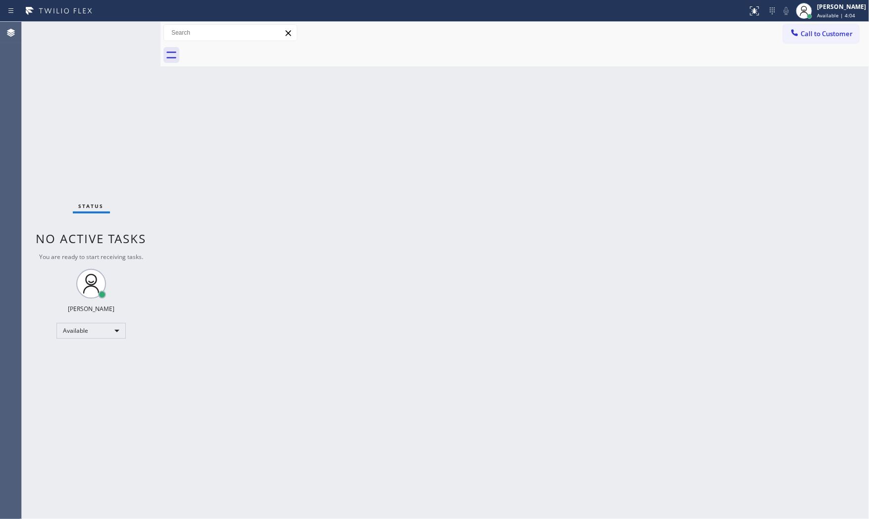
click at [77, 27] on div "Status No active tasks You are ready to start receiving tasks. [PERSON_NAME] Av…" at bounding box center [91, 271] width 139 height 498
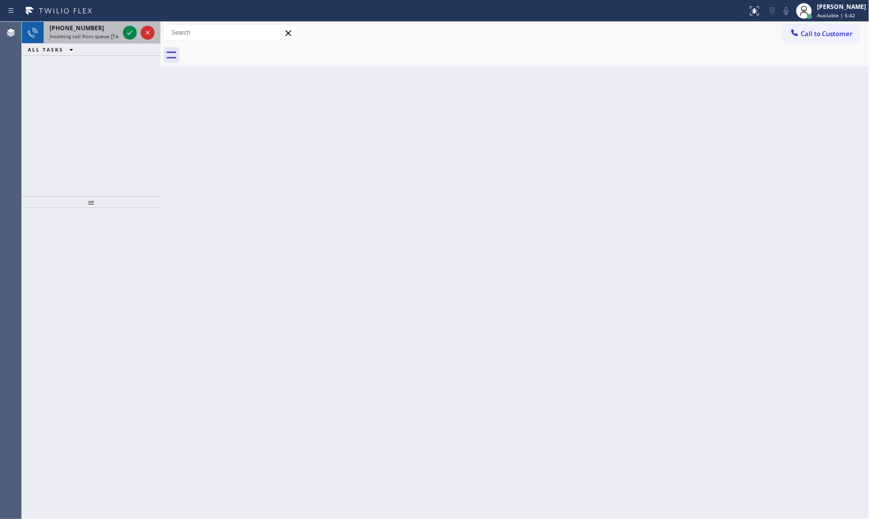
click at [86, 29] on span "[PHONE_NUMBER]" at bounding box center [77, 28] width 55 height 8
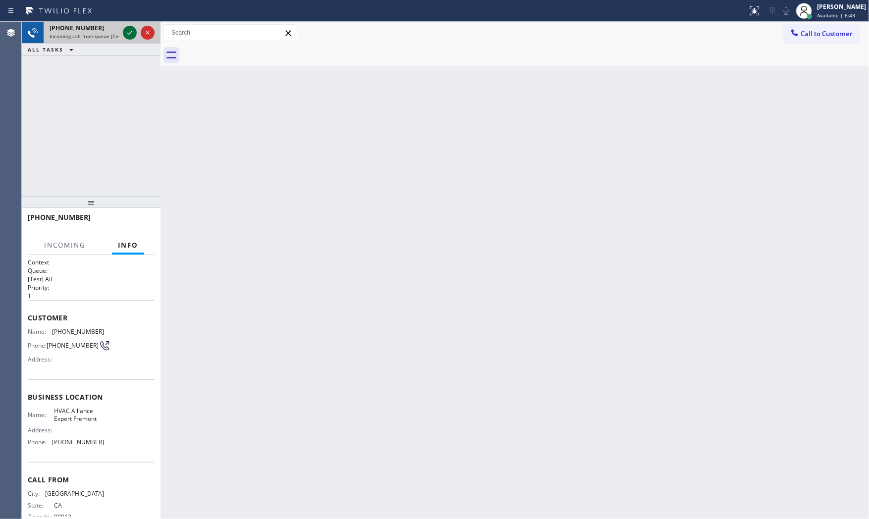
click at [125, 30] on icon at bounding box center [130, 33] width 12 height 12
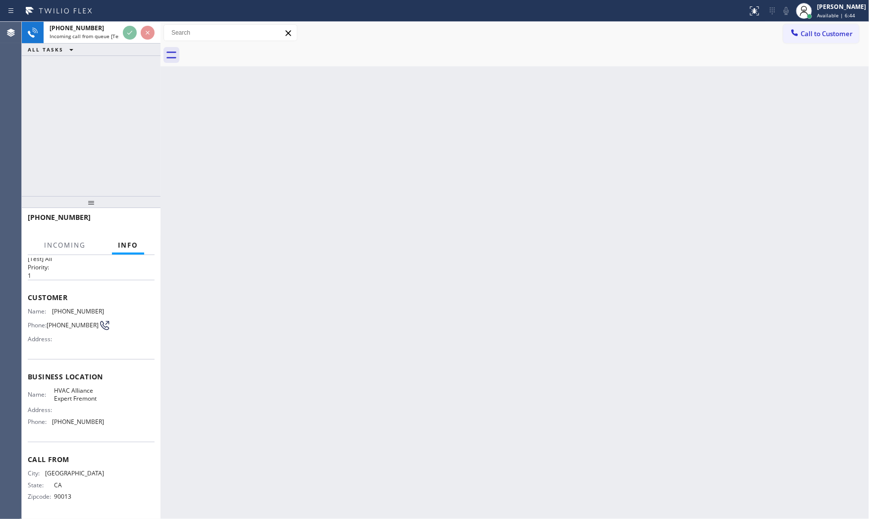
scroll to position [23, 0]
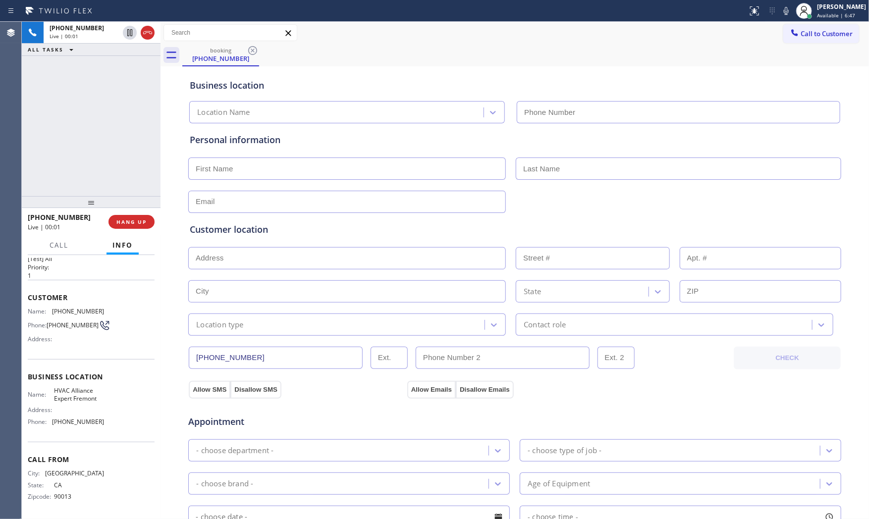
type input "[PHONE_NUMBER]"
click at [142, 224] on span "HANG UP" at bounding box center [131, 222] width 30 height 7
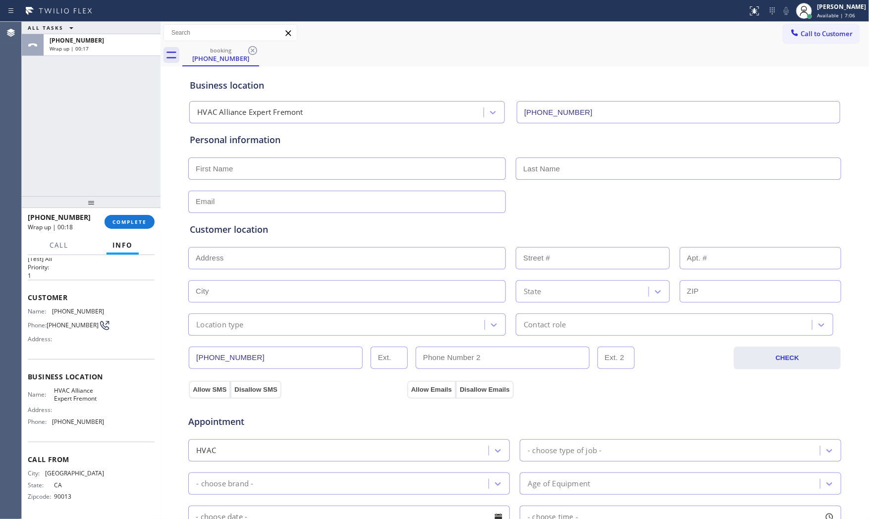
click at [94, 17] on icon at bounding box center [59, 11] width 74 height 16
click at [100, 35] on div "[PHONE_NUMBER] Wrap up | 00:18" at bounding box center [100, 45] width 113 height 22
click at [136, 221] on span "COMPLETE" at bounding box center [130, 222] width 34 height 7
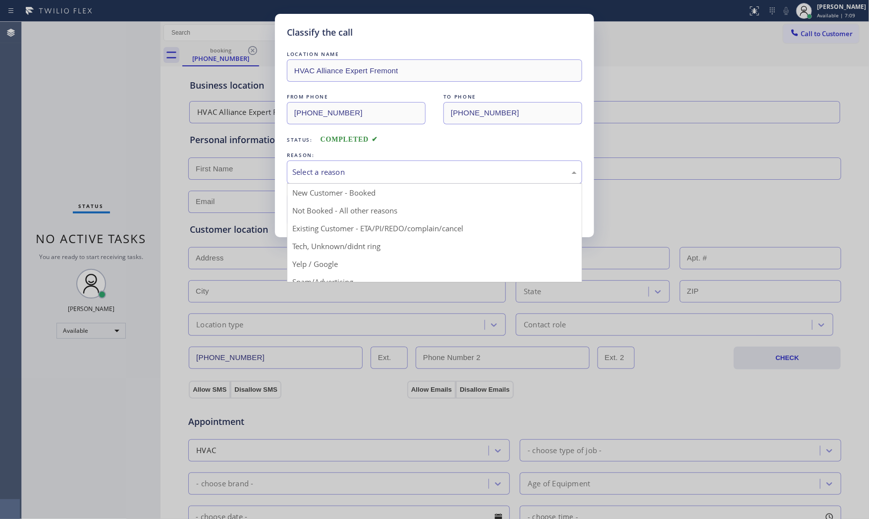
click at [330, 174] on div "Select a reason" at bounding box center [434, 172] width 285 height 11
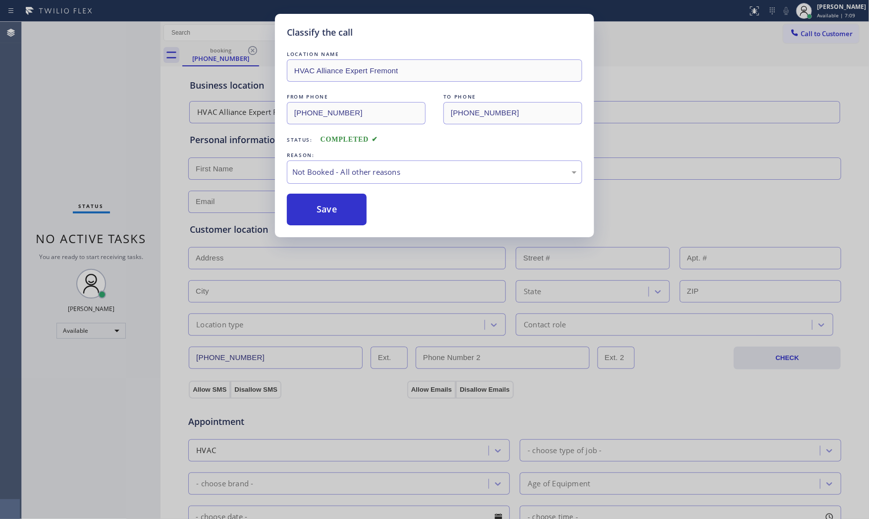
click at [325, 212] on button "Save" at bounding box center [327, 210] width 80 height 32
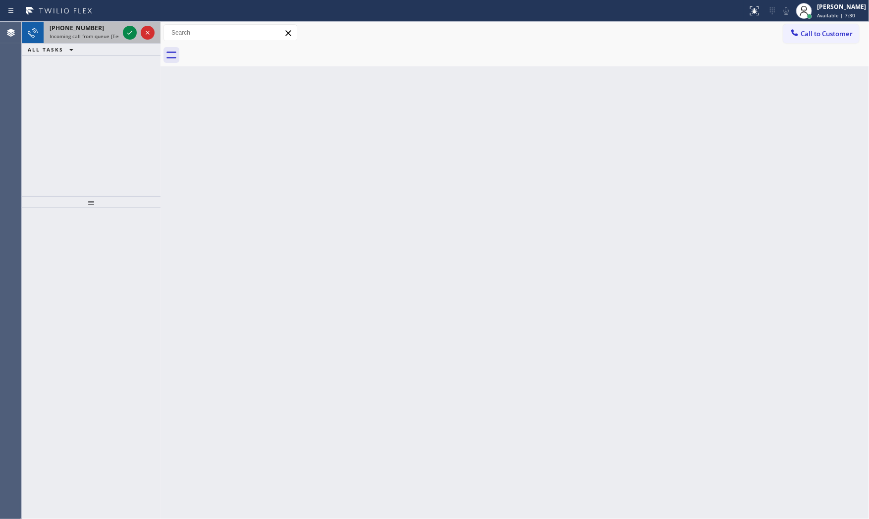
click at [103, 31] on div "[PHONE_NUMBER]" at bounding box center [84, 28] width 69 height 8
click at [126, 33] on icon at bounding box center [130, 33] width 12 height 12
click at [94, 33] on span "Incoming call from queue [Test] All" at bounding box center [91, 36] width 82 height 7
click at [113, 31] on div "[PHONE_NUMBER]" at bounding box center [84, 28] width 69 height 8
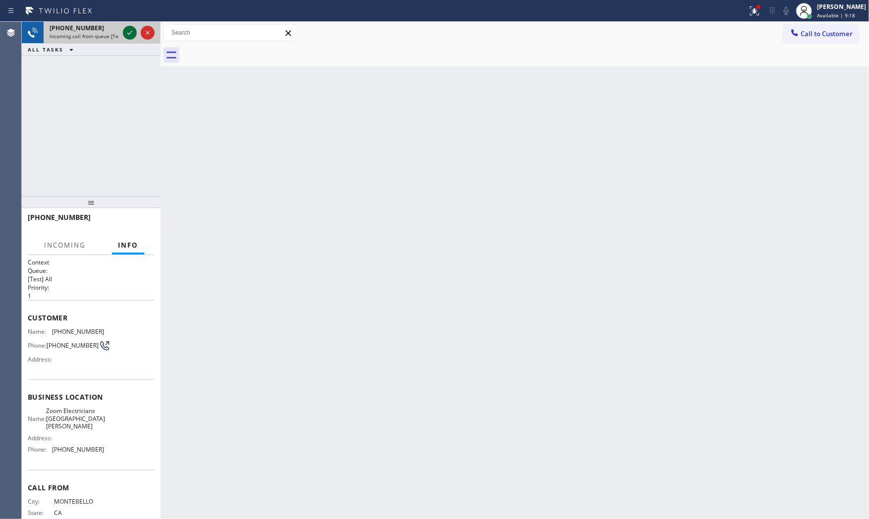
click at [130, 32] on icon at bounding box center [129, 33] width 5 height 4
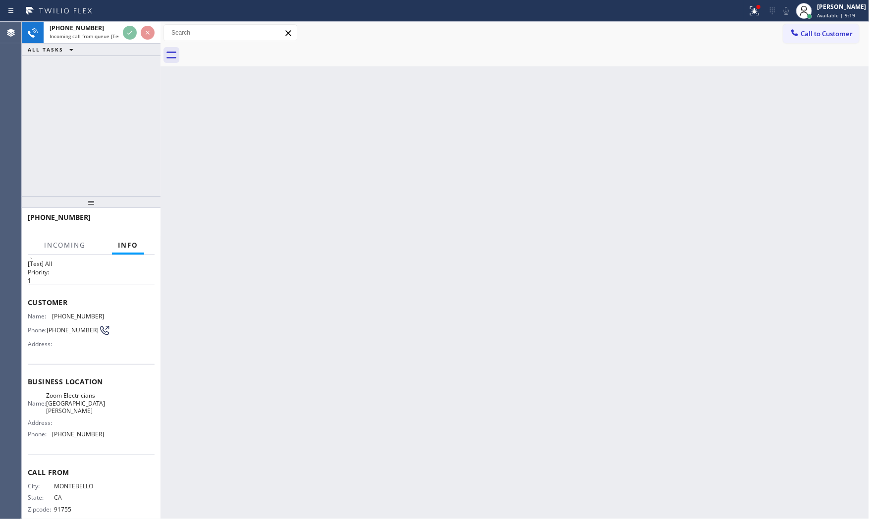
scroll to position [31, 0]
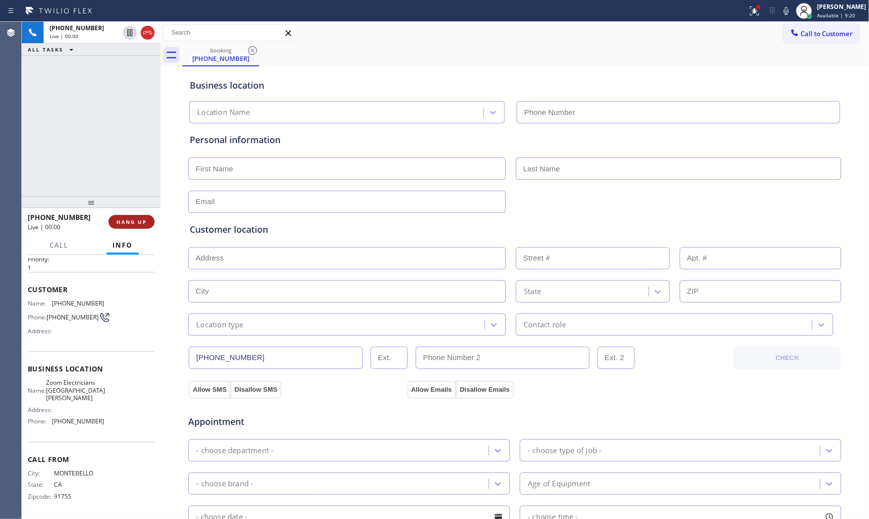
click at [136, 221] on span "HANG UP" at bounding box center [131, 222] width 30 height 7
type input "[PHONE_NUMBER]"
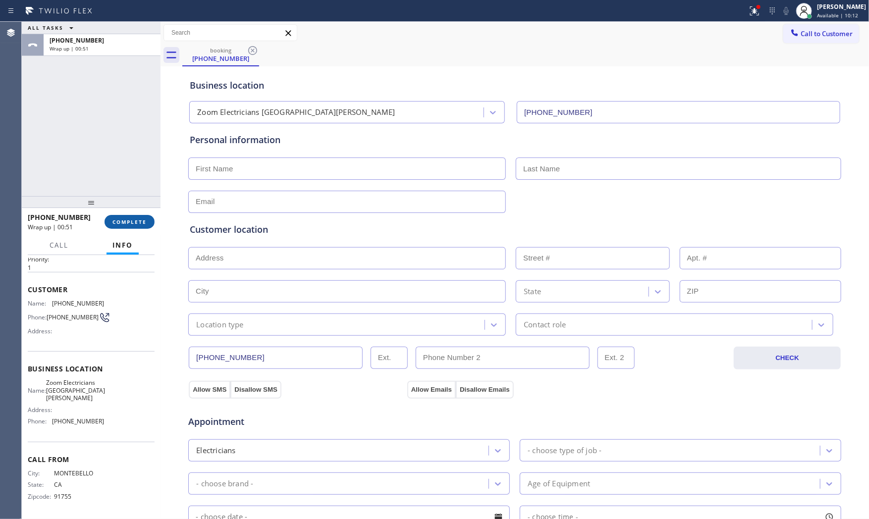
click at [140, 229] on button "COMPLETE" at bounding box center [130, 222] width 50 height 14
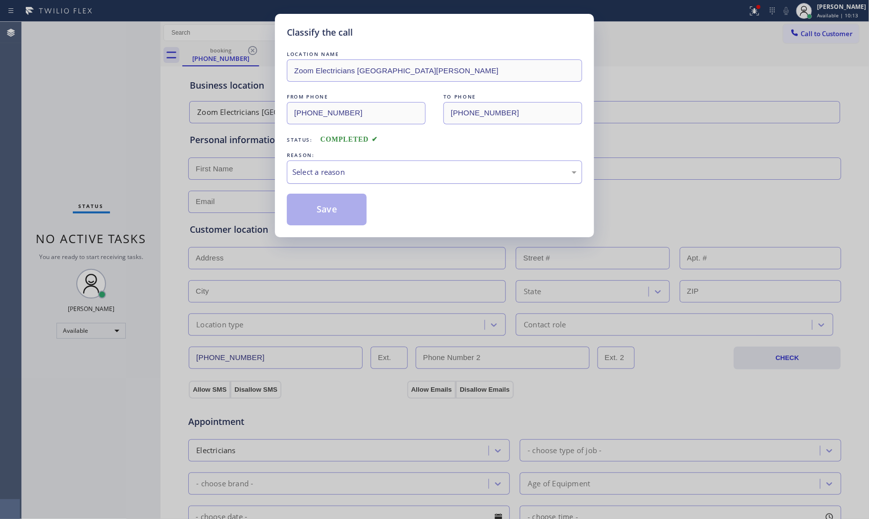
click at [326, 180] on div "Select a reason" at bounding box center [434, 172] width 295 height 23
click at [319, 211] on button "Save" at bounding box center [327, 210] width 80 height 32
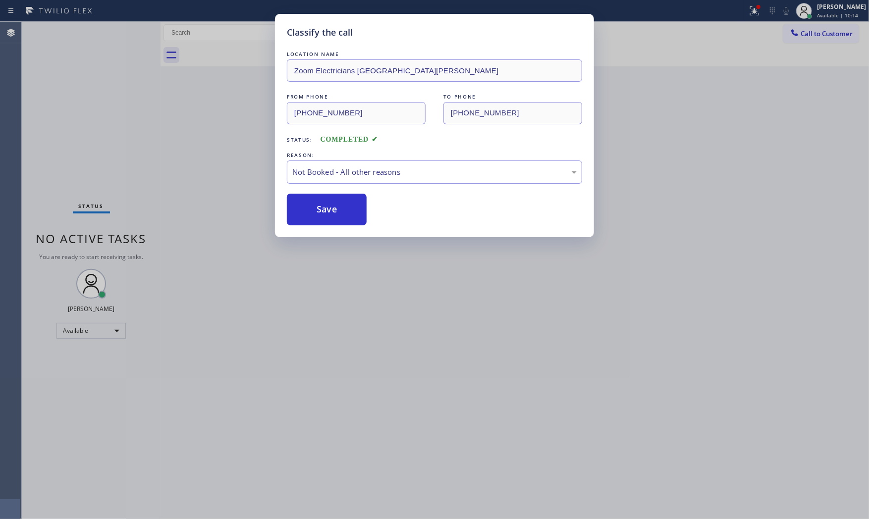
click at [319, 211] on button "Save" at bounding box center [327, 210] width 80 height 32
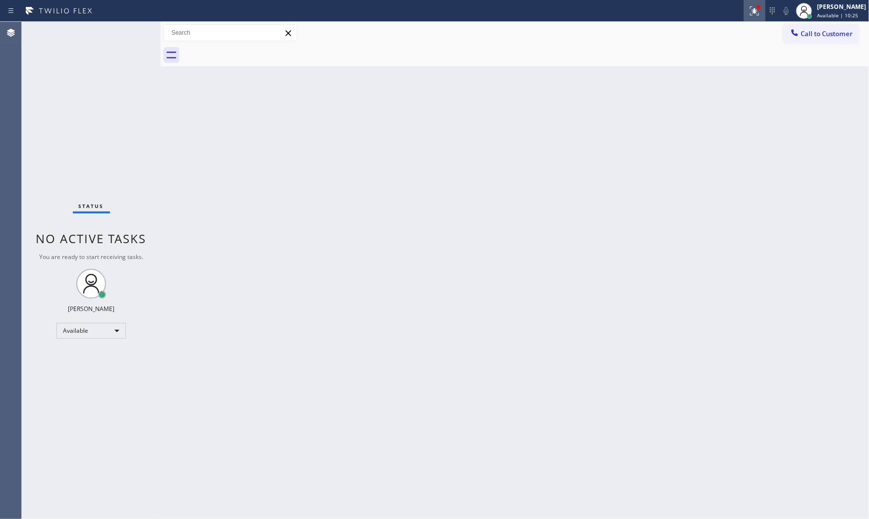
click at [754, 14] on icon at bounding box center [755, 11] width 12 height 12
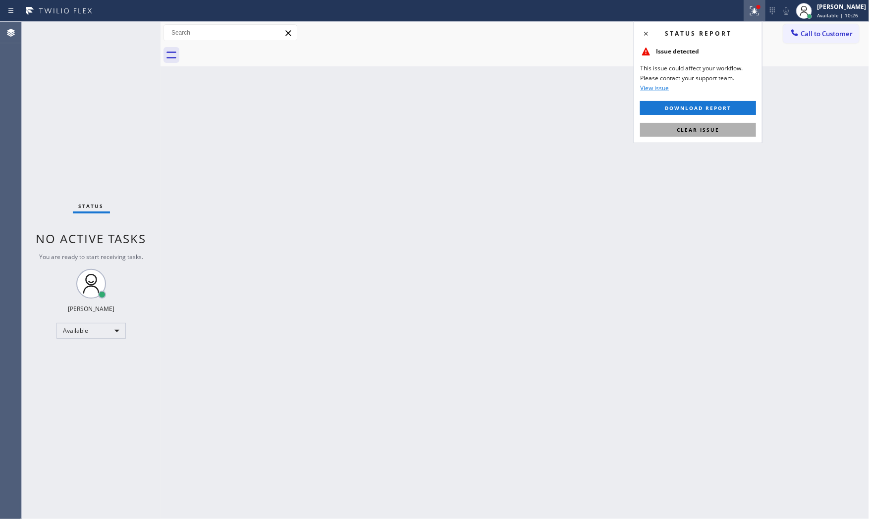
click at [726, 127] on button "Clear issue" at bounding box center [698, 130] width 116 height 14
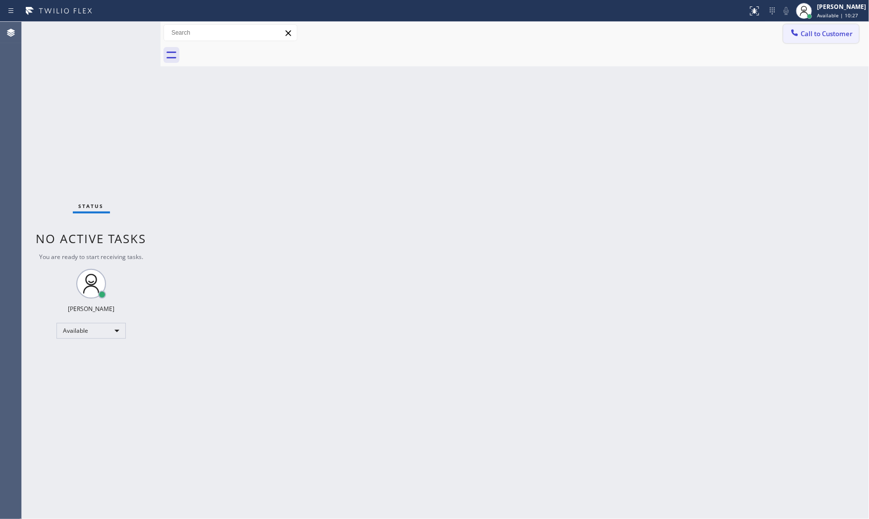
click at [814, 41] on button "Call to Customer" at bounding box center [822, 33] width 76 height 19
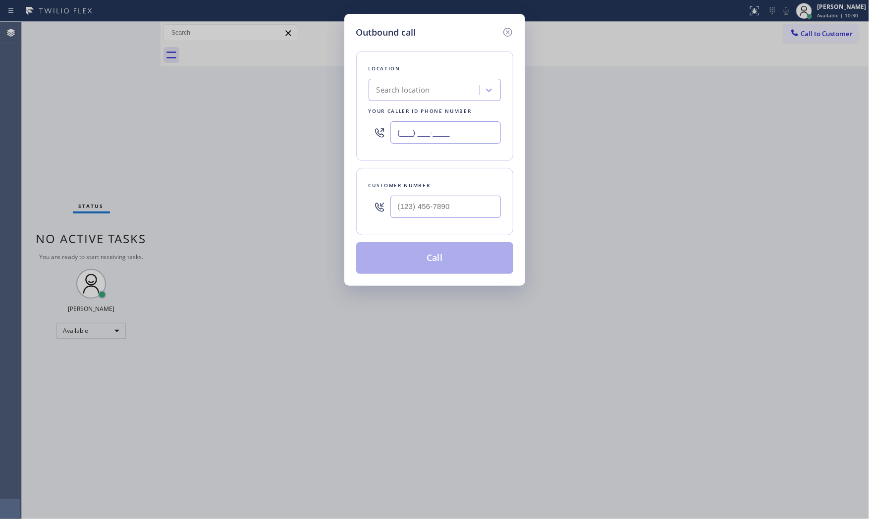
click at [449, 131] on input "(___) ___-____" at bounding box center [446, 132] width 111 height 22
paste input "415) 329-7687"
type input "[PHONE_NUMBER]"
click at [448, 206] on input "(___) ___-____" at bounding box center [446, 207] width 111 height 22
paste input "415) 806-4705"
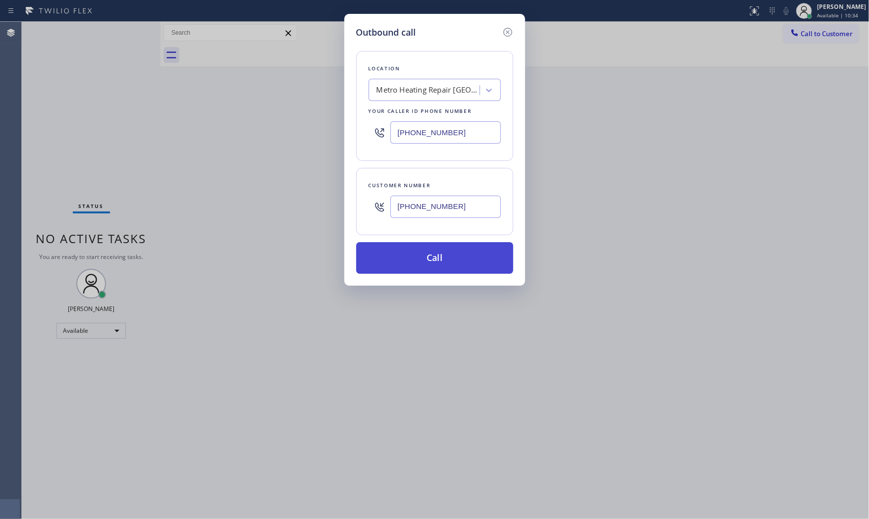
type input "[PHONE_NUMBER]"
click at [464, 264] on button "Call" at bounding box center [434, 258] width 157 height 32
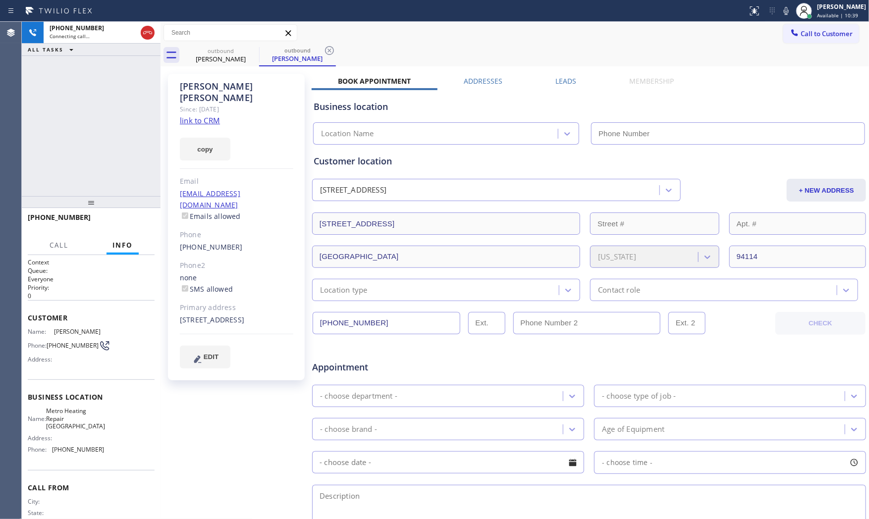
type input "[PHONE_NUMBER]"
click at [134, 220] on button "HANG UP" at bounding box center [132, 222] width 46 height 14
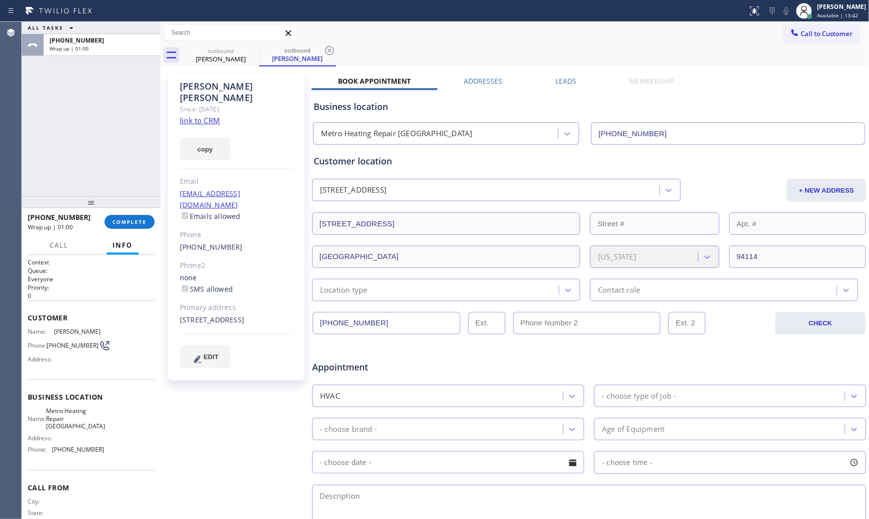
drag, startPoint x: 131, startPoint y: 17, endPoint x: 129, endPoint y: 29, distance: 11.6
click at [131, 17] on div at bounding box center [374, 11] width 740 height 16
drag, startPoint x: 118, startPoint y: 52, endPoint x: 117, endPoint y: 108, distance: 56.0
click at [117, 52] on div "Wrap up | 01:00" at bounding box center [102, 48] width 105 height 7
click at [135, 251] on div "Info" at bounding box center [123, 245] width 32 height 19
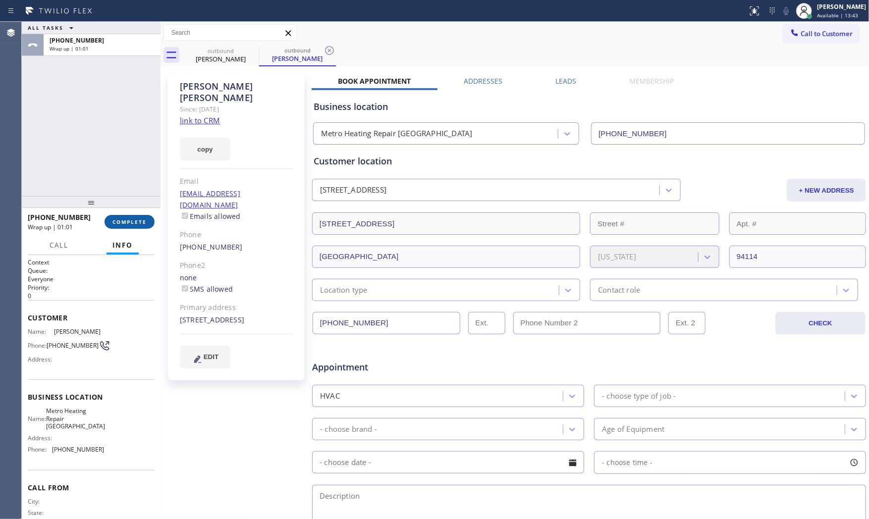
click at [134, 226] on button "COMPLETE" at bounding box center [130, 222] width 50 height 14
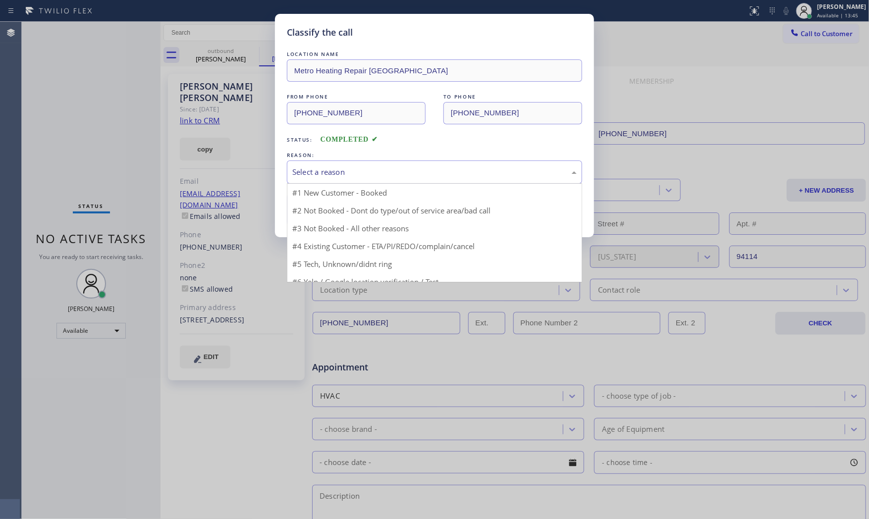
click at [338, 177] on div "Select a reason" at bounding box center [434, 172] width 285 height 11
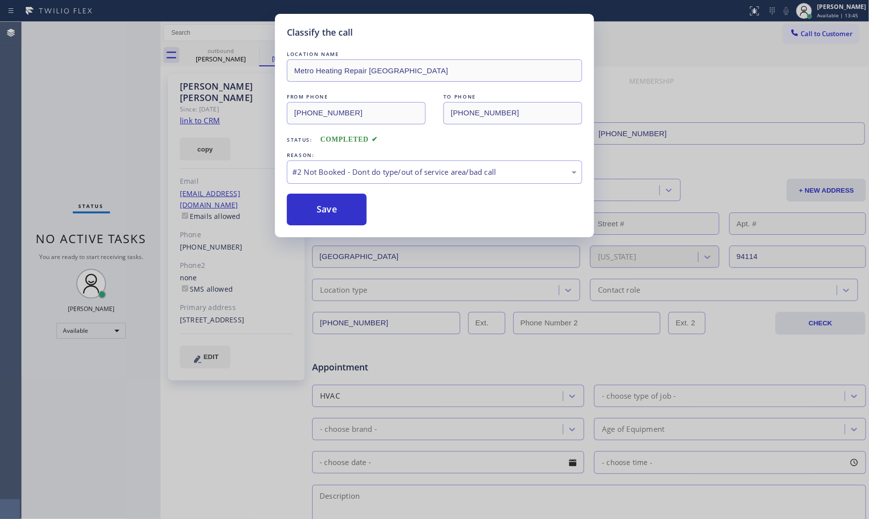
click at [326, 211] on button "Save" at bounding box center [327, 210] width 80 height 32
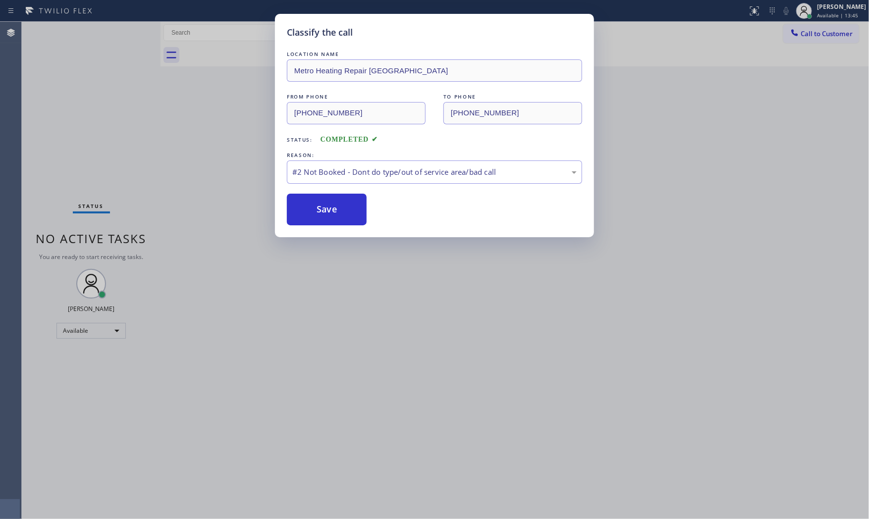
click at [326, 211] on button "Save" at bounding box center [327, 210] width 80 height 32
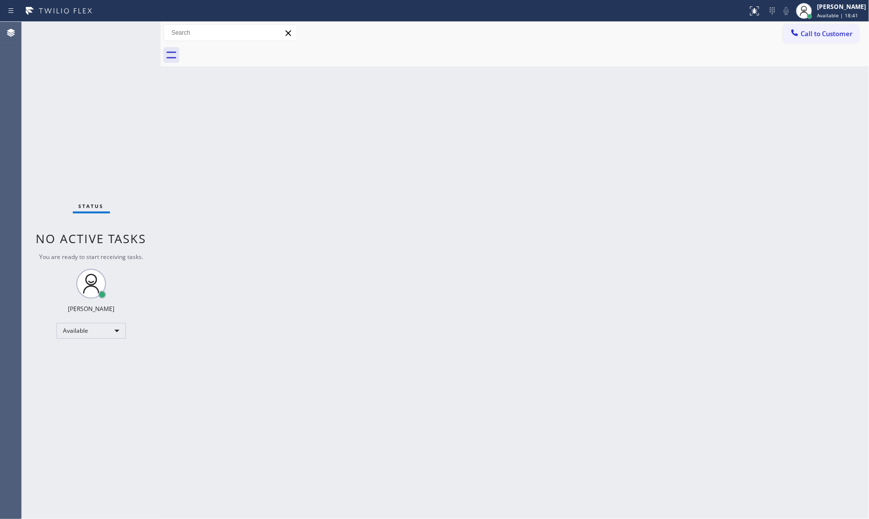
click at [67, 33] on div "Status No active tasks You are ready to start receiving tasks. [PERSON_NAME] Av…" at bounding box center [91, 271] width 139 height 498
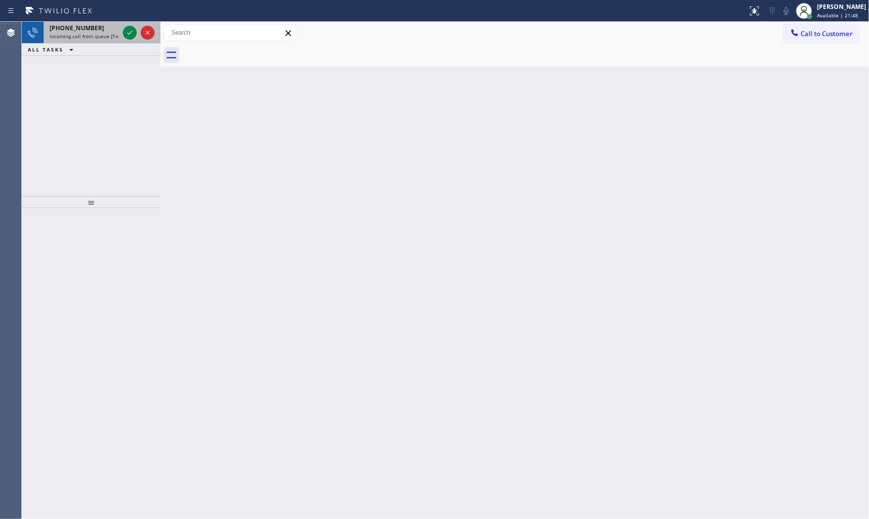
click at [99, 27] on div "[PHONE_NUMBER]" at bounding box center [84, 28] width 69 height 8
click at [116, 25] on div "[PHONE_NUMBER]" at bounding box center [84, 28] width 69 height 8
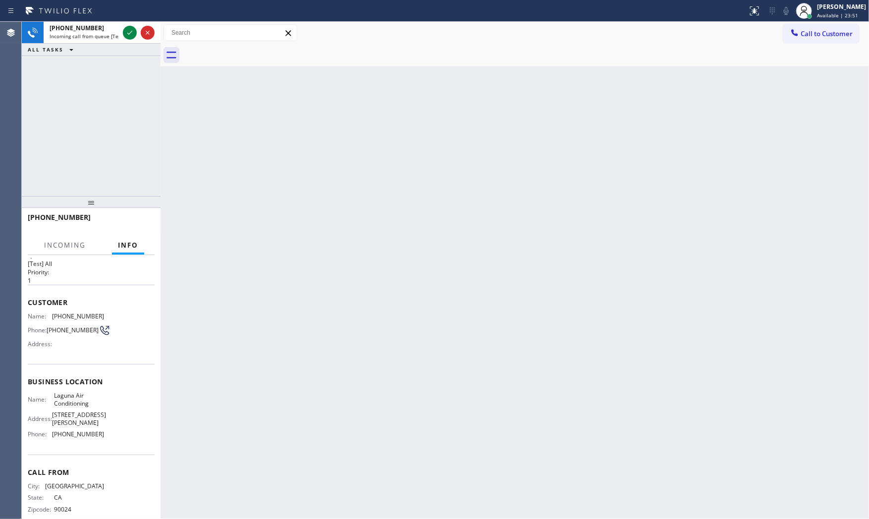
scroll to position [31, 0]
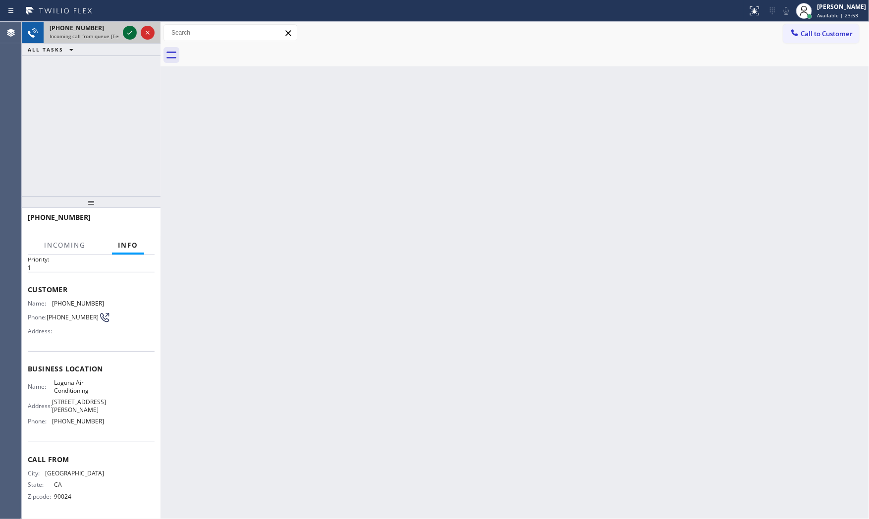
click at [131, 32] on icon at bounding box center [130, 33] width 12 height 12
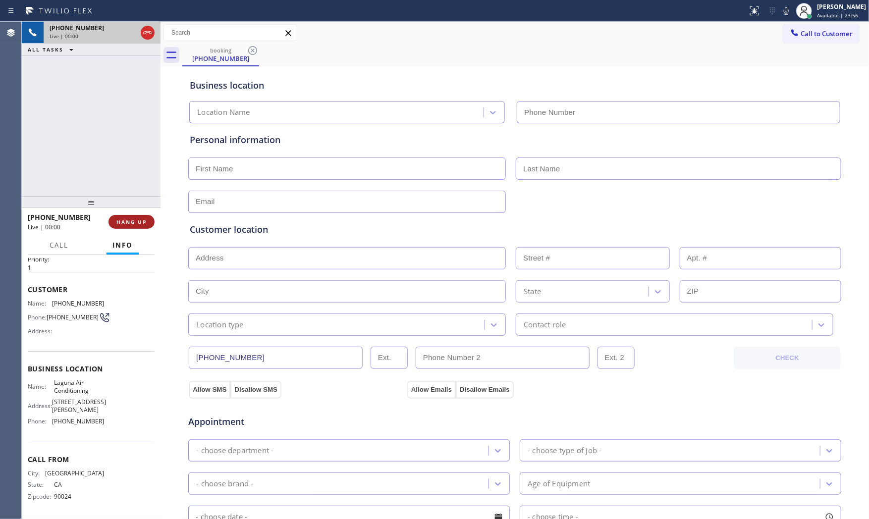
click at [135, 220] on span "HANG UP" at bounding box center [131, 222] width 30 height 7
type input "[PHONE_NUMBER]"
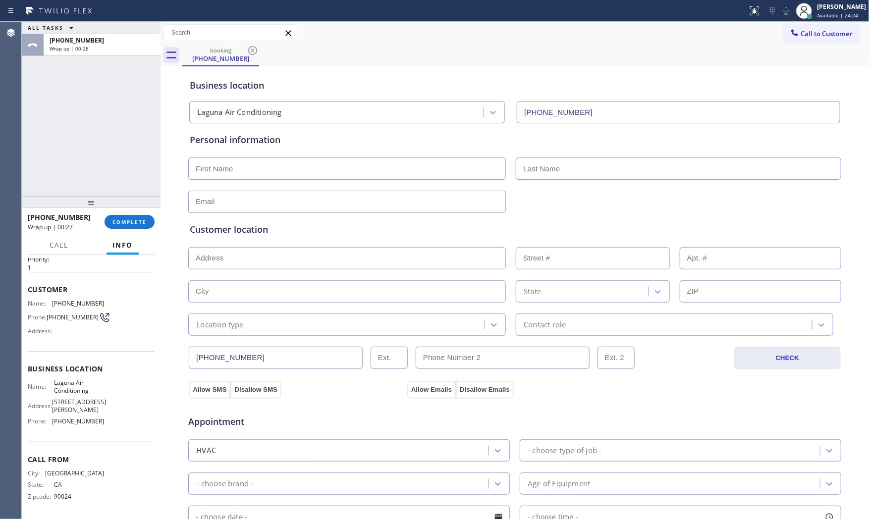
click at [129, 31] on div "ALL TASKS ALL TASKS ACTIVE TASKS TASKS IN WRAP UP" at bounding box center [91, 28] width 139 height 12
click at [127, 38] on div "[PHONE_NUMBER]" at bounding box center [102, 40] width 105 height 8
click at [140, 234] on div "[PHONE_NUMBER] Wrap up | 00:28 COMPLETE" at bounding box center [91, 222] width 127 height 26
click at [142, 208] on div at bounding box center [91, 202] width 139 height 12
click at [142, 218] on button "COMPLETE" at bounding box center [130, 222] width 50 height 14
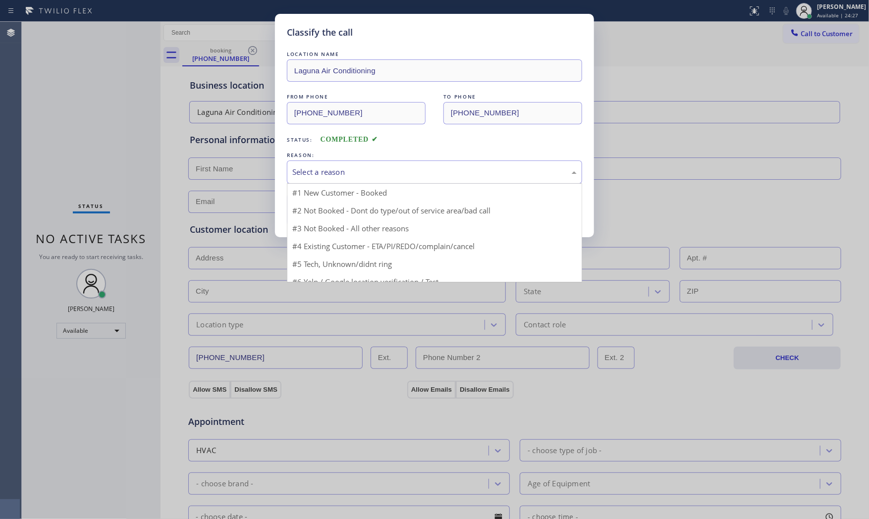
click at [386, 171] on div "Select a reason" at bounding box center [434, 172] width 285 height 11
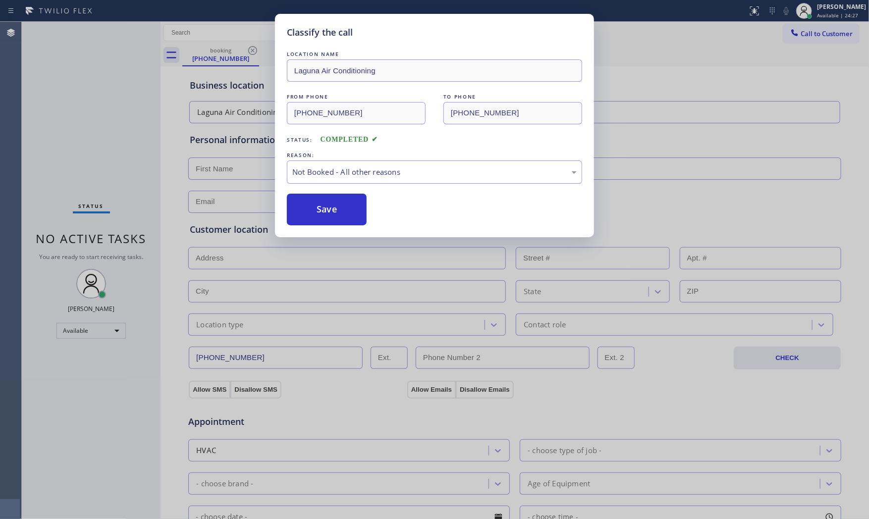
click at [349, 205] on button "Save" at bounding box center [327, 210] width 80 height 32
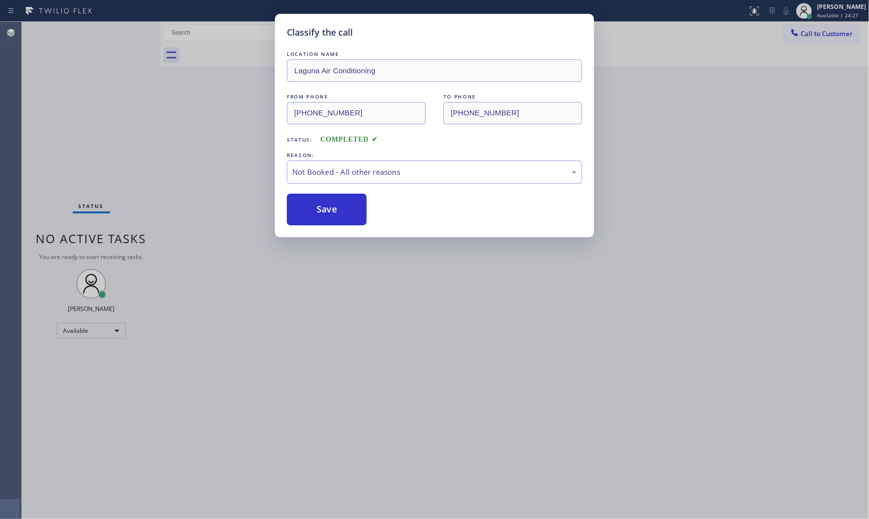
click at [349, 205] on button "Save" at bounding box center [327, 210] width 80 height 32
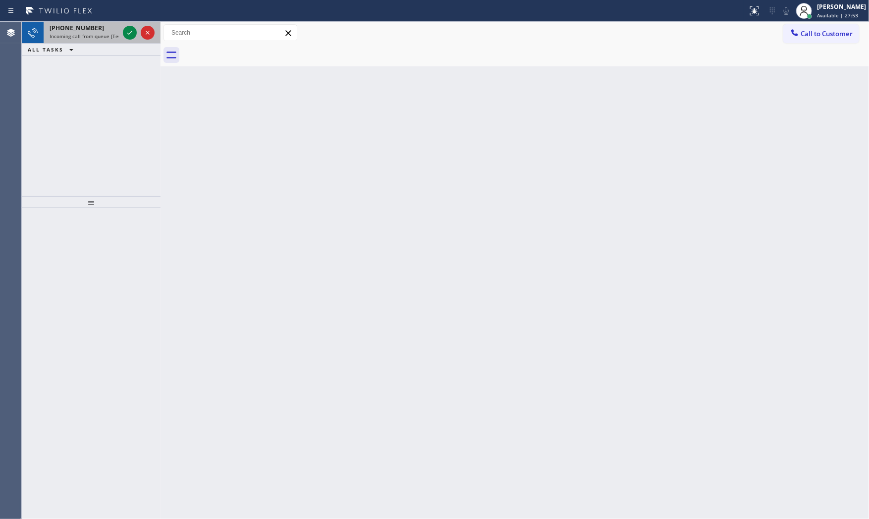
click at [72, 28] on span "[PHONE_NUMBER]" at bounding box center [77, 28] width 55 height 8
click at [134, 35] on icon at bounding box center [130, 33] width 12 height 12
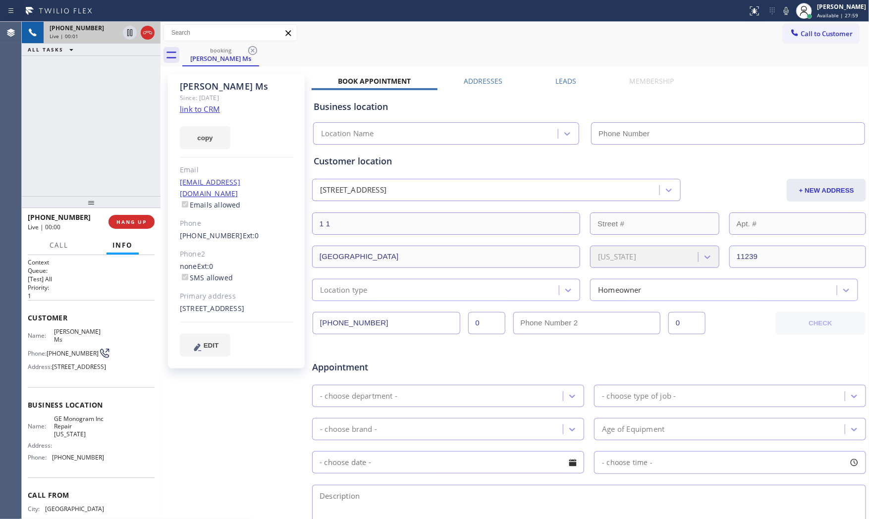
type input "[PHONE_NUMBER]"
click at [209, 111] on link "link to CRM" at bounding box center [200, 109] width 40 height 10
click at [784, 11] on icon at bounding box center [787, 11] width 12 height 12
click at [124, 31] on icon at bounding box center [130, 33] width 12 height 12
click at [58, 245] on span "Call" at bounding box center [59, 245] width 19 height 9
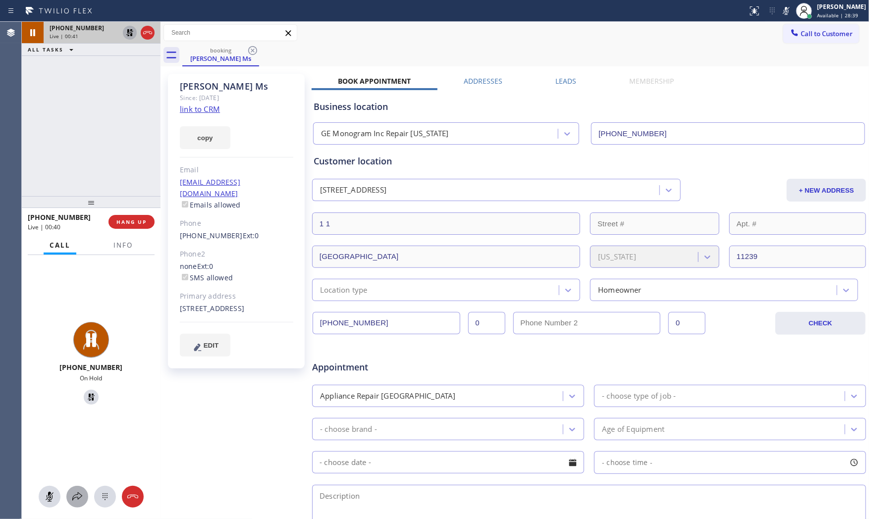
click at [76, 491] on icon at bounding box center [77, 497] width 12 height 12
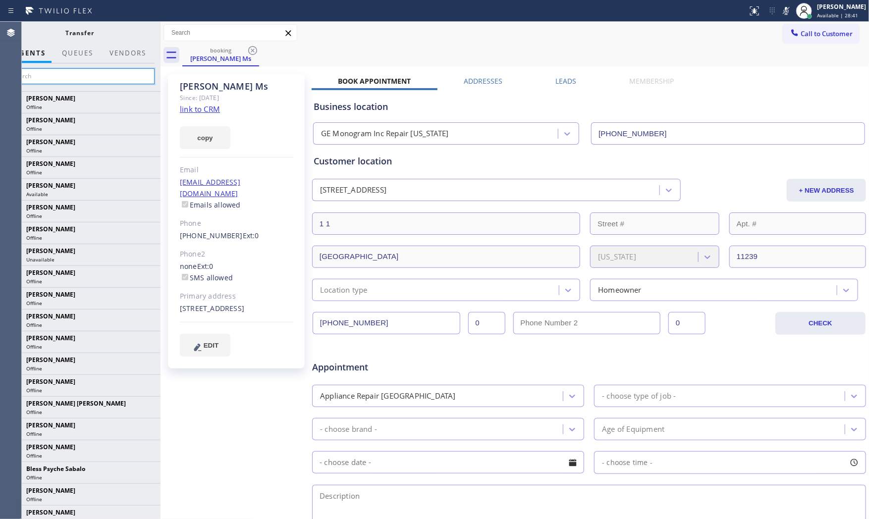
click at [99, 71] on input "text" at bounding box center [79, 76] width 149 height 16
type input "aly"
drag, startPoint x: 161, startPoint y: 129, endPoint x: 208, endPoint y: 130, distance: 47.6
click at [161, 130] on div at bounding box center [161, 271] width 0 height 498
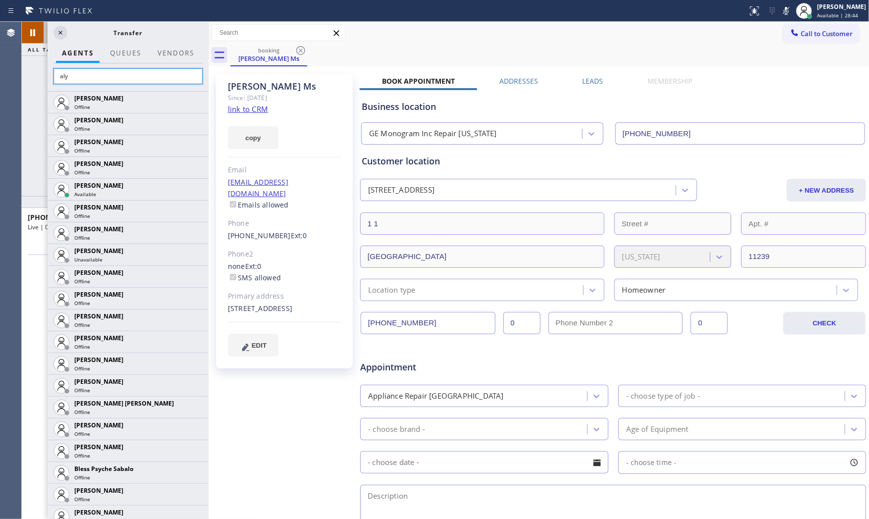
click at [122, 76] on input "aly" at bounding box center [128, 76] width 149 height 16
click at [32, 37] on icon at bounding box center [33, 33] width 12 height 12
click at [33, 28] on icon at bounding box center [33, 33] width 12 height 12
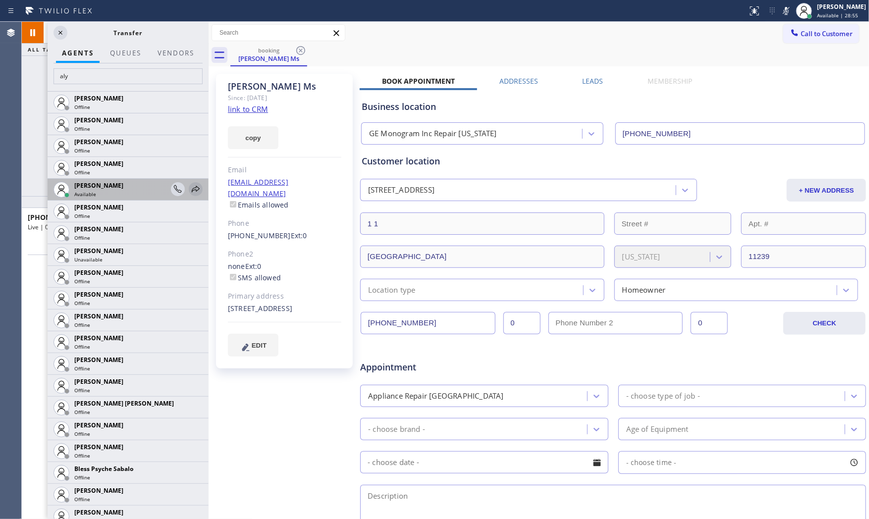
click at [192, 190] on icon at bounding box center [196, 189] width 8 height 6
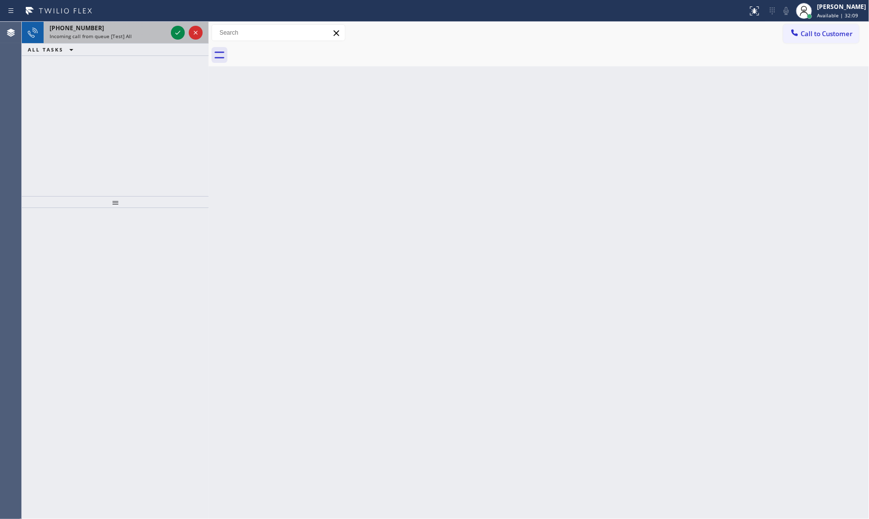
click at [137, 30] on div "[PHONE_NUMBER]" at bounding box center [108, 28] width 117 height 8
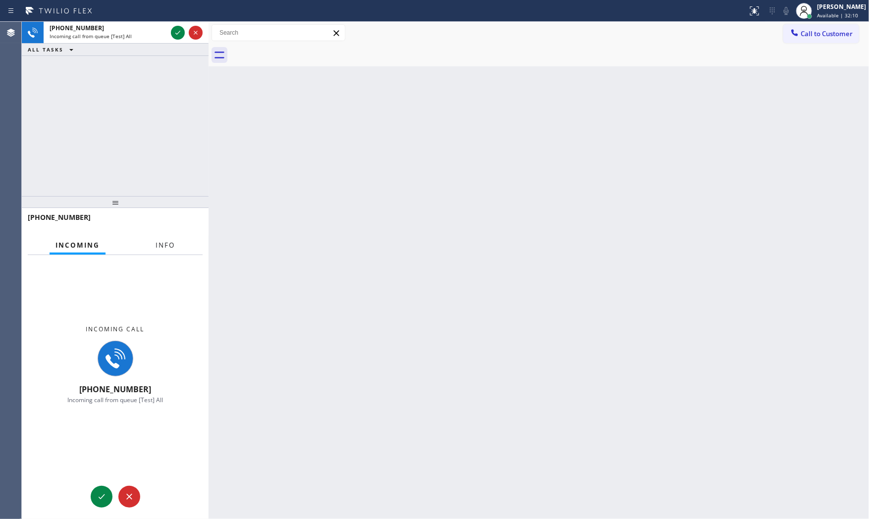
click at [159, 241] on span "Info" at bounding box center [165, 245] width 19 height 9
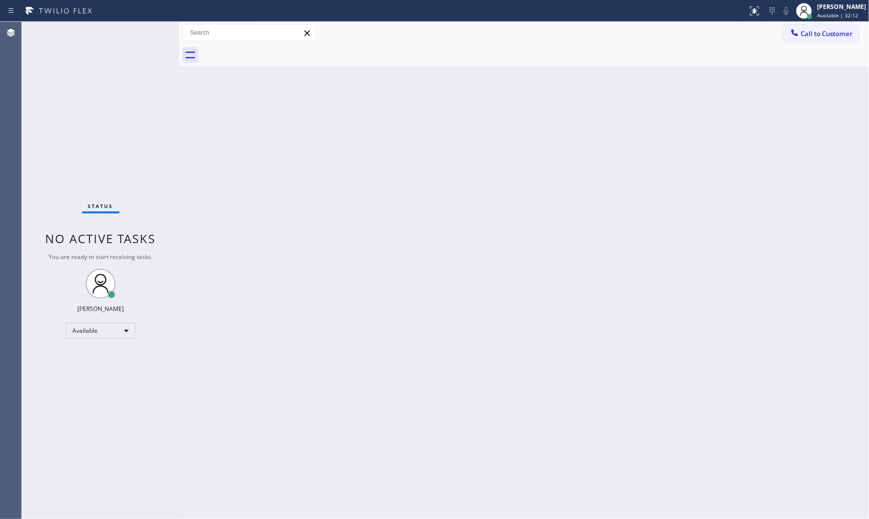
drag, startPoint x: 207, startPoint y: 195, endPoint x: 175, endPoint y: 191, distance: 31.5
click at [179, 192] on div at bounding box center [179, 271] width 0 height 498
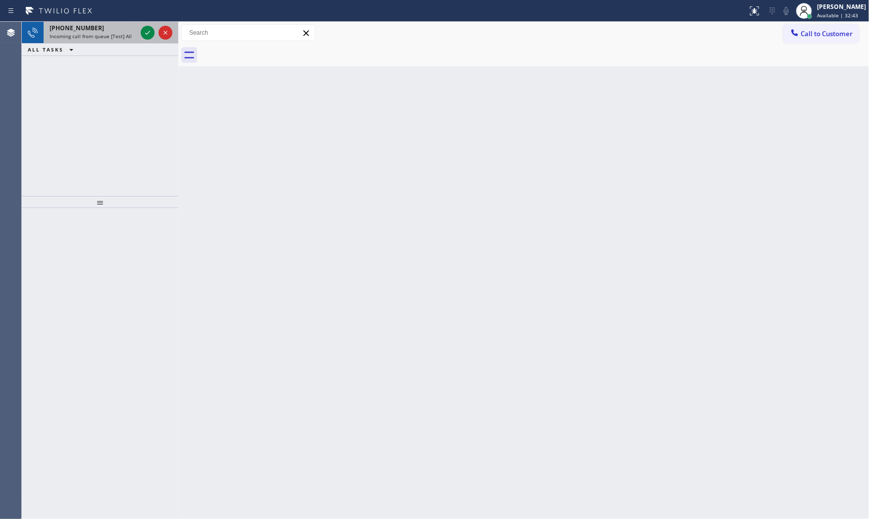
click at [129, 33] on span "Incoming call from queue [Test] All" at bounding box center [91, 36] width 82 height 7
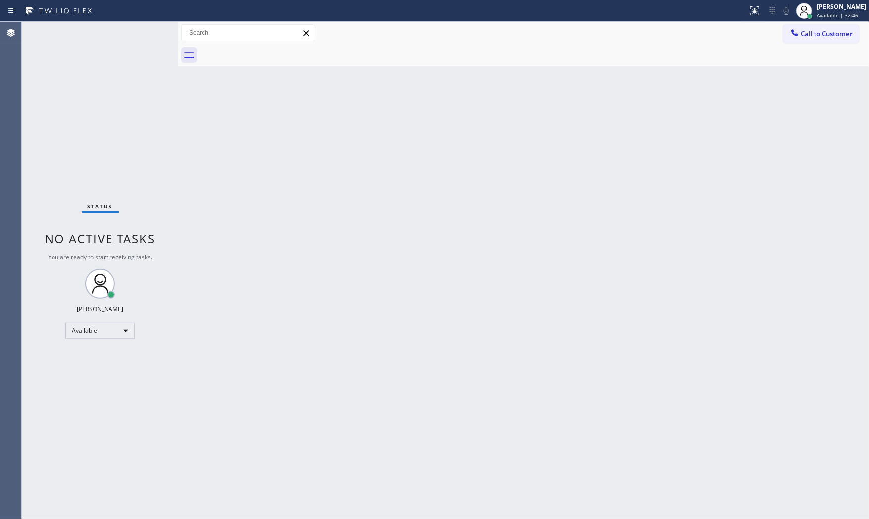
click at [139, 39] on div "Status No active tasks You are ready to start receiving tasks. [PERSON_NAME] Av…" at bounding box center [100, 271] width 157 height 498
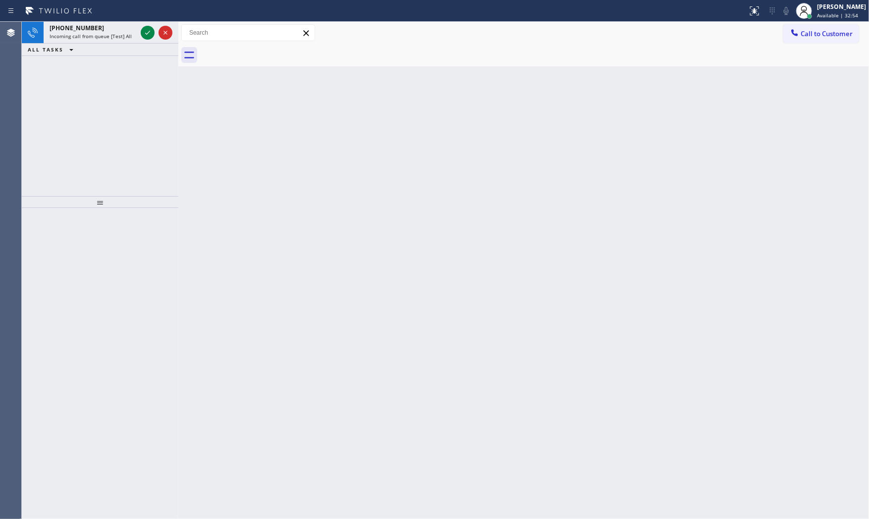
click at [79, 19] on div "Status report No issues detected If you experience an issue, please download th…" at bounding box center [434, 11] width 869 height 22
click at [92, 25] on div "[PHONE_NUMBER]" at bounding box center [93, 28] width 87 height 8
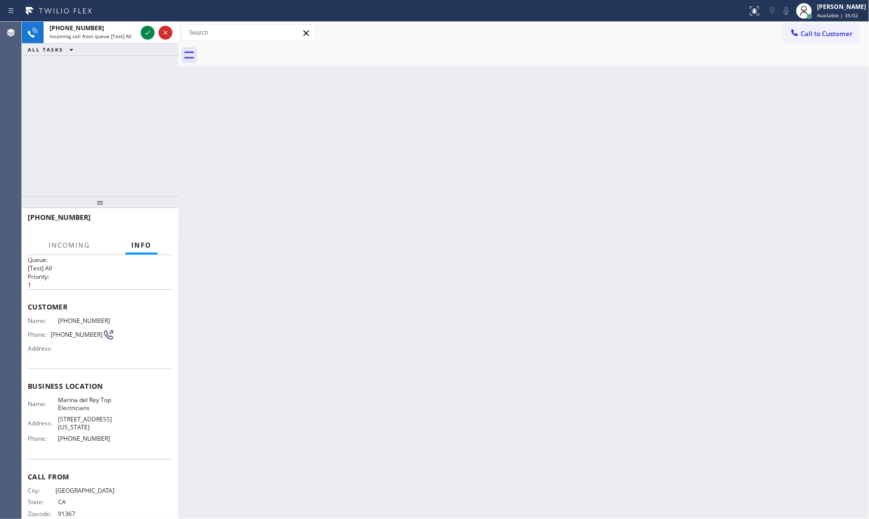
scroll to position [27, 0]
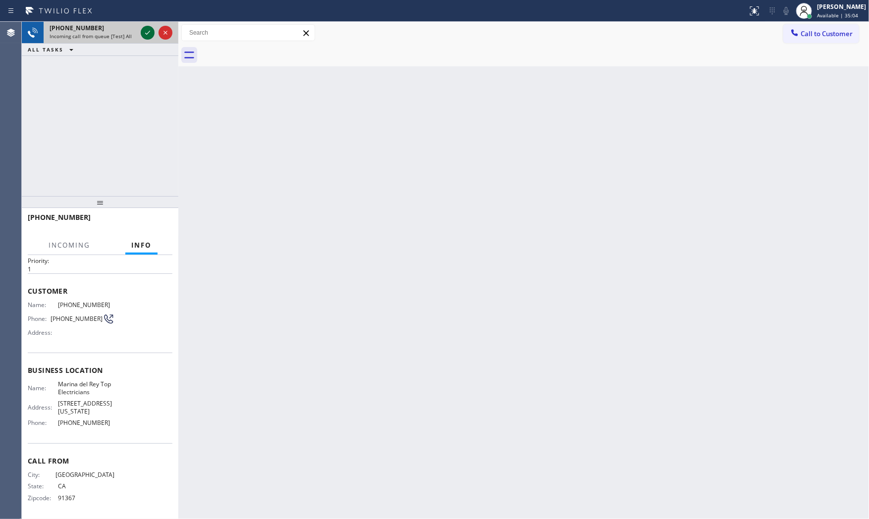
click at [144, 38] on icon at bounding box center [148, 33] width 12 height 12
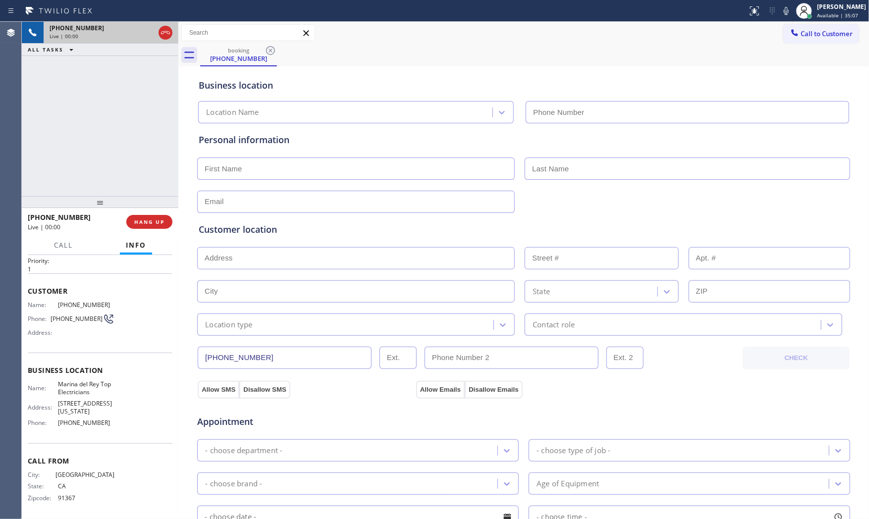
type input "[PHONE_NUMBER]"
click at [145, 221] on span "HANG UP" at bounding box center [149, 222] width 30 height 7
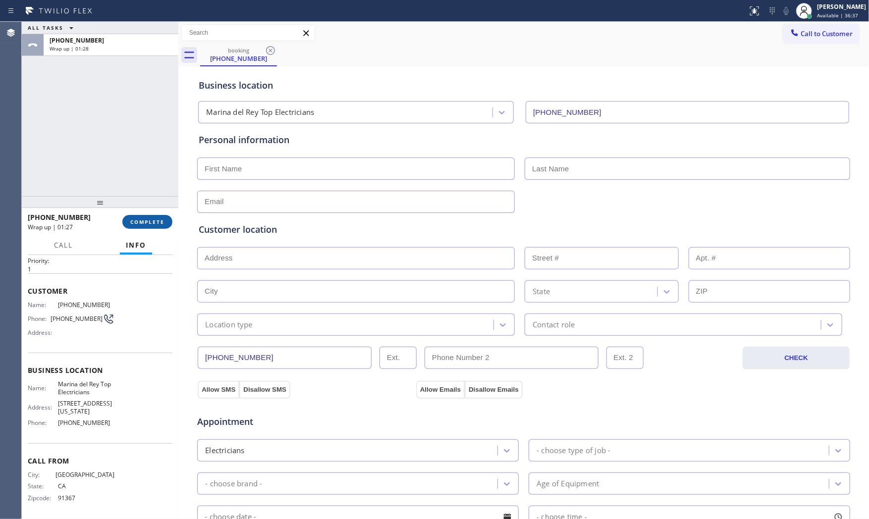
click at [152, 223] on span "COMPLETE" at bounding box center [147, 222] width 34 height 7
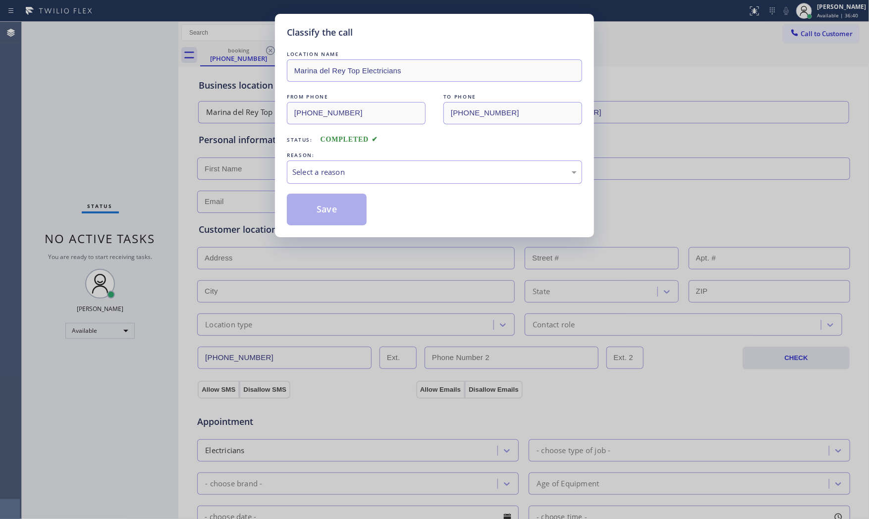
click at [337, 172] on div "Select a reason" at bounding box center [434, 172] width 285 height 11
click at [326, 207] on button "Save" at bounding box center [327, 210] width 80 height 32
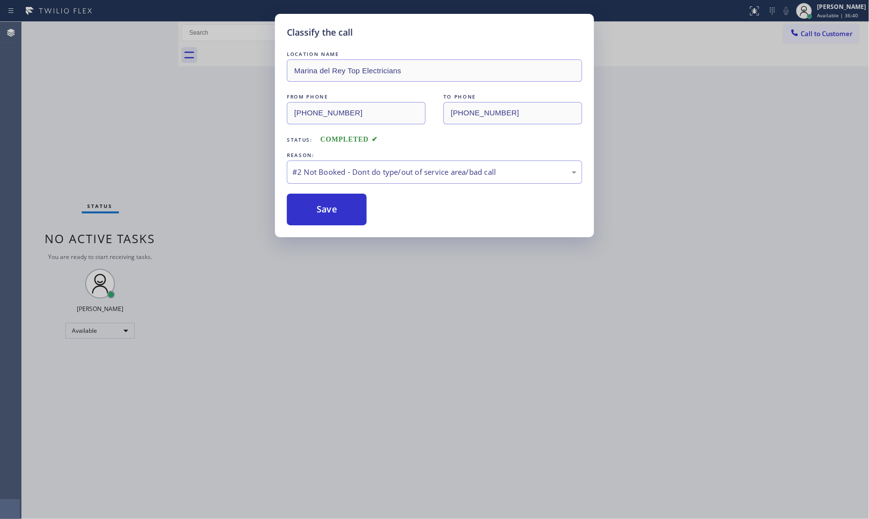
click at [326, 207] on button "Save" at bounding box center [327, 210] width 80 height 32
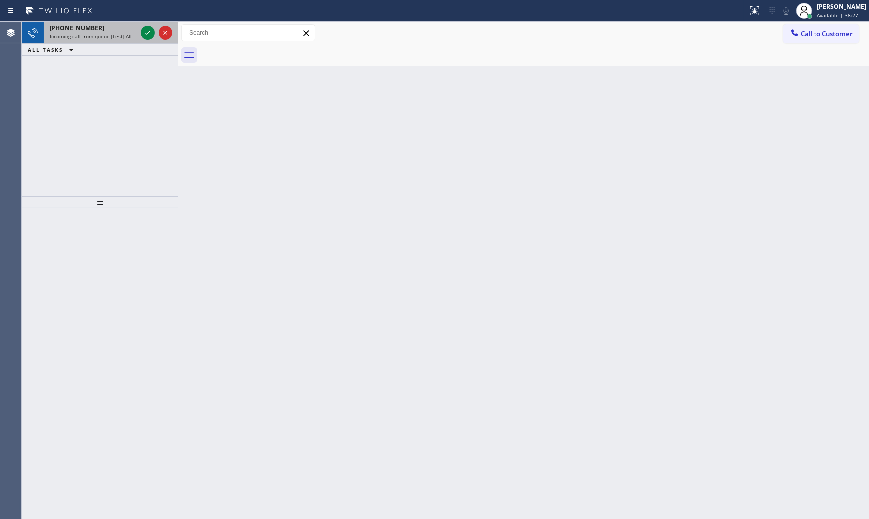
click at [92, 34] on span "Incoming call from queue [Test] All" at bounding box center [91, 36] width 82 height 7
click at [113, 27] on div "[PHONE_NUMBER]" at bounding box center [93, 28] width 87 height 8
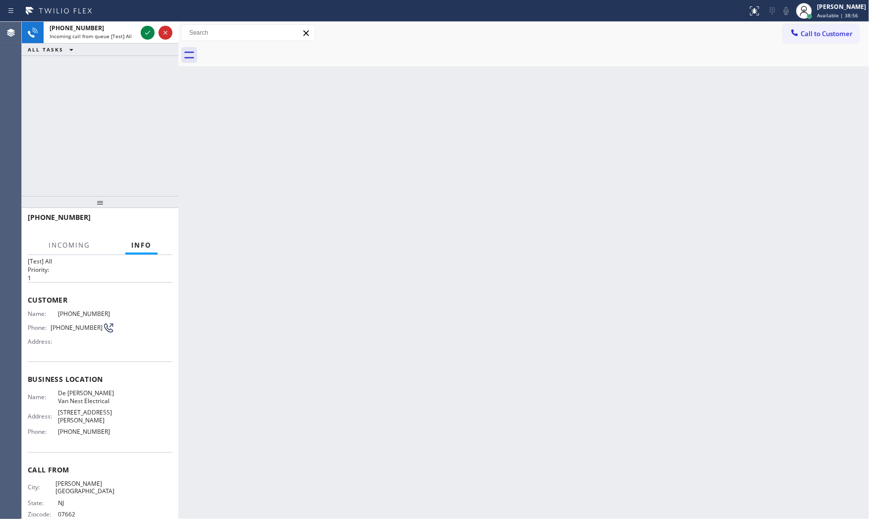
scroll to position [35, 0]
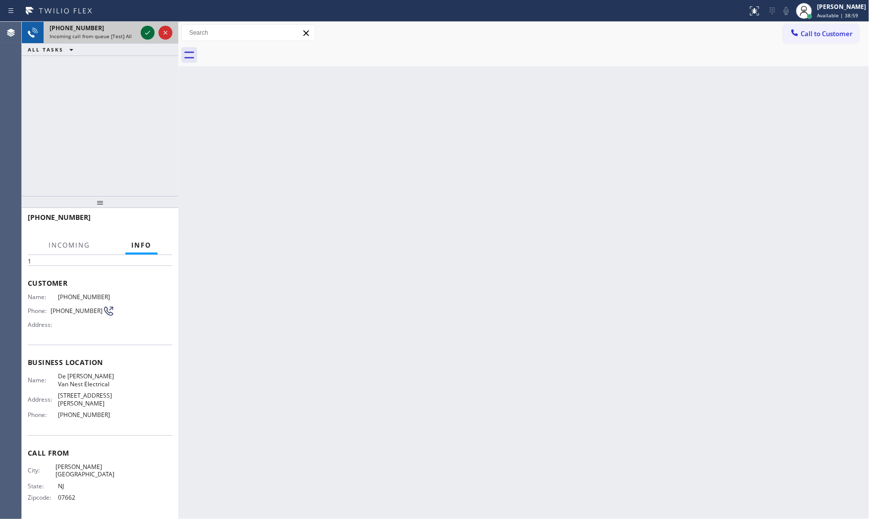
click at [142, 33] on icon at bounding box center [148, 33] width 12 height 12
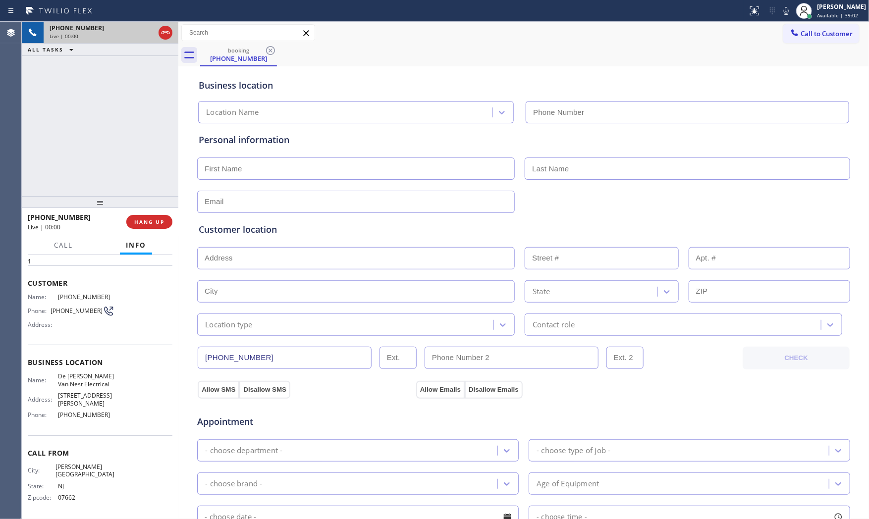
click at [158, 216] on button "HANG UP" at bounding box center [149, 222] width 46 height 14
type input "[PHONE_NUMBER]"
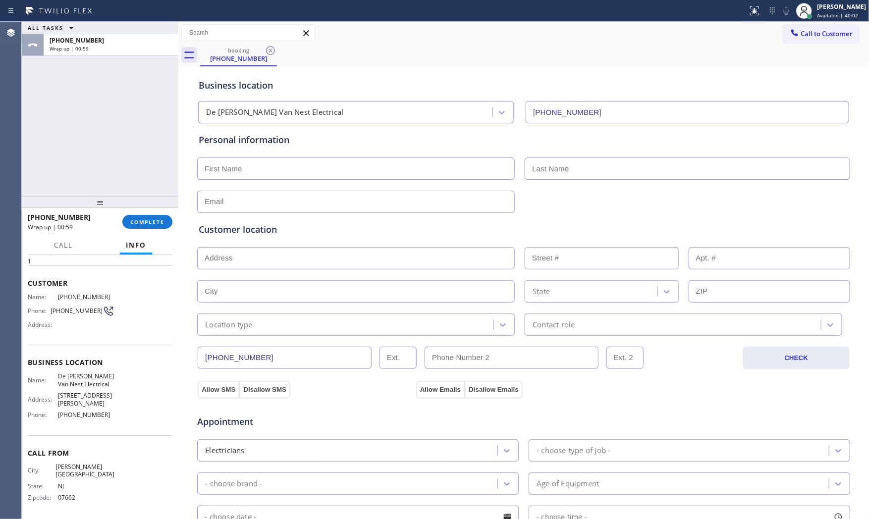
click at [107, 33] on div "ALL TASKS ALL TASKS ACTIVE TASKS TASKS IN WRAP UP" at bounding box center [100, 28] width 157 height 12
click at [117, 44] on div "[PHONE_NUMBER]" at bounding box center [111, 40] width 123 height 8
click at [150, 216] on button "COMPLETE" at bounding box center [147, 222] width 50 height 14
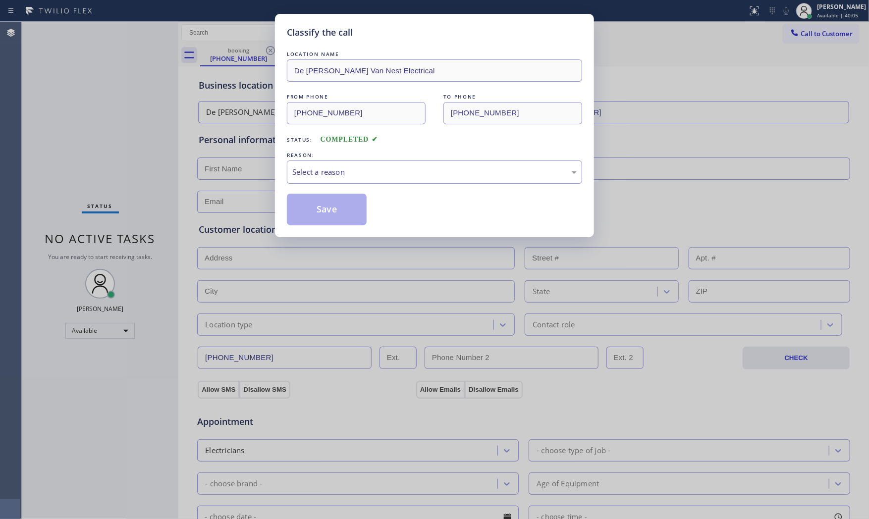
click at [333, 173] on div "Select a reason" at bounding box center [434, 172] width 285 height 11
click at [332, 202] on button "Save" at bounding box center [327, 210] width 80 height 32
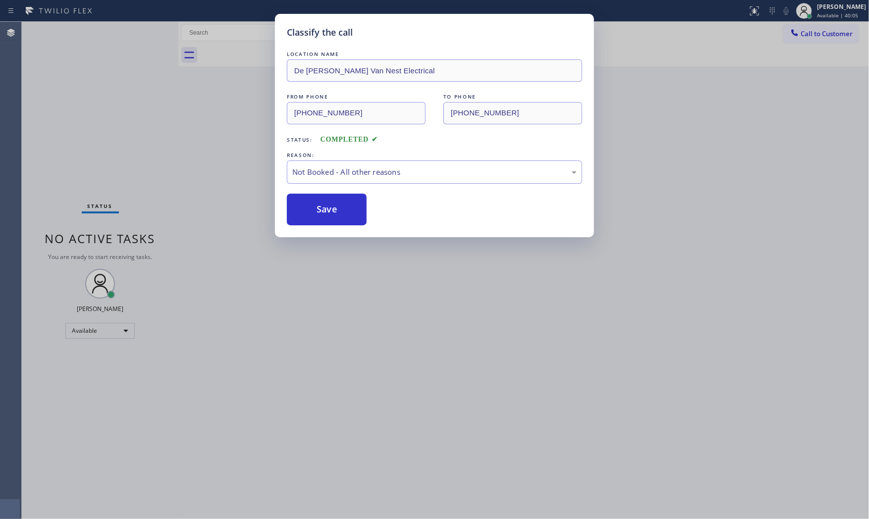
click at [332, 202] on button "Save" at bounding box center [327, 210] width 80 height 32
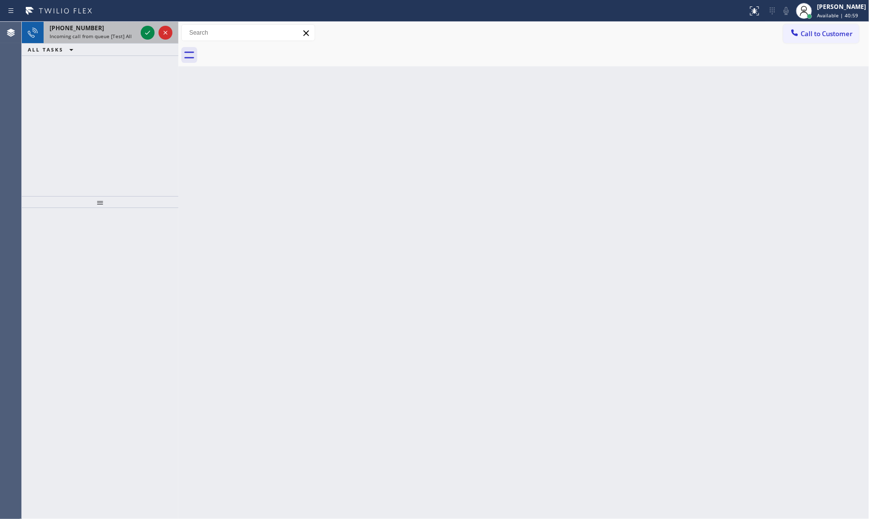
click at [124, 28] on div "[PHONE_NUMBER]" at bounding box center [93, 28] width 87 height 8
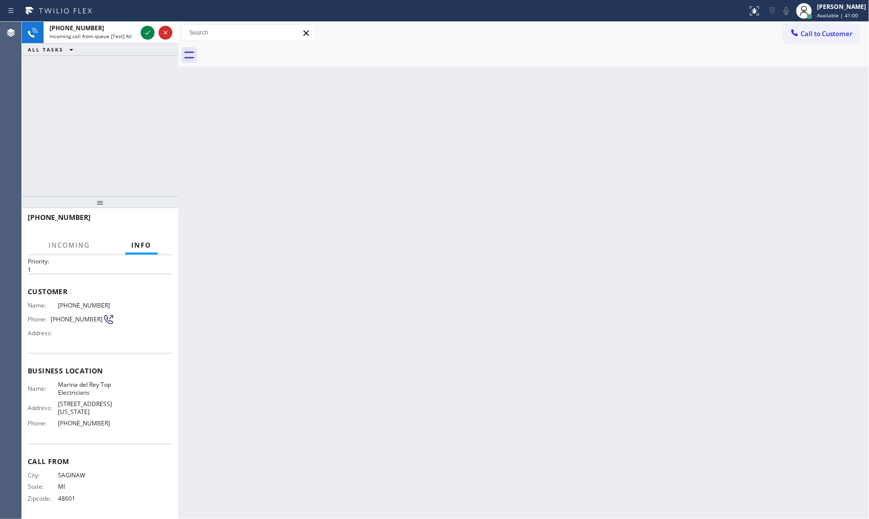
scroll to position [27, 0]
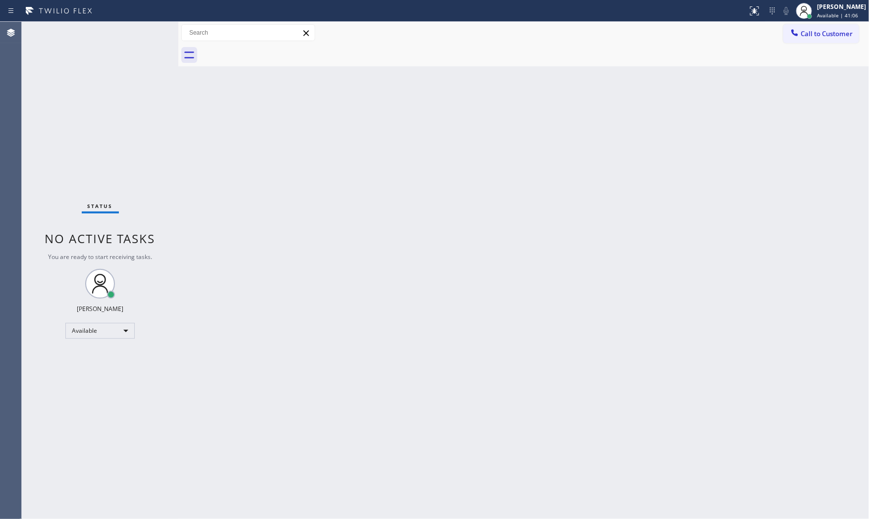
click at [130, 35] on div "Status No active tasks You are ready to start receiving tasks. [PERSON_NAME] Av…" at bounding box center [100, 271] width 157 height 498
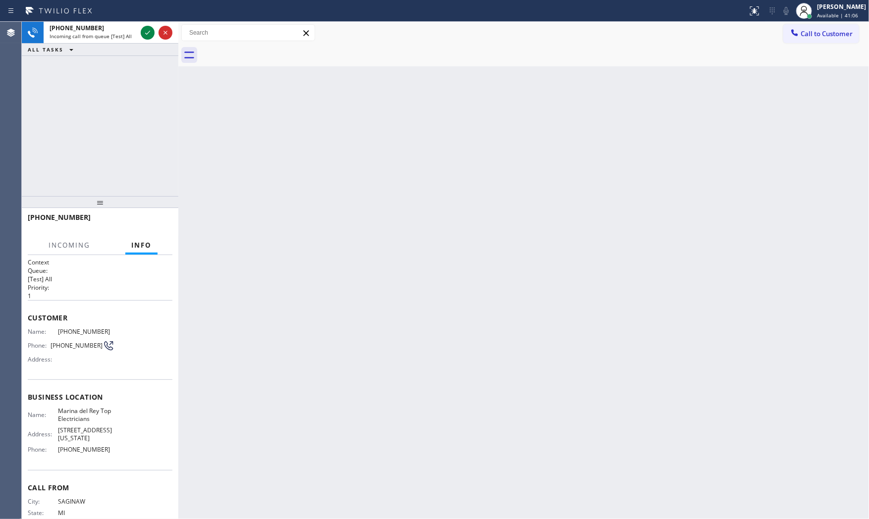
click at [130, 35] on div "Incoming call from queue [Test] All" at bounding box center [93, 36] width 87 height 7
click at [151, 32] on icon at bounding box center [148, 33] width 12 height 12
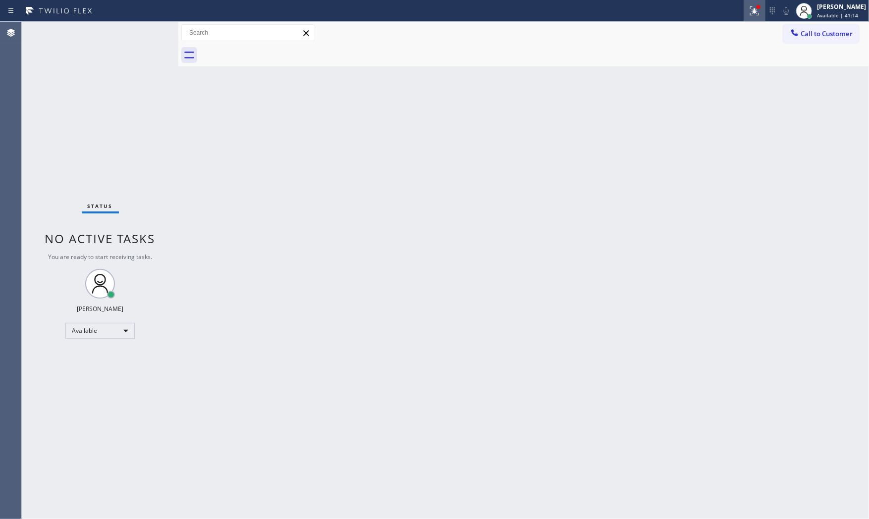
click at [754, 13] on icon at bounding box center [755, 11] width 12 height 12
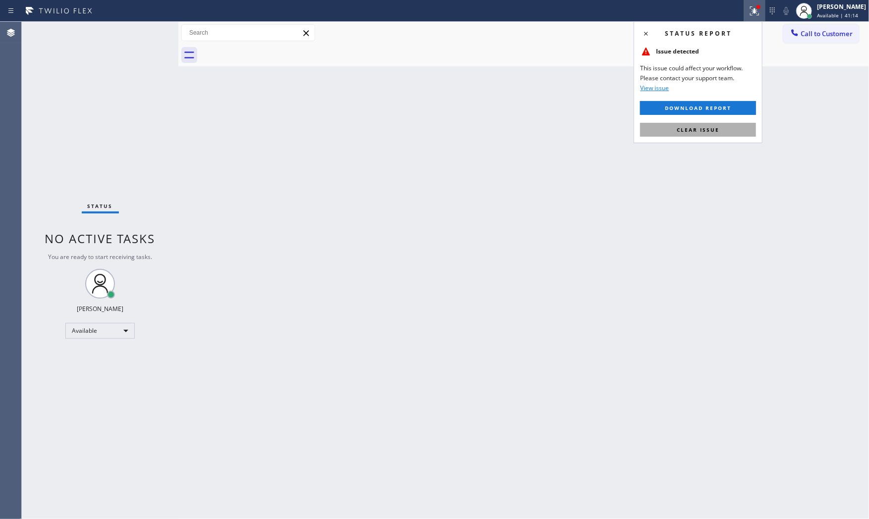
click at [726, 125] on button "Clear issue" at bounding box center [698, 130] width 116 height 14
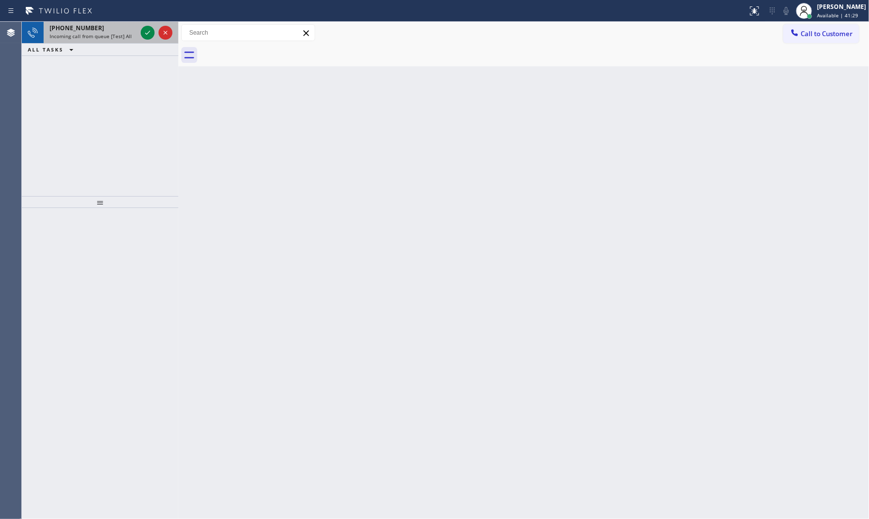
click at [103, 33] on span "Incoming call from queue [Test] All" at bounding box center [91, 36] width 82 height 7
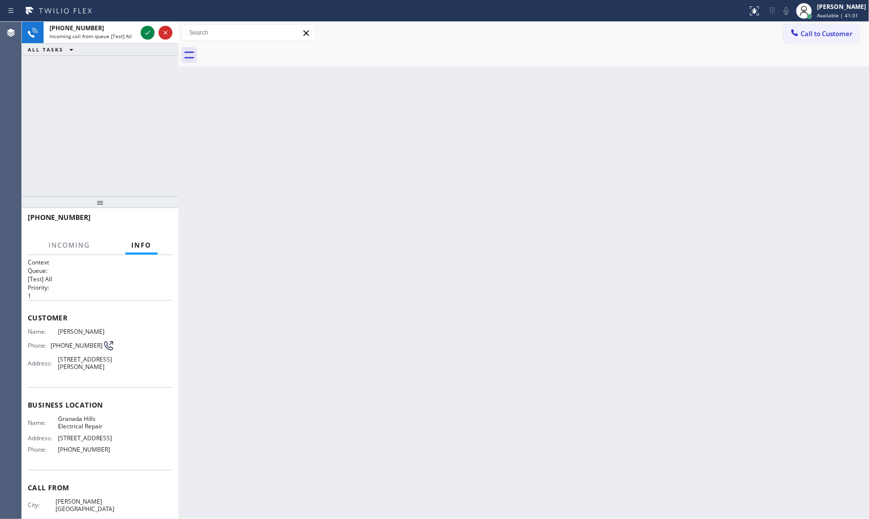
scroll to position [50, 0]
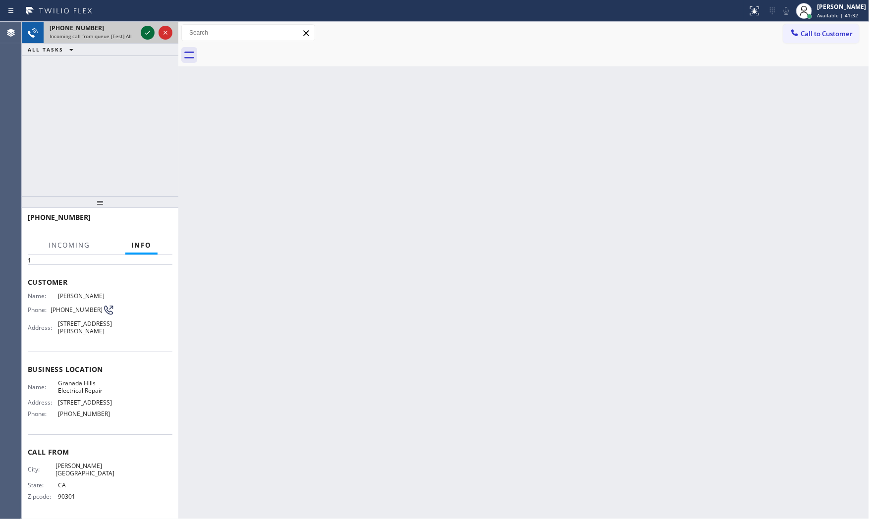
click at [146, 31] on icon at bounding box center [148, 33] width 12 height 12
click at [154, 212] on div "[PHONE_NUMBER] Live | 00:01 HANG UP" at bounding box center [100, 222] width 145 height 26
click at [154, 217] on button "HANG UP" at bounding box center [149, 222] width 46 height 14
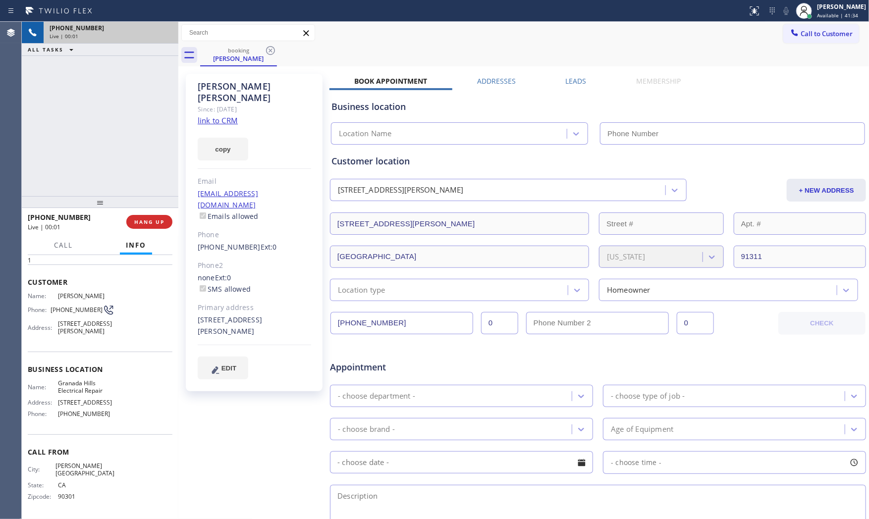
type input "[PHONE_NUMBER]"
click at [208, 115] on link "link to CRM" at bounding box center [218, 120] width 40 height 10
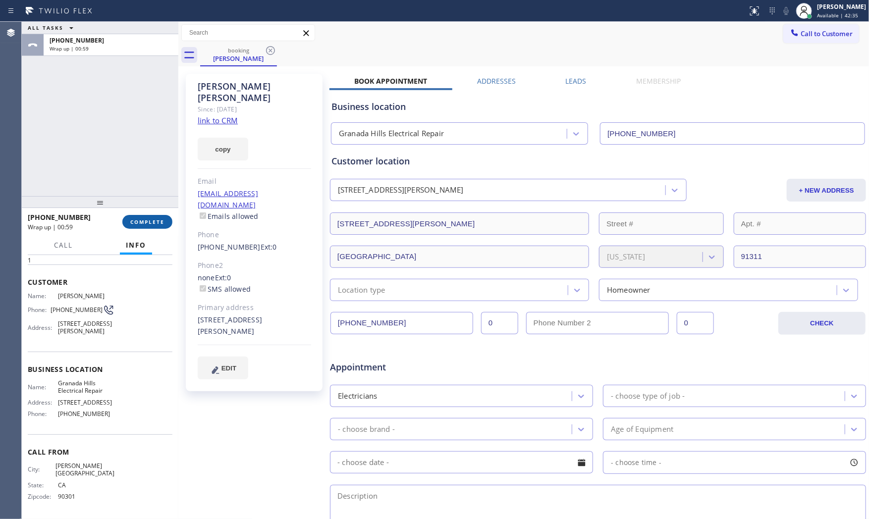
click at [144, 220] on span "COMPLETE" at bounding box center [147, 222] width 34 height 7
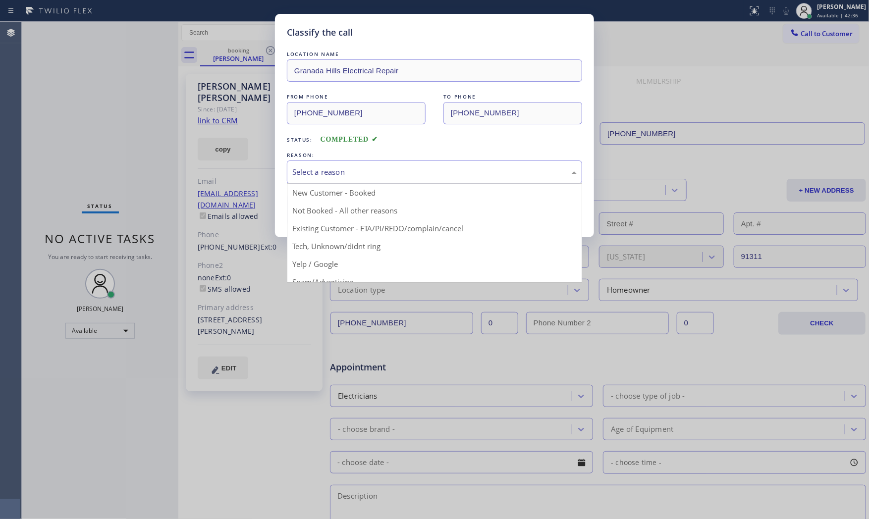
click at [336, 166] on div "Select a reason" at bounding box center [434, 172] width 295 height 23
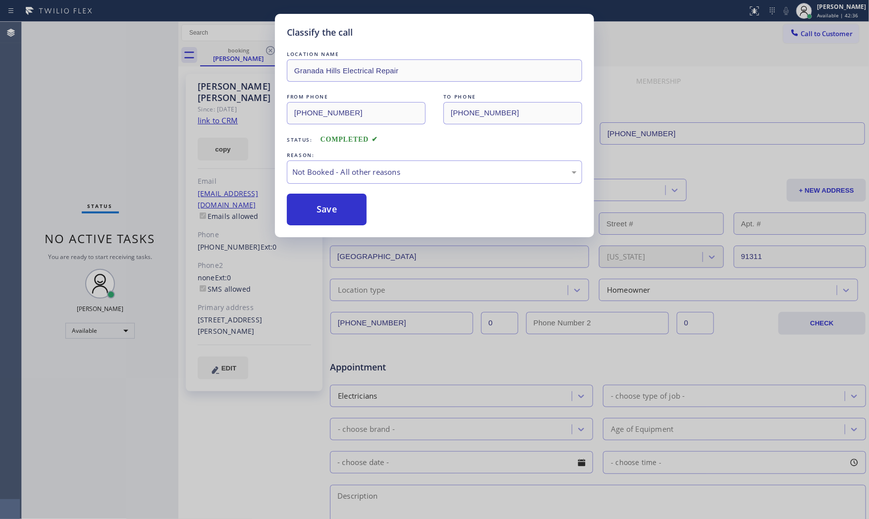
click at [334, 210] on button "Save" at bounding box center [327, 210] width 80 height 32
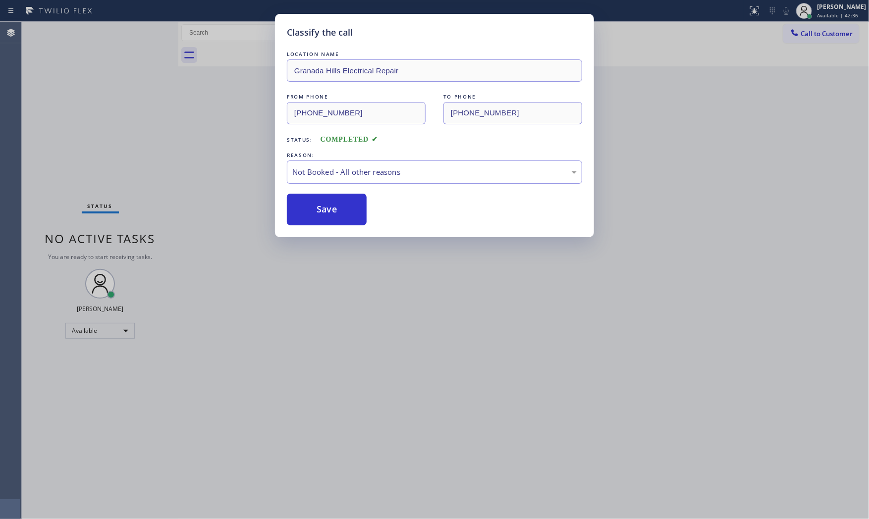
click at [334, 210] on button "Save" at bounding box center [327, 210] width 80 height 32
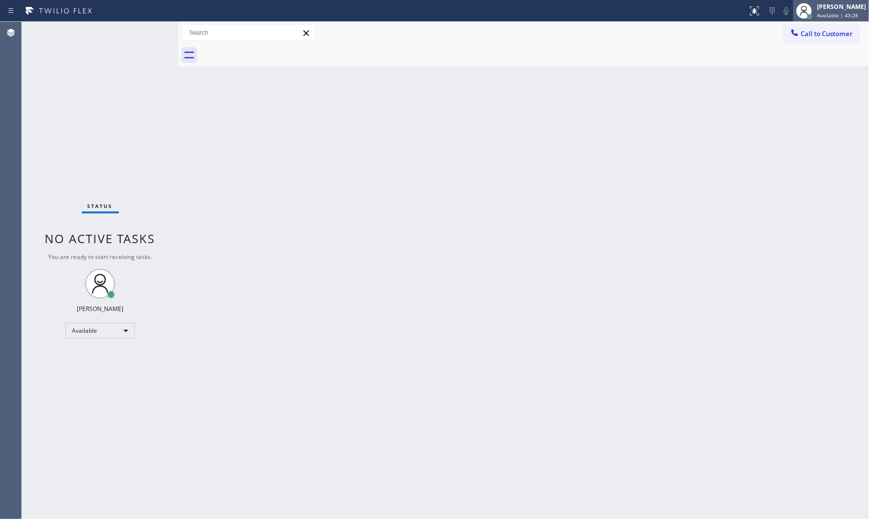
click at [801, 7] on icon at bounding box center [805, 11] width 12 height 12
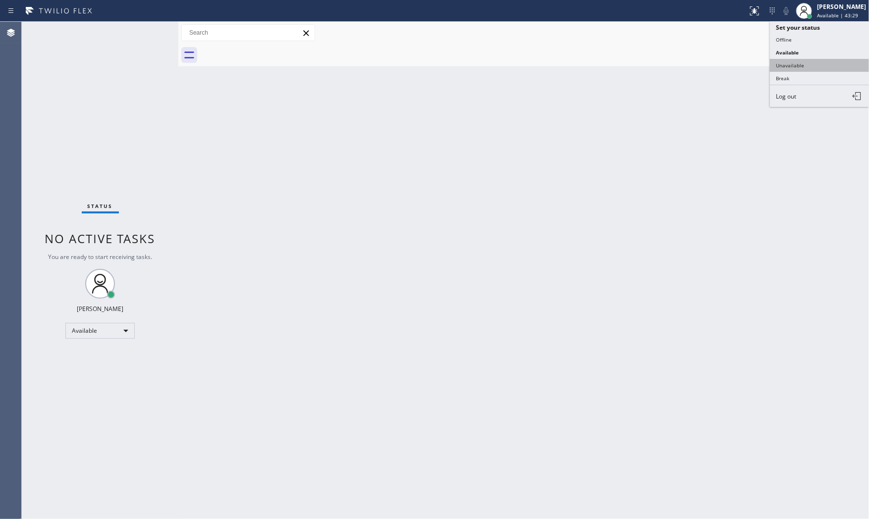
click at [800, 59] on button "Unavailable" at bounding box center [819, 65] width 99 height 13
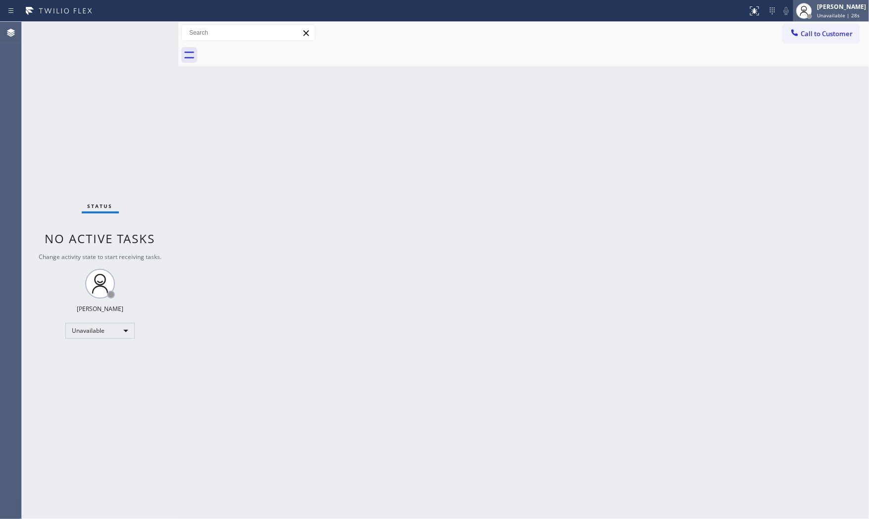
click at [854, 11] on div "[PERSON_NAME] Unavailable | 28s" at bounding box center [842, 10] width 54 height 17
click at [809, 44] on button "Offline" at bounding box center [819, 39] width 99 height 13
click at [816, 21] on div "[PERSON_NAME] Unavailable | 30s" at bounding box center [832, 11] width 76 height 22
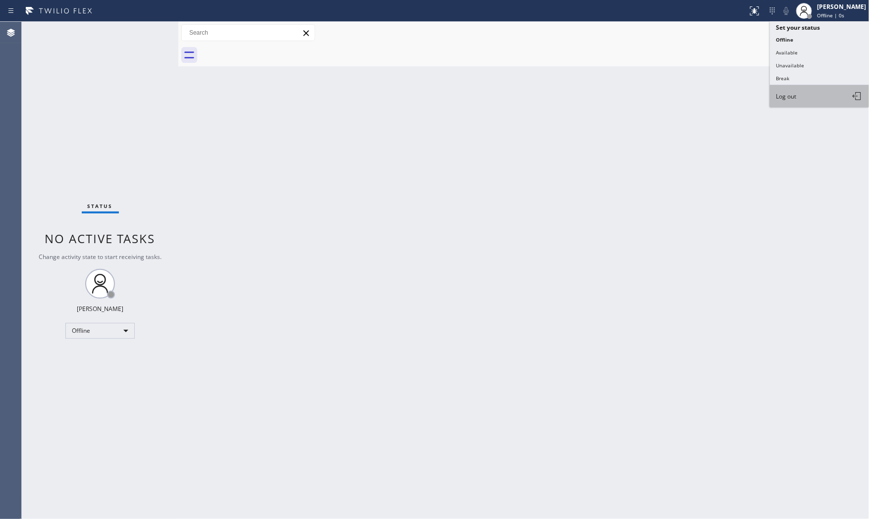
click at [802, 94] on button "Log out" at bounding box center [819, 96] width 99 height 22
